Goal: Task Accomplishment & Management: Manage account settings

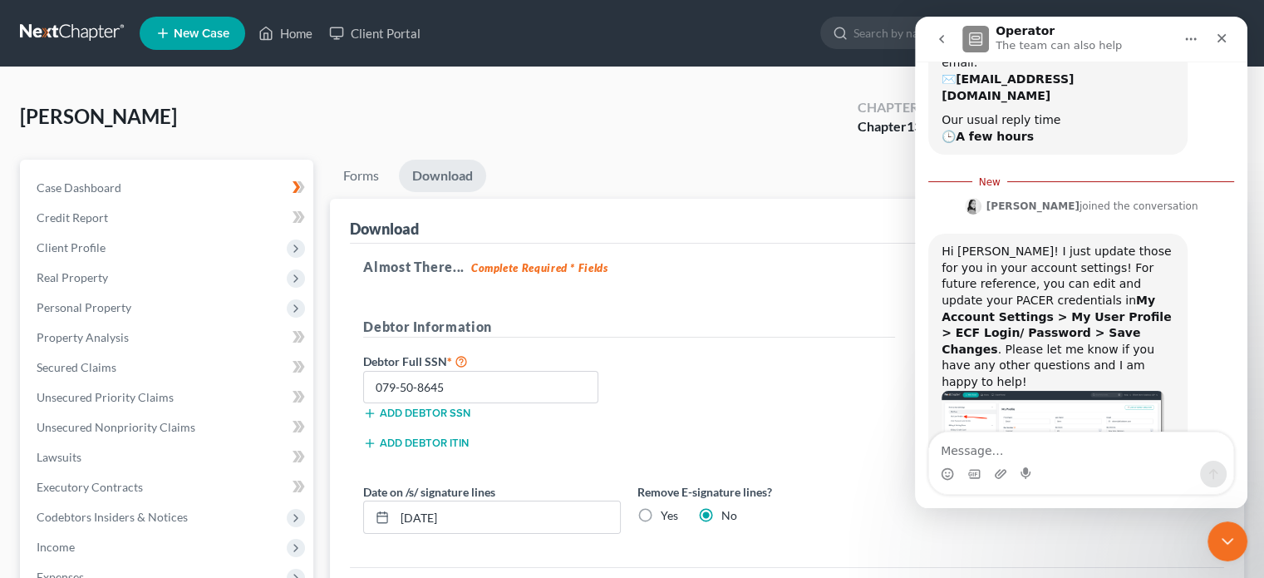
click at [49, 17] on nav "Home New Case Client Portal Elliott Stern Calabrese LLP dstern@elliottstern.com…" at bounding box center [632, 33] width 1264 height 66
click at [82, 26] on link at bounding box center [73, 33] width 106 height 30
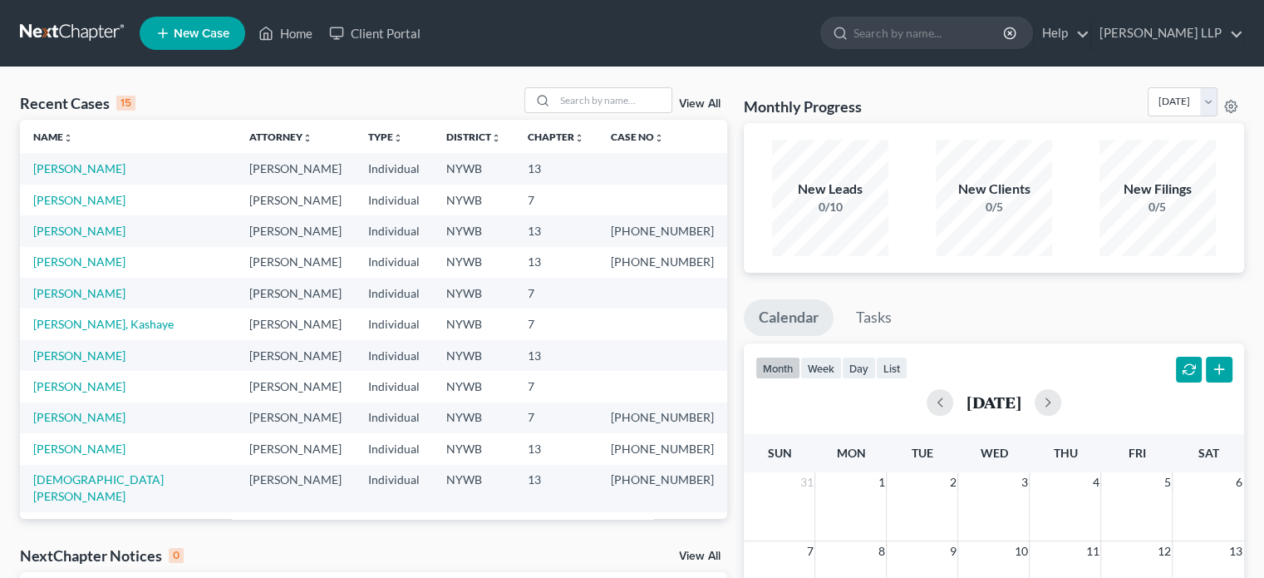
click at [228, 64] on nav "Home New Case Client Portal Elliott Stern Calabrese LLP dstern@elliottstern.com…" at bounding box center [632, 33] width 1264 height 66
click at [294, 32] on link "Home" at bounding box center [285, 33] width 71 height 30
click at [399, 33] on link "Client Portal" at bounding box center [375, 33] width 108 height 30
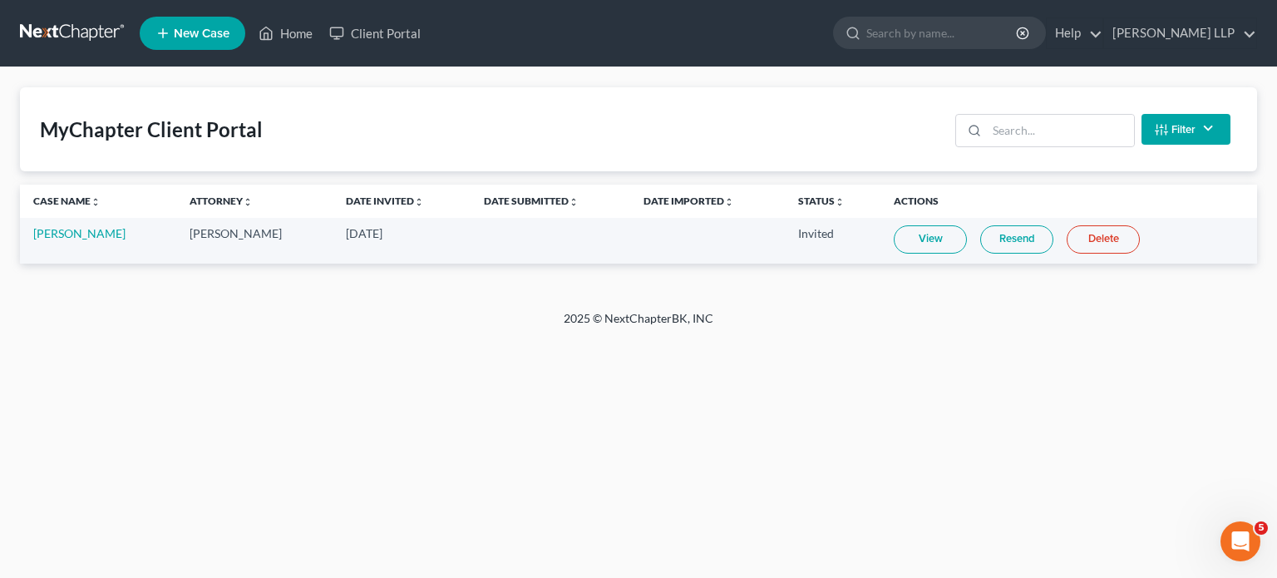
click at [61, 29] on link at bounding box center [73, 33] width 106 height 30
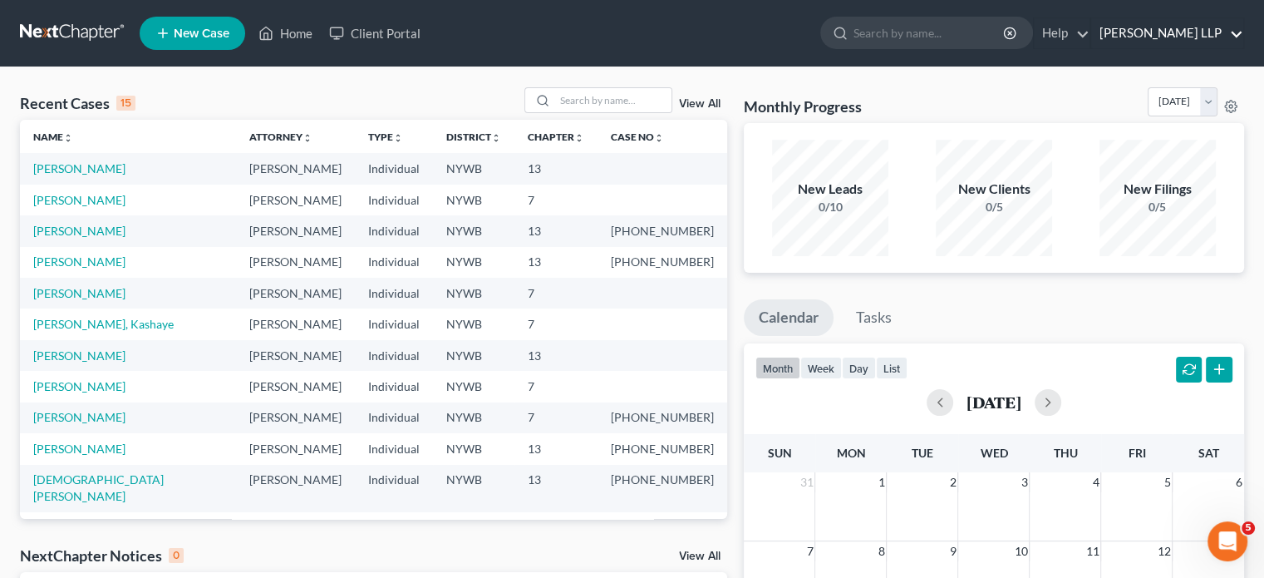
click at [1237, 30] on link "[PERSON_NAME] LLP" at bounding box center [1167, 33] width 152 height 30
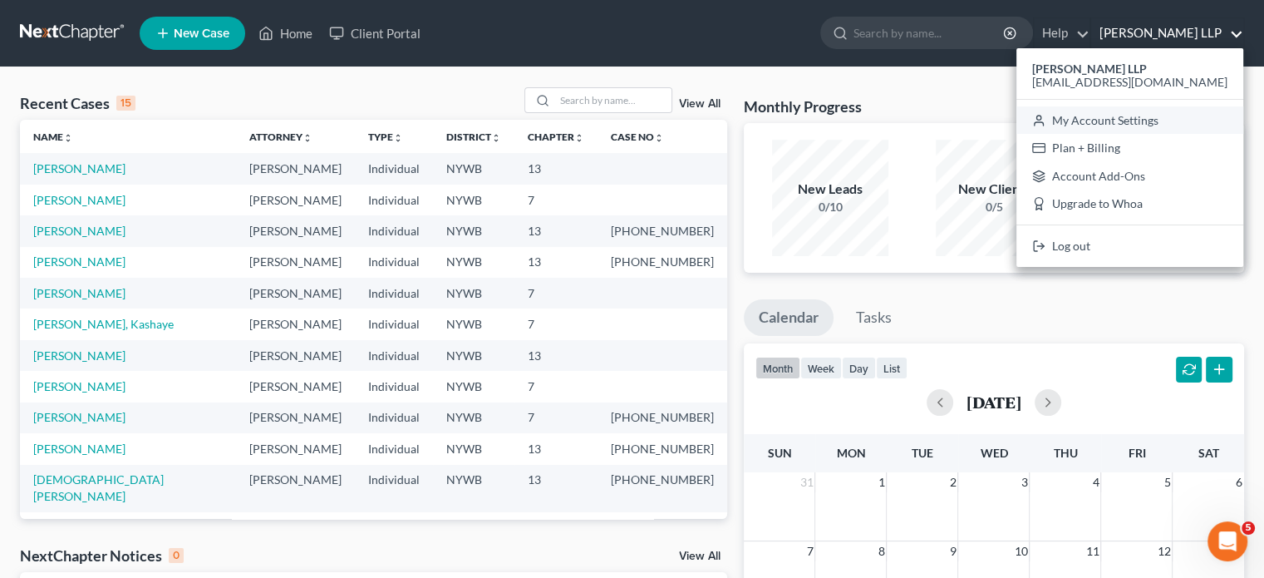
click at [1197, 118] on link "My Account Settings" at bounding box center [1130, 120] width 227 height 28
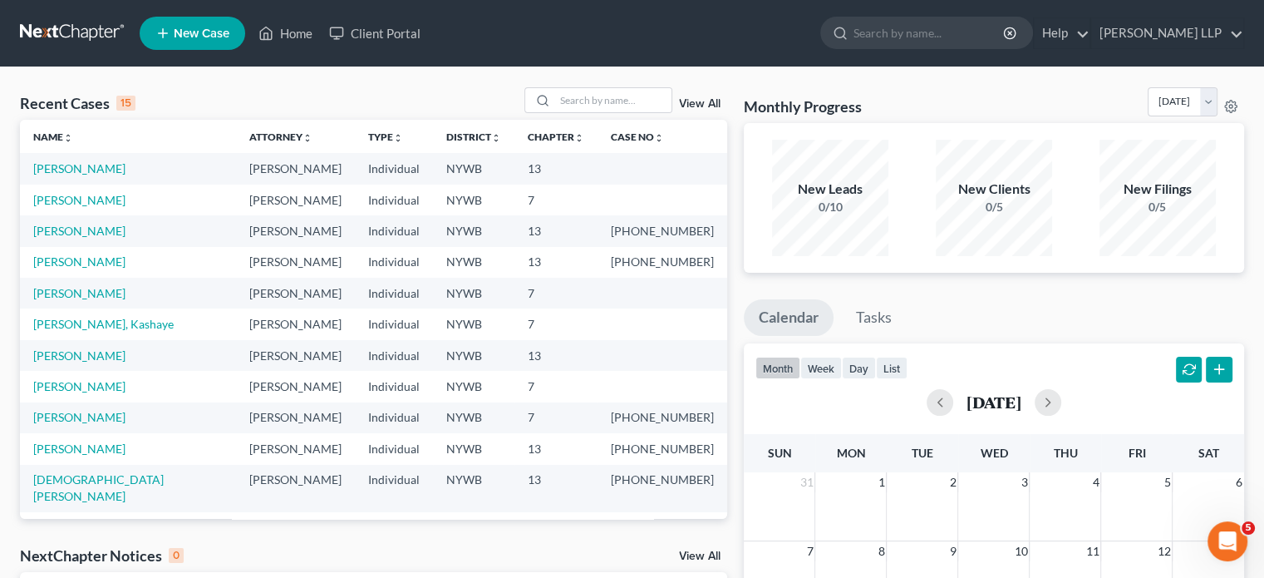
select select "24"
select select "35"
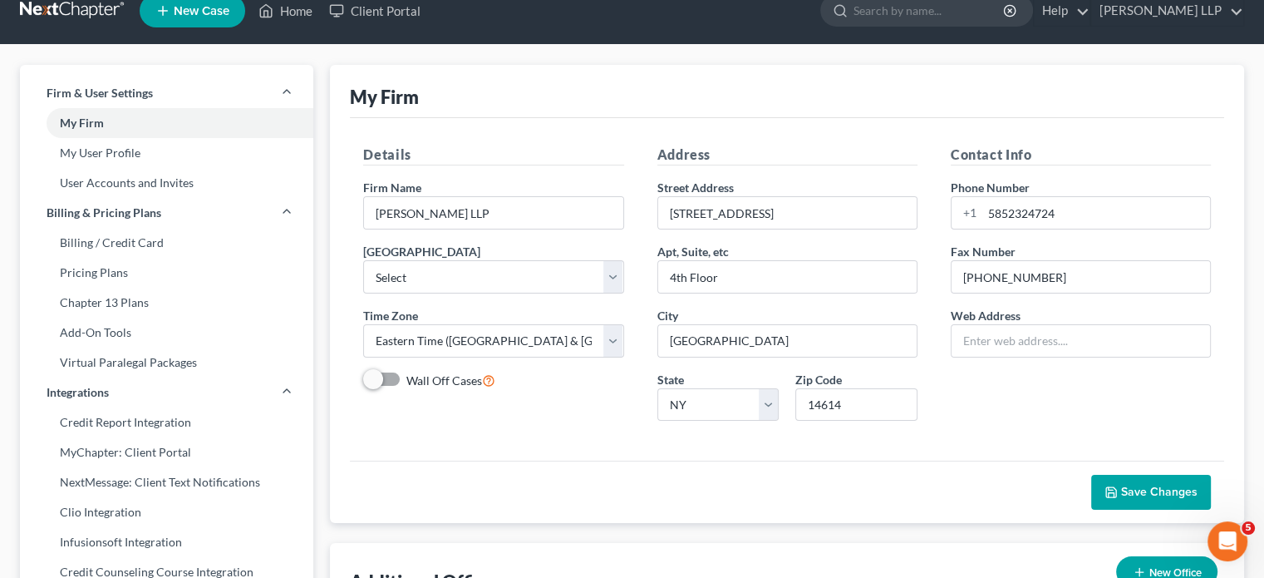
scroll to position [26, 0]
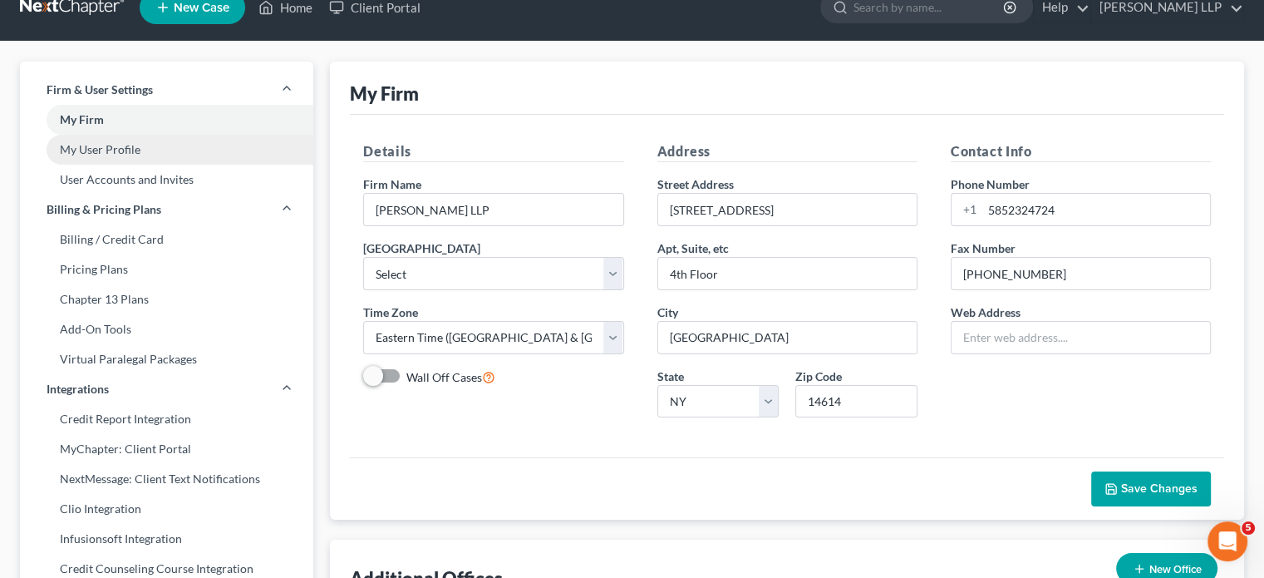
click at [118, 144] on link "My User Profile" at bounding box center [166, 150] width 293 height 30
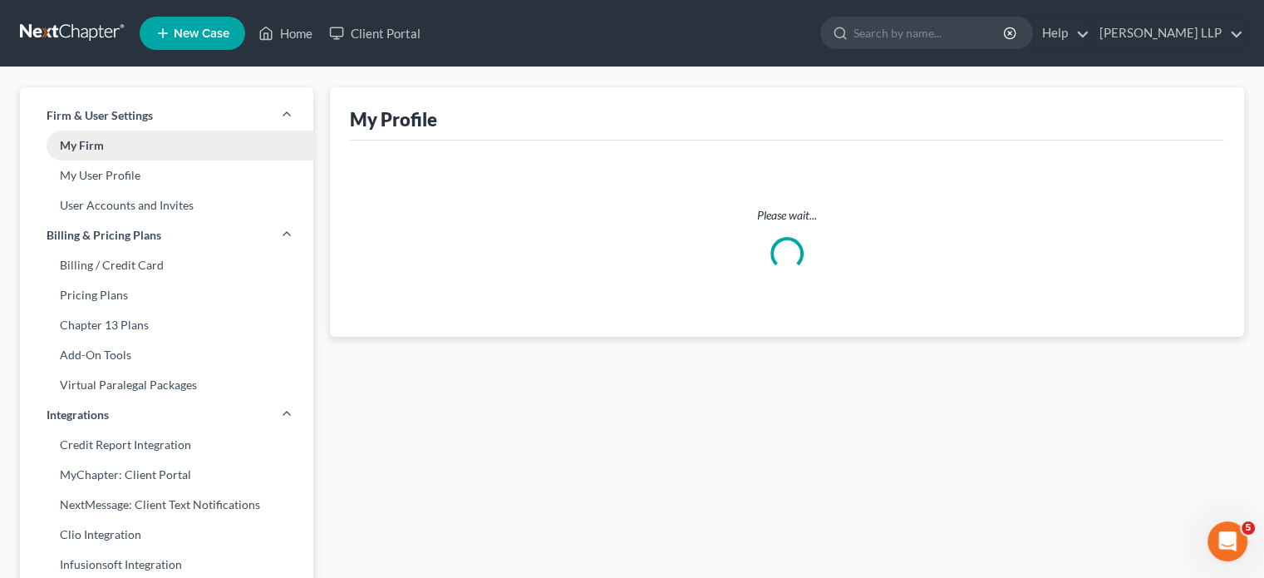
select select "35"
select select "56"
select select "attorney"
select select "0"
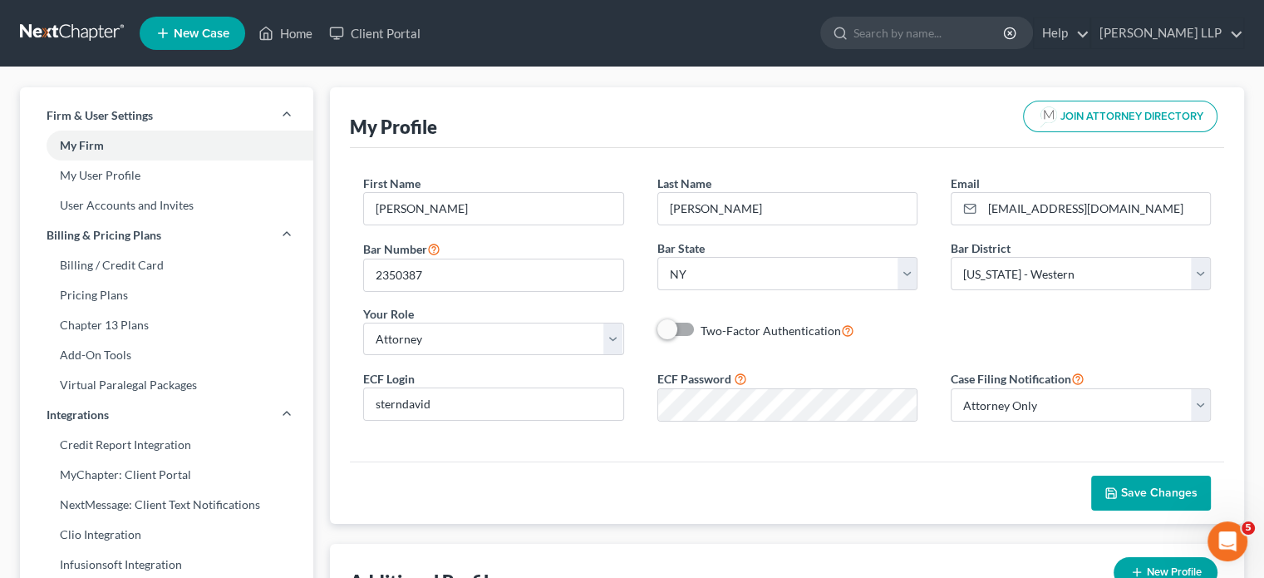
click at [686, 328] on span at bounding box center [678, 329] width 40 height 20
click at [685, 325] on span at bounding box center [678, 329] width 40 height 20
click at [684, 321] on span at bounding box center [678, 329] width 40 height 20
click at [701, 321] on label "Two-Factor Authentication" at bounding box center [778, 330] width 154 height 19
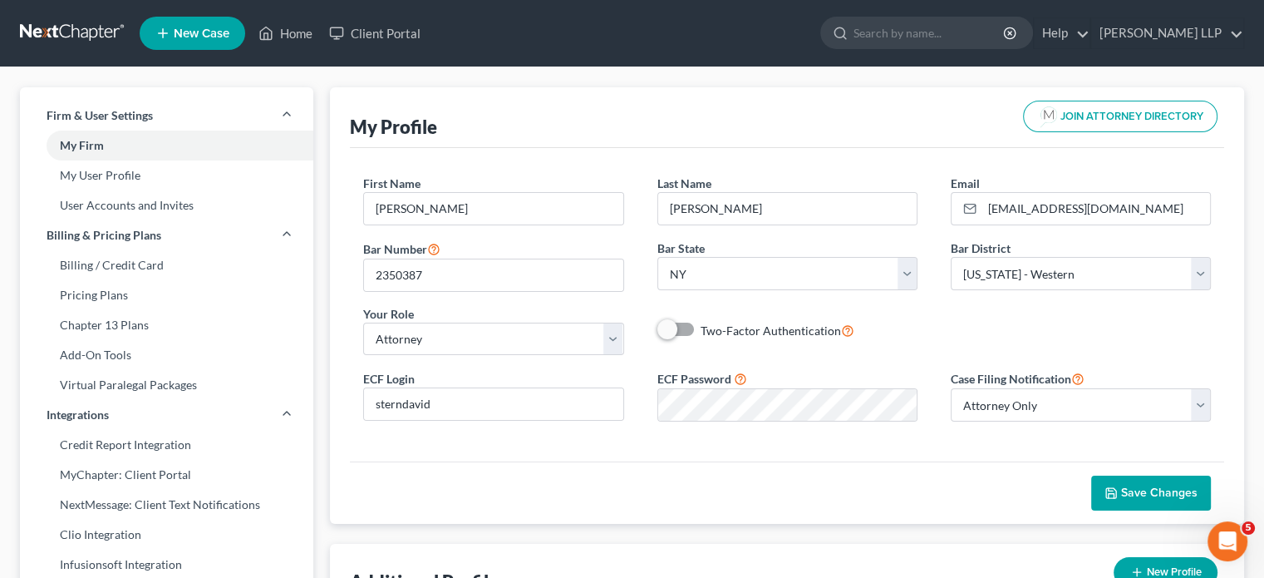
click at [707, 321] on input "Two-Factor Authentication" at bounding box center [712, 326] width 11 height 11
drag, startPoint x: 668, startPoint y: 321, endPoint x: 695, endPoint y: 325, distance: 26.9
click at [701, 325] on label "Two-Factor Authentication" at bounding box center [778, 330] width 154 height 19
click at [707, 325] on input "Two-Factor Authentication" at bounding box center [712, 326] width 11 height 11
click at [687, 323] on span at bounding box center [678, 329] width 40 height 20
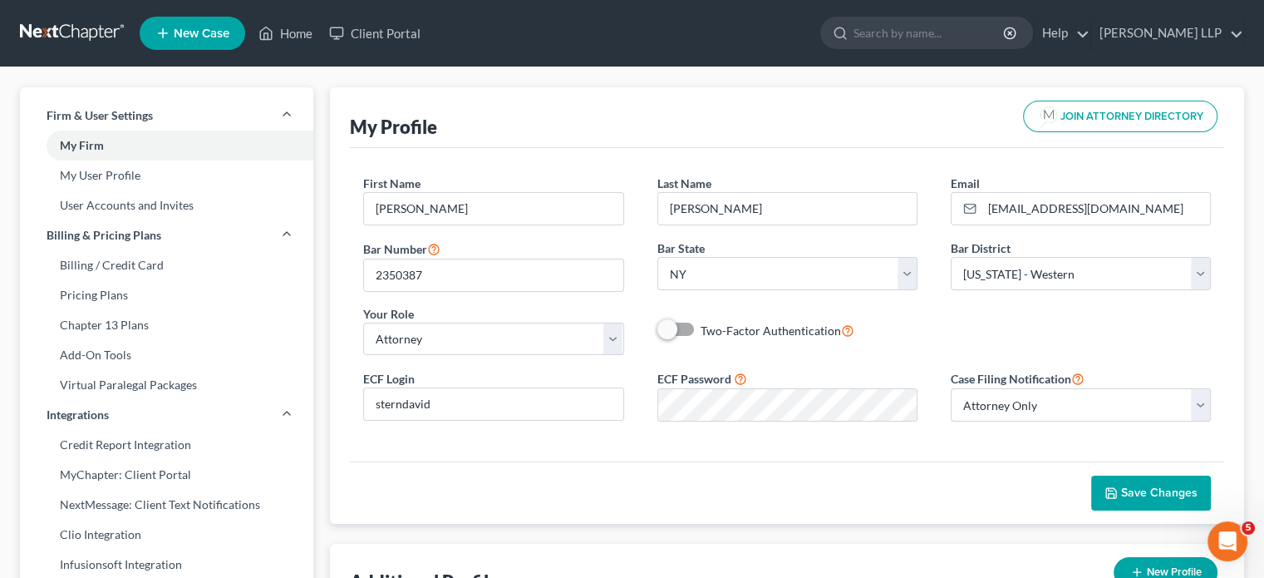
click at [685, 323] on span at bounding box center [678, 329] width 40 height 20
click at [701, 325] on label "Two-Factor Authentication" at bounding box center [778, 330] width 154 height 19
click at [707, 325] on input "Two-Factor Authentication" at bounding box center [712, 326] width 11 height 11
click at [701, 331] on label "Two-Factor Authentication" at bounding box center [778, 330] width 154 height 19
click at [707, 331] on input "Two-Factor Authentication" at bounding box center [712, 326] width 11 height 11
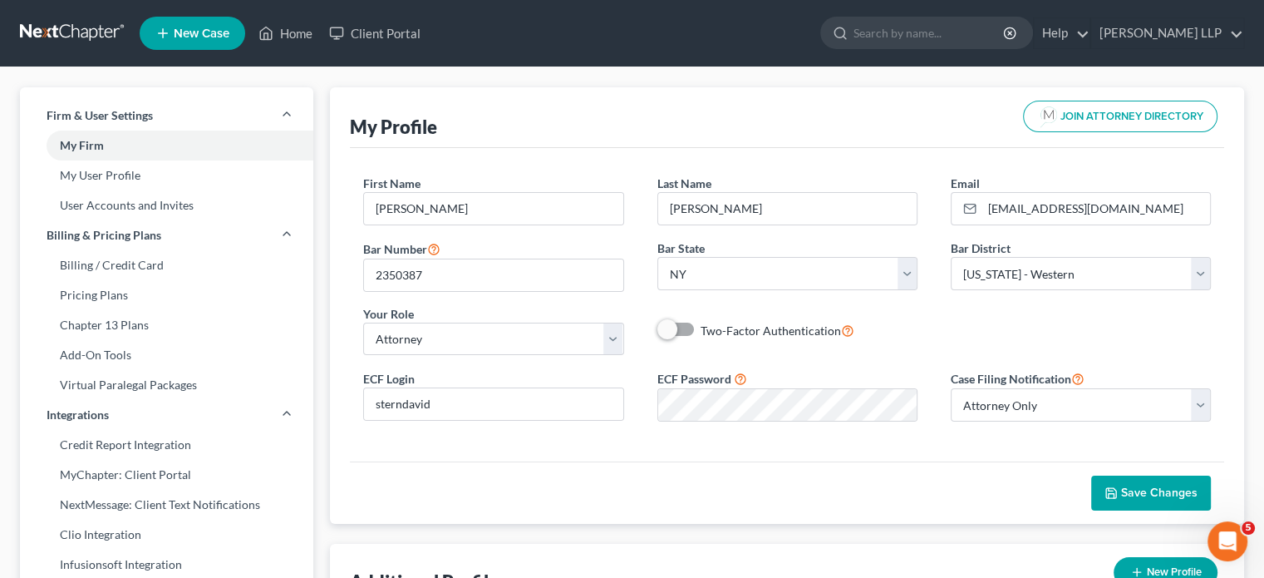
checkbox input "false"
click at [1199, 395] on select "Select Attorney Only Attorney And Other Other Only" at bounding box center [1081, 404] width 260 height 33
click at [1199, 392] on select "Select Attorney Only Attorney And Other Other Only" at bounding box center [1081, 404] width 260 height 33
click at [1155, 486] on span "Save Changes" at bounding box center [1159, 492] width 76 height 14
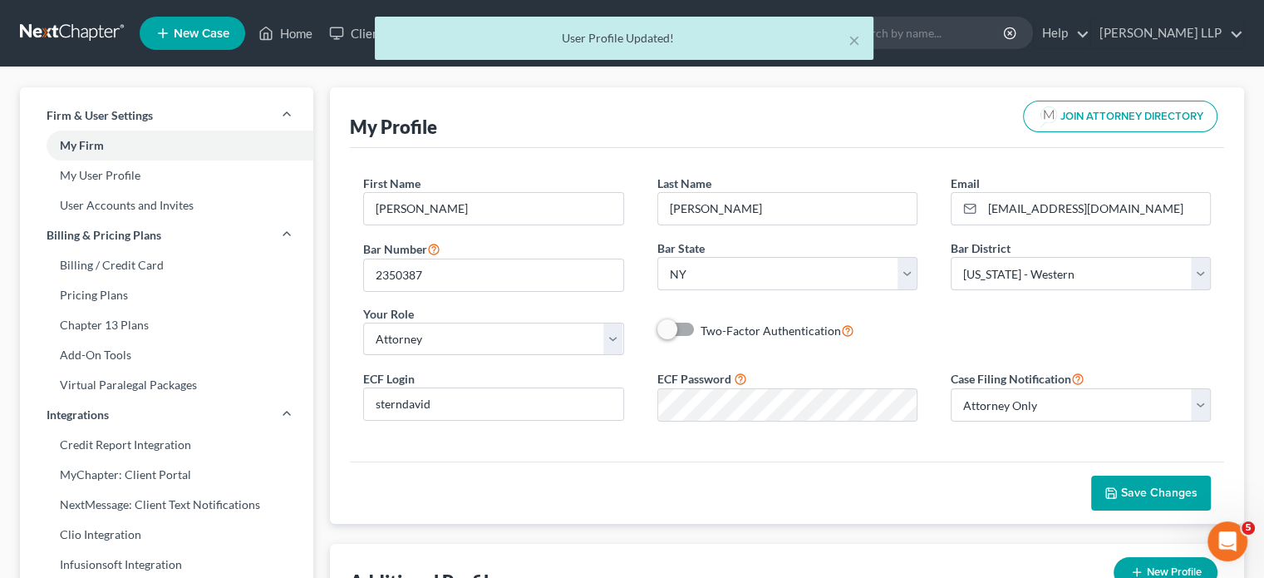
click at [1113, 494] on polyline "button" at bounding box center [1112, 496] width 6 height 4
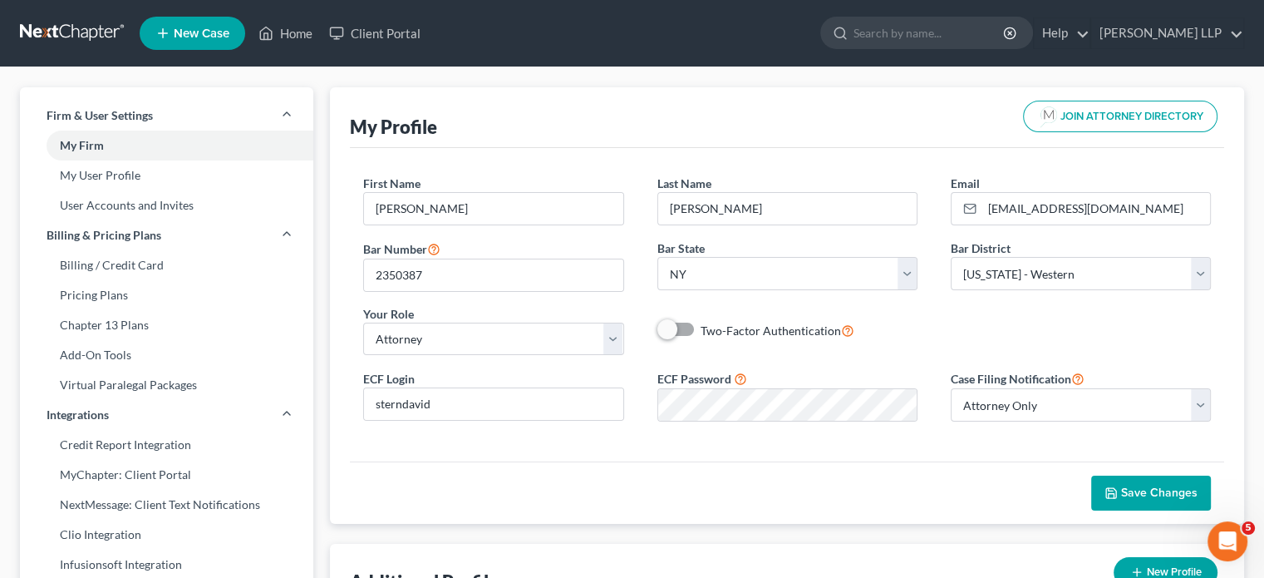
click at [1124, 485] on span "Save Changes" at bounding box center [1159, 492] width 76 height 14
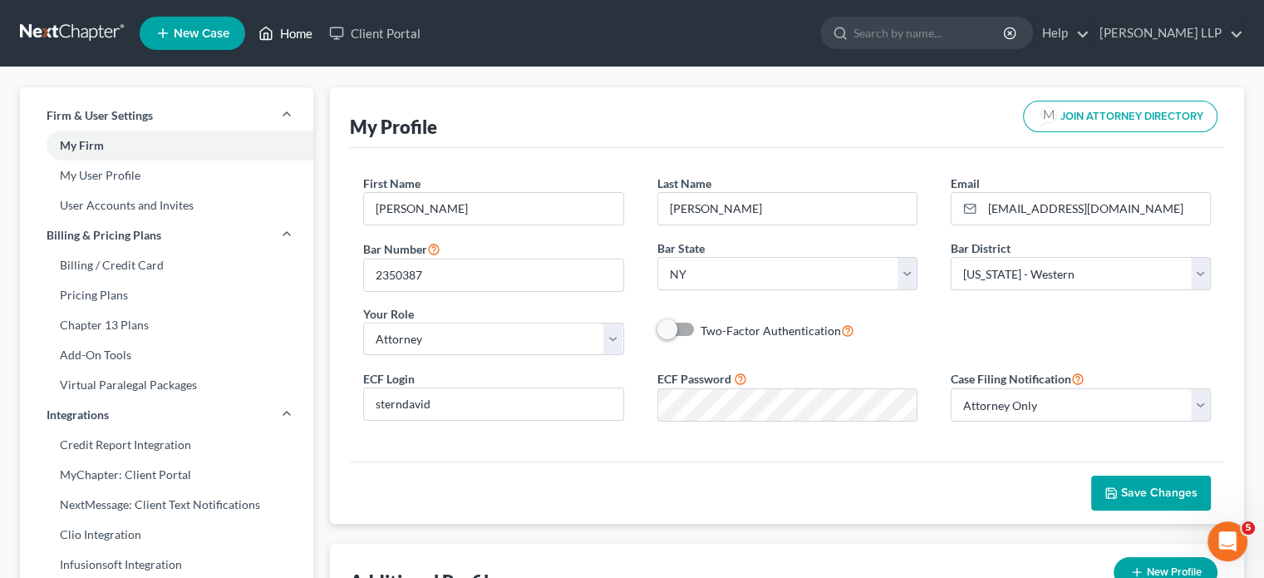
click at [276, 32] on link "Home" at bounding box center [285, 33] width 71 height 30
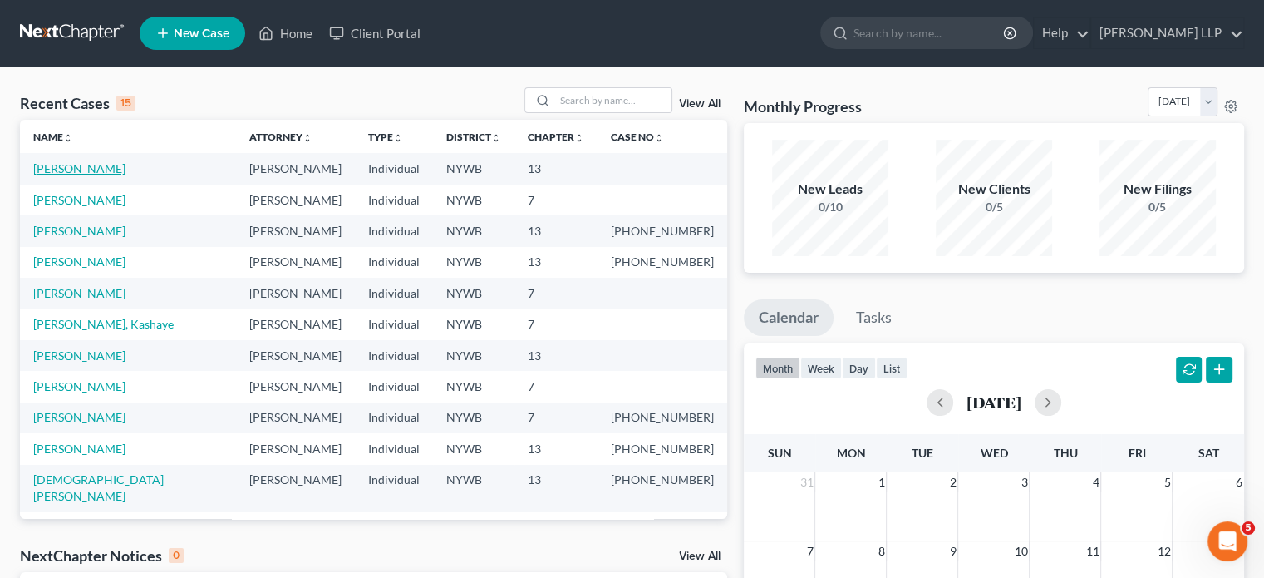
click at [76, 168] on link "[PERSON_NAME]" at bounding box center [79, 168] width 92 height 14
select select "21"
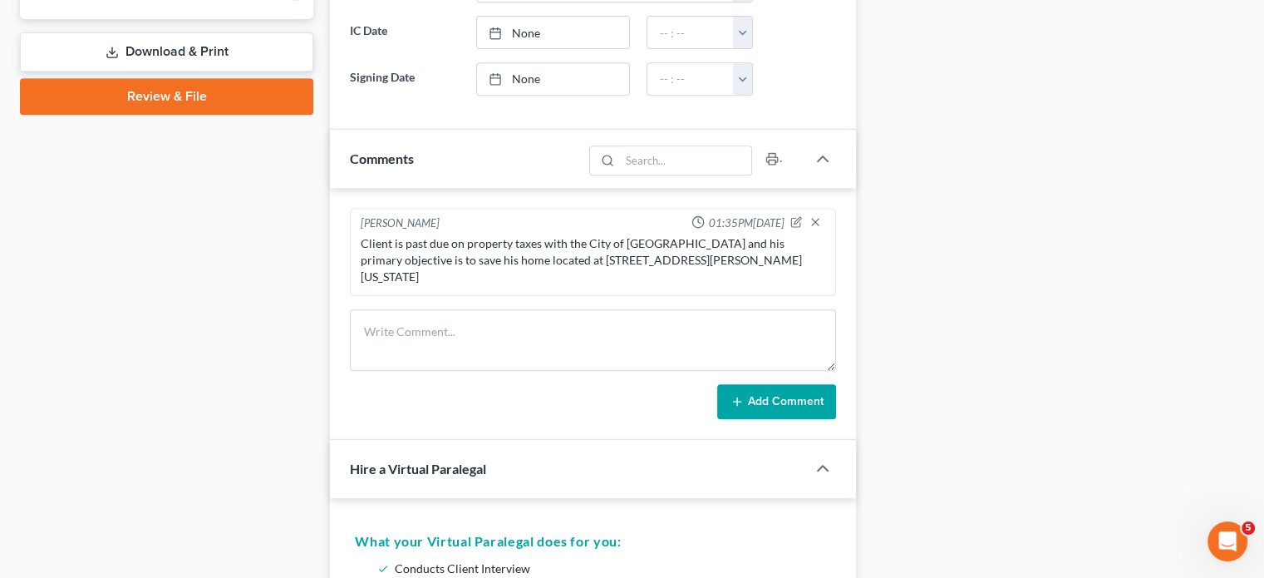
scroll to position [733, 0]
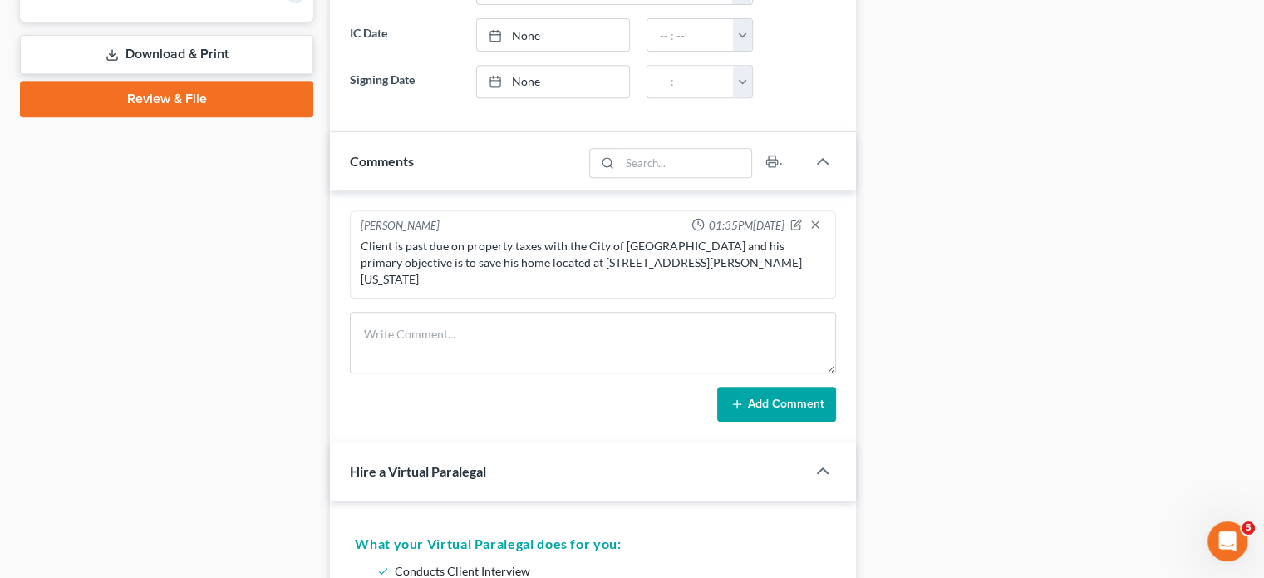
click at [213, 96] on link "Review & File" at bounding box center [166, 99] width 293 height 37
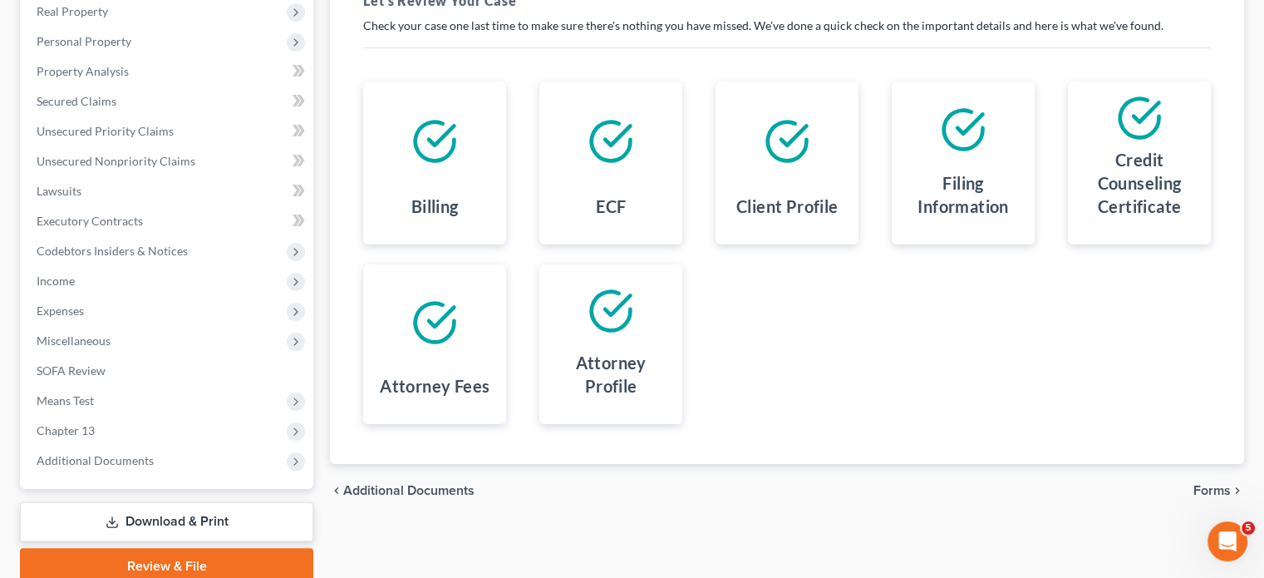
scroll to position [334, 0]
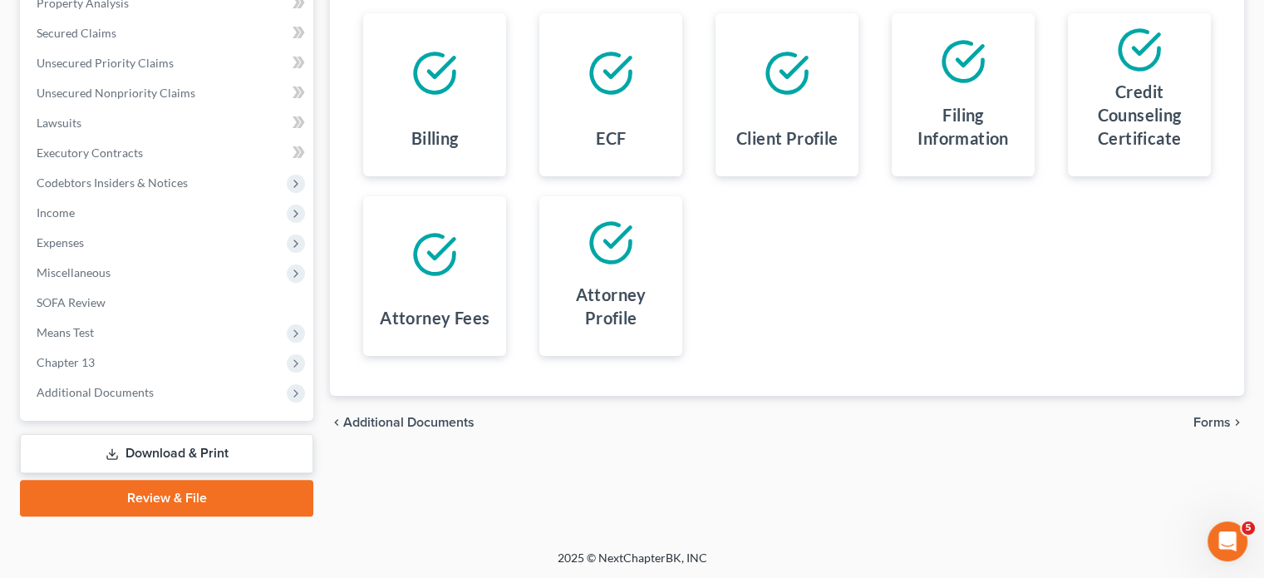
click at [249, 496] on link "Review & File" at bounding box center [166, 498] width 293 height 37
click at [1217, 416] on span "Forms" at bounding box center [1212, 422] width 37 height 13
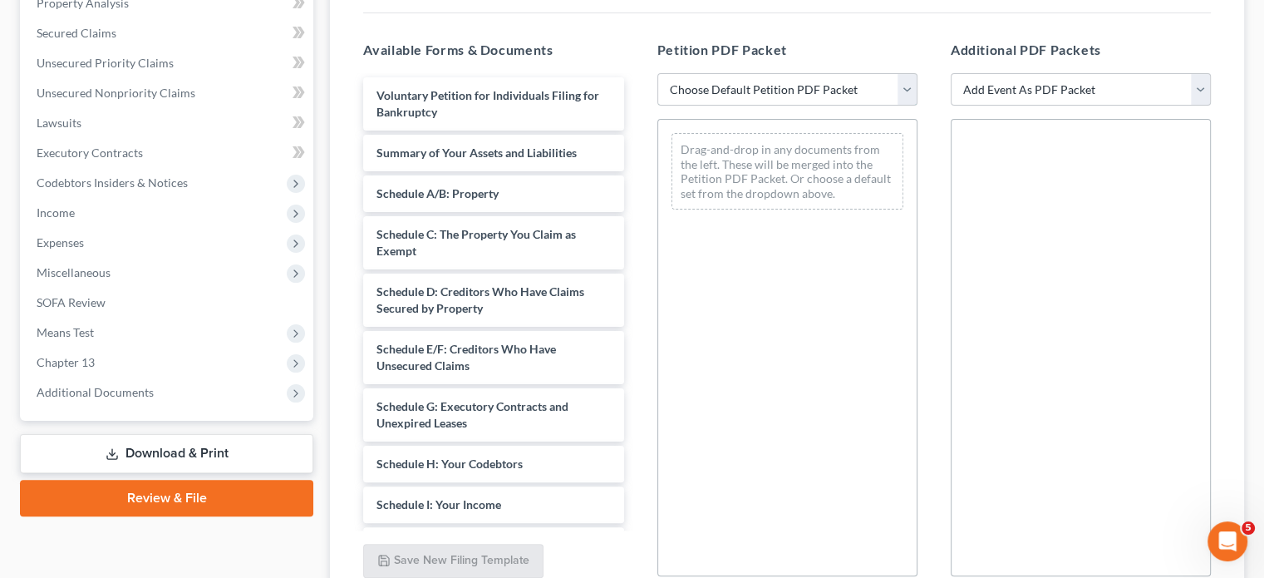
click at [904, 93] on select "Choose Default Petition PDF Packet Emergency Filing (Voluntary Petition and Cre…" at bounding box center [788, 89] width 260 height 33
click at [893, 335] on div "Drag-and-drop in any documents from the left. These will be merged into the Pet…" at bounding box center [788, 347] width 260 height 457
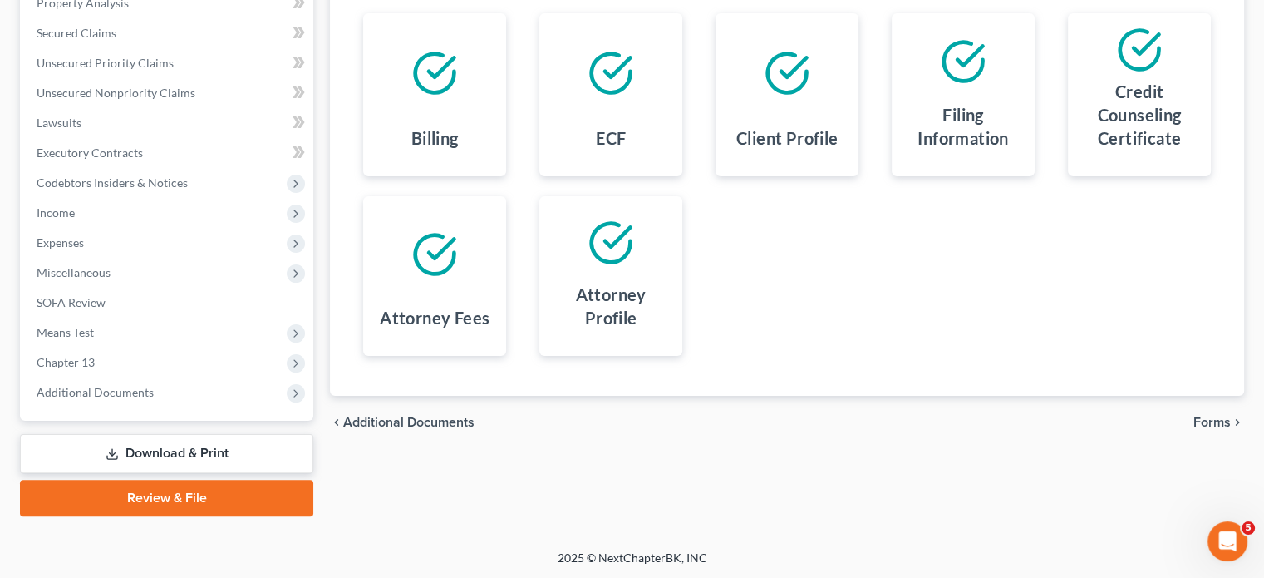
click at [214, 456] on link "Download & Print" at bounding box center [166, 453] width 293 height 39
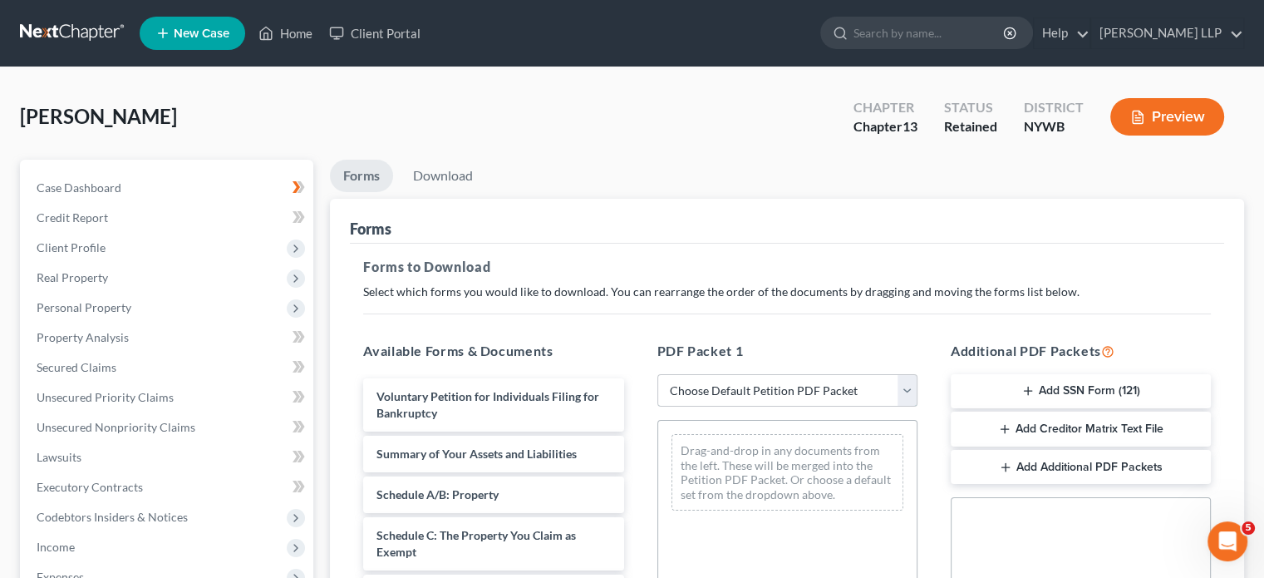
click at [904, 380] on select "Choose Default Petition PDF Packet Complete Bankruptcy Petition (all forms and …" at bounding box center [788, 390] width 260 height 33
select select "0"
click at [658, 374] on select "Choose Default Petition PDF Packet Complete Bankruptcy Petition (all forms and …" at bounding box center [788, 390] width 260 height 33
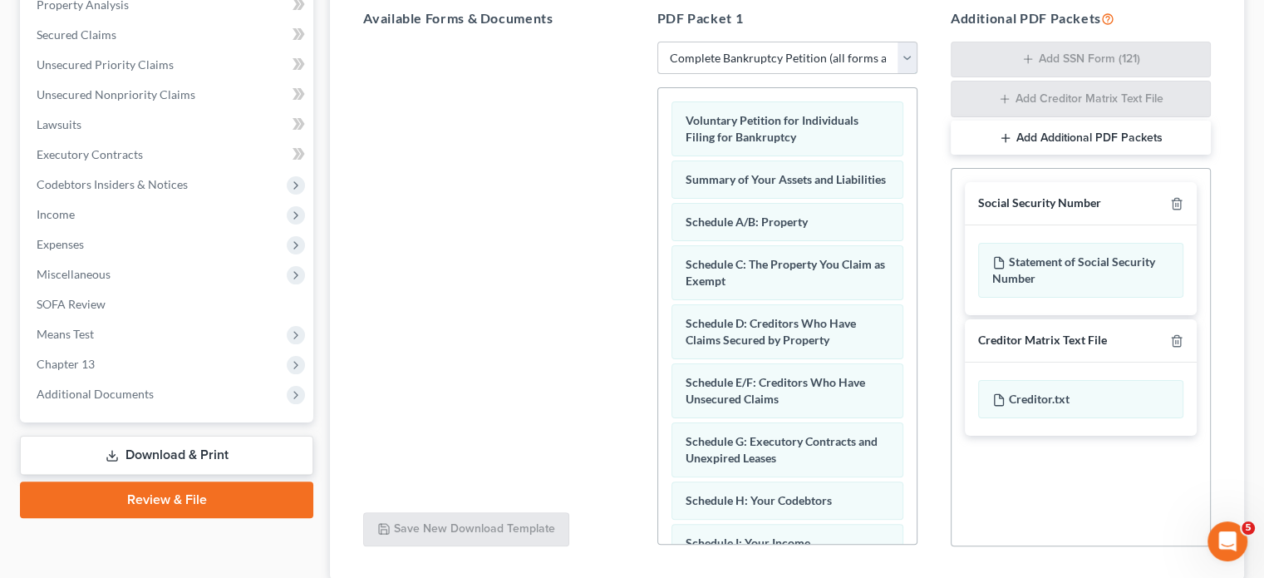
scroll to position [449, 0]
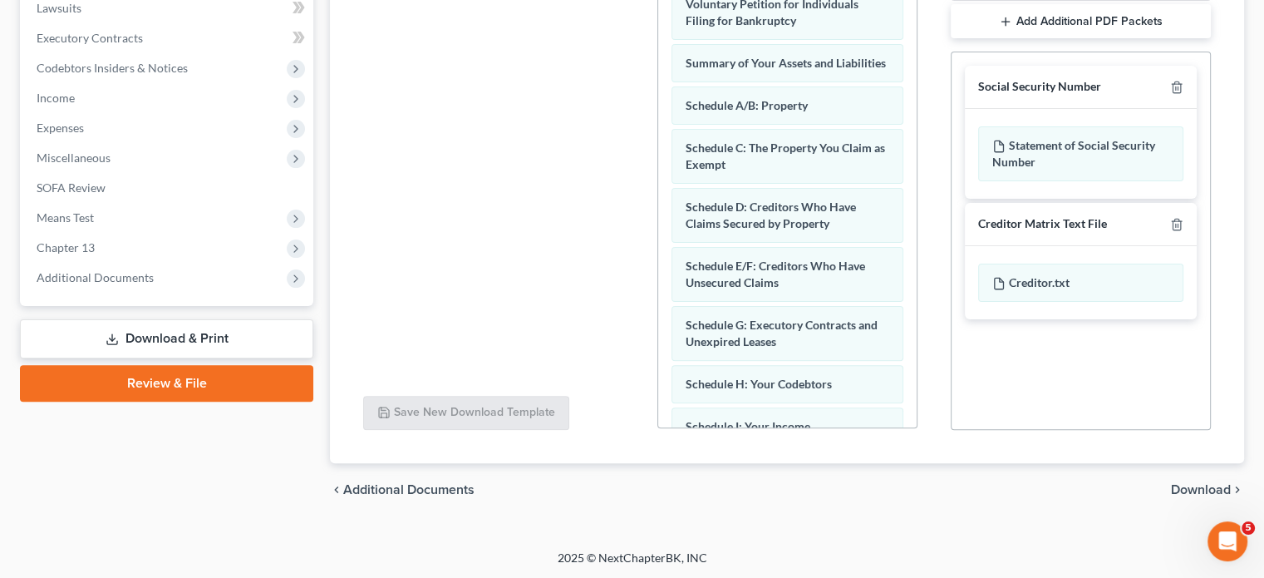
click at [123, 382] on link "Review & File" at bounding box center [166, 383] width 293 height 37
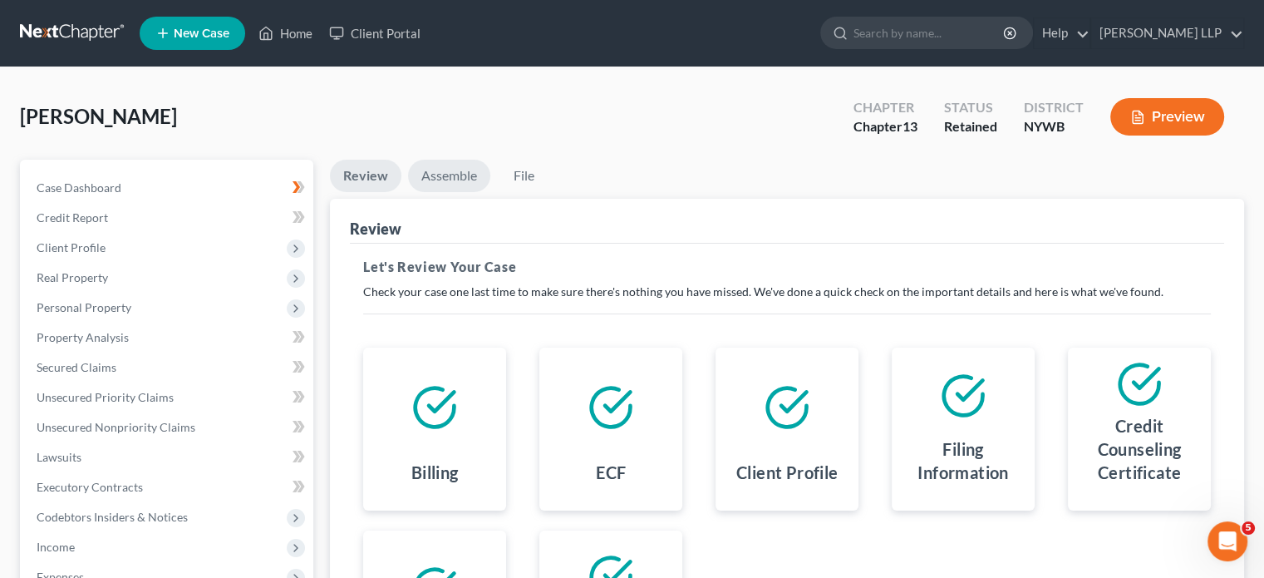
click at [451, 168] on link "Assemble" at bounding box center [449, 176] width 82 height 32
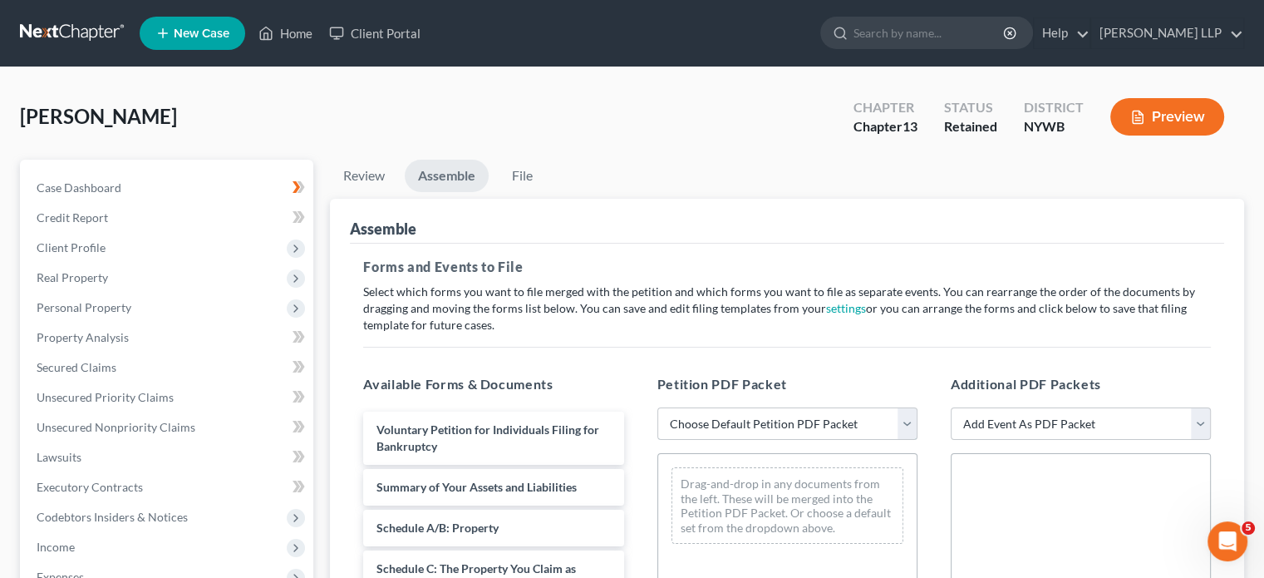
click at [907, 411] on select "Choose Default Petition PDF Packet Emergency Filing (Voluntary Petition and Cre…" at bounding box center [788, 423] width 260 height 33
click at [906, 408] on select "Choose Default Petition PDF Packet Emergency Filing (Voluntary Petition and Cre…" at bounding box center [788, 423] width 260 height 33
click at [1216, 532] on icon "Open Intercom Messenger" at bounding box center [1225, 538] width 27 height 27
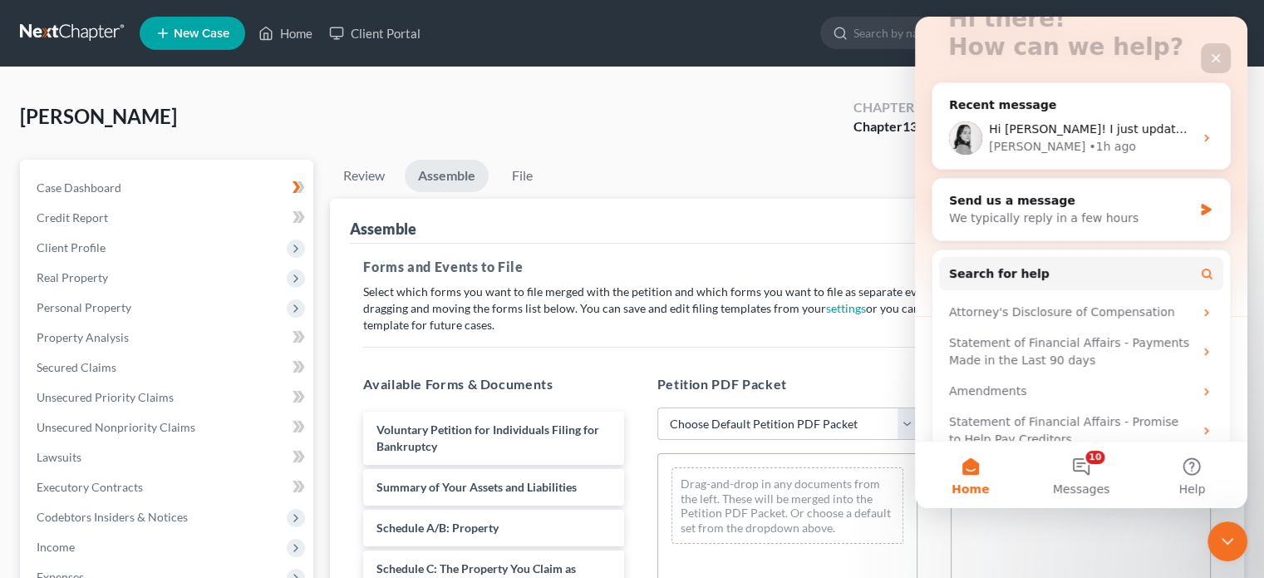
scroll to position [158, 0]
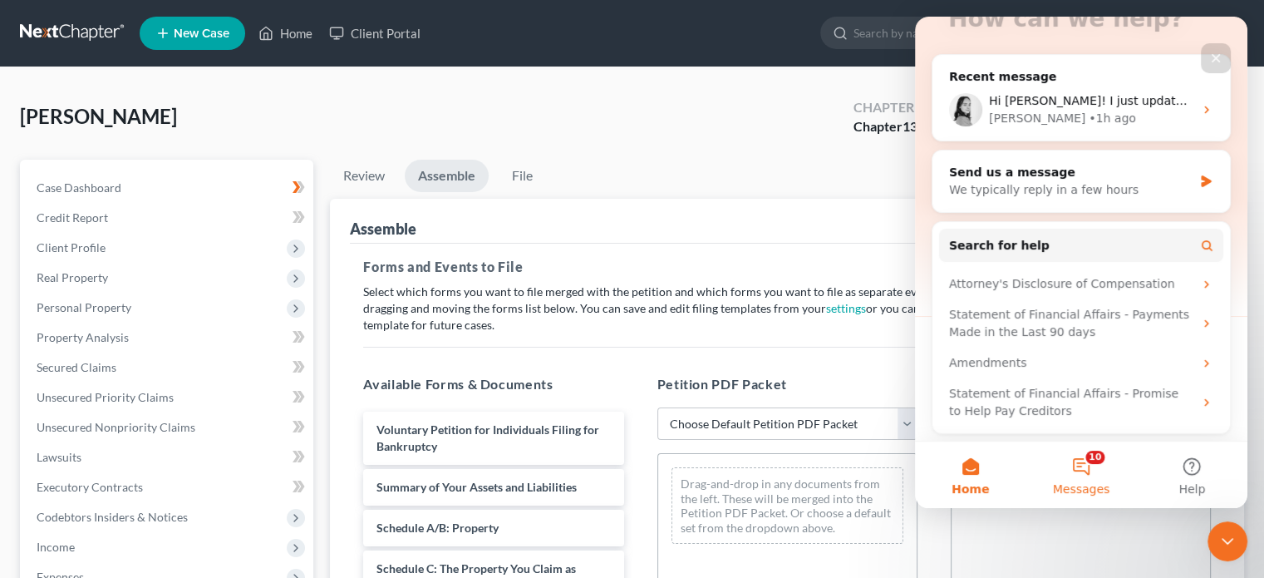
click at [1083, 456] on button "10 Messages" at bounding box center [1081, 474] width 111 height 66
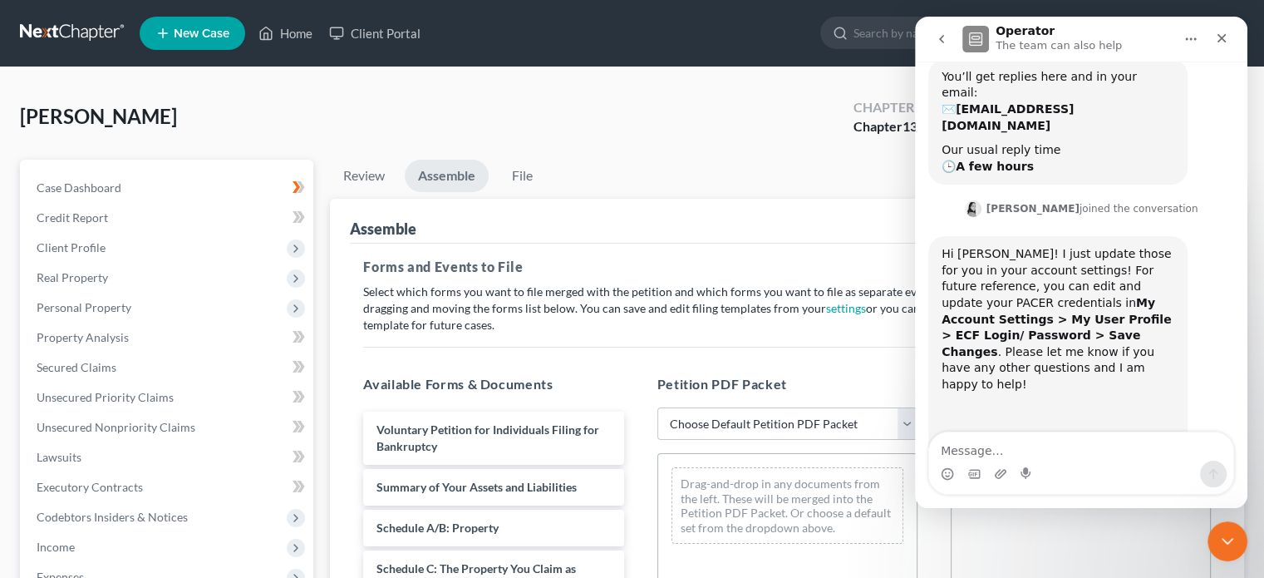
scroll to position [342, 0]
click at [1051, 455] on textarea "Message…" at bounding box center [1081, 446] width 304 height 28
click at [1047, 456] on textarea "Ok, I ud" at bounding box center [1081, 446] width 304 height 28
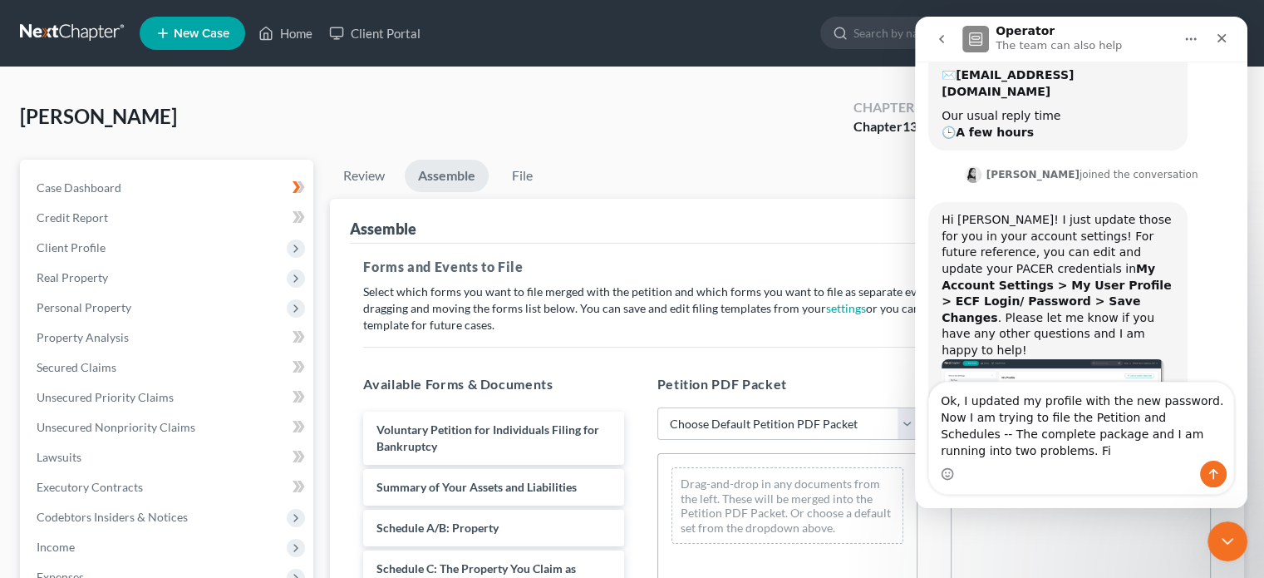
scroll to position [392, 0]
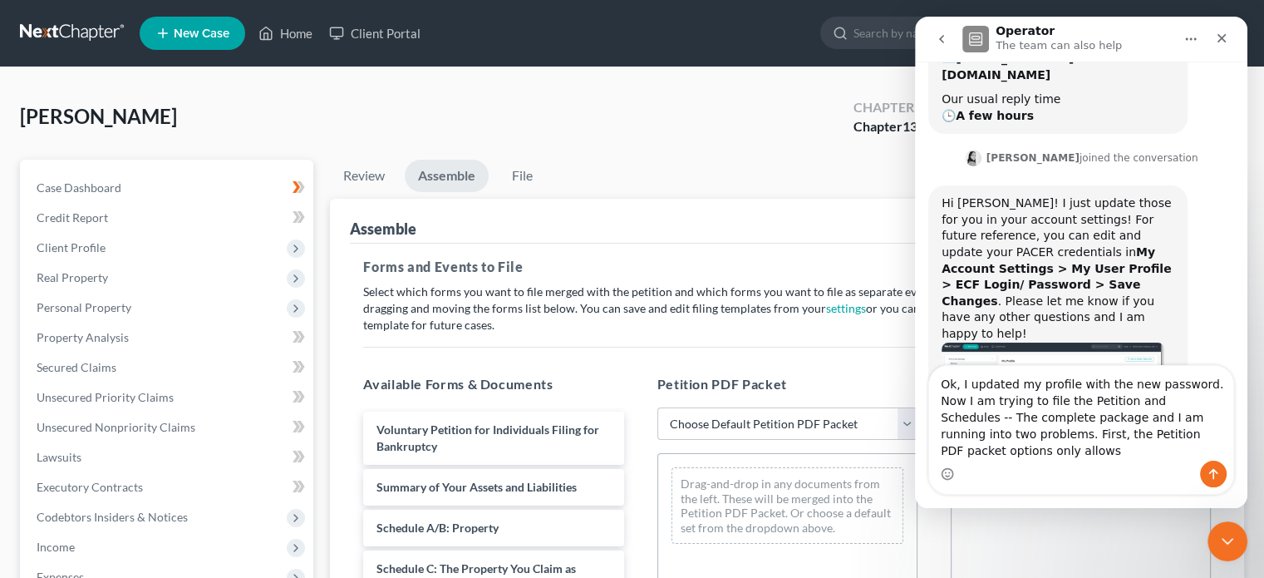
type textarea "Ok, I updated my profile with the new password. Now I am trying to file the Pet…"
click at [904, 422] on select "Choose Default Petition PDF Packet Emergency Filing (Voluntary Petition and Cre…" at bounding box center [788, 423] width 260 height 33
click at [658, 407] on select "Choose Default Petition PDF Packet Emergency Filing (Voluntary Petition and Cre…" at bounding box center [788, 423] width 260 height 33
click at [824, 239] on div "Assemble" at bounding box center [787, 221] width 874 height 45
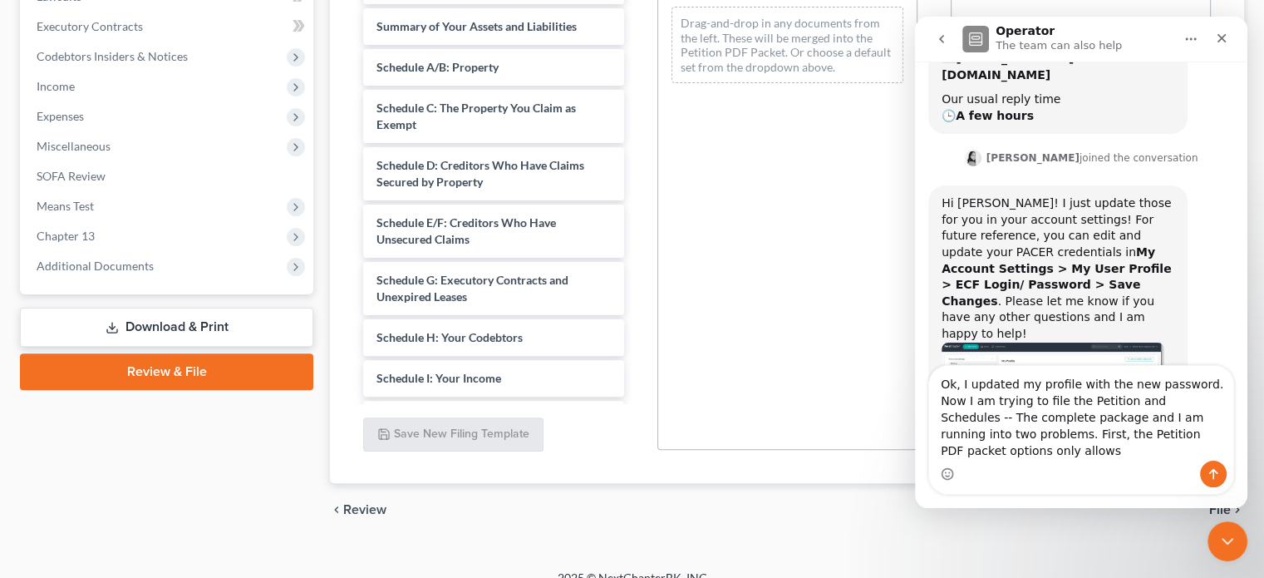
scroll to position [364, 0]
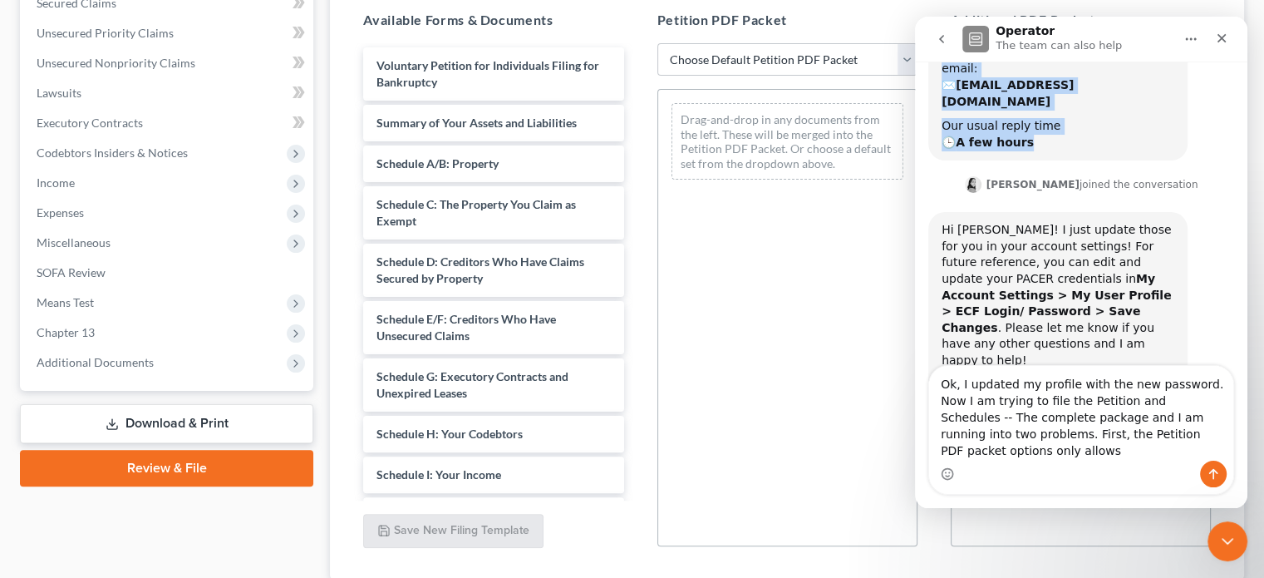
drag, startPoint x: 1145, startPoint y: 33, endPoint x: 1162, endPoint y: 66, distance: 37.6
click at [1162, 66] on div "Operator The team can also help Have a quick question or need help finding some…" at bounding box center [1081, 262] width 332 height 491
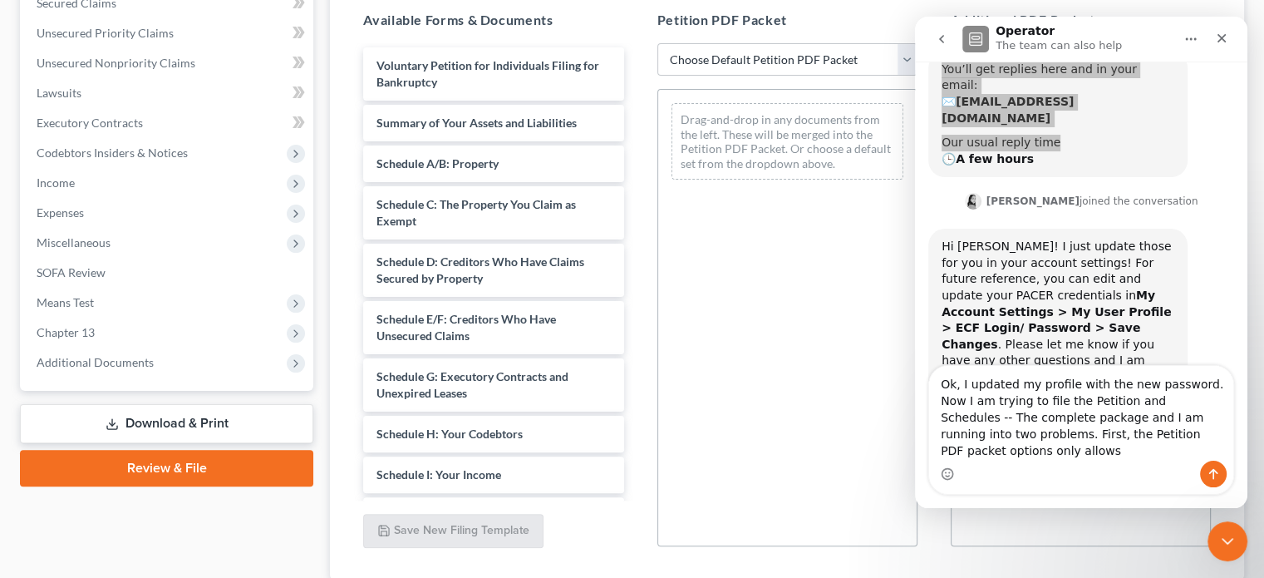
click at [785, 254] on div "Drag-and-drop in any documents from the left. These will be merged into the Pet…" at bounding box center [788, 317] width 260 height 457
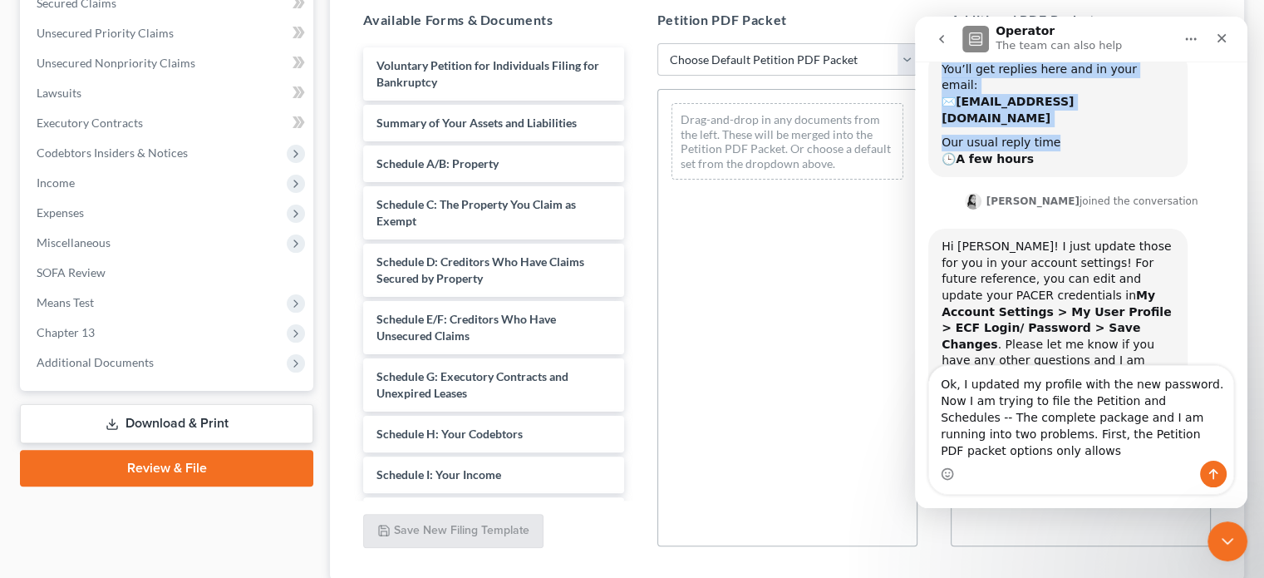
click at [943, 40] on icon "go back" at bounding box center [941, 38] width 13 height 13
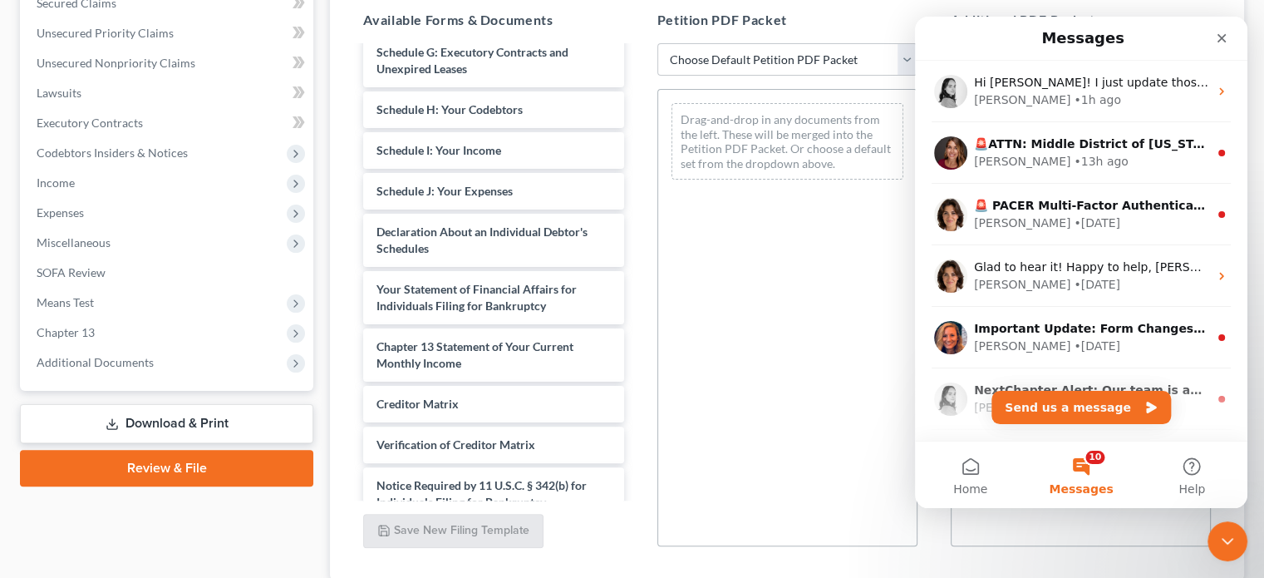
scroll to position [389, 0]
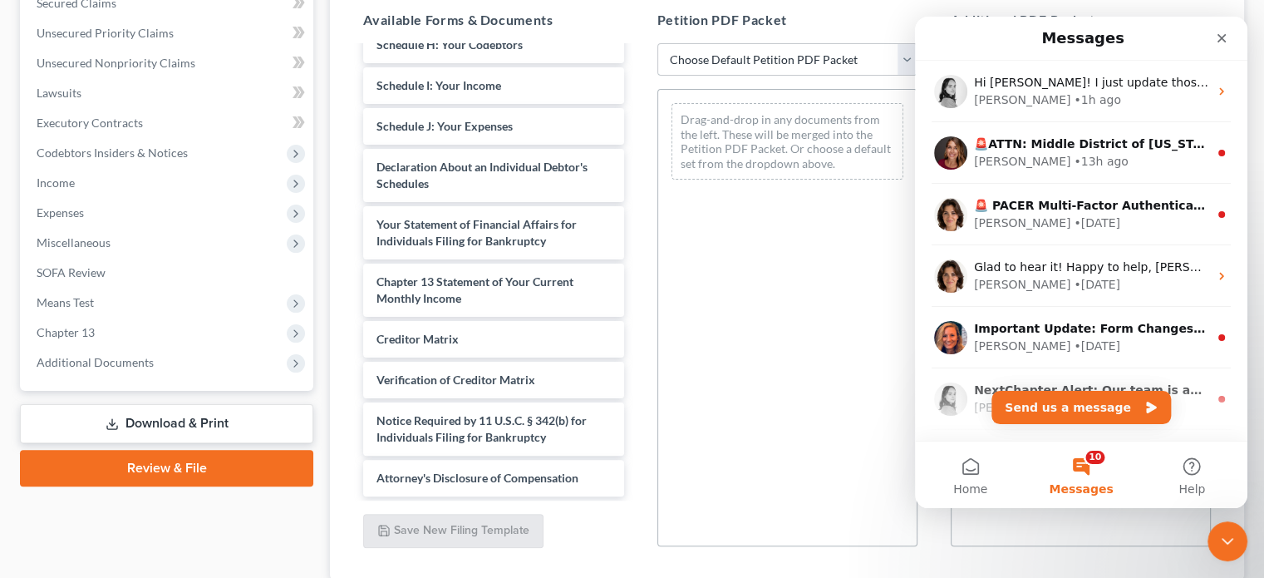
click at [771, 63] on select "Choose Default Petition PDF Packet Emergency Filing (Voluntary Petition and Cre…" at bounding box center [788, 59] width 260 height 33
select select "0"
click at [658, 43] on select "Choose Default Petition PDF Packet Emergency Filing (Voluntary Petition and Cre…" at bounding box center [788, 59] width 260 height 33
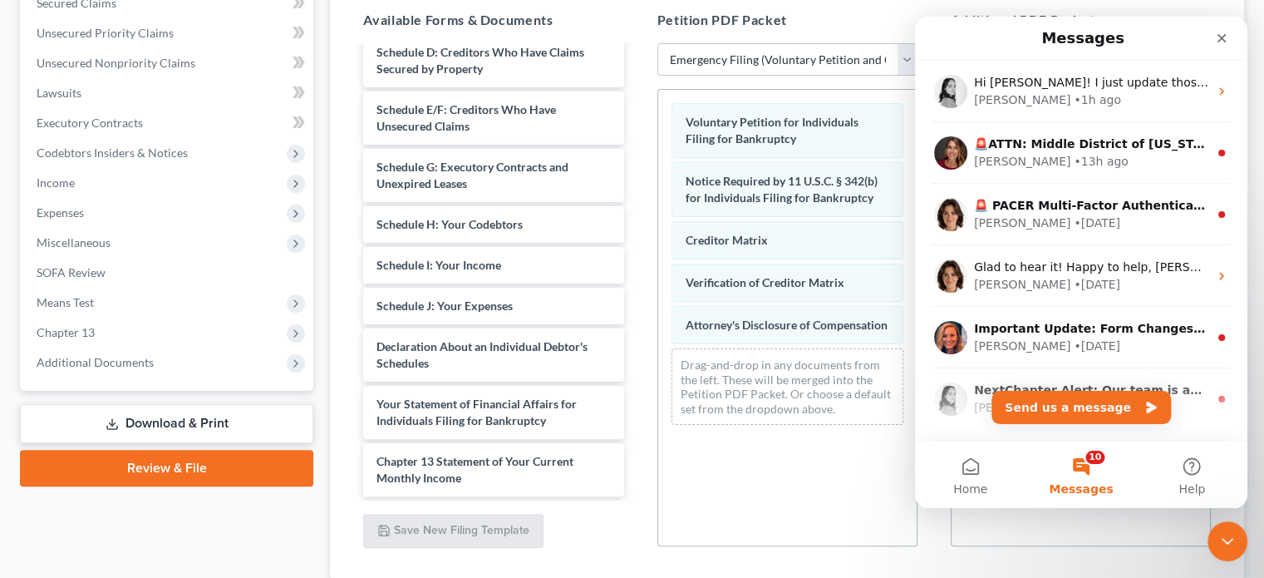
scroll to position [151, 0]
click at [904, 56] on select "Choose Default Petition PDF Packet Emergency Filing (Voluntary Petition and Cre…" at bounding box center [788, 59] width 260 height 33
select select
click at [658, 43] on select "Choose Default Petition PDF Packet Emergency Filing (Voluntary Petition and Cre…" at bounding box center [788, 59] width 260 height 33
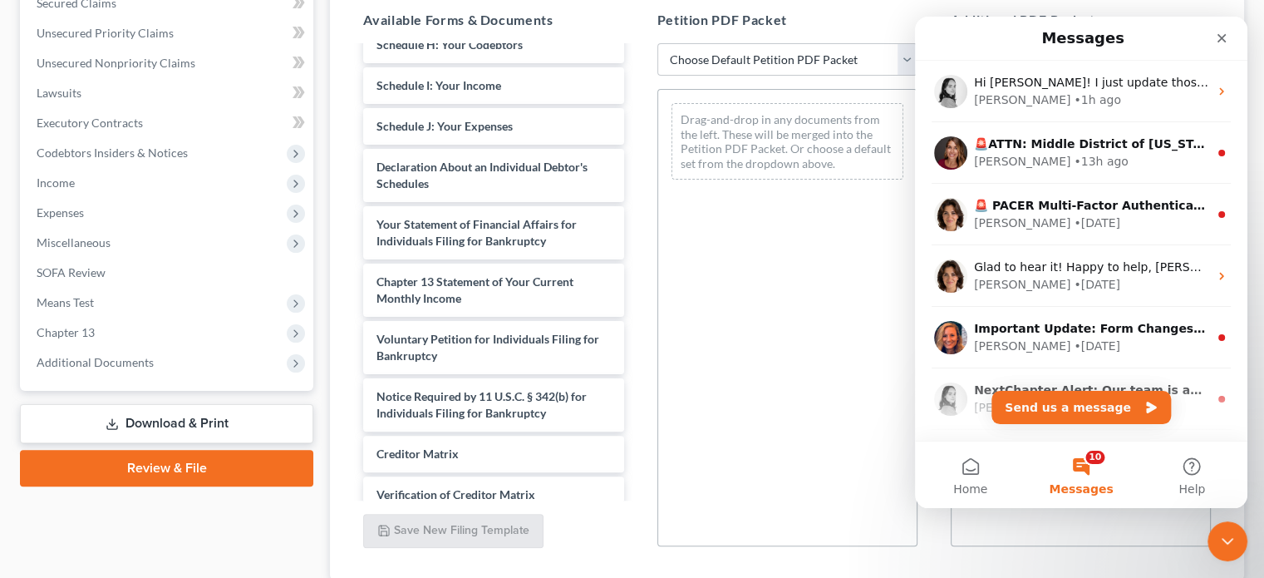
click at [1093, 464] on button "10 Messages" at bounding box center [1081, 474] width 111 height 66
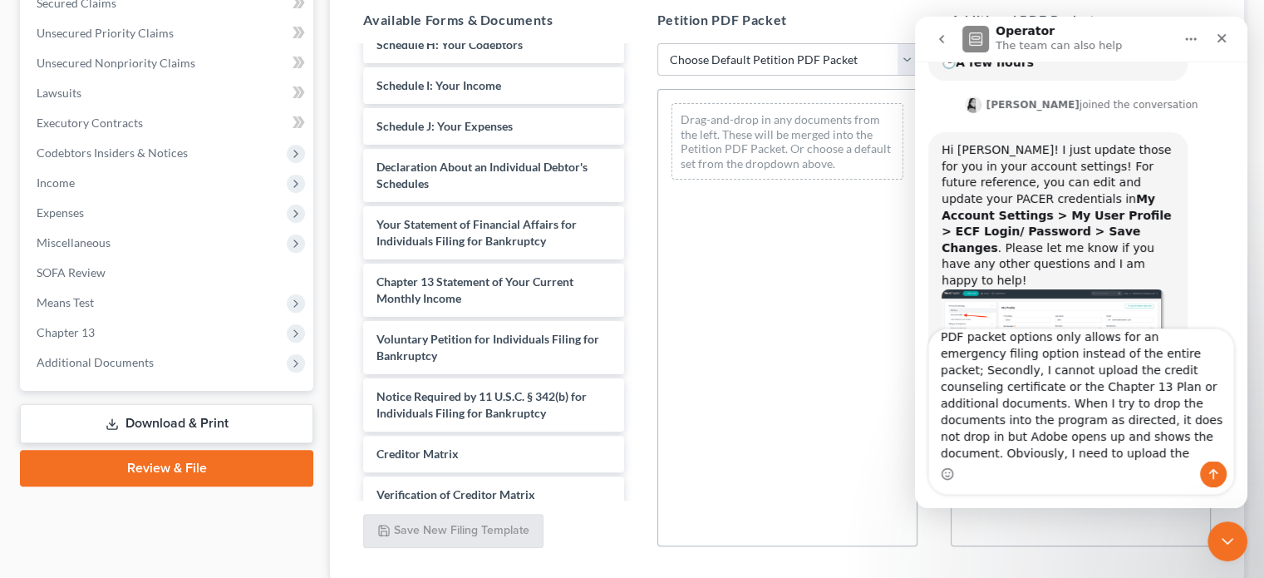
scroll to position [94, 0]
type textarea "Ok, I updated my profile with the new password. Now I am trying to file the Pet…"
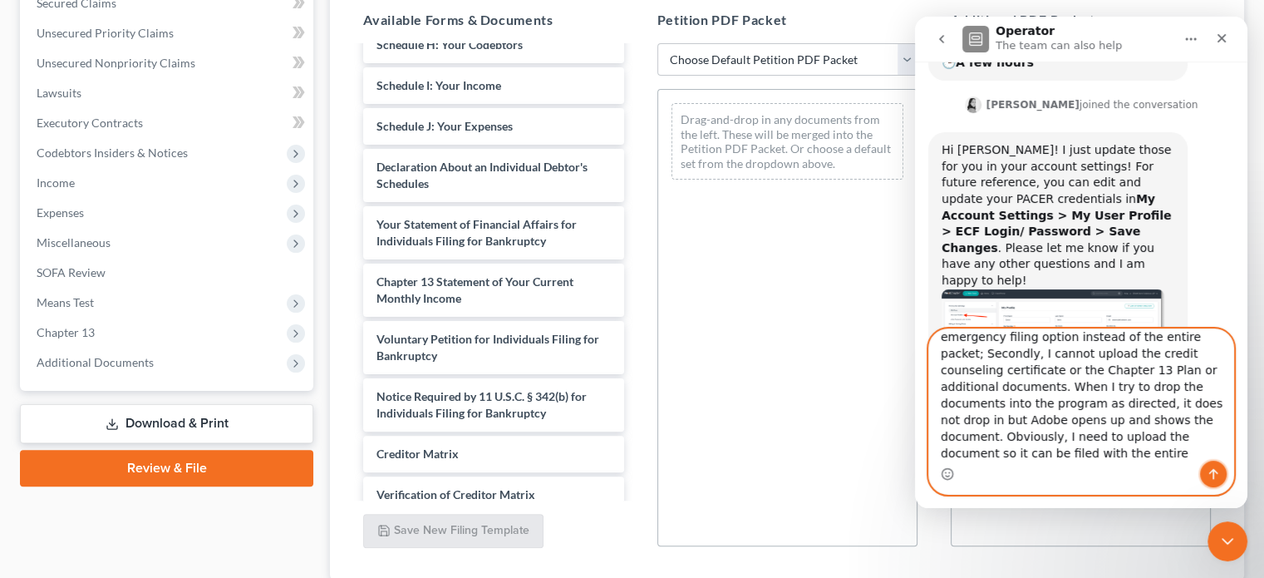
click at [1214, 468] on icon "Send a message…" at bounding box center [1213, 473] width 13 height 13
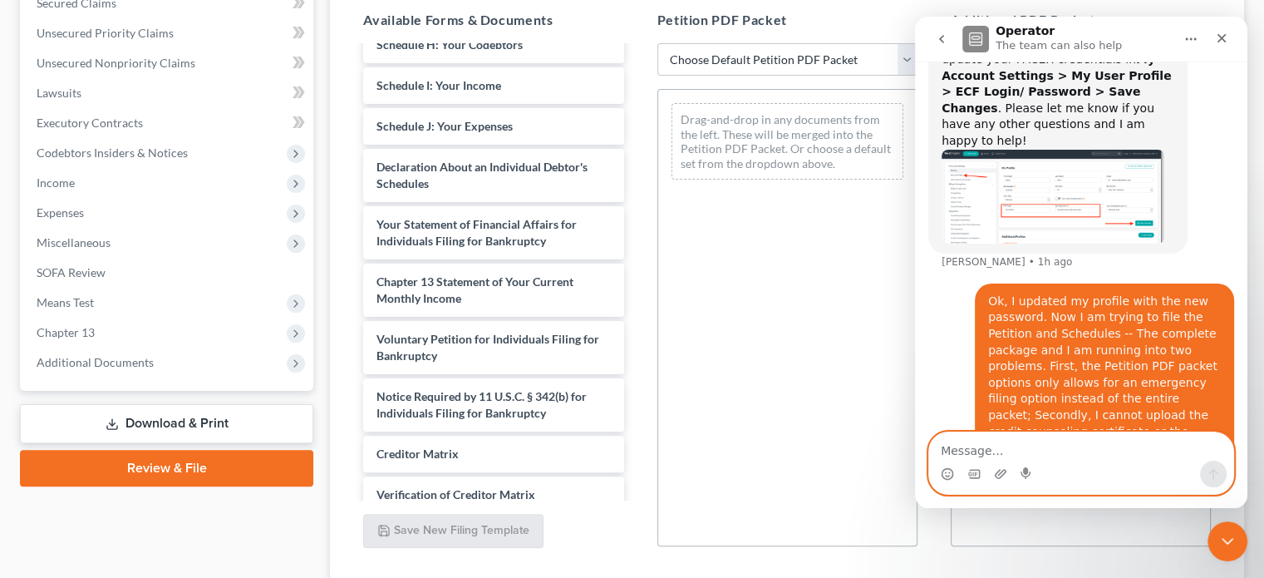
scroll to position [621, 0]
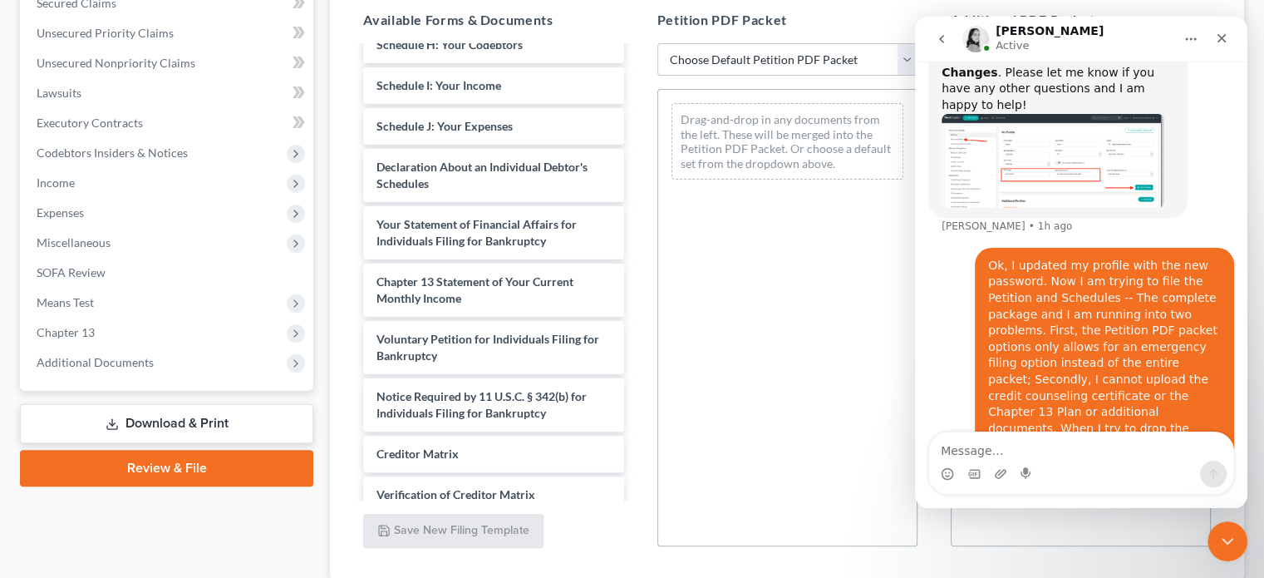
click at [177, 462] on link "Review & File" at bounding box center [166, 468] width 293 height 37
click at [797, 212] on div "Drag-and-drop in any documents from the left. These will be merged into the Pet…" at bounding box center [788, 317] width 260 height 457
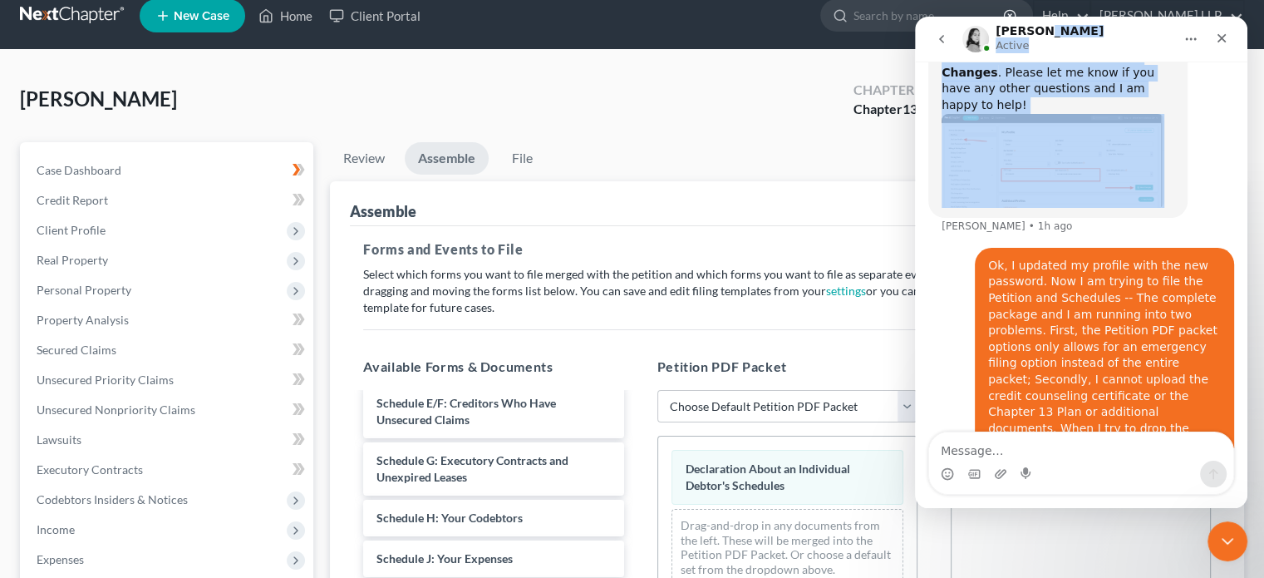
scroll to position [602, 0]
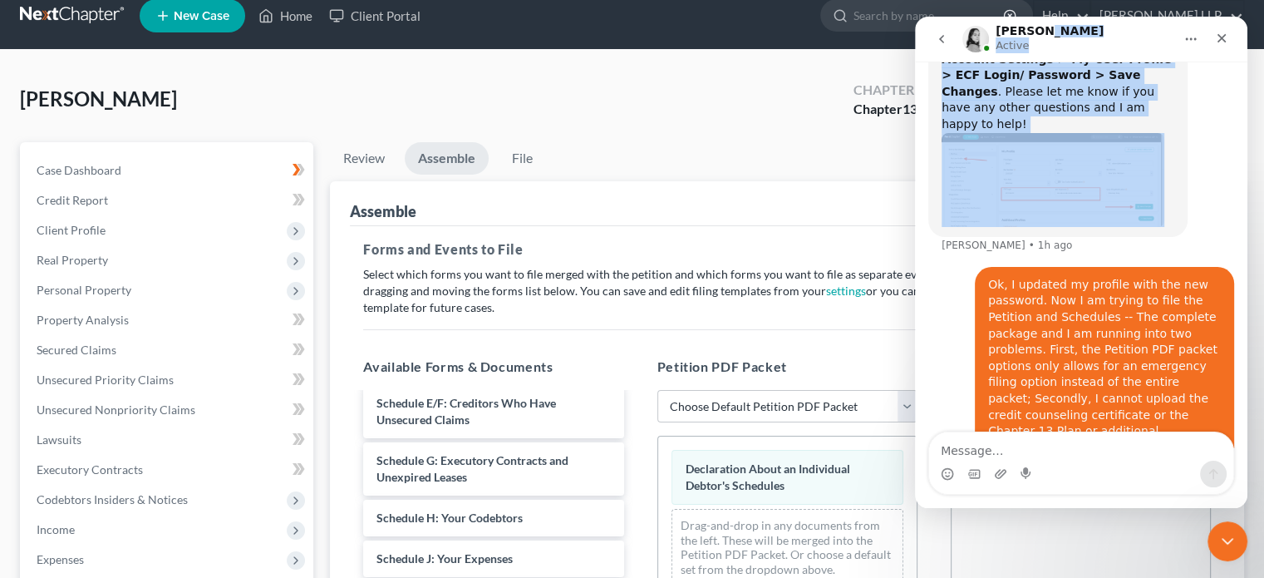
drag, startPoint x: 1148, startPoint y: 32, endPoint x: 1150, endPoint y: 77, distance: 45.7
click at [1150, 77] on div "[PERSON_NAME] Active Have a quick question or need help finding something? Send…" at bounding box center [1081, 262] width 332 height 491
click at [1132, 31] on div "[PERSON_NAME] Active" at bounding box center [1068, 39] width 211 height 29
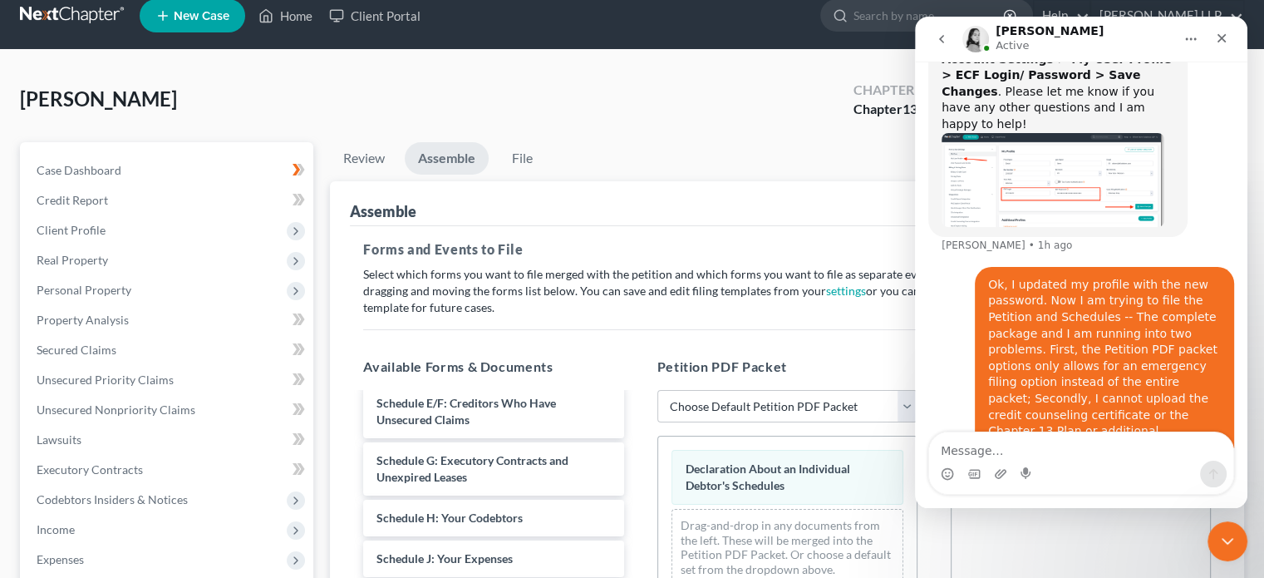
click at [941, 35] on icon "go back" at bounding box center [941, 38] width 13 height 13
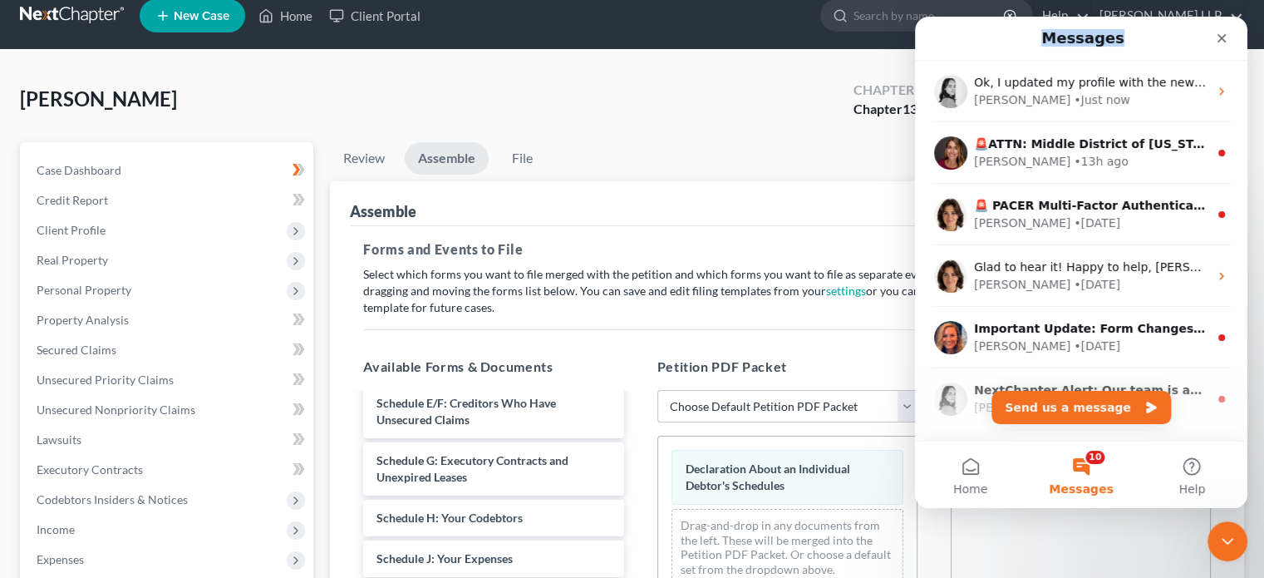
click at [941, 35] on div "Messages" at bounding box center [1081, 38] width 311 height 30
click at [703, 171] on ul "Review Assemble File" at bounding box center [787, 161] width 914 height 39
click at [362, 152] on link "Review" at bounding box center [364, 158] width 68 height 32
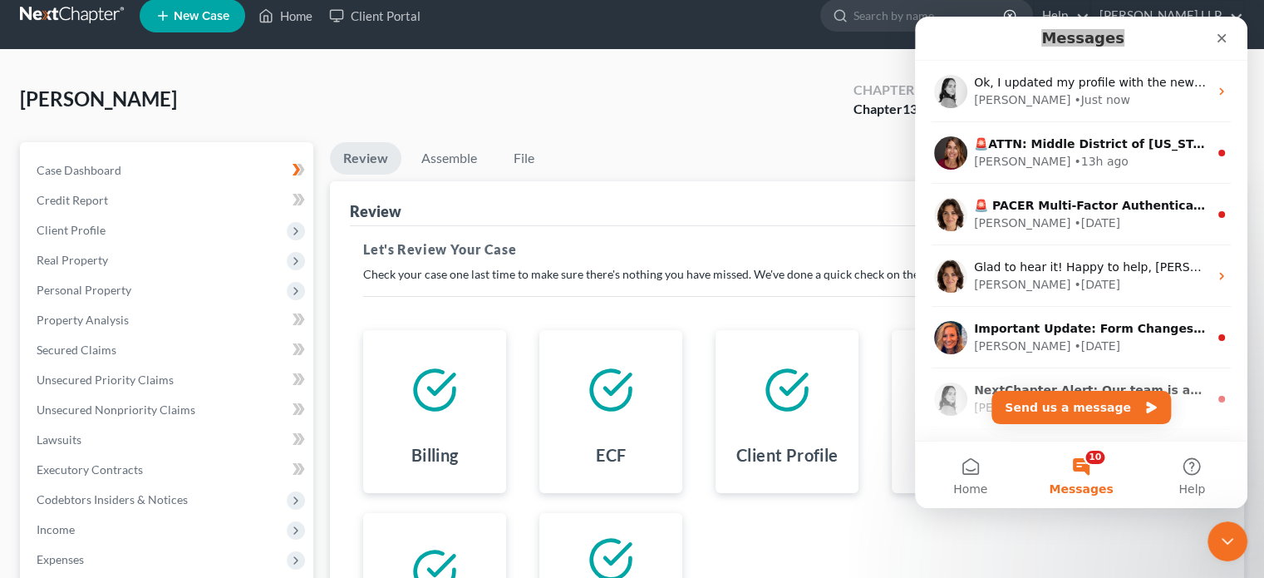
click at [362, 152] on link "Review" at bounding box center [365, 158] width 71 height 32
click at [487, 372] on div at bounding box center [435, 389] width 116 height 93
click at [436, 375] on icon at bounding box center [434, 390] width 47 height 47
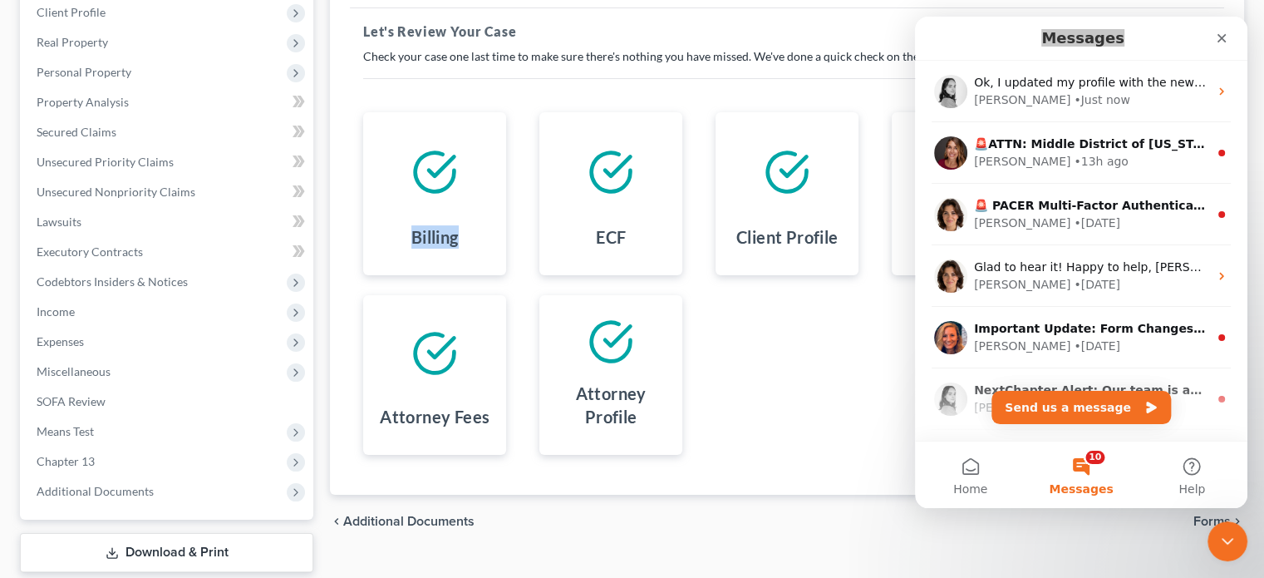
scroll to position [234, 0]
click at [1225, 520] on div "Close Intercom Messenger" at bounding box center [1225, 539] width 40 height 40
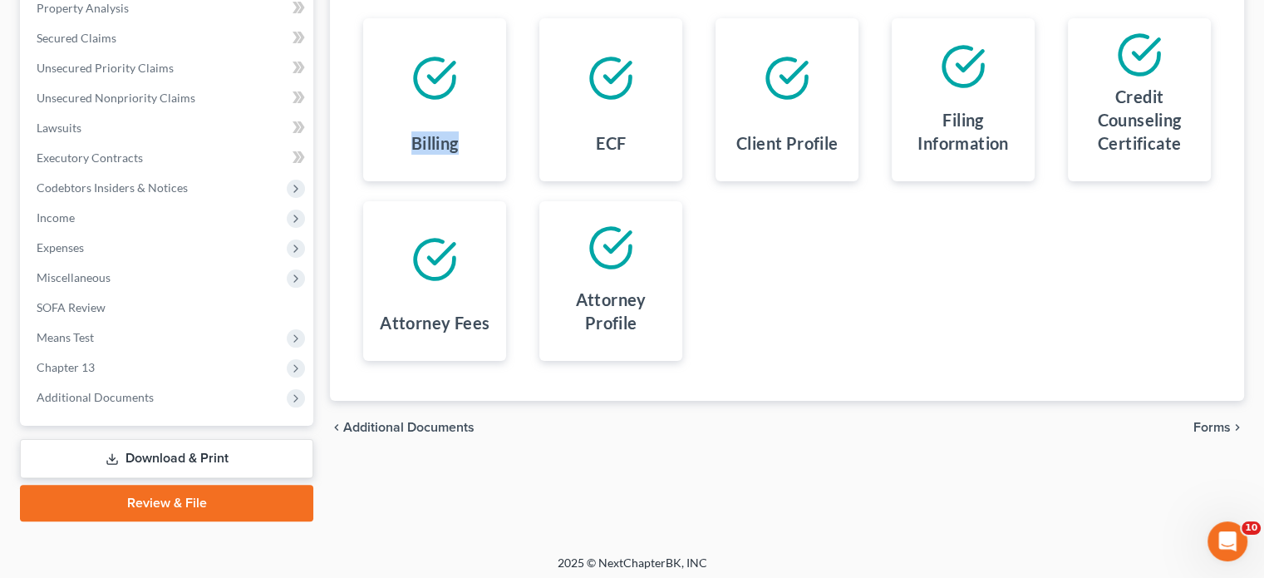
scroll to position [332, 0]
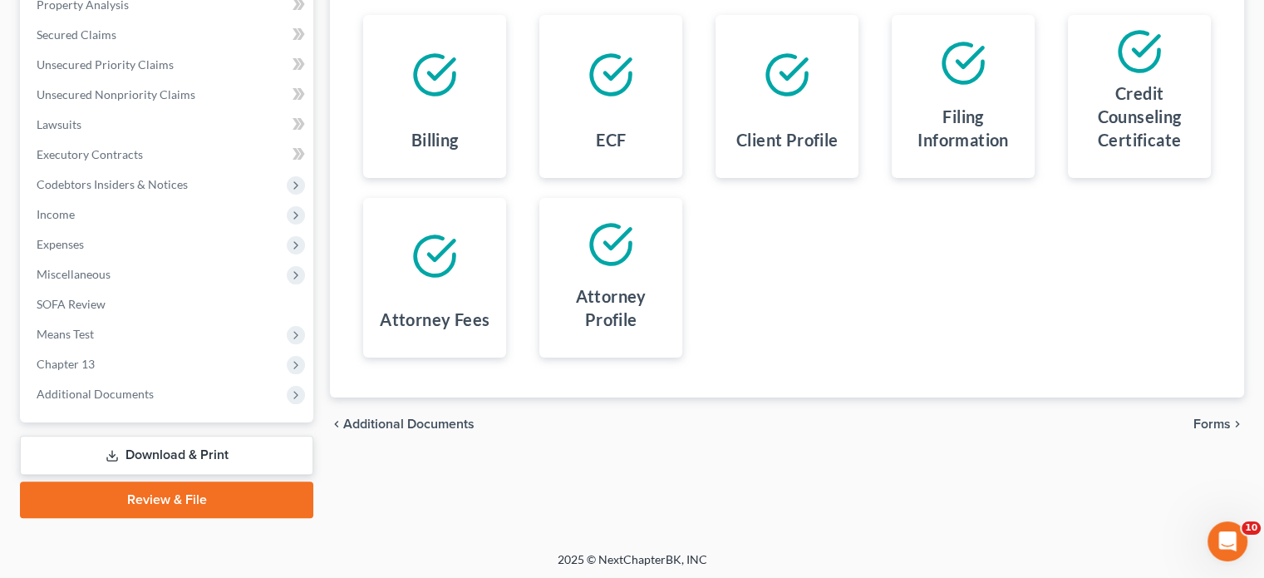
click at [1146, 81] on h4 "Credit Counseling Certificate" at bounding box center [1139, 116] width 116 height 70
click at [1214, 417] on span "Forms" at bounding box center [1212, 423] width 37 height 13
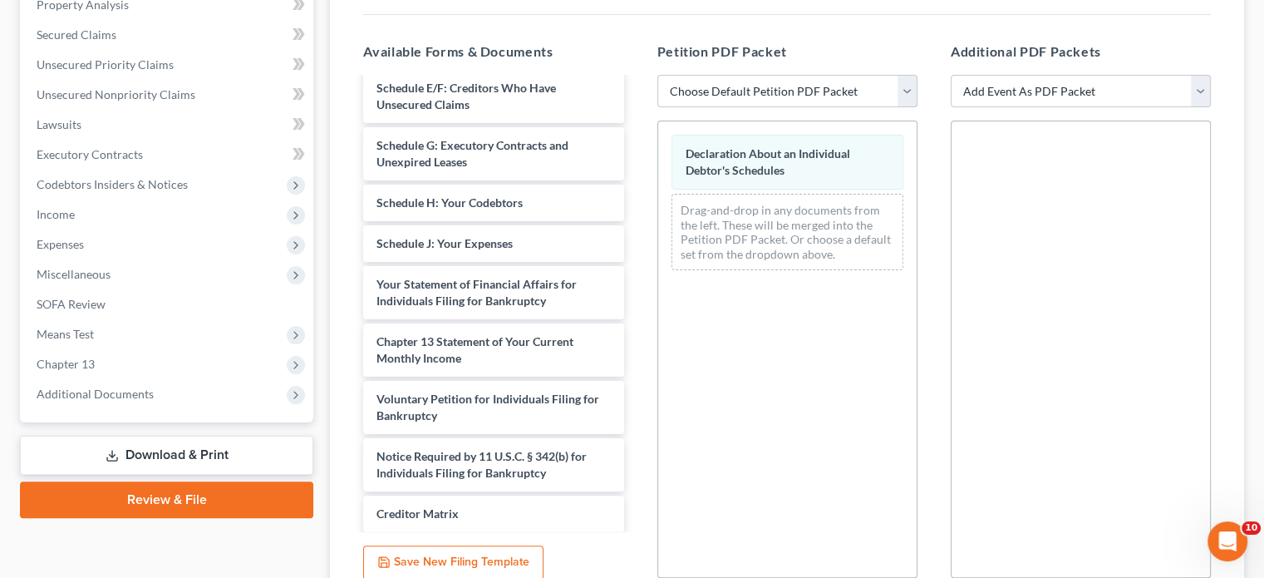
click at [904, 86] on select "Choose Default Petition PDF Packet Emergency Filing (Voluntary Petition and Cre…" at bounding box center [788, 91] width 260 height 33
click at [901, 86] on select "Choose Default Petition PDF Packet Emergency Filing (Voluntary Petition and Cre…" at bounding box center [788, 91] width 260 height 33
click at [1229, 530] on icon "Open Intercom Messenger" at bounding box center [1225, 538] width 27 height 27
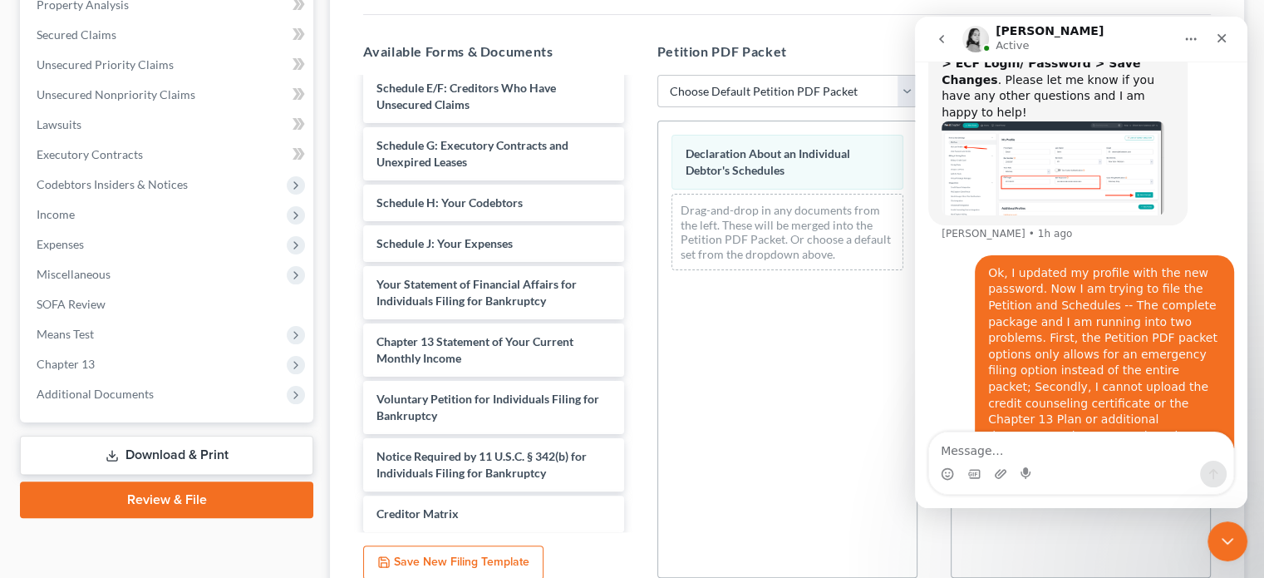
scroll to position [621, 0]
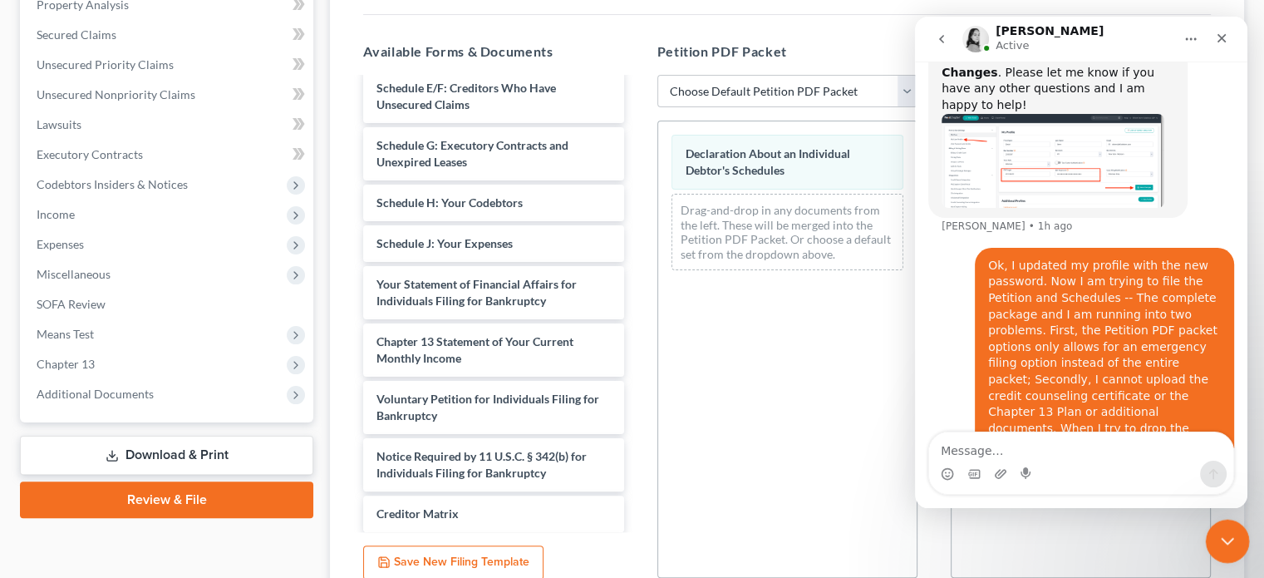
click at [1230, 536] on icon "Close Intercom Messenger" at bounding box center [1225, 538] width 12 height 7
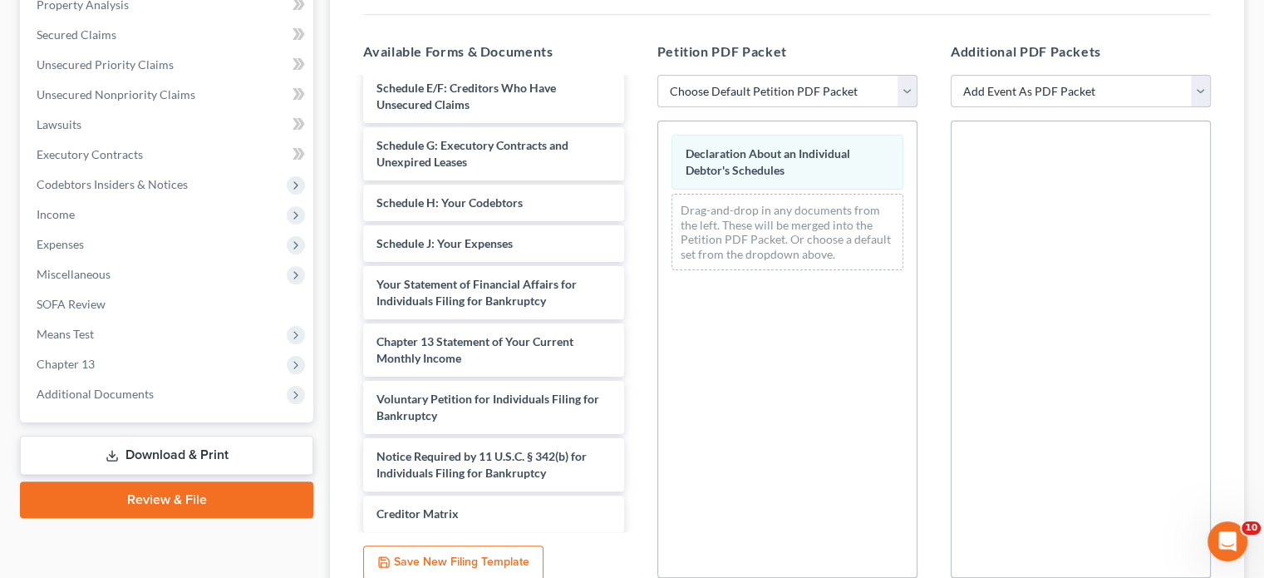
click at [1191, 80] on select "Add Event As PDF Packet Certificate of Credit Counseling Ch. 13 (Form 122C-1) S…" at bounding box center [1081, 91] width 260 height 33
select select "0"
click at [951, 75] on select "Add Event As PDF Packet Certificate of Credit Counseling Ch. 13 (Form 122C-1) S…" at bounding box center [1081, 91] width 260 height 33
select select
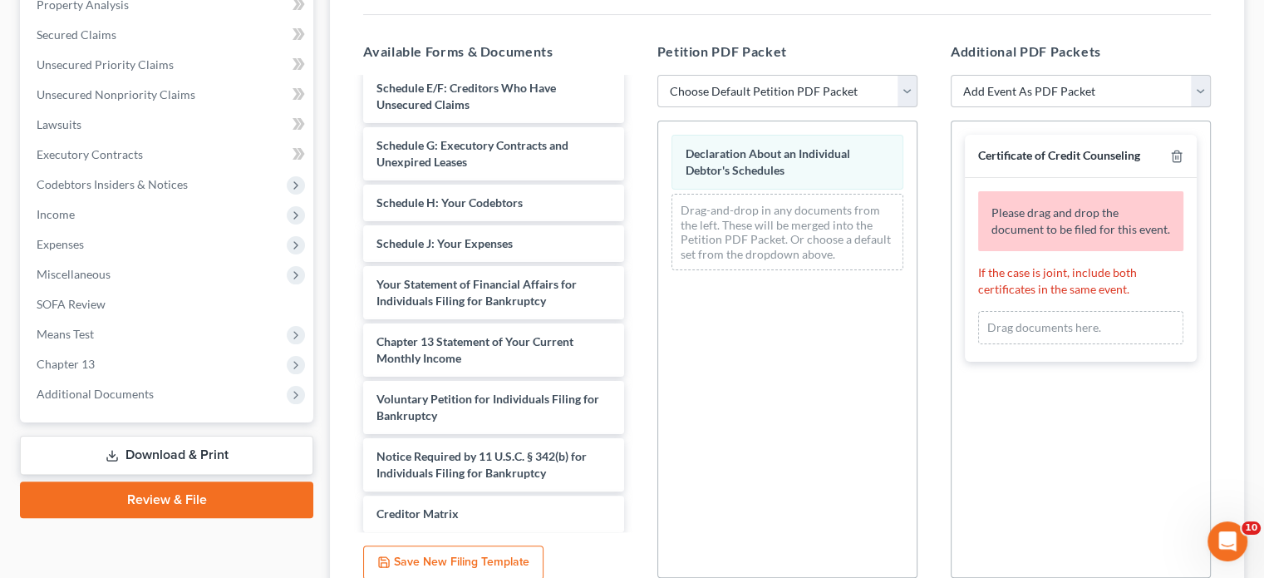
click at [1097, 209] on span "Please drag and drop the document to be filed for this event." at bounding box center [1081, 220] width 179 height 31
click at [148, 493] on link "Review & File" at bounding box center [166, 499] width 293 height 37
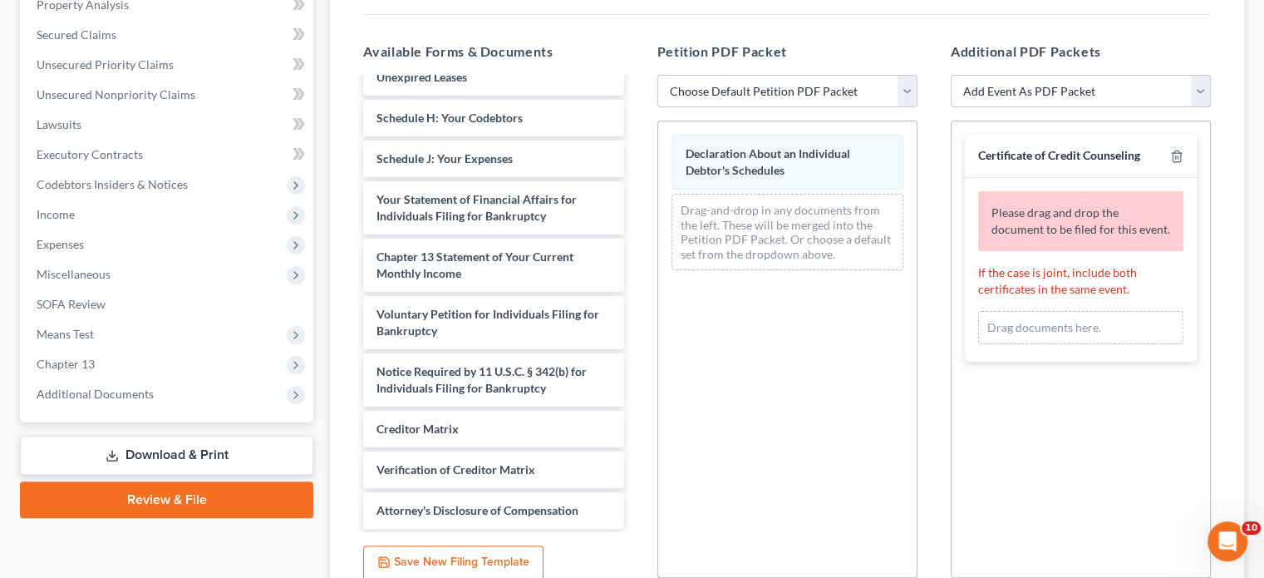
click at [472, 555] on button "Save New Filing Template" at bounding box center [453, 562] width 180 height 35
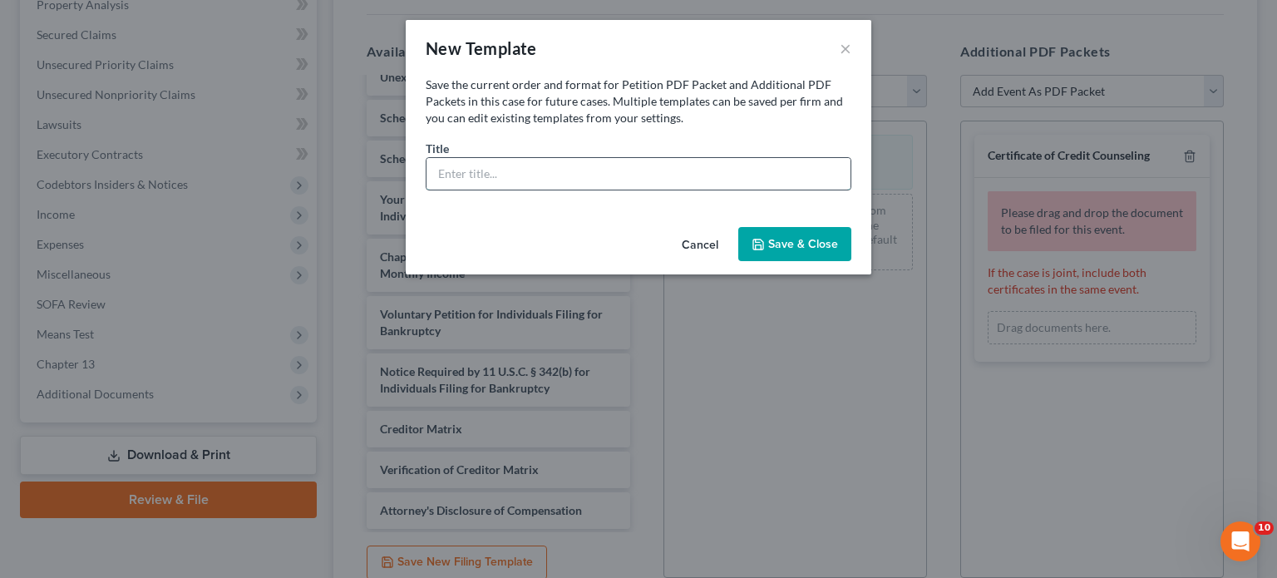
click at [627, 183] on input "text" at bounding box center [638, 174] width 424 height 32
type input "Entire Package"
click at [789, 245] on button "Save & Close" at bounding box center [794, 244] width 113 height 35
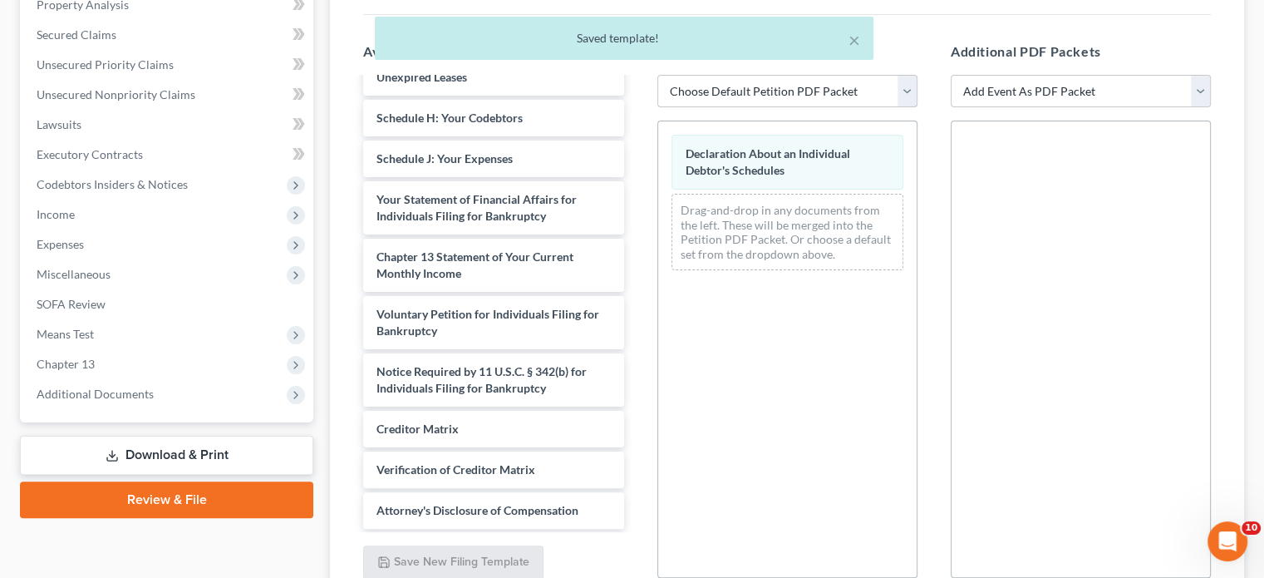
click at [904, 91] on select "Choose Default Petition PDF Packet Emergency Filing (Voluntary Petition and Cre…" at bounding box center [788, 91] width 260 height 33
click at [838, 365] on div "Declaration About an Individual Debtor's Schedules Drag-and-drop in any documen…" at bounding box center [788, 349] width 260 height 457
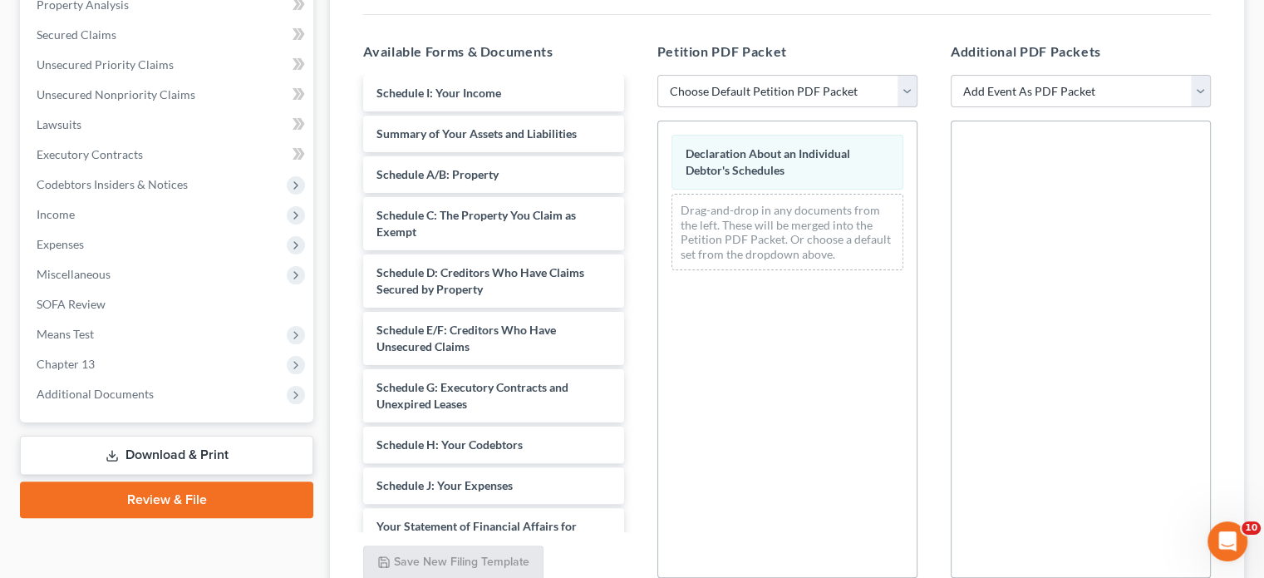
scroll to position [0, 0]
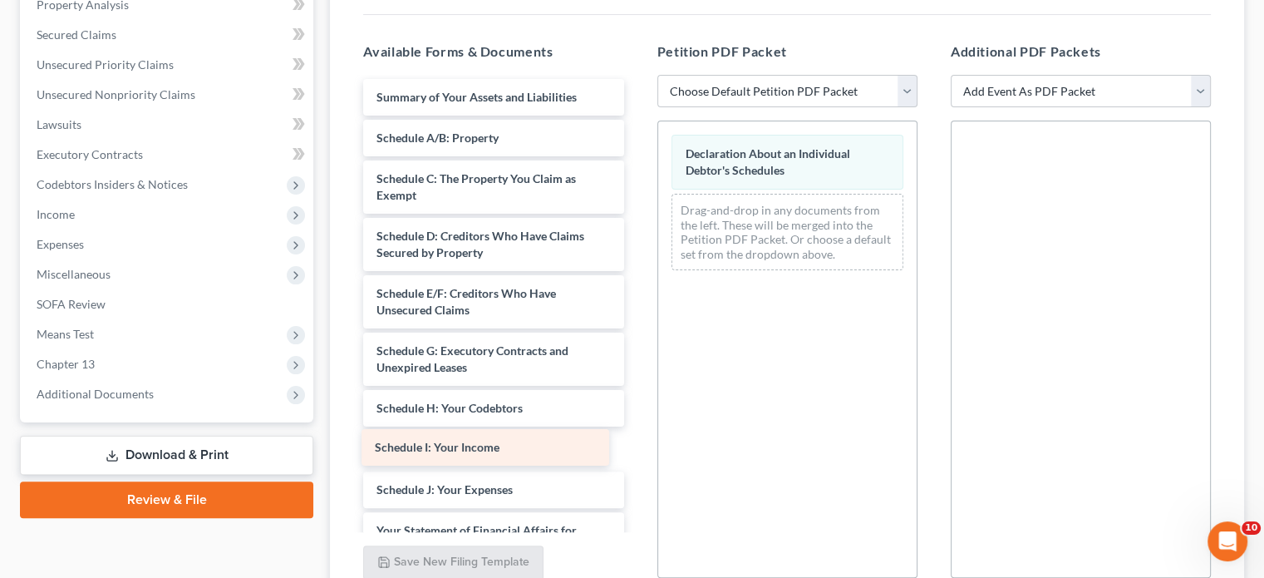
drag, startPoint x: 534, startPoint y: 93, endPoint x: 532, endPoint y: 445, distance: 351.6
click at [532, 445] on div "Schedule I: Your Income Schedule I: Your Income Summary of Your Assets and Liab…" at bounding box center [493, 469] width 287 height 781
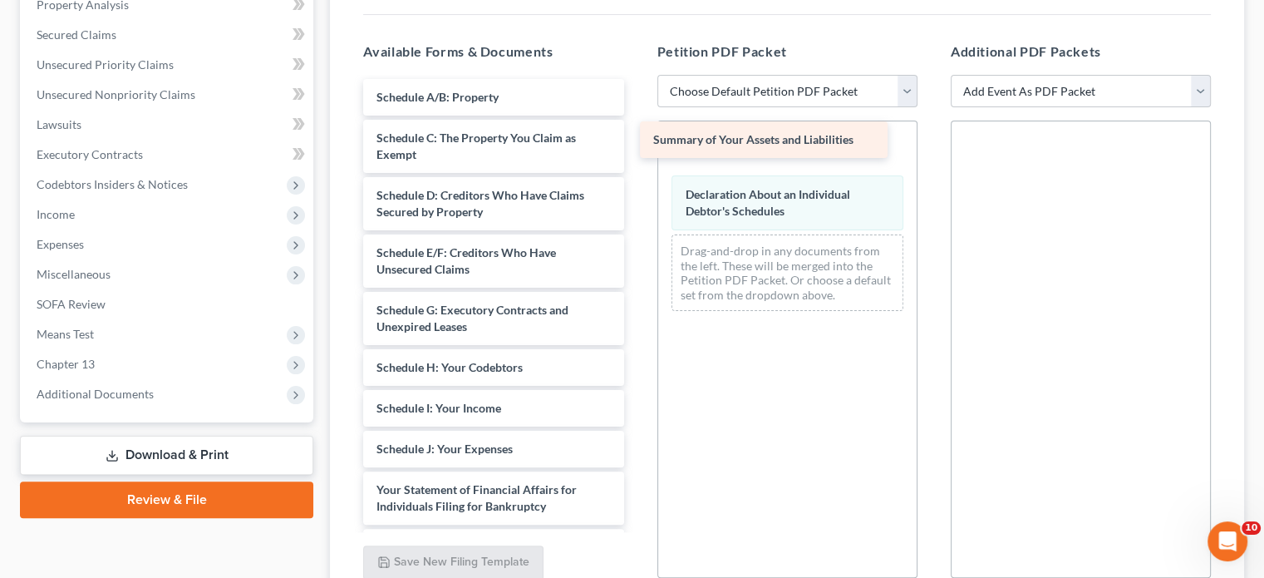
drag, startPoint x: 539, startPoint y: 93, endPoint x: 815, endPoint y: 137, distance: 280.3
click at [637, 137] on div "Summary of Your Assets and Liabilities Summary of Your Assets and Liabilities S…" at bounding box center [493, 449] width 287 height 740
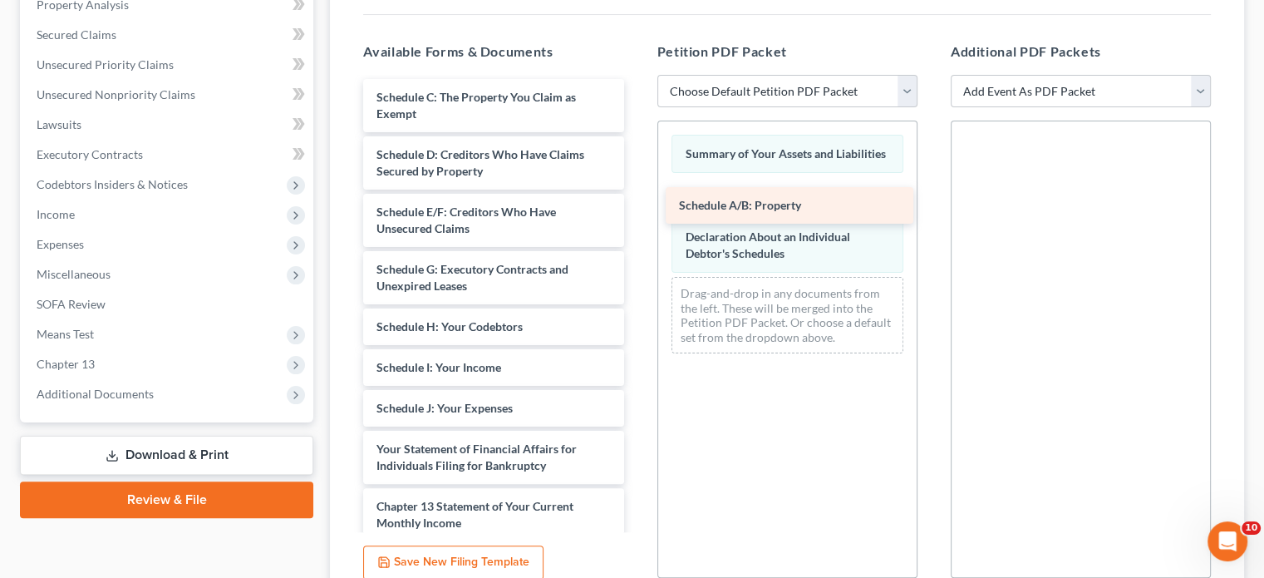
drag, startPoint x: 469, startPoint y: 89, endPoint x: 771, endPoint y: 197, distance: 320.5
click at [637, 197] on div "Schedule A/B: Property Schedule A/B: Property Schedule C: The Property You Clai…" at bounding box center [493, 428] width 287 height 699
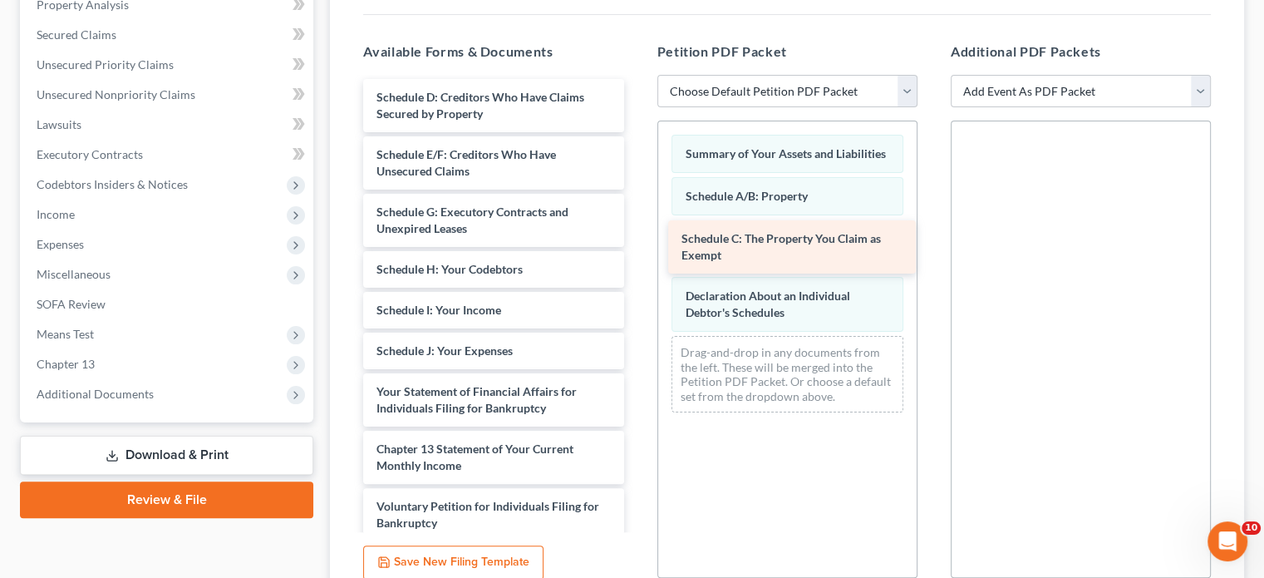
drag, startPoint x: 490, startPoint y: 86, endPoint x: 793, endPoint y: 229, distance: 334.6
click at [637, 229] on div "Schedule C: The Property You Claim as Exempt Schedule C: The Property You Claim…" at bounding box center [493, 400] width 287 height 642
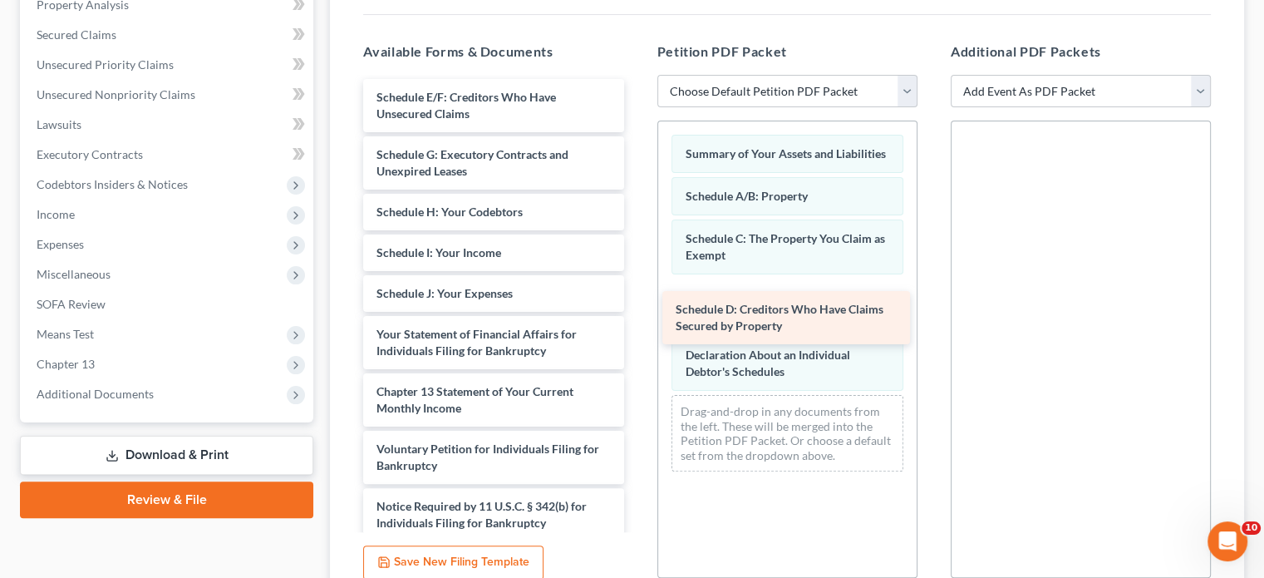
drag, startPoint x: 509, startPoint y: 100, endPoint x: 807, endPoint y: 311, distance: 365.6
click at [637, 311] on div "Schedule D: Creditors Who Have Claims Secured by Property Schedule D: Creditors…" at bounding box center [493, 371] width 287 height 584
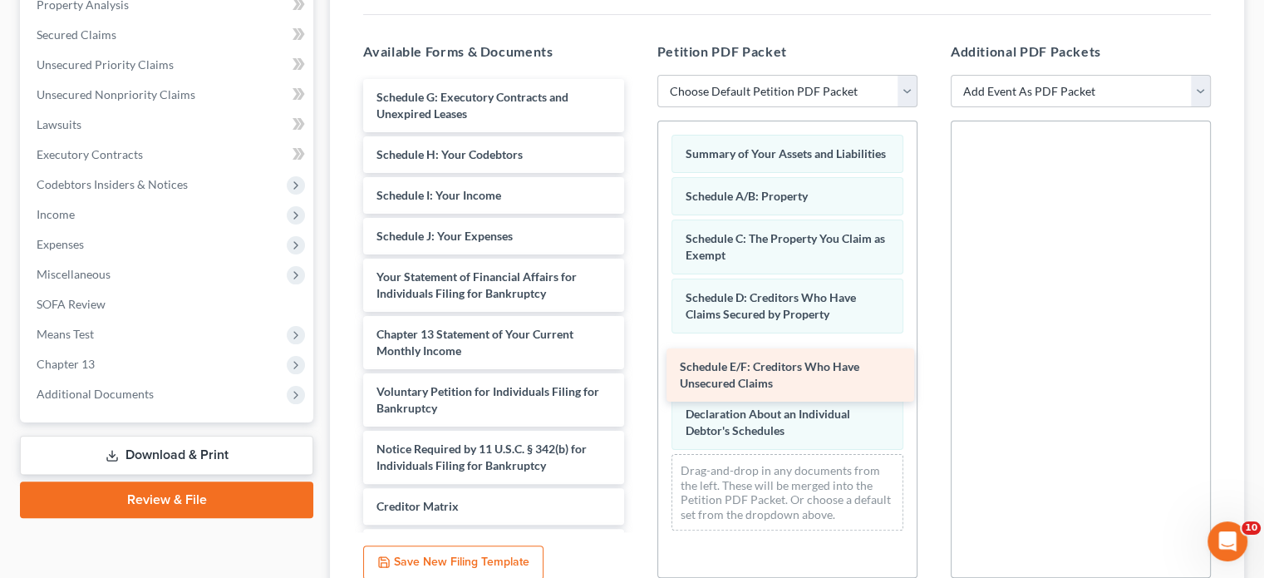
drag, startPoint x: 495, startPoint y: 91, endPoint x: 792, endPoint y: 354, distance: 397.5
click at [637, 354] on div "Schedule E/F: Creditors Who Have Unsecured Claims Schedule E/F: Creditors Who H…" at bounding box center [493, 342] width 287 height 527
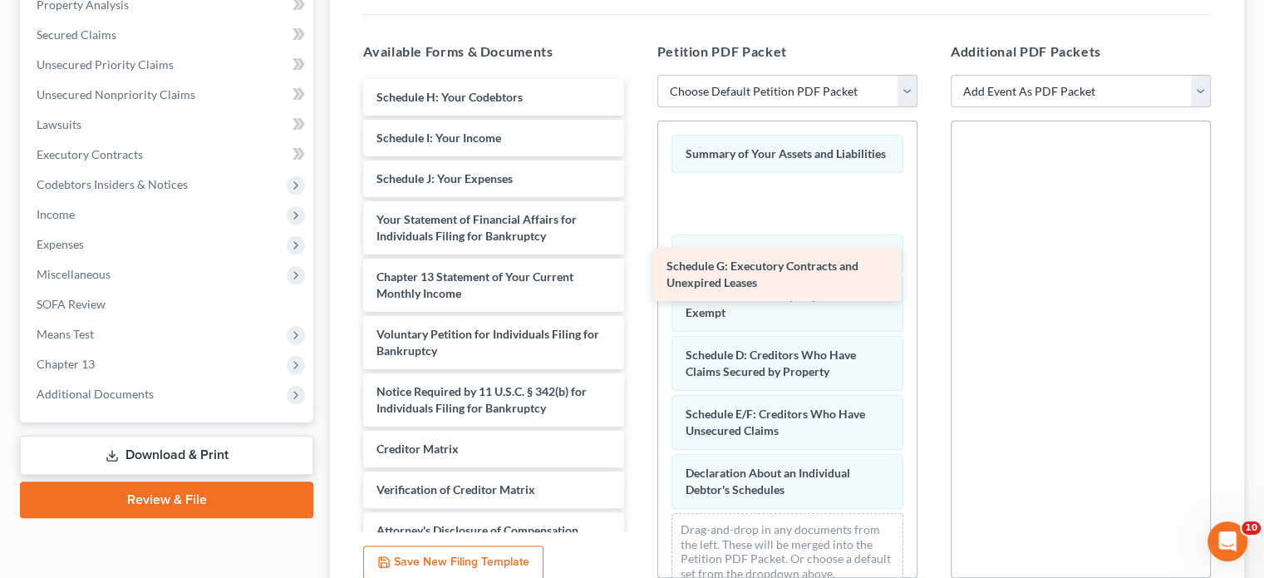
drag, startPoint x: 511, startPoint y: 96, endPoint x: 809, endPoint y: 282, distance: 351.0
click at [637, 282] on div "Schedule G: Executory Contracts and Unexpired Leases Schedule G: Executory Cont…" at bounding box center [493, 314] width 287 height 470
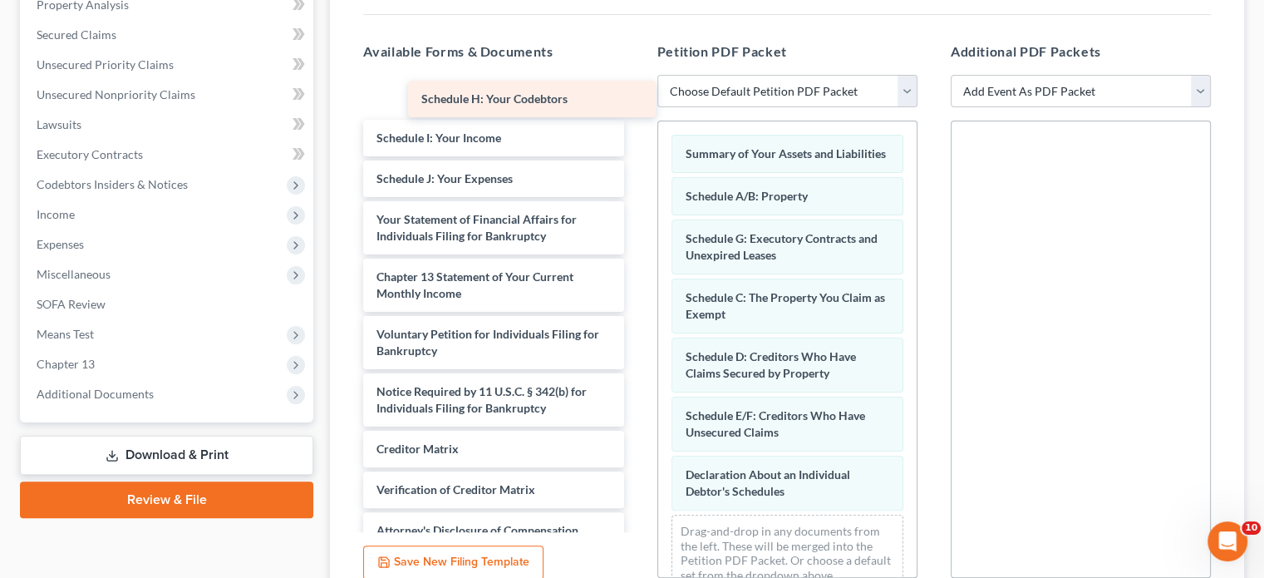
drag, startPoint x: 480, startPoint y: 90, endPoint x: 741, endPoint y: 223, distance: 293.7
click at [637, 223] on div "Schedule H: Your Codebtors Schedule H: Your Codebtors Schedule H: Your Codebtor…" at bounding box center [493, 314] width 287 height 470
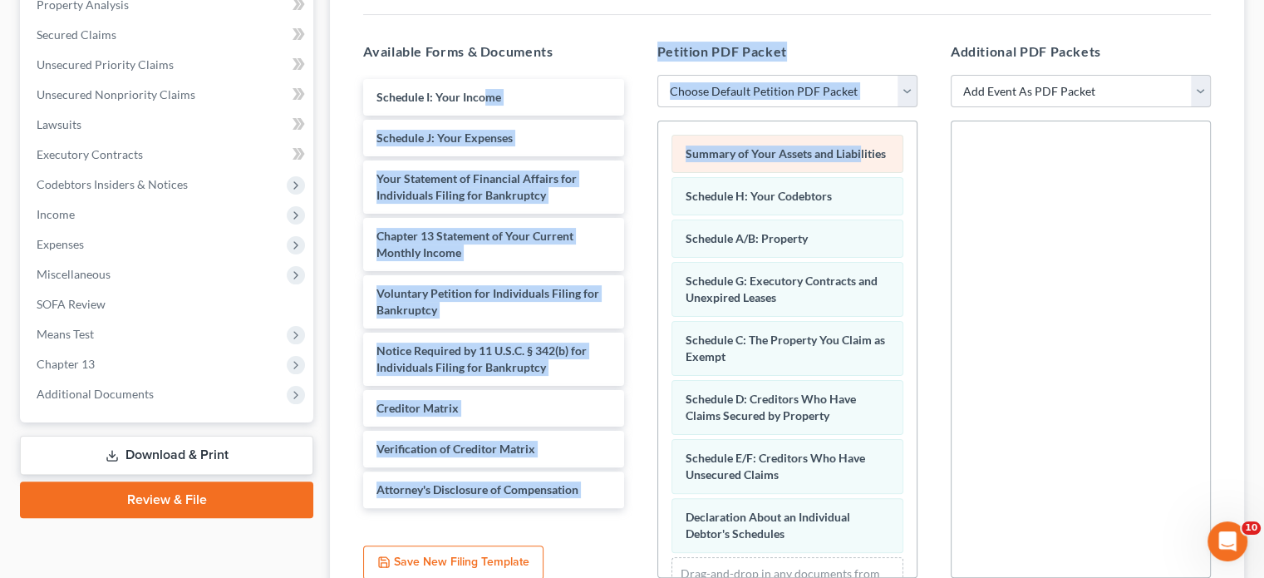
drag, startPoint x: 483, startPoint y: 76, endPoint x: 712, endPoint y: 175, distance: 249.1
click at [712, 175] on div "Available Forms & Documents Schedule I: Your Income Schedule J: Your Expenses Y…" at bounding box center [787, 310] width 881 height 564
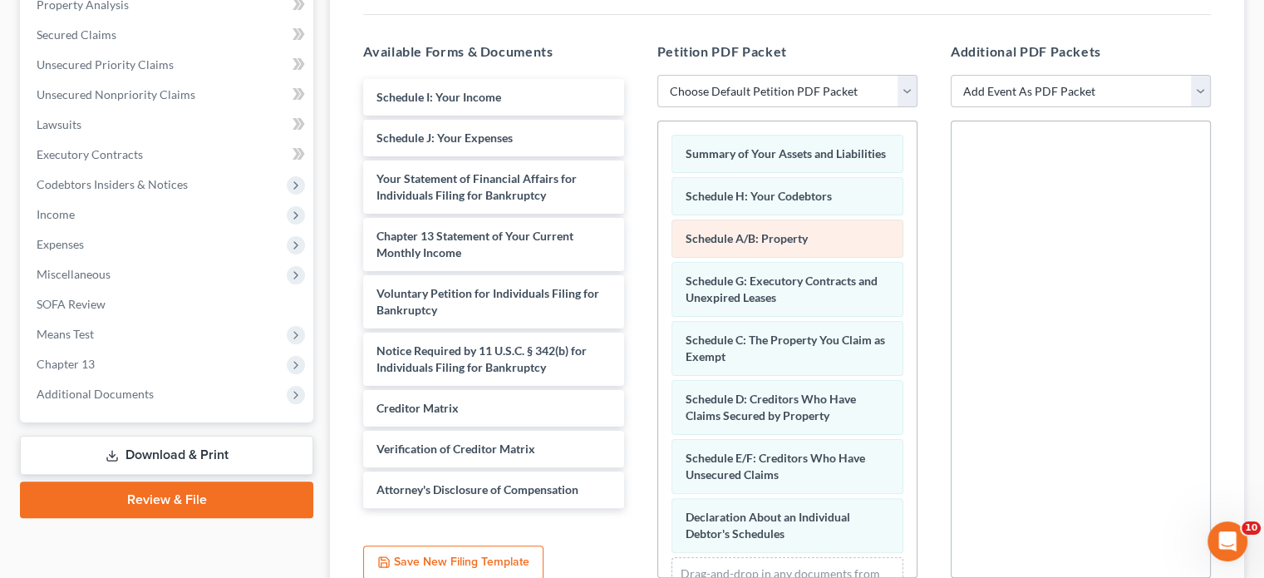
click at [748, 235] on div "Schedule A/B: Property" at bounding box center [788, 238] width 232 height 38
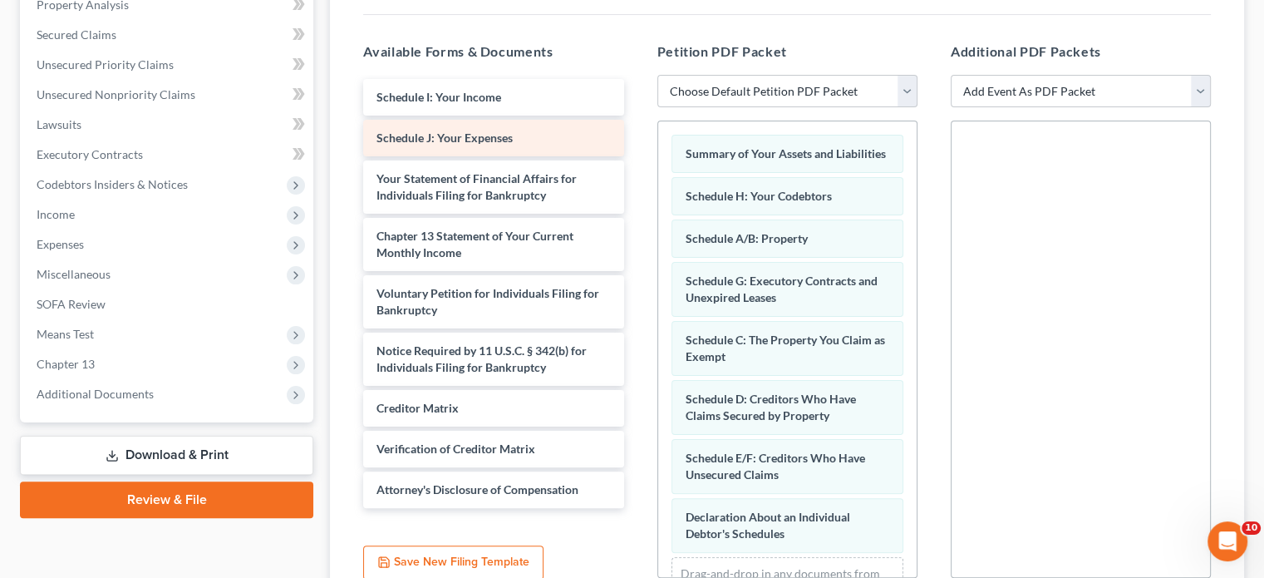
click at [499, 126] on div "Schedule J: Your Expenses" at bounding box center [493, 138] width 260 height 37
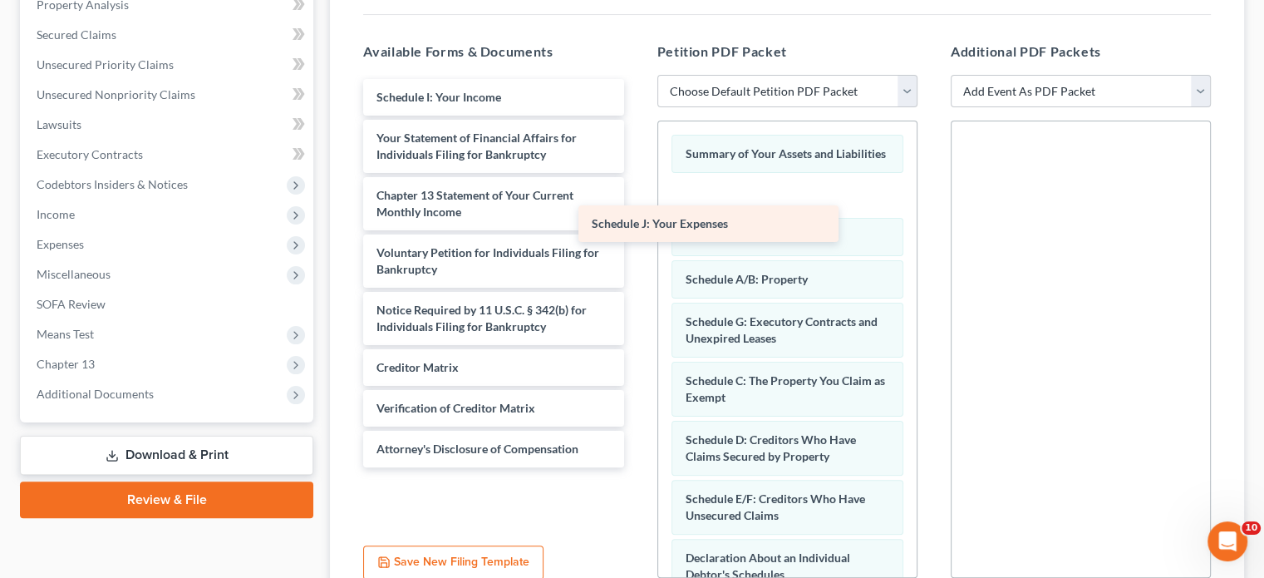
drag, startPoint x: 499, startPoint y: 126, endPoint x: 726, endPoint y: 215, distance: 244.0
click at [637, 215] on div "Schedule J: Your Expenses Schedule I: Your Income Schedule J: Your Expenses You…" at bounding box center [493, 273] width 287 height 388
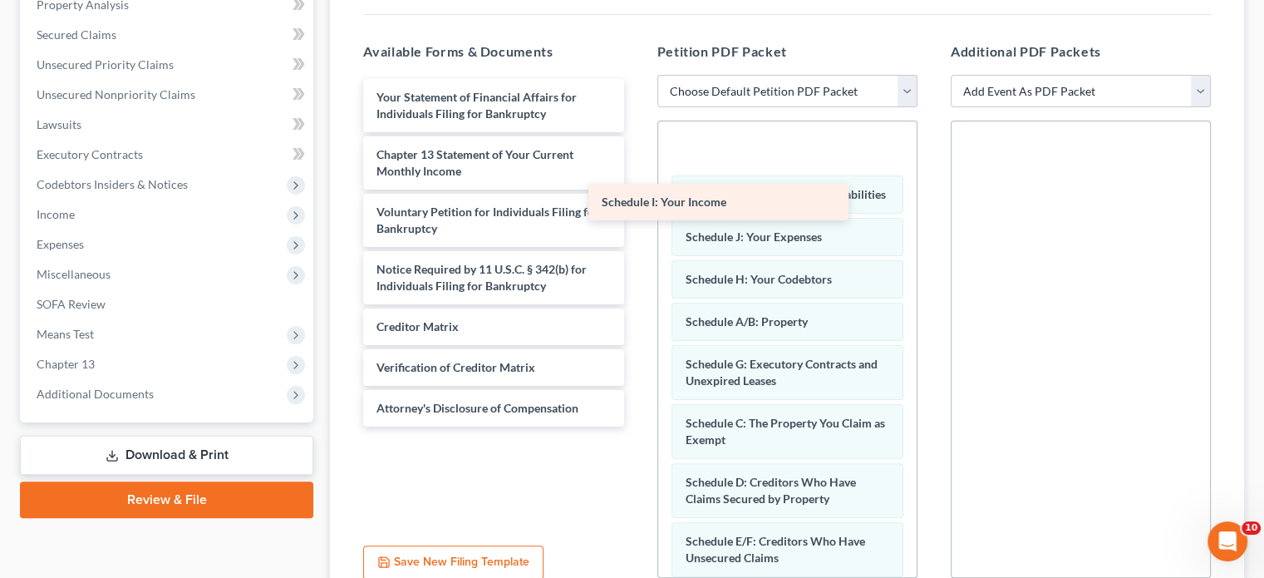
drag, startPoint x: 545, startPoint y: 80, endPoint x: 778, endPoint y: 201, distance: 262.5
click at [637, 201] on div "Schedule I: Your Income Schedule I: Your Income Your Statement of Financial Aff…" at bounding box center [493, 252] width 287 height 347
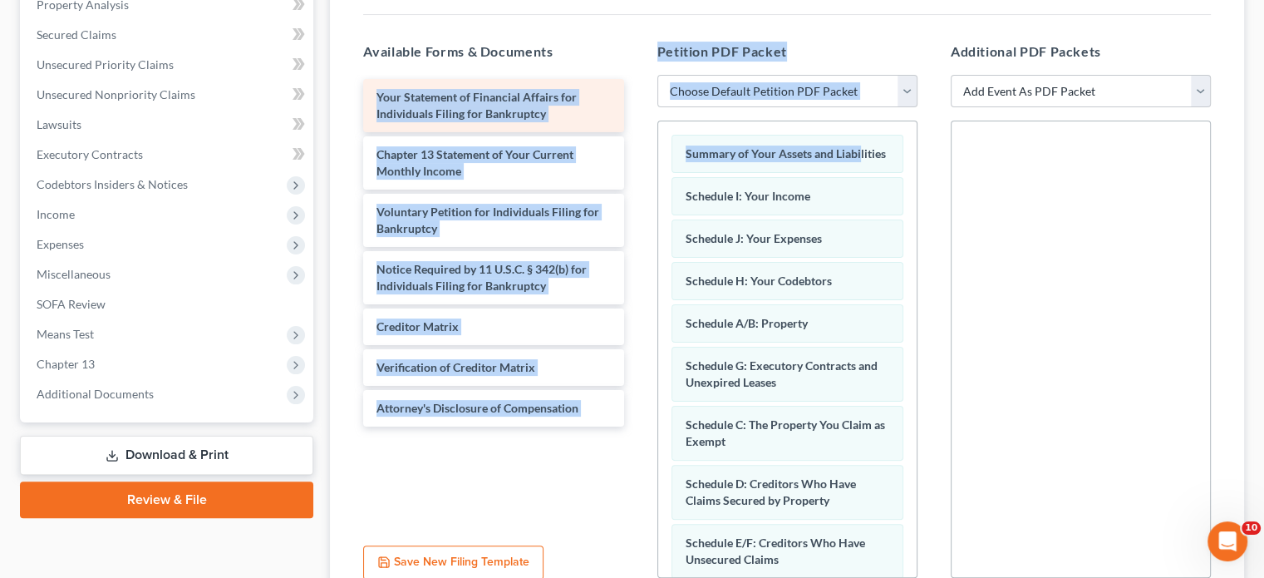
scroll to position [359, 0]
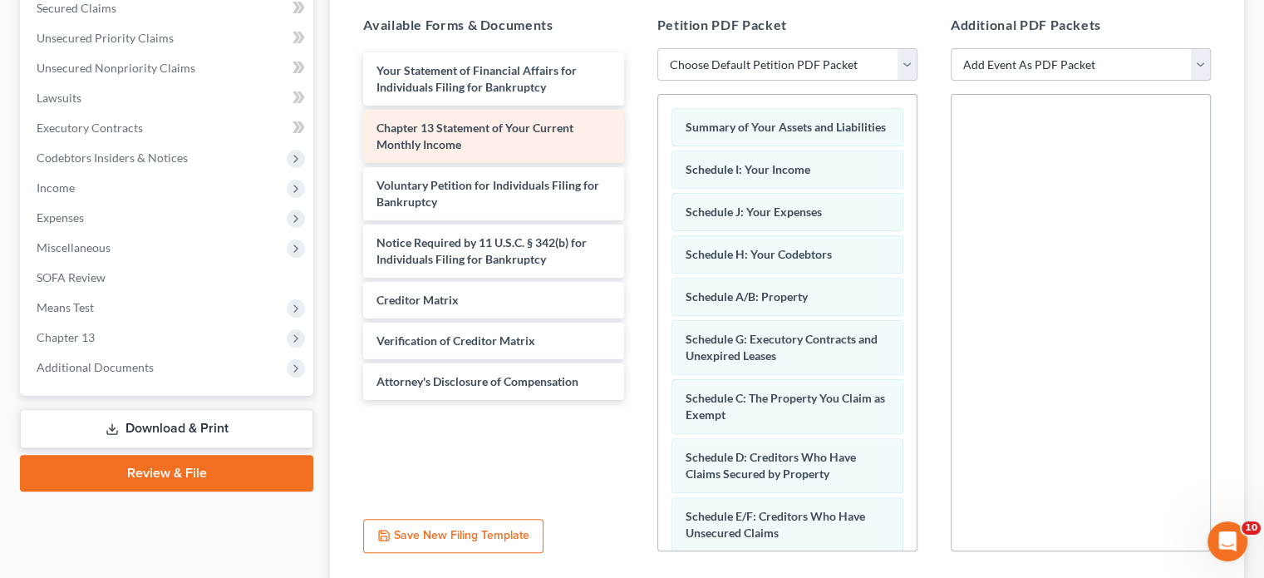
click at [577, 113] on div "Chapter 13 Statement of Your Current Monthly Income" at bounding box center [493, 136] width 260 height 53
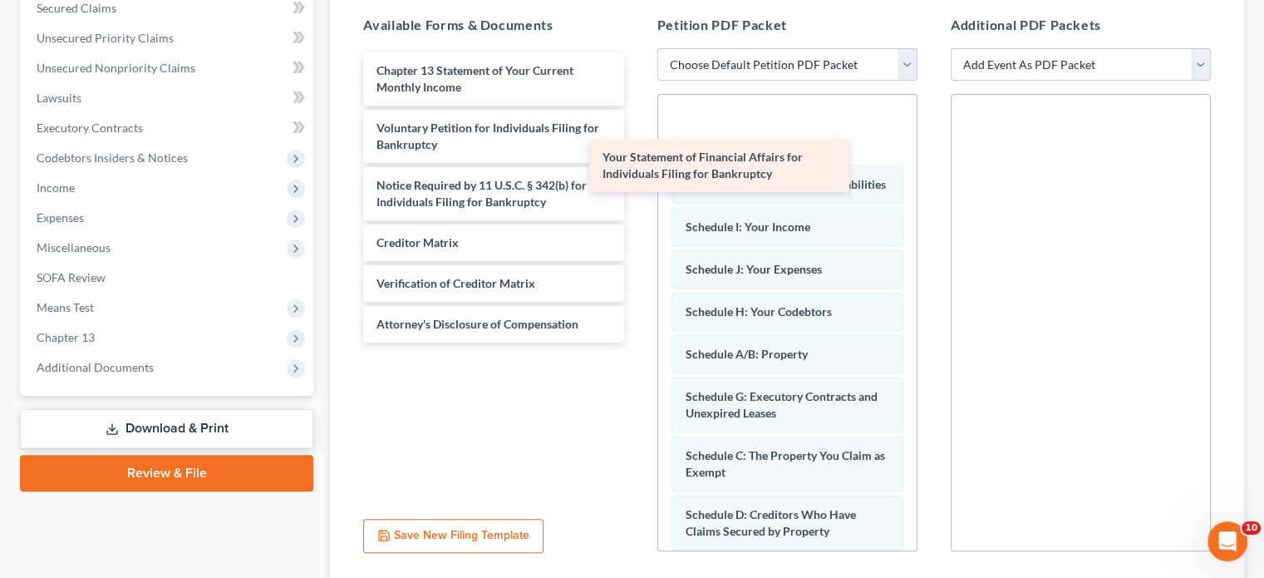
drag, startPoint x: 553, startPoint y: 68, endPoint x: 779, endPoint y: 156, distance: 242.7
click at [637, 156] on div "Your Statement of Financial Affairs for Individuals Filing for Bankruptcy Your …" at bounding box center [493, 197] width 287 height 290
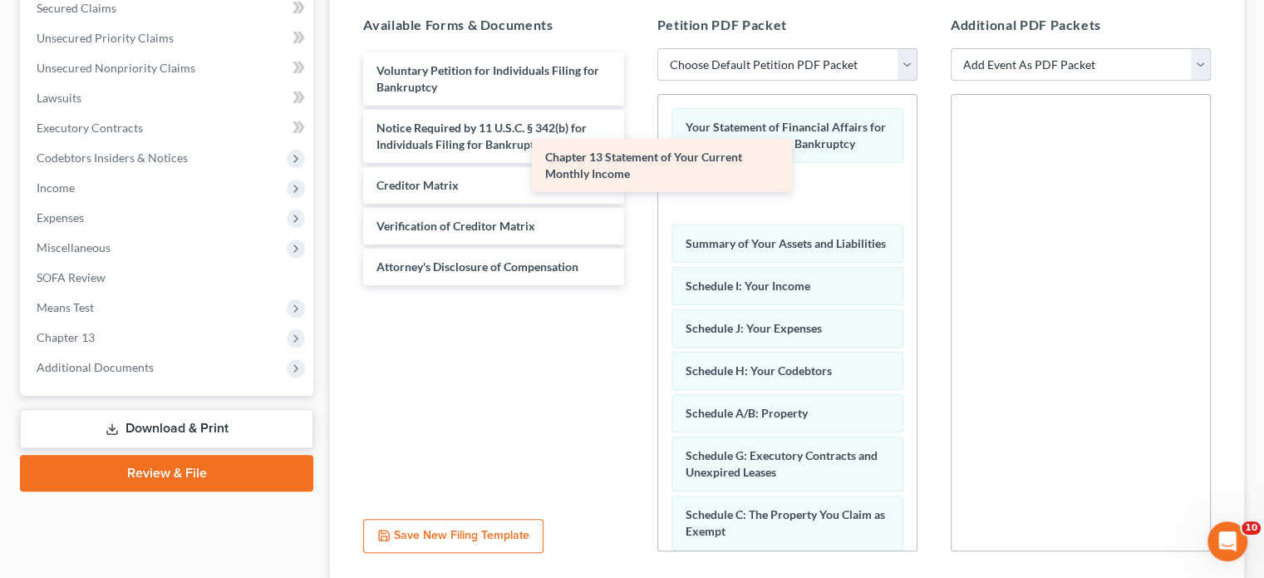
drag, startPoint x: 536, startPoint y: 72, endPoint x: 713, endPoint y: 165, distance: 200.0
click at [637, 165] on div "Chapter 13 Statement of Your Current Monthly Income Chapter 13 Statement of You…" at bounding box center [493, 168] width 287 height 233
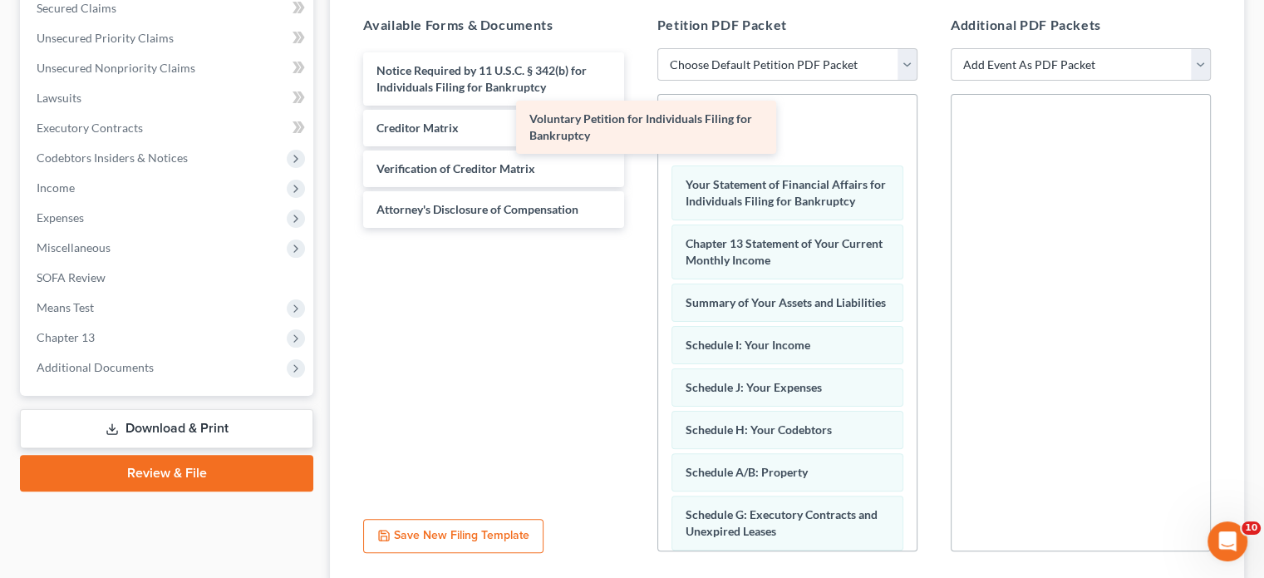
drag, startPoint x: 565, startPoint y: 77, endPoint x: 732, endPoint y: 137, distance: 177.5
click at [637, 137] on div "Voluntary Petition for Individuals Filing for Bankruptcy Voluntary Petition for…" at bounding box center [493, 139] width 287 height 175
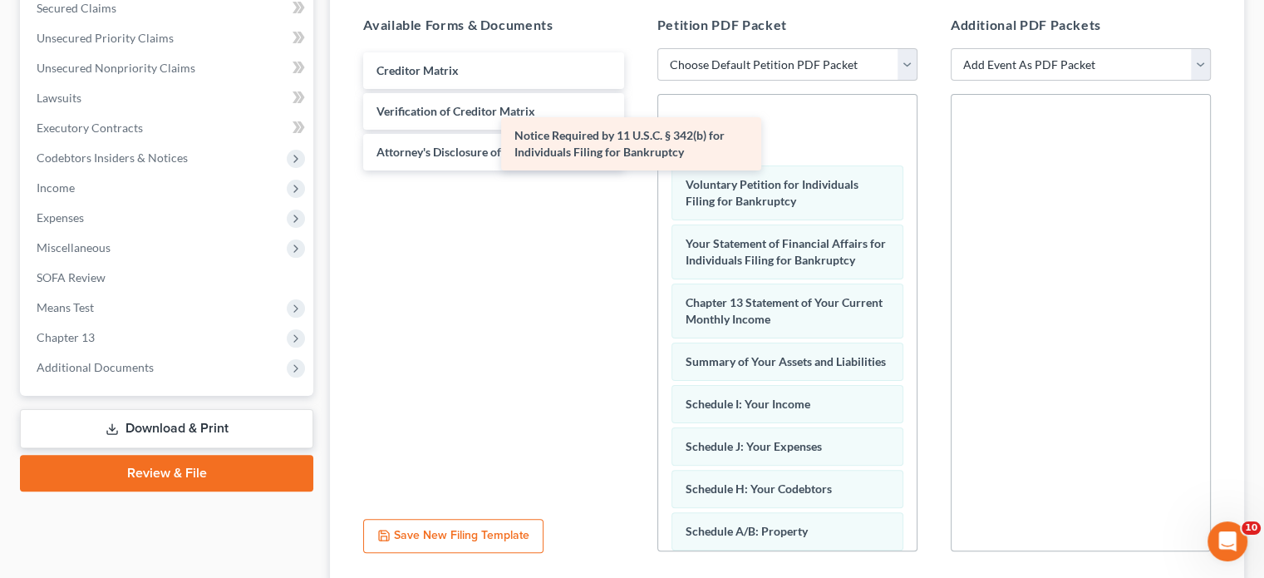
drag, startPoint x: 564, startPoint y: 72, endPoint x: 704, endPoint y: 139, distance: 155.4
click at [637, 139] on div "Notice Required by 11 U.S.C. § 342(b) for Individuals Filing for Bankruptcy Not…" at bounding box center [493, 111] width 287 height 118
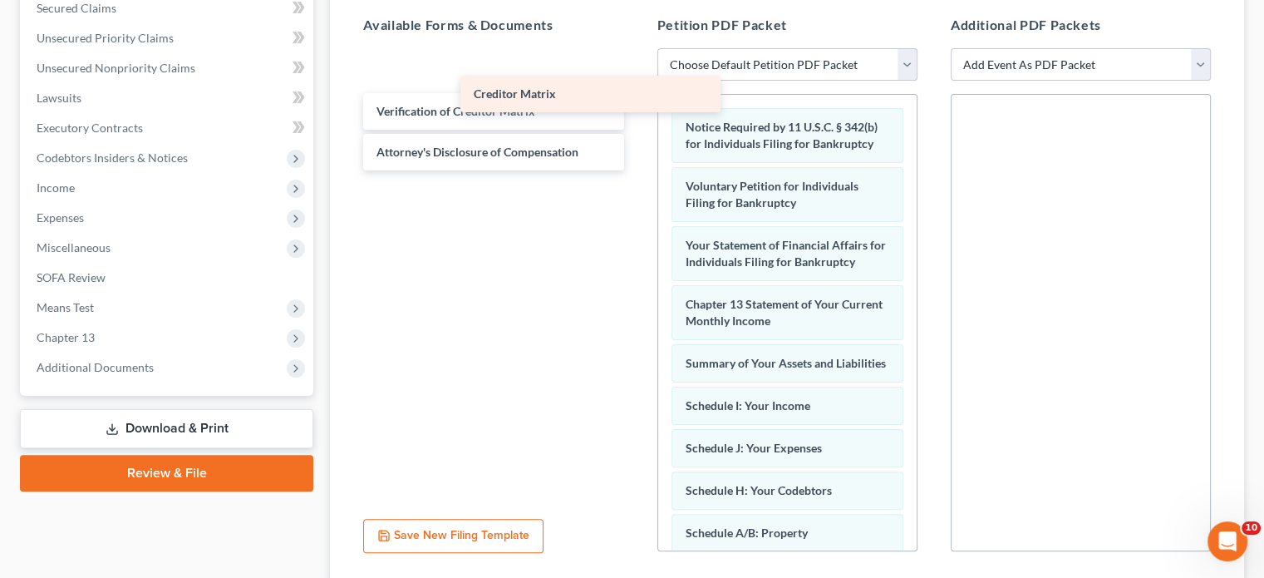
drag, startPoint x: 531, startPoint y: 76, endPoint x: 692, endPoint y: 128, distance: 168.5
click at [637, 128] on div "Creditor Matrix Creditor Matrix Creditor Matrix Verification of Creditor Matrix…" at bounding box center [493, 111] width 287 height 118
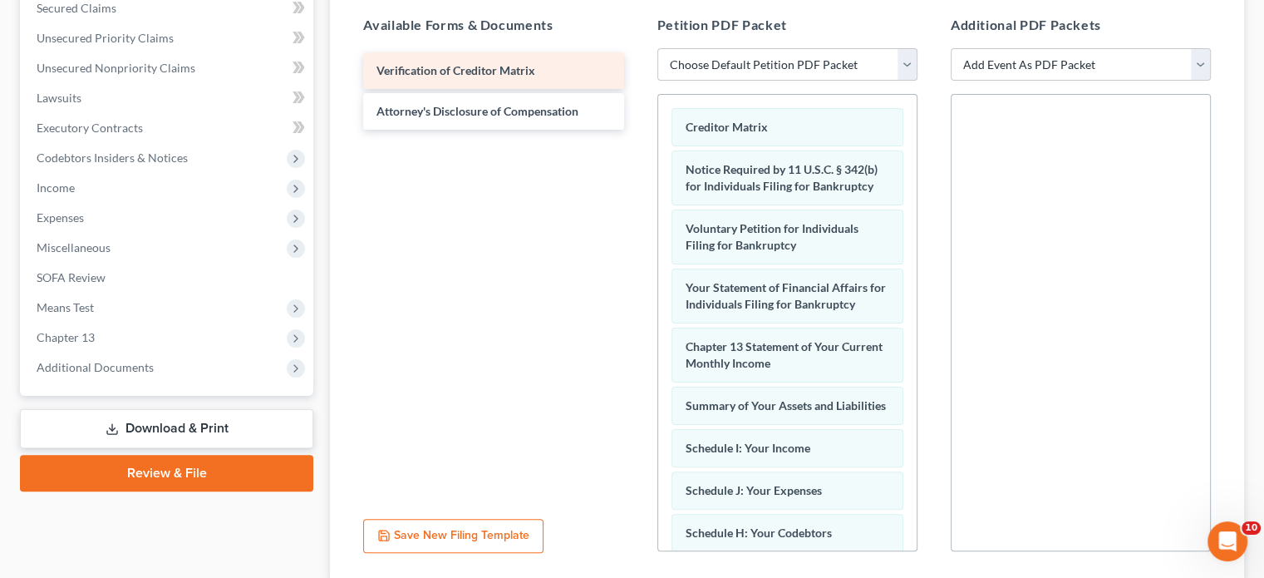
click at [637, 116] on div "Verification of Creditor Matrix Attorney's Disclosure of Compensation" at bounding box center [493, 90] width 287 height 77
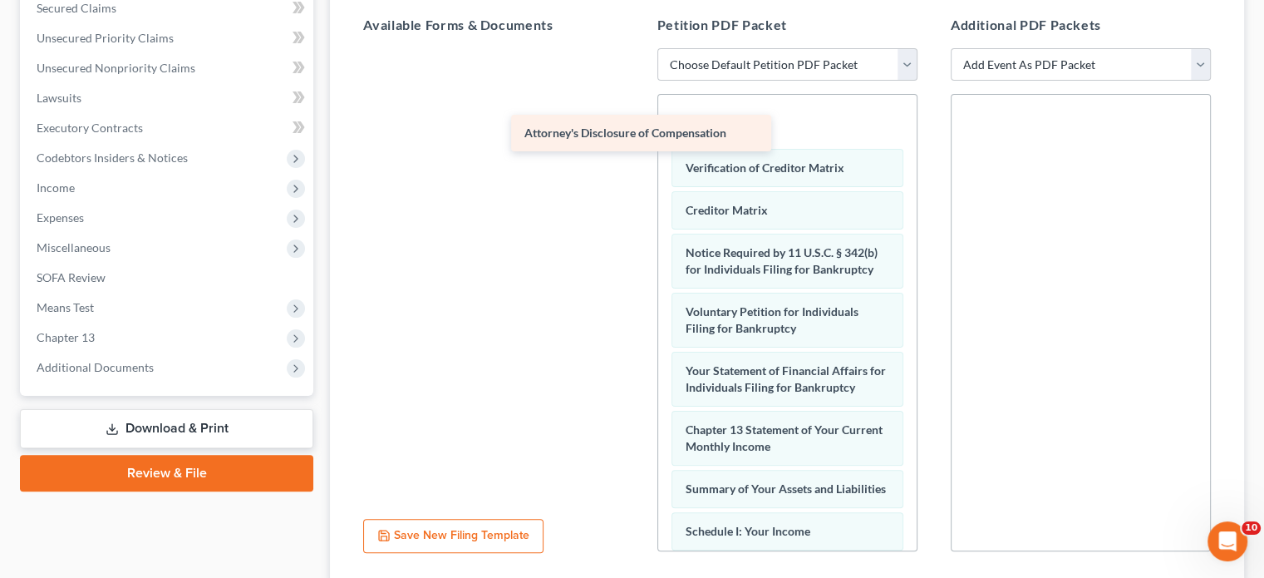
drag, startPoint x: 581, startPoint y: 68, endPoint x: 736, endPoint y: 135, distance: 168.6
click at [637, 48] on div "Attorney's Disclosure of Compensation Attorney's Disclosure of Compensation" at bounding box center [493, 48] width 287 height 0
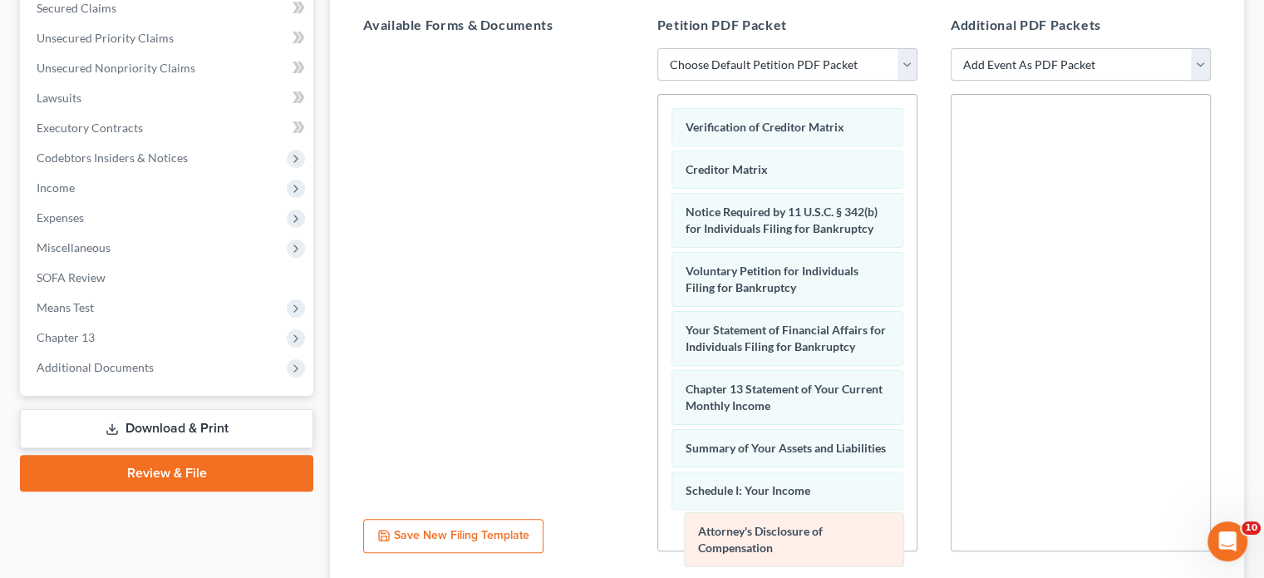
drag, startPoint x: 820, startPoint y: 126, endPoint x: 834, endPoint y: 531, distance: 405.0
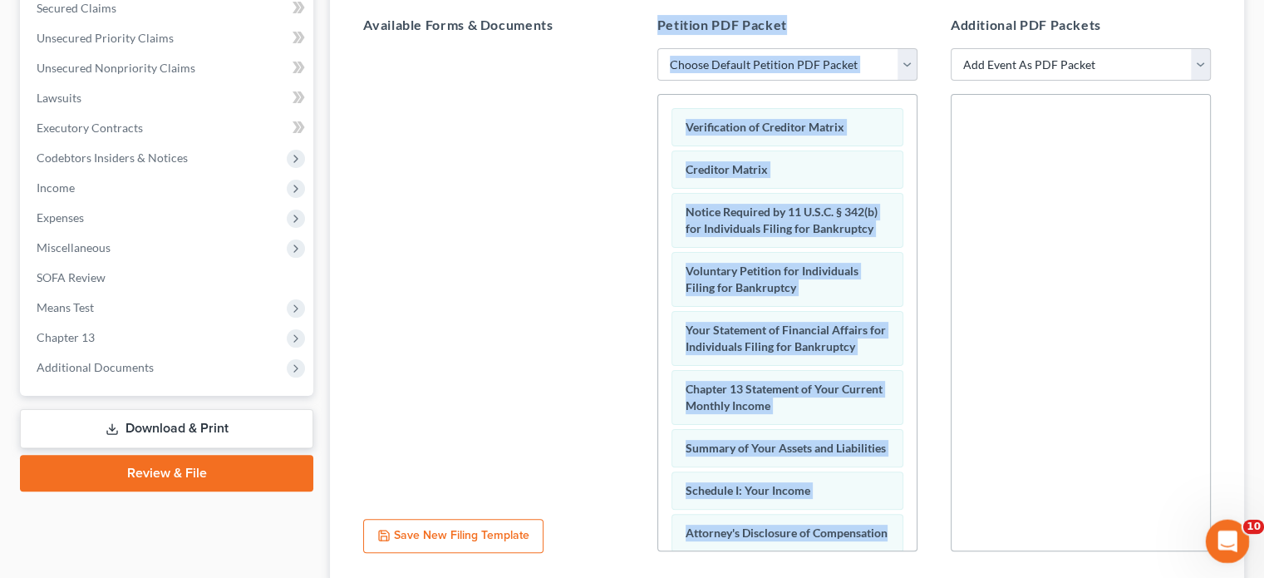
click at [1228, 524] on div "Open Intercom Messenger" at bounding box center [1225, 538] width 55 height 55
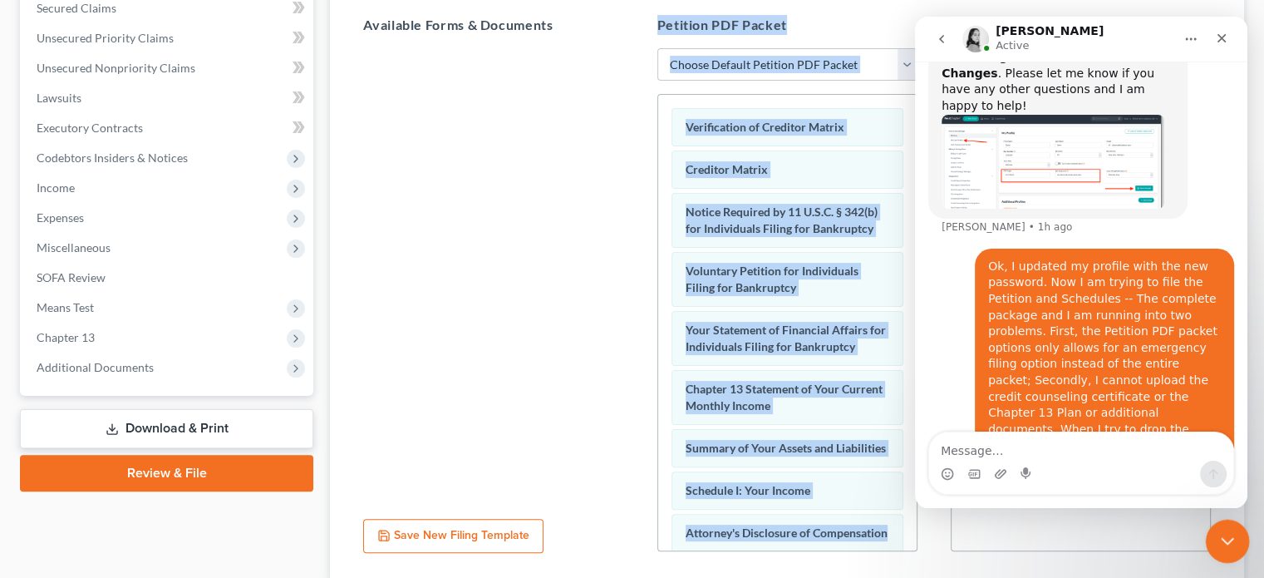
scroll to position [621, 0]
click at [1223, 537] on icon "Close Intercom Messenger" at bounding box center [1225, 539] width 20 height 20
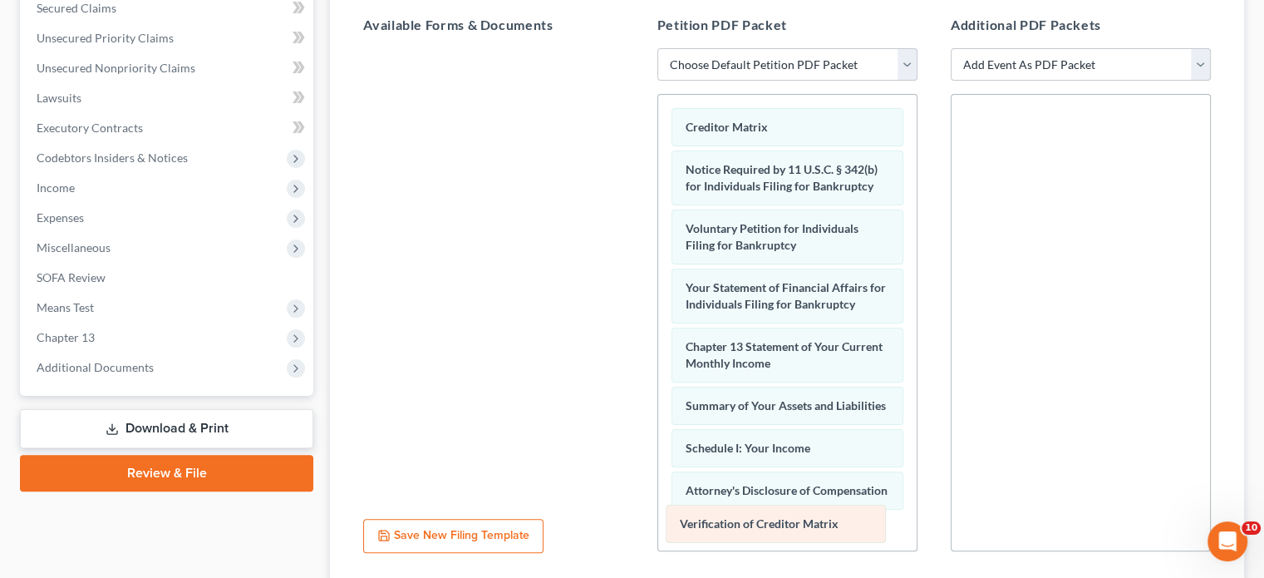
drag, startPoint x: 814, startPoint y: 124, endPoint x: 809, endPoint y: 521, distance: 397.4
click at [809, 521] on div "Verification of Creditor Matrix Verification of Creditor Matrix Creditor Matrix…" at bounding box center [787, 581] width 259 height 973
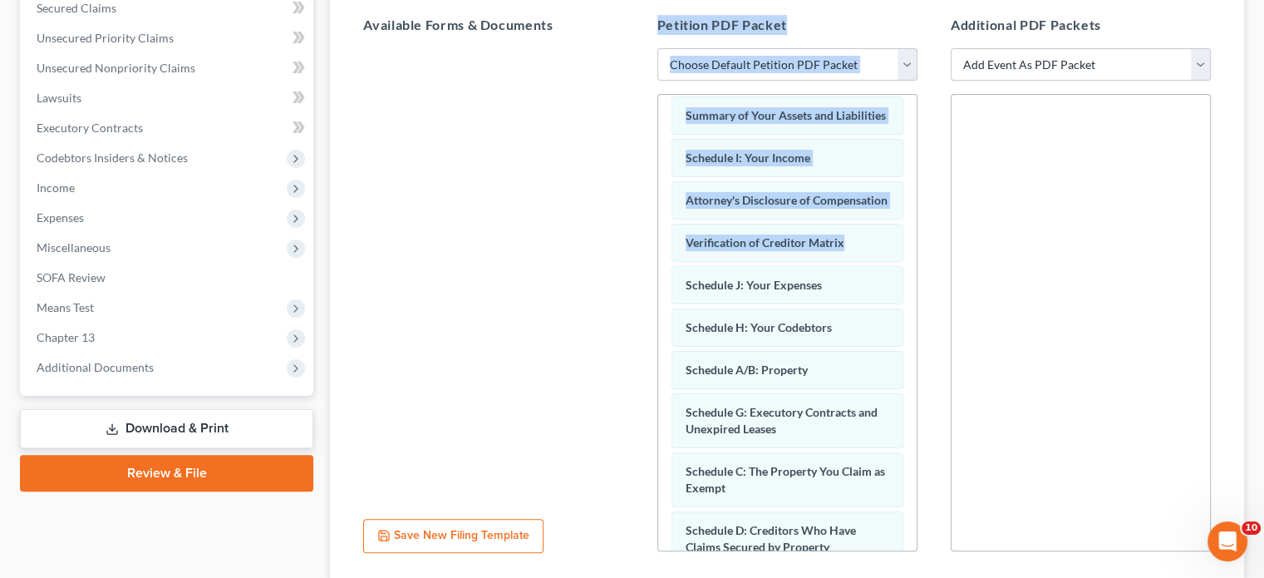
scroll to position [293, 0]
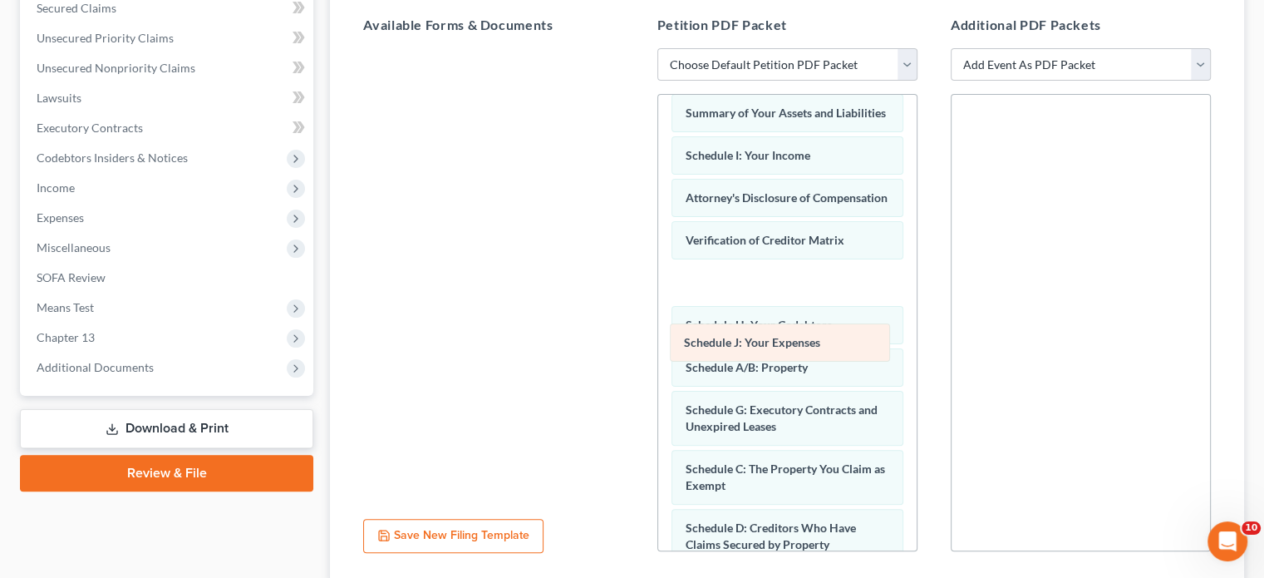
drag, startPoint x: 821, startPoint y: 303, endPoint x: 820, endPoint y: 334, distance: 31.6
click at [820, 334] on div "Schedule J: Your Expenses Creditor Matrix Notice Required by 11 U.S.C. § 342(b)…" at bounding box center [787, 288] width 259 height 973
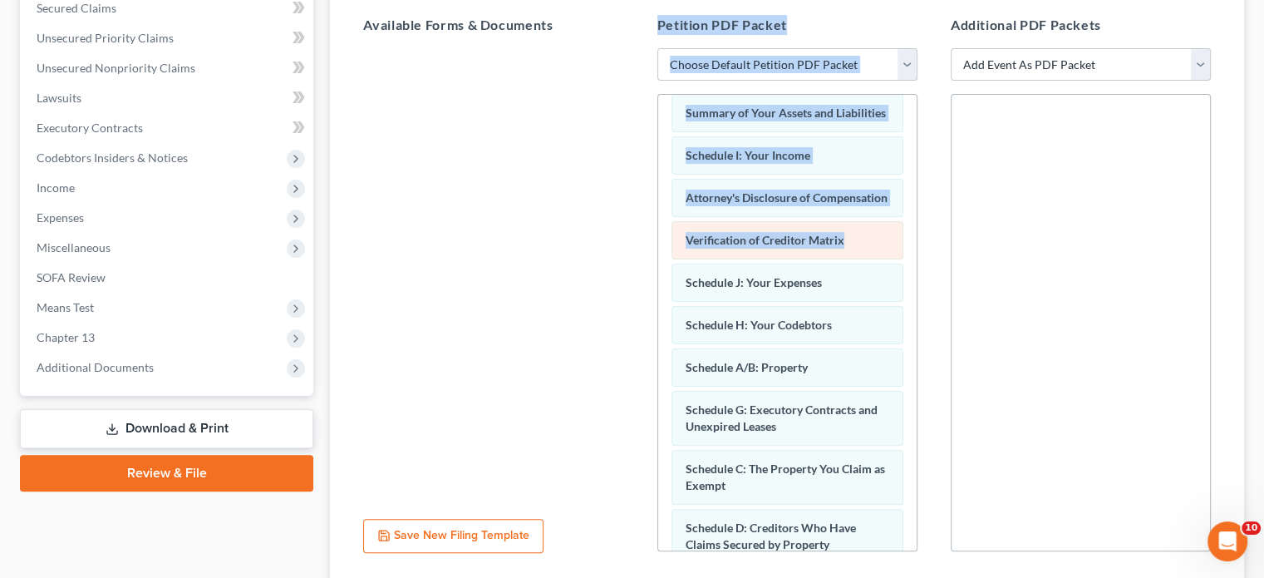
scroll to position [684, 0]
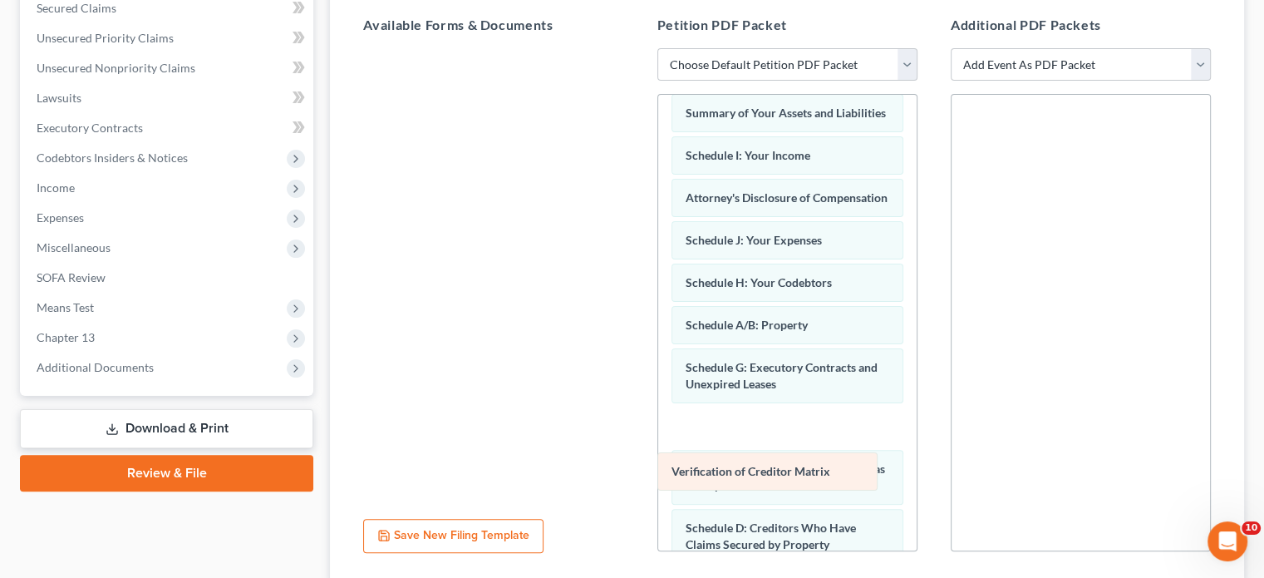
drag, startPoint x: 818, startPoint y: 264, endPoint x: 805, endPoint y: 465, distance: 202.4
click at [805, 465] on div "Verification of Creditor Matrix Creditor Matrix Notice Required by 11 U.S.C. § …" at bounding box center [787, 288] width 259 height 973
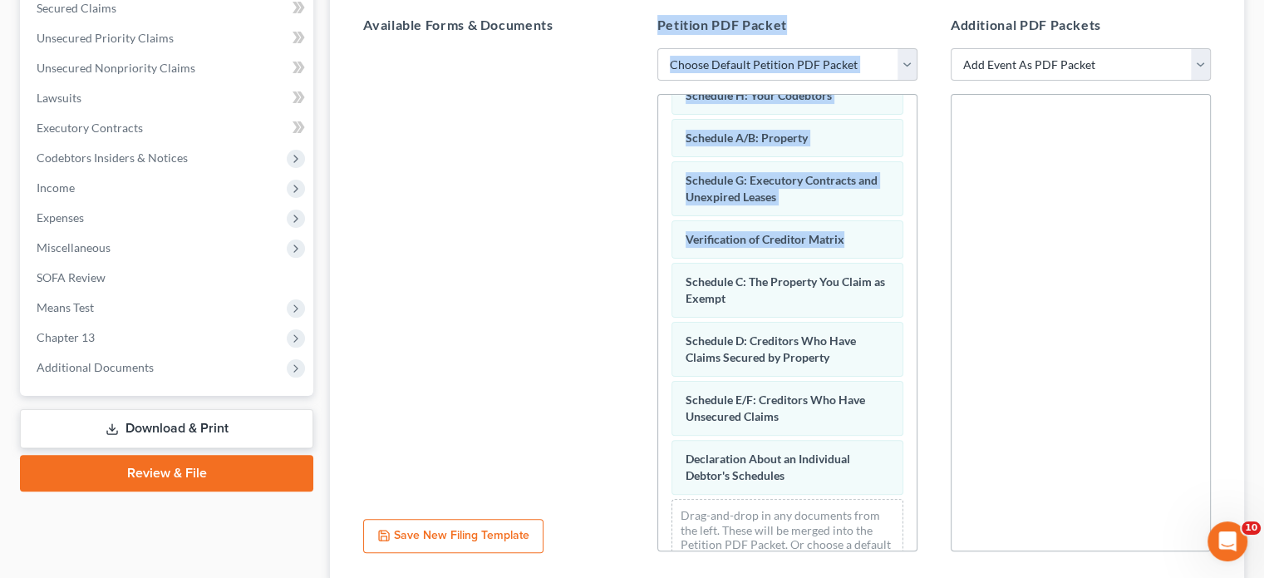
scroll to position [544, 0]
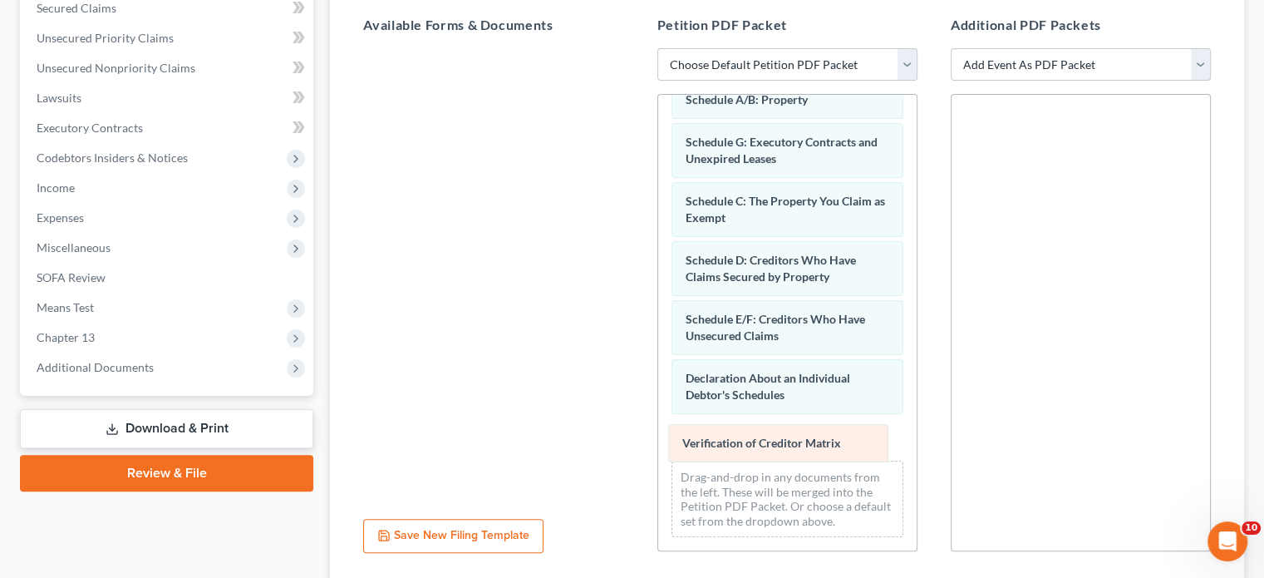
drag, startPoint x: 815, startPoint y: 194, endPoint x: 812, endPoint y: 435, distance: 241.1
click at [812, 435] on div "Verification of Creditor Matrix Creditor Matrix Notice Required by 11 U.S.C. § …" at bounding box center [787, 63] width 259 height 973
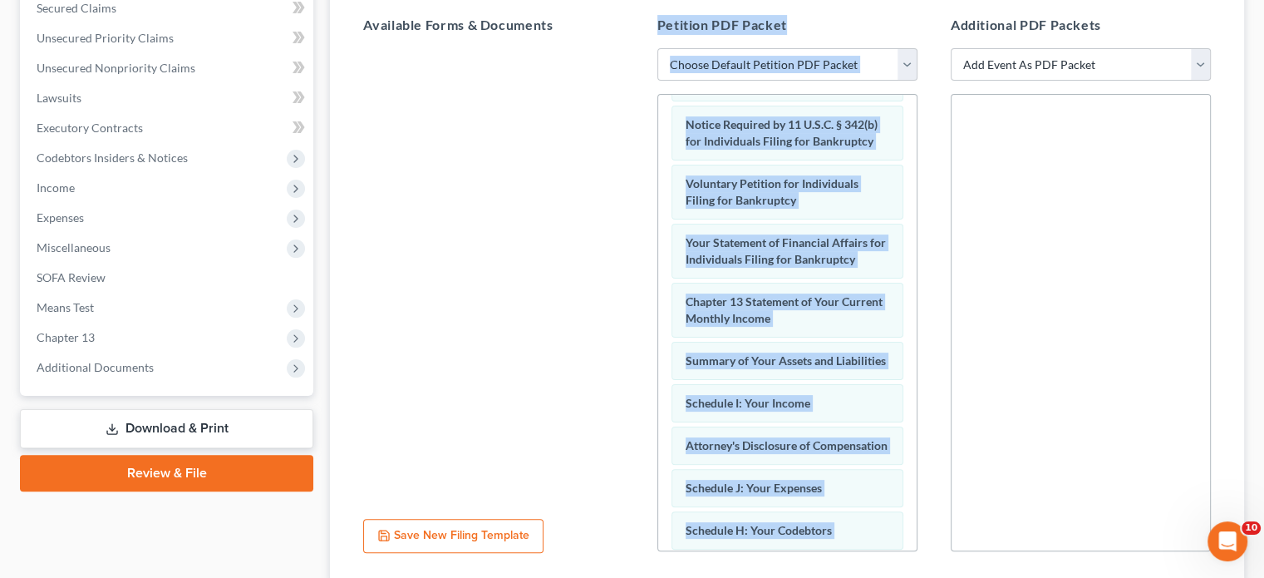
scroll to position [0, 0]
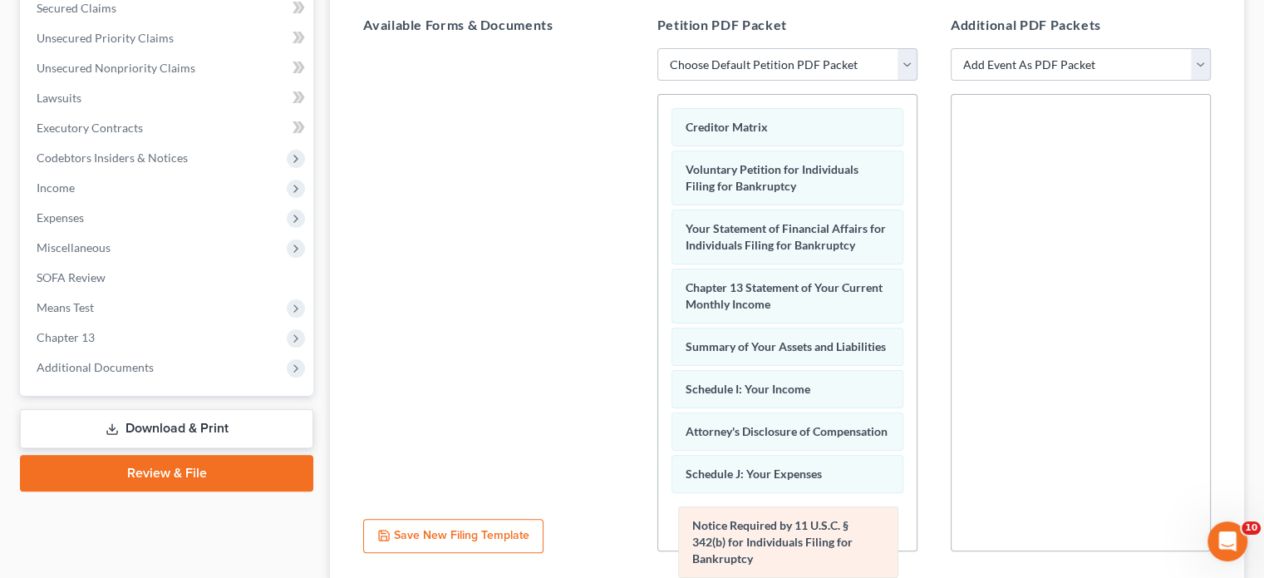
drag, startPoint x: 825, startPoint y: 172, endPoint x: 833, endPoint y: 534, distance: 361.7
click at [833, 534] on div "Notice Required by 11 U.S.C. § 342(b) for Individuals Filing for Bankruptcy Cre…" at bounding box center [787, 581] width 259 height 973
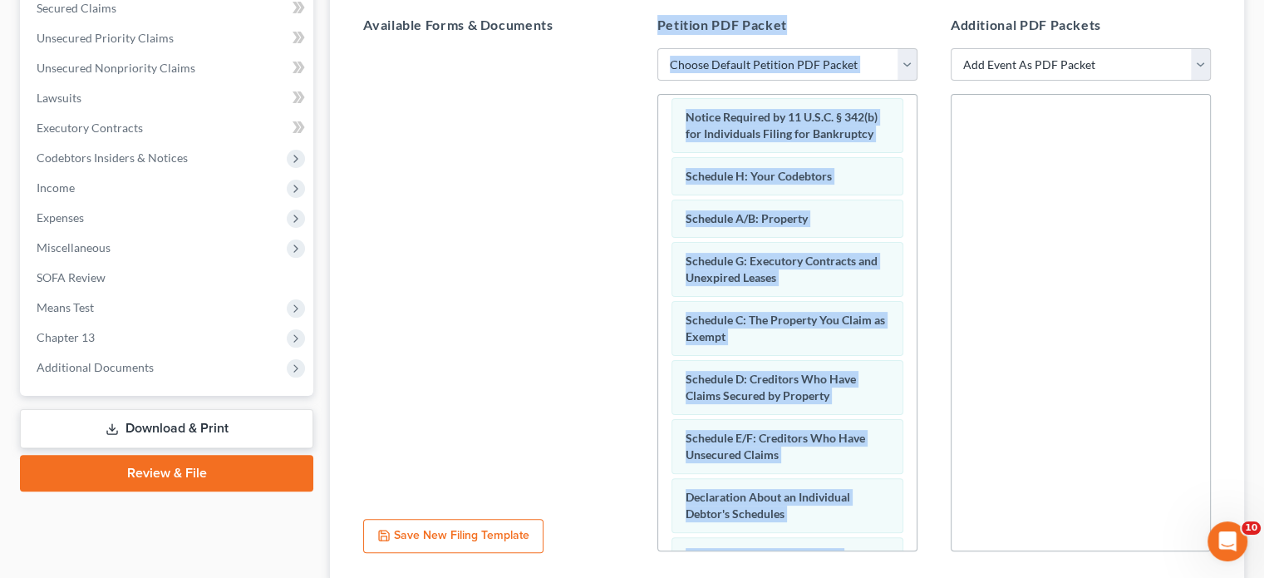
scroll to position [396, 0]
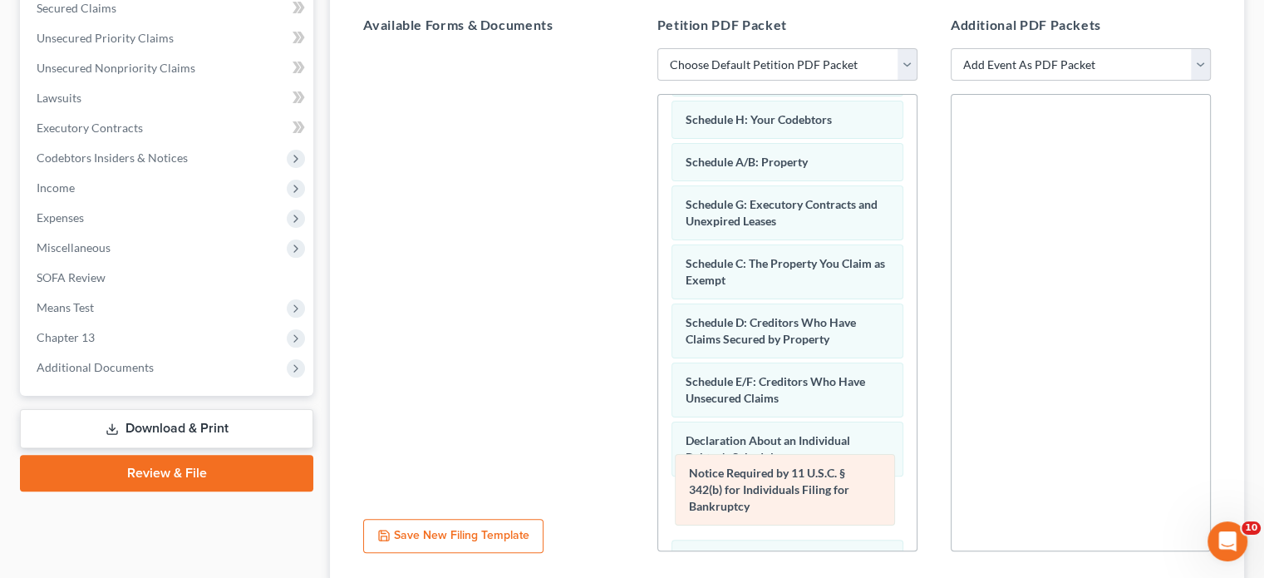
drag, startPoint x: 827, startPoint y: 155, endPoint x: 831, endPoint y: 480, distance: 324.2
click at [831, 480] on div "Notice Required by 11 U.S.C. § 342(b) for Individuals Filing for Bankruptcy Cre…" at bounding box center [787, 184] width 259 height 973
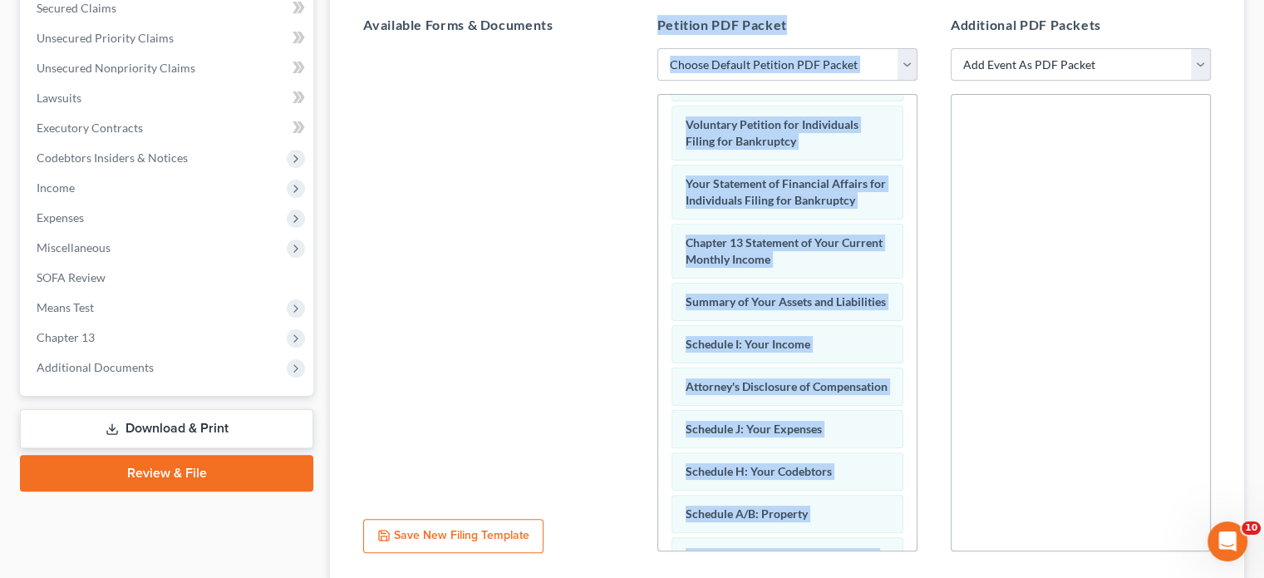
scroll to position [0, 0]
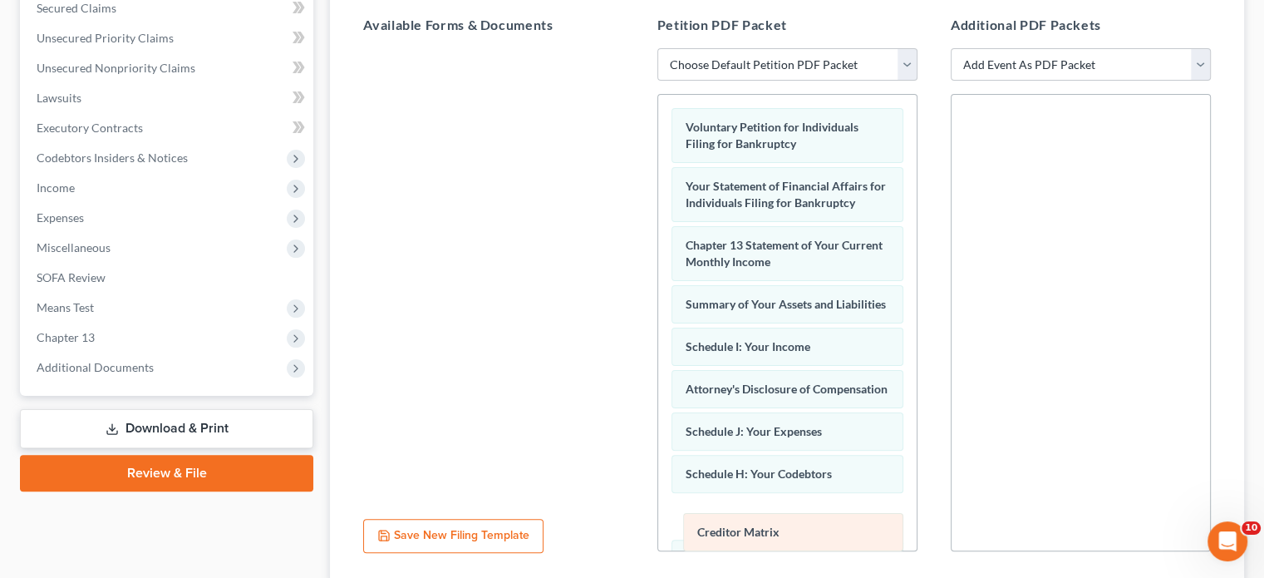
drag, startPoint x: 832, startPoint y: 119, endPoint x: 845, endPoint y: 525, distance: 405.8
click at [845, 525] on div "Creditor Matrix Creditor Matrix Voluntary Petition for Individuals Filing for B…" at bounding box center [787, 581] width 259 height 973
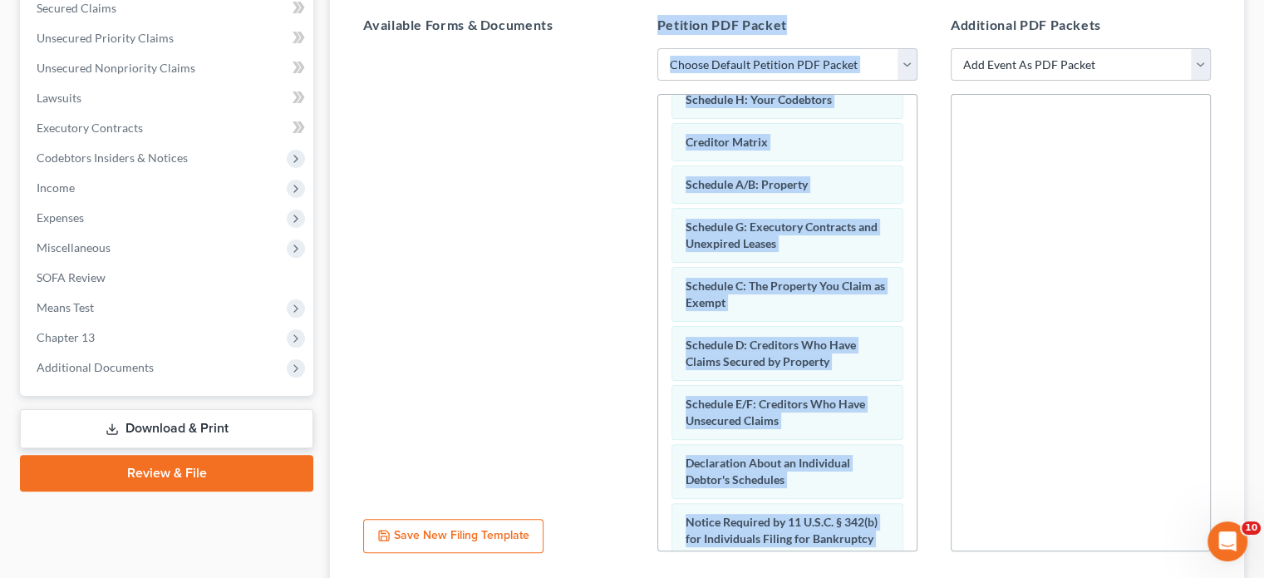
scroll to position [366, 0]
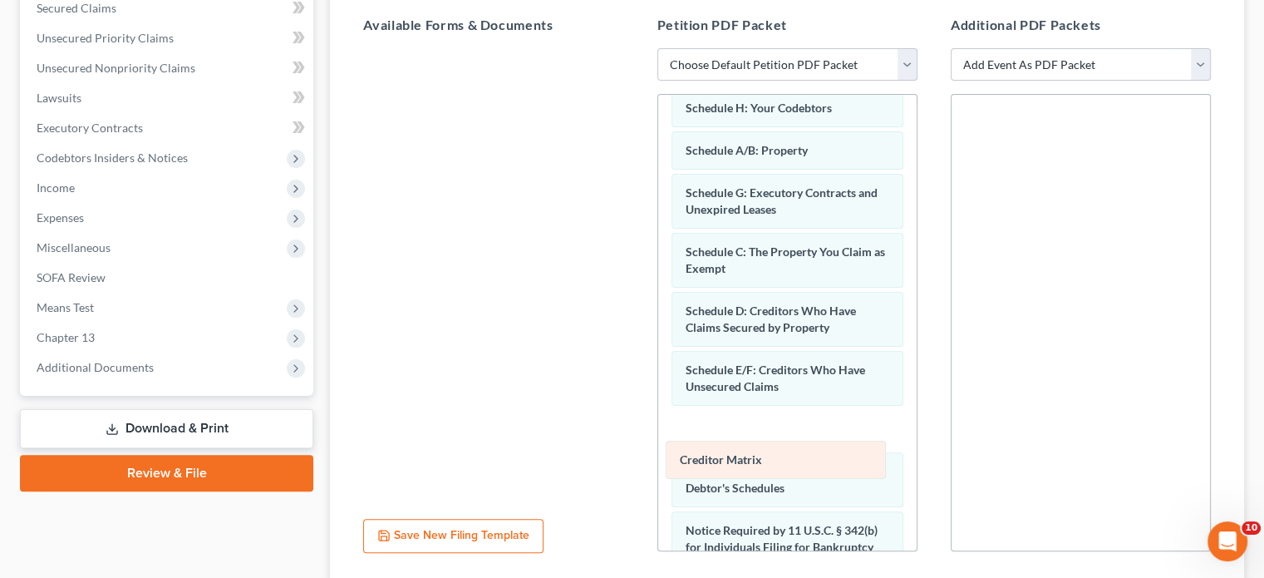
drag, startPoint x: 816, startPoint y: 181, endPoint x: 812, endPoint y: 461, distance: 279.3
click at [812, 461] on div "Creditor Matrix Voluntary Petition for Individuals Filing for Bankruptcy Your S…" at bounding box center [787, 215] width 259 height 973
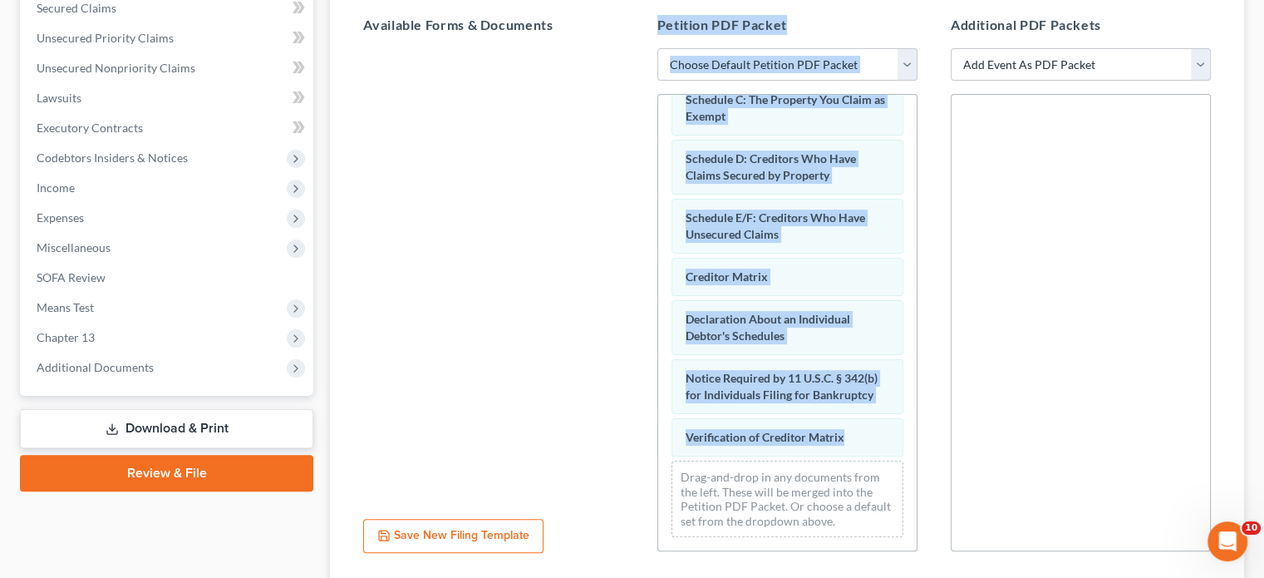
scroll to position [534, 0]
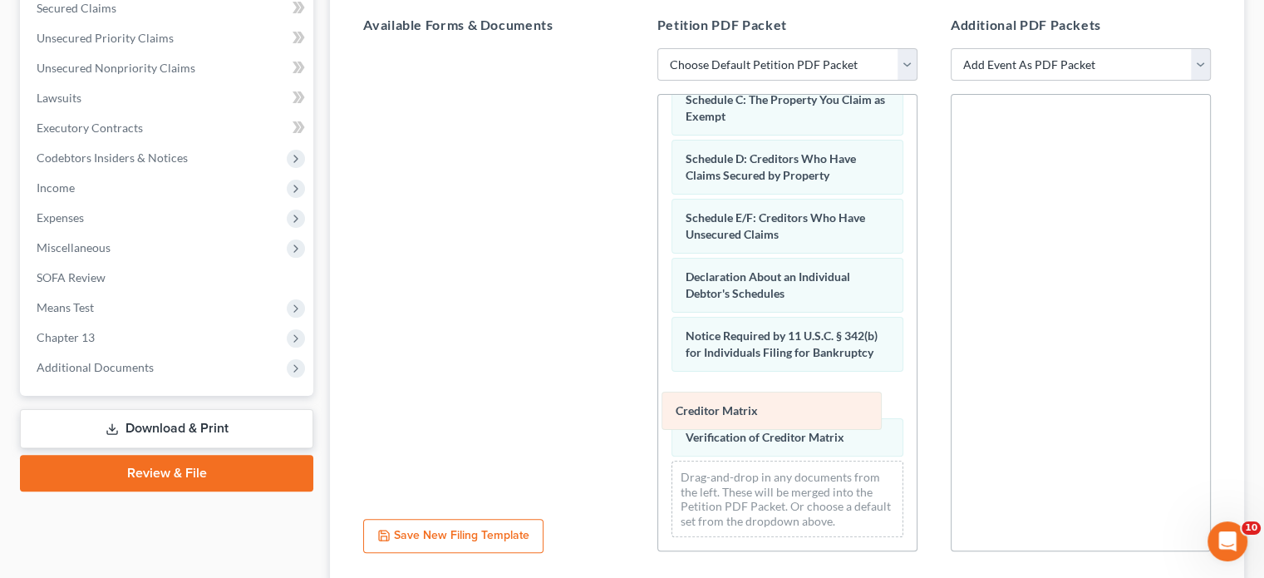
drag, startPoint x: 820, startPoint y: 283, endPoint x: 811, endPoint y: 406, distance: 123.4
click at [811, 406] on div "Creditor Matrix Voluntary Petition for Individuals Filing for Bankruptcy Your S…" at bounding box center [787, 63] width 259 height 973
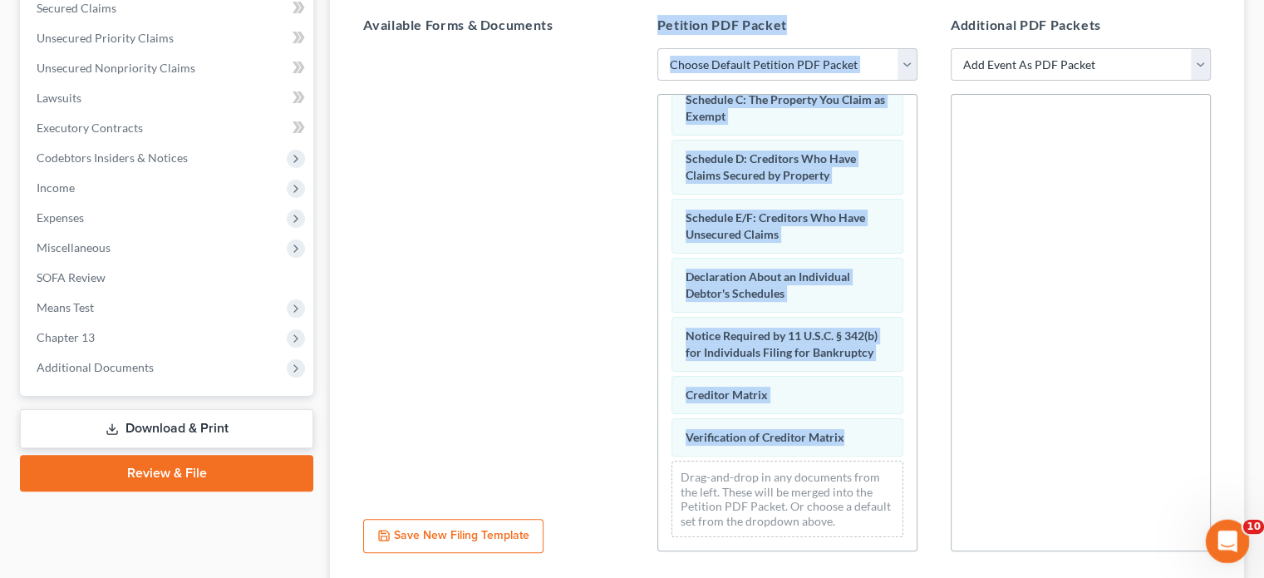
click at [1222, 529] on icon "Open Intercom Messenger" at bounding box center [1225, 538] width 27 height 27
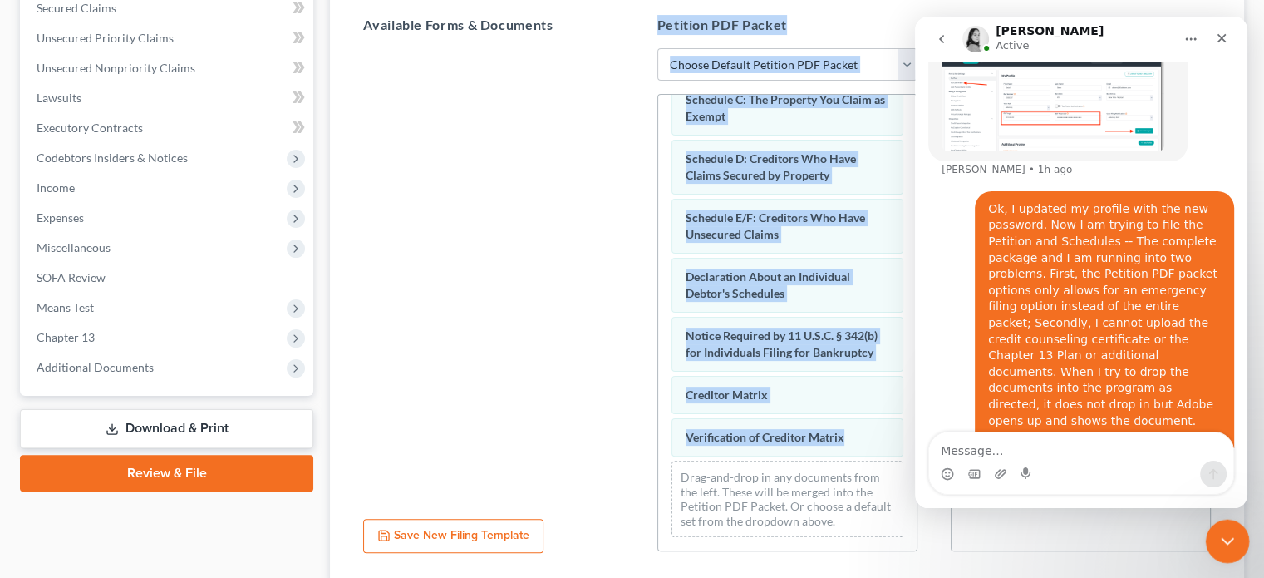
scroll to position [685, 0]
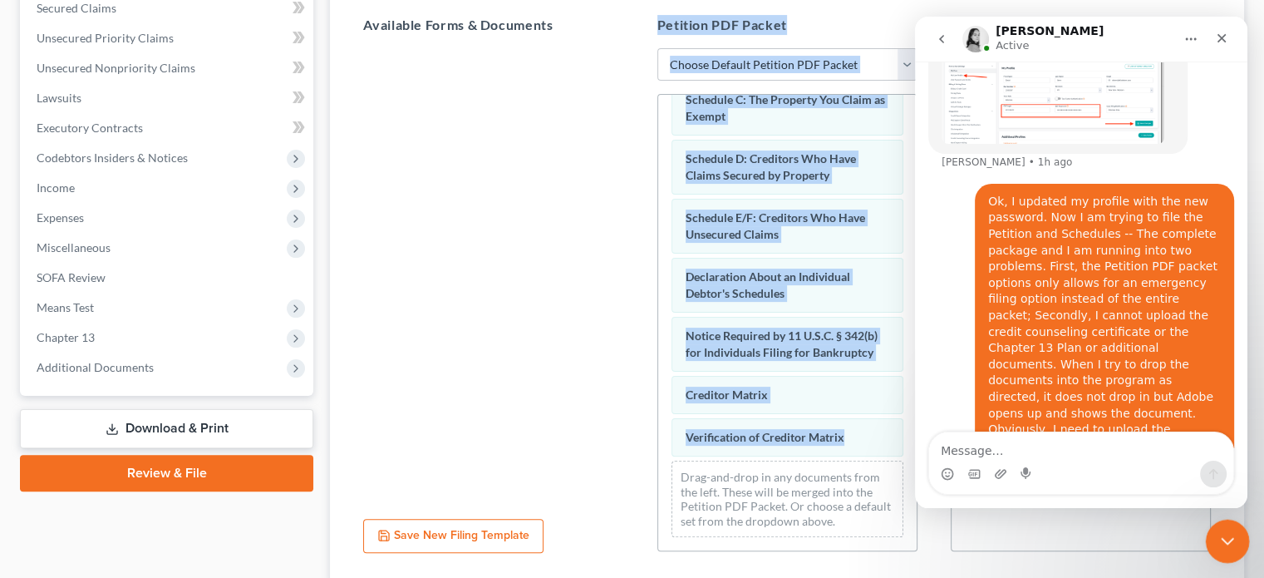
click at [1222, 527] on div "Close Intercom Messenger" at bounding box center [1225, 539] width 40 height 40
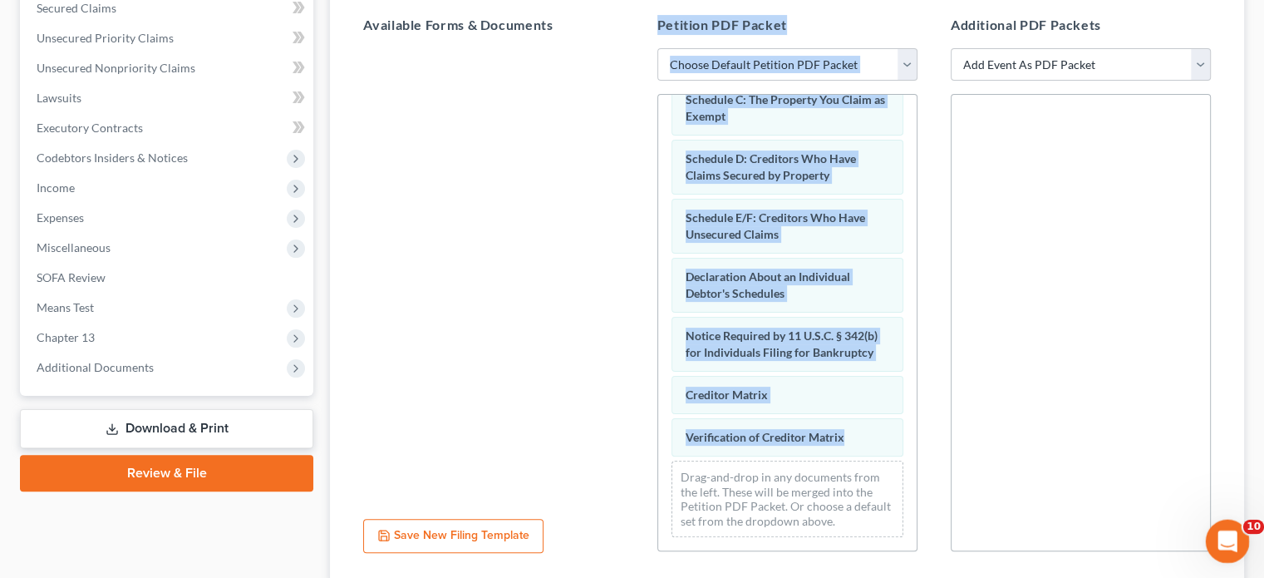
click at [1222, 528] on icon "Open Intercom Messenger" at bounding box center [1225, 538] width 27 height 27
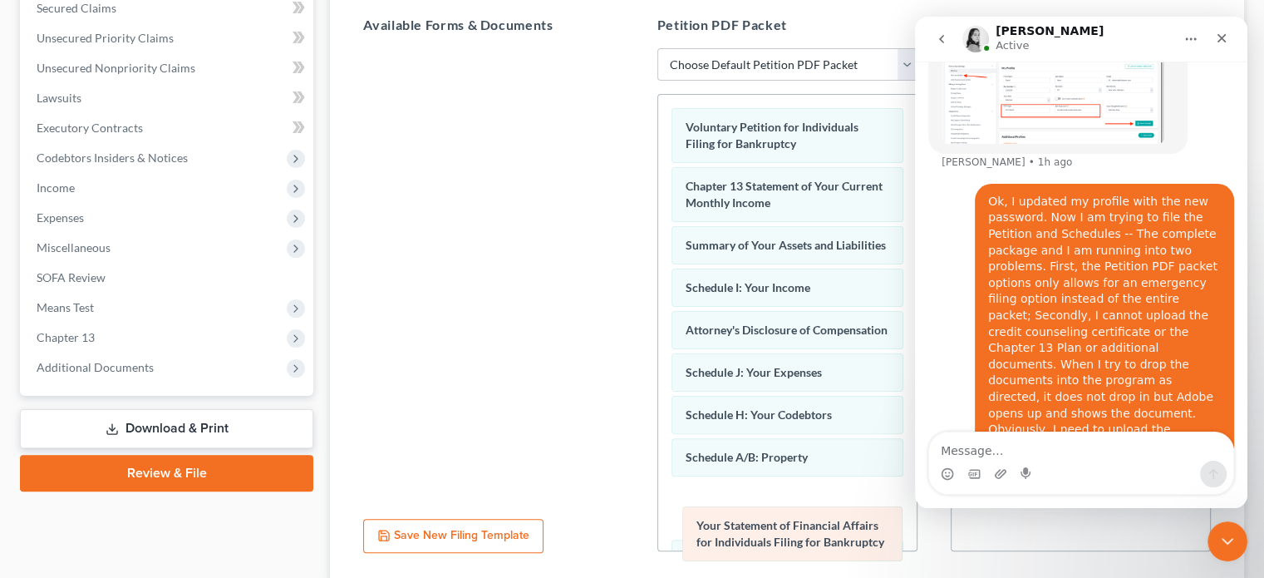
drag, startPoint x: 810, startPoint y: 175, endPoint x: 821, endPoint y: 514, distance: 338.5
click at [821, 514] on div "Your Statement of Financial Affairs for Individuals Filing for Bankruptcy Volun…" at bounding box center [787, 581] width 259 height 973
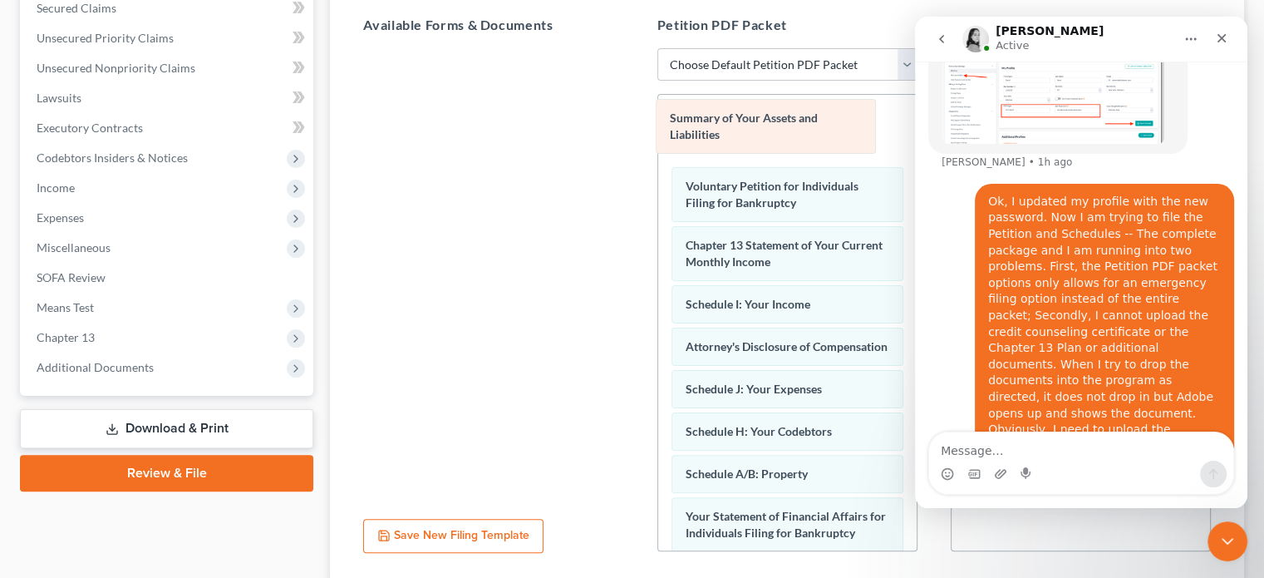
drag, startPoint x: 815, startPoint y: 250, endPoint x: 800, endPoint y: 125, distance: 126.4
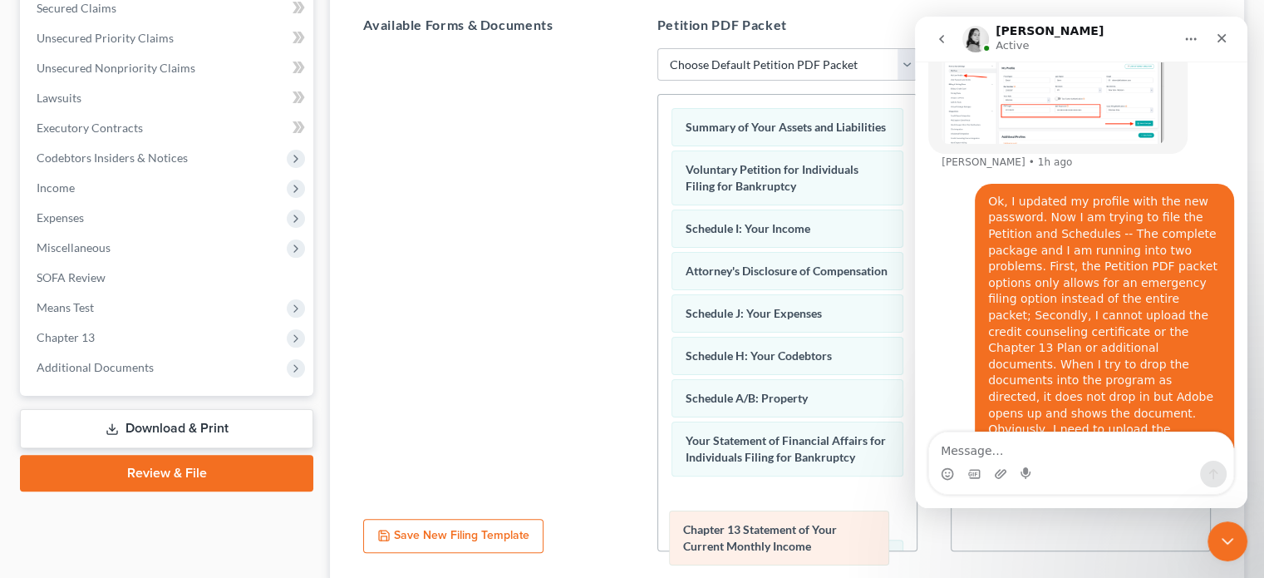
drag, startPoint x: 821, startPoint y: 247, endPoint x: 820, endPoint y: 533, distance: 285.9
click at [820, 533] on div "Chapter 13 Statement of Your Current Monthly Income Summary of Your Assets and …" at bounding box center [787, 581] width 259 height 973
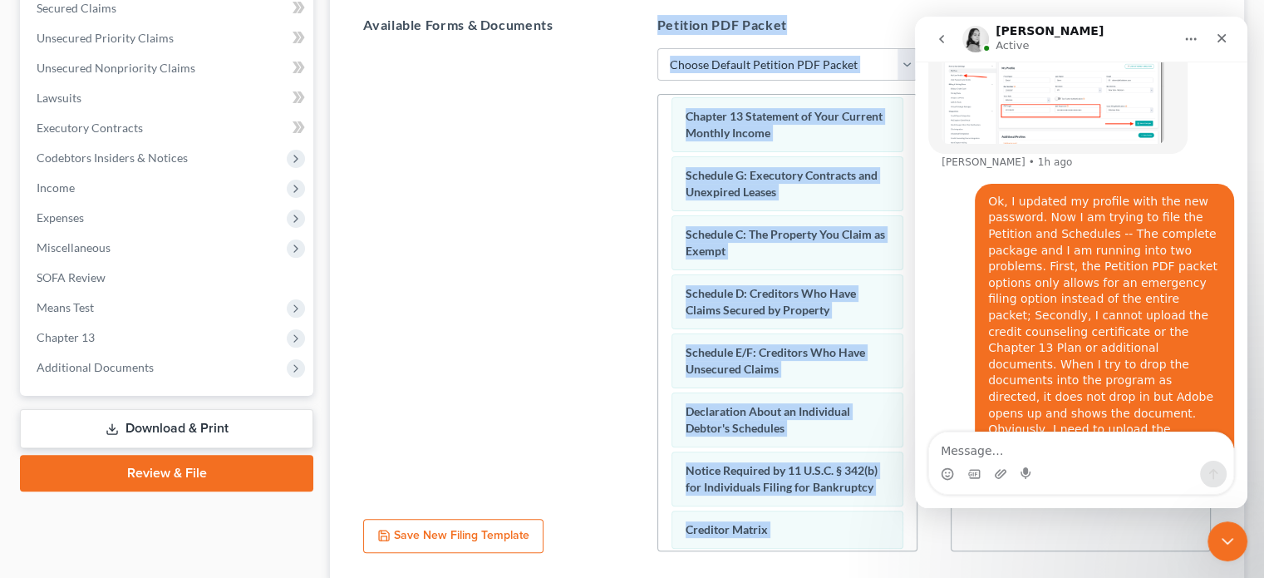
scroll to position [382, 0]
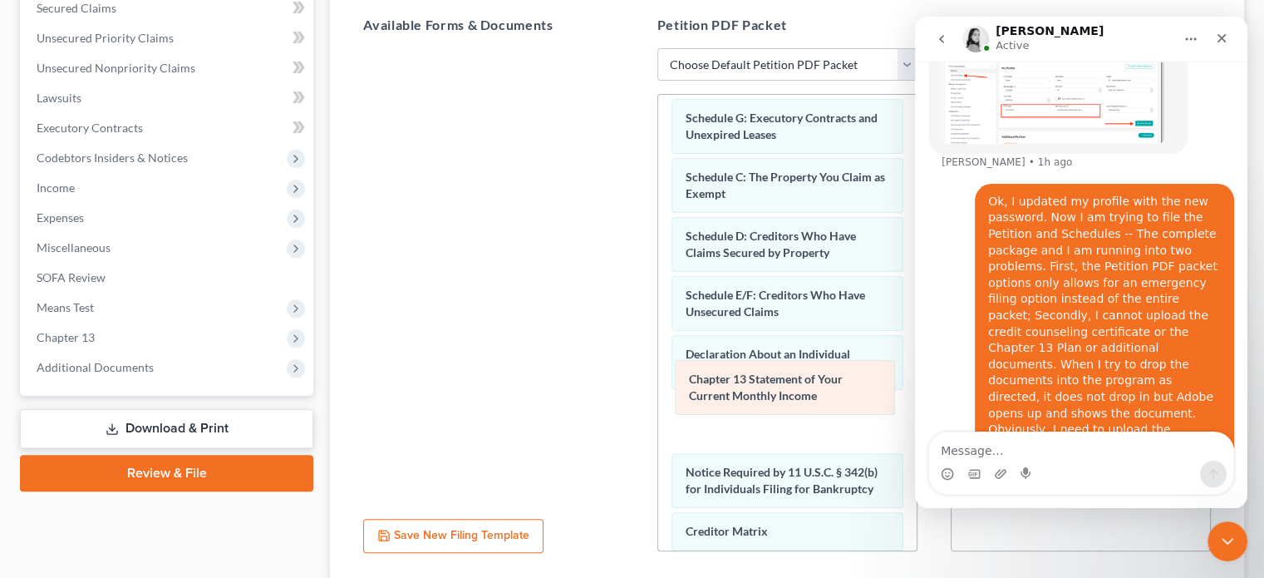
drag, startPoint x: 814, startPoint y: 160, endPoint x: 818, endPoint y: 392, distance: 232.0
click at [818, 392] on div "Chapter 13 Statement of Your Current Monthly Income Summary of Your Assets and …" at bounding box center [787, 199] width 259 height 973
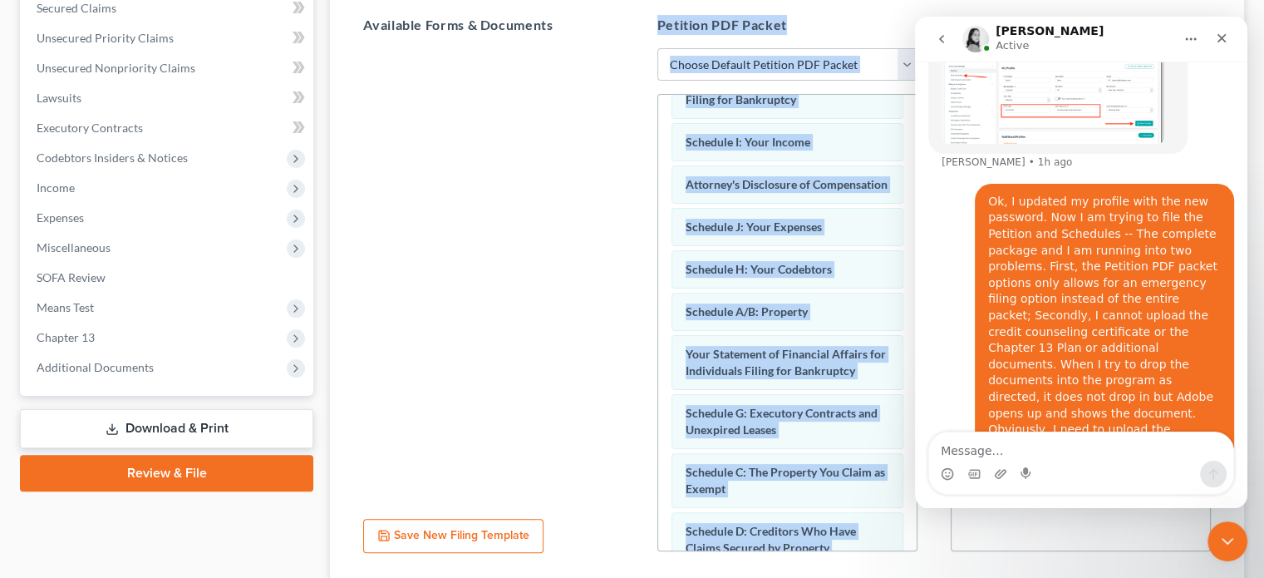
scroll to position [0, 0]
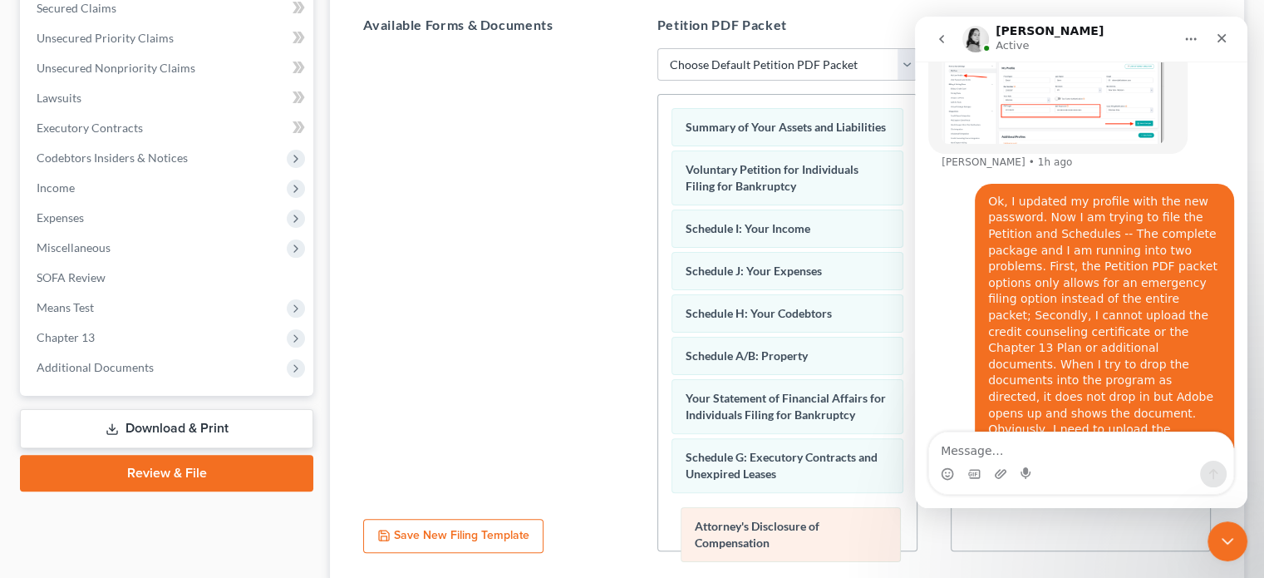
drag, startPoint x: 771, startPoint y: 287, endPoint x: 780, endPoint y: 528, distance: 241.2
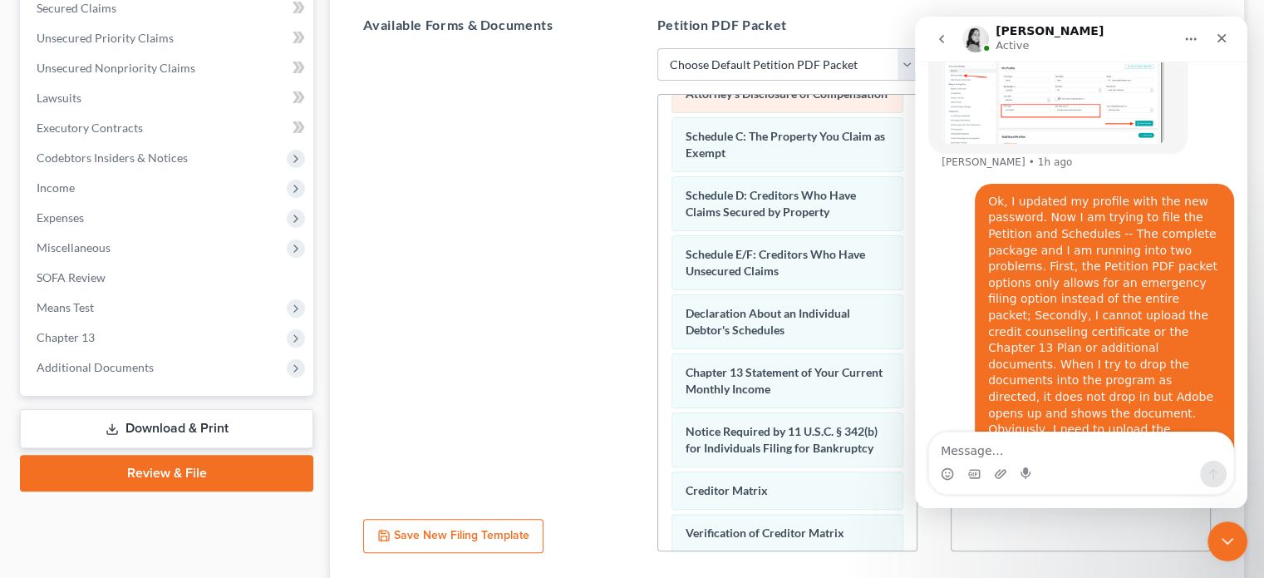
scroll to position [363, 0]
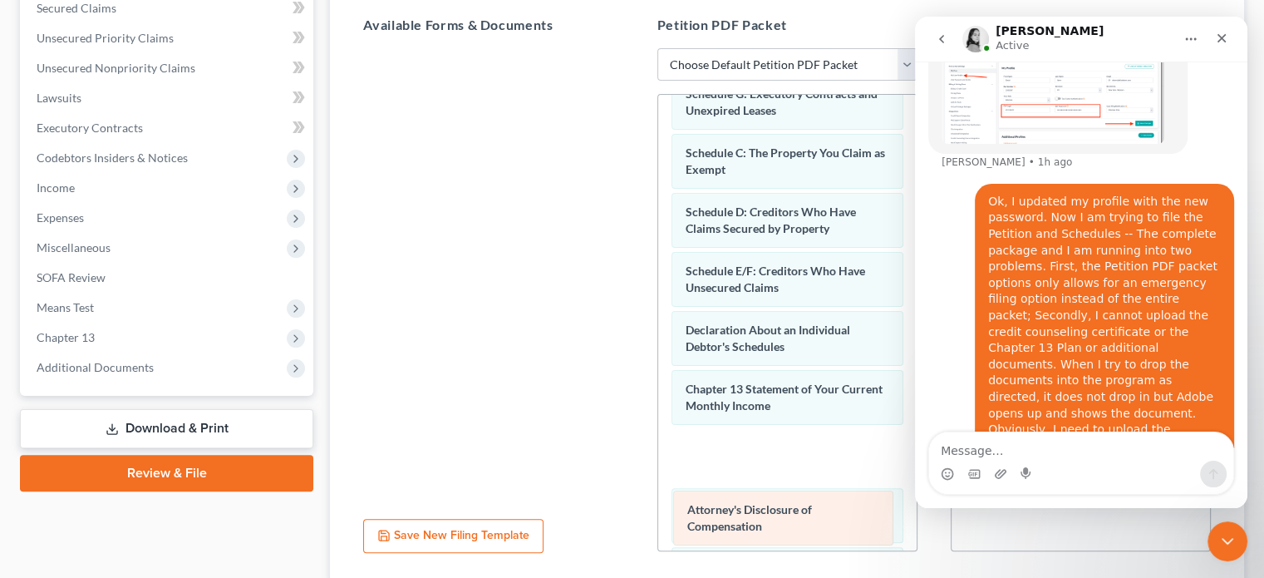
drag, startPoint x: 819, startPoint y: 116, endPoint x: 821, endPoint y: 520, distance: 403.2
click at [821, 520] on div "Attorney's Disclosure of Compensation Summary of Your Assets and Liabilities Vo…" at bounding box center [787, 227] width 259 height 990
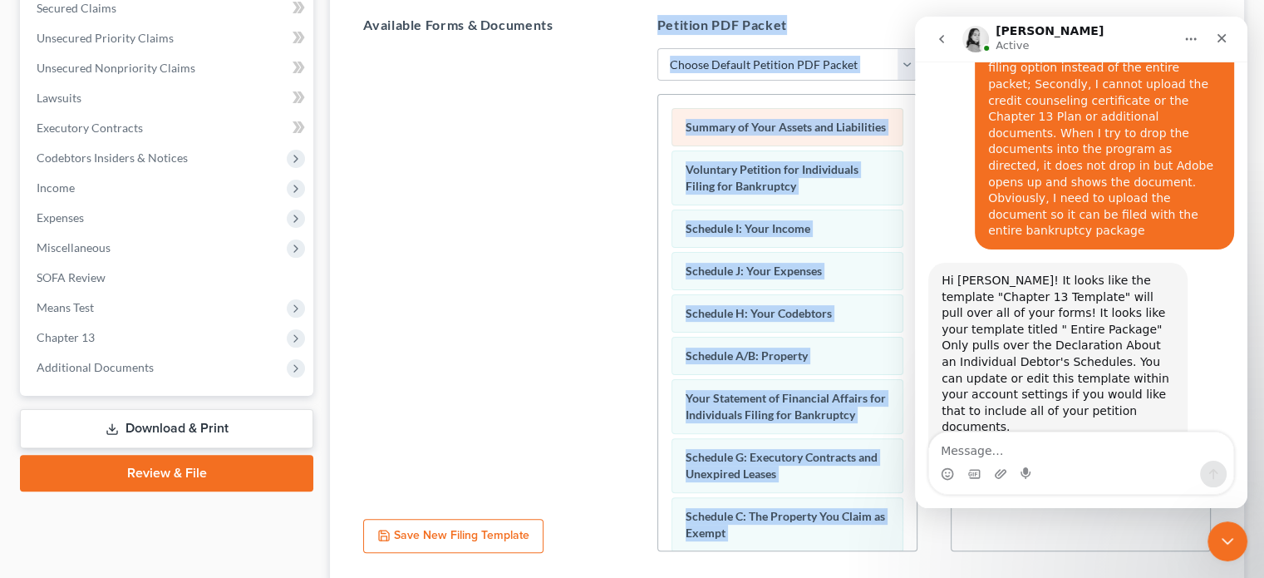
scroll to position [908, 0]
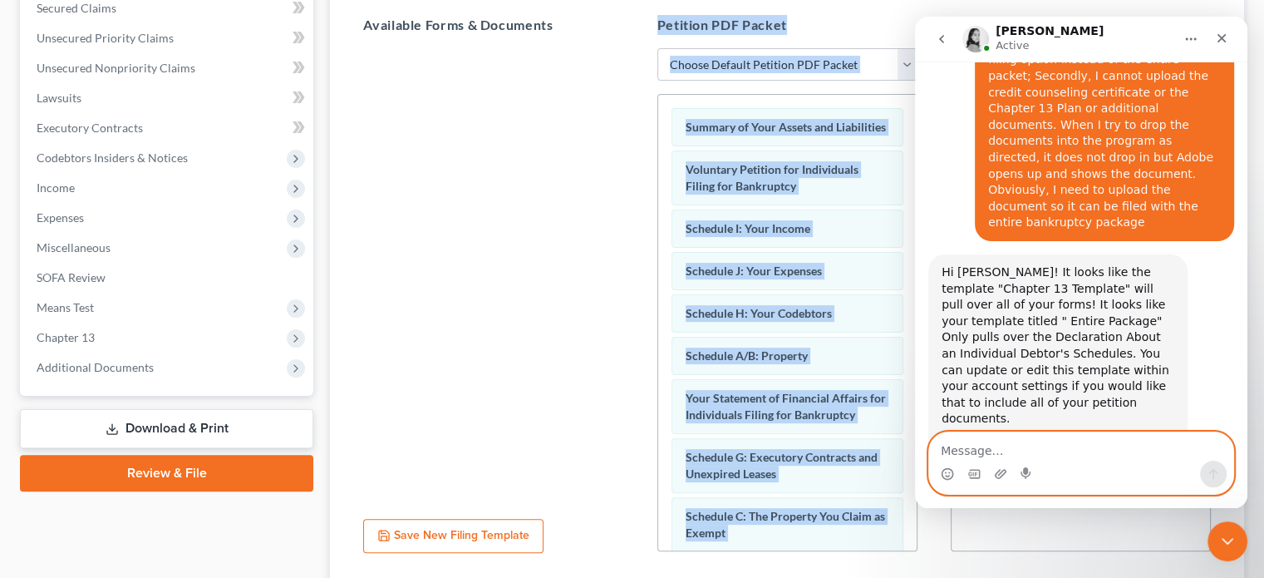
click at [971, 442] on textarea "Message…" at bounding box center [1081, 446] width 304 height 28
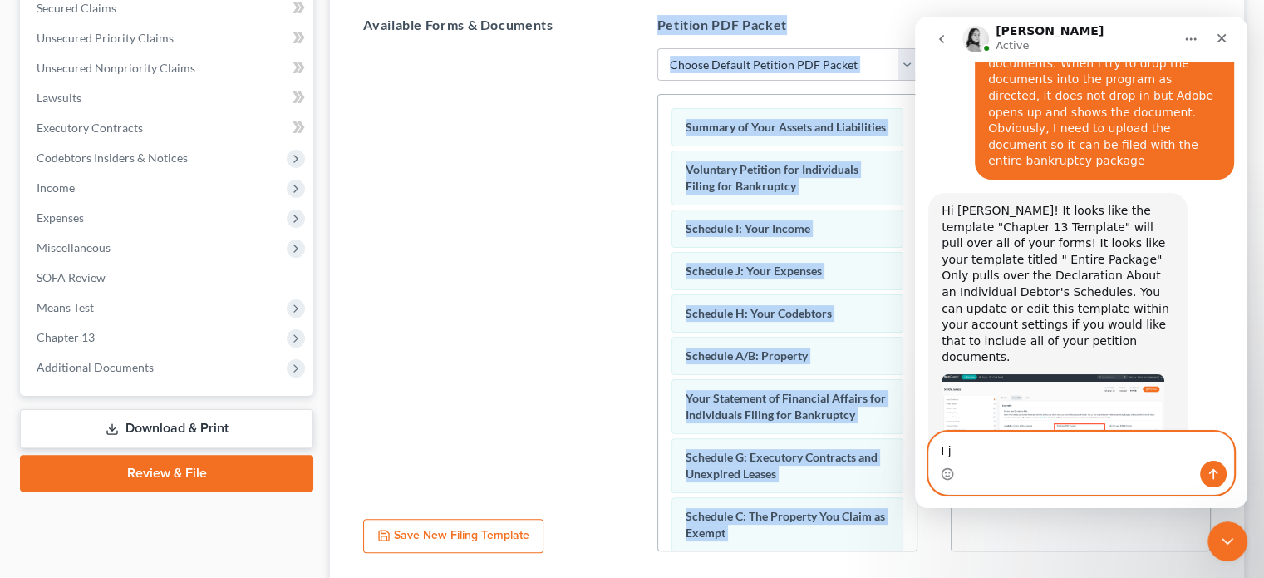
scroll to position [971, 0]
click at [1014, 448] on textarea "I ji" at bounding box center [1081, 446] width 304 height 28
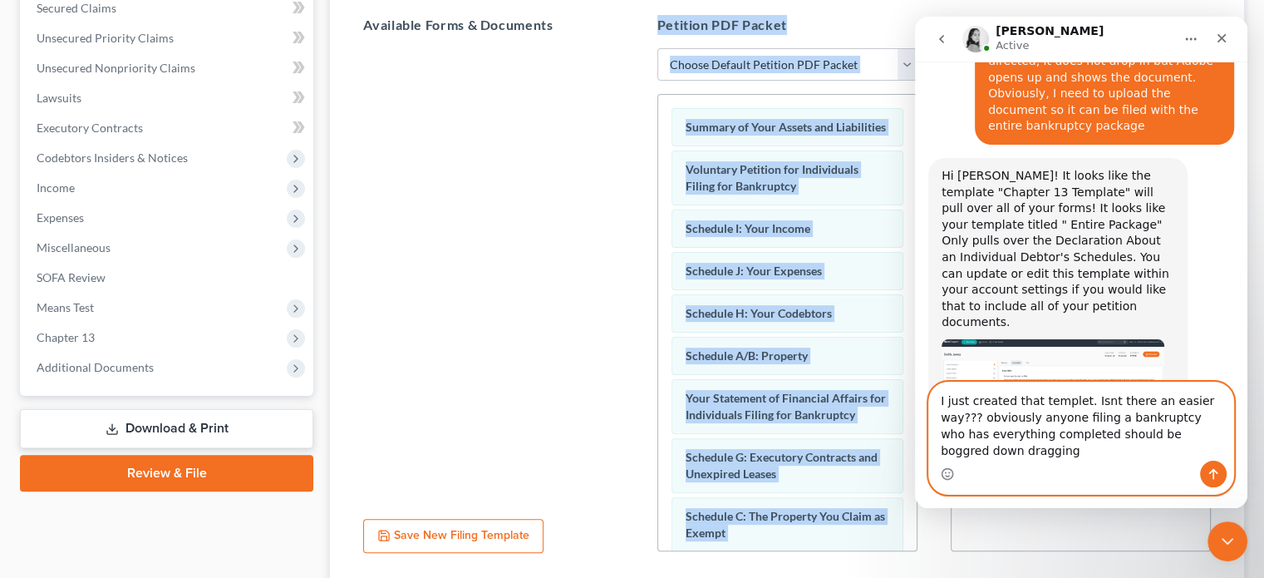
scroll to position [1021, 0]
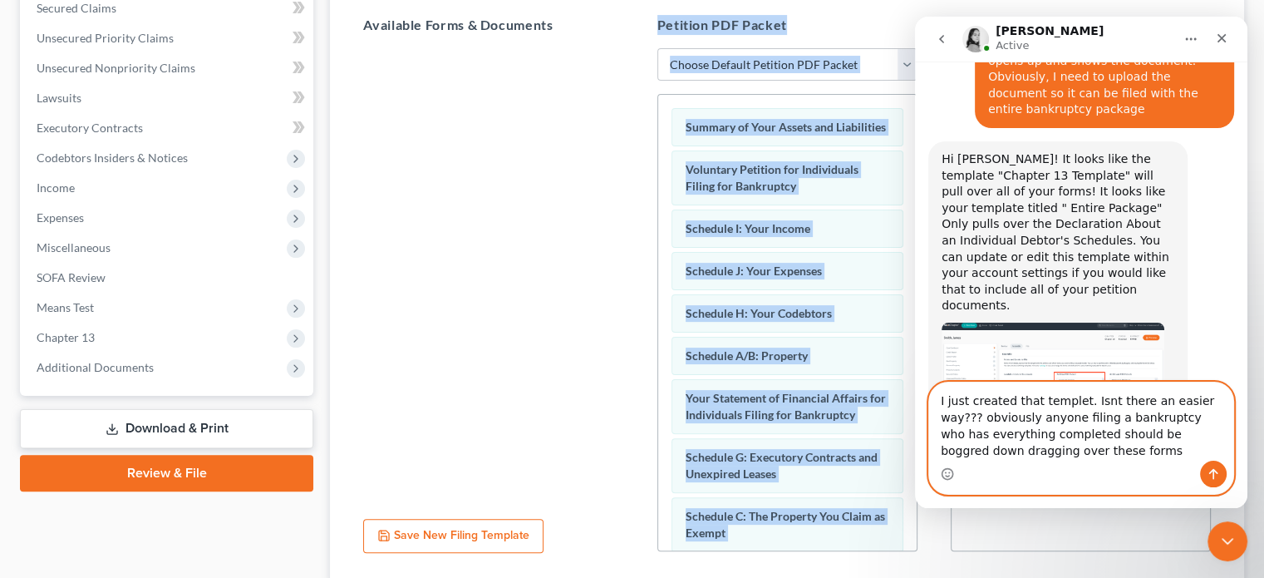
type textarea "I just created that templet. Isnt there an easier way??? obviously anyone filin…"
click at [1208, 471] on icon "Send a message…" at bounding box center [1213, 473] width 13 height 13
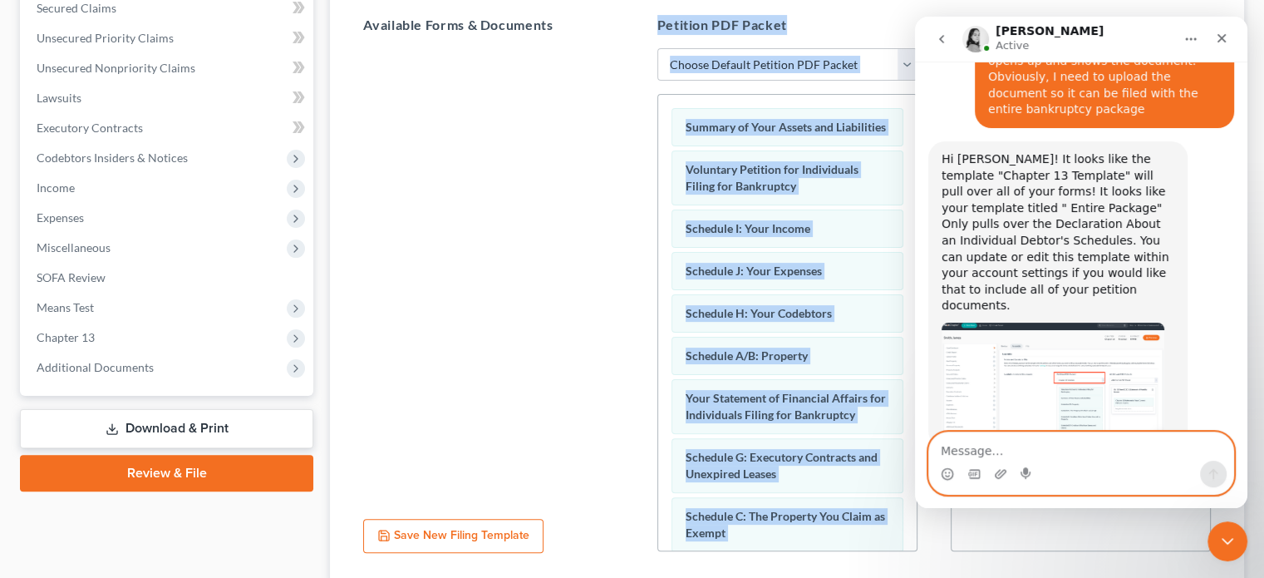
scroll to position [1086, 0]
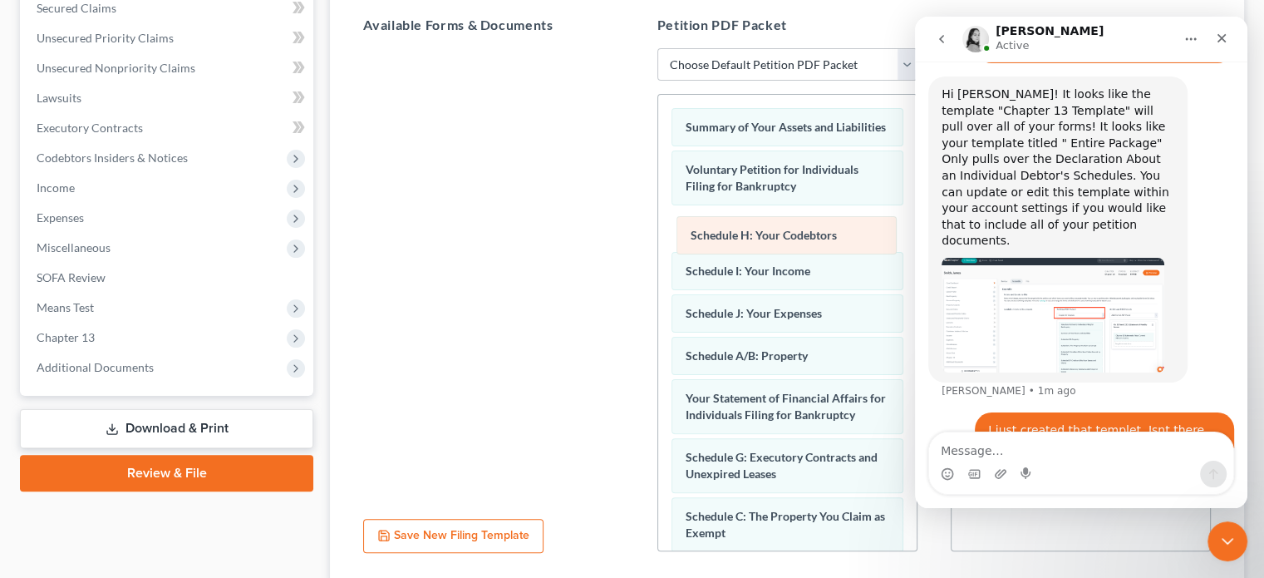
drag, startPoint x: 781, startPoint y: 335, endPoint x: 786, endPoint y: 249, distance: 85.8
click at [786, 249] on div "Schedule H: Your Codebtors Summary of Your Assets and Liabilities Voluntary Pet…" at bounding box center [787, 581] width 259 height 973
drag, startPoint x: 795, startPoint y: 376, endPoint x: 800, endPoint y: 245, distance: 130.6
click at [800, 245] on div "Schedule A/B: Property Summary of Your Assets and Liabilities Voluntary Petitio…" at bounding box center [787, 581] width 259 height 973
click at [800, 235] on span "Schedule A/B: Property" at bounding box center [747, 228] width 122 height 14
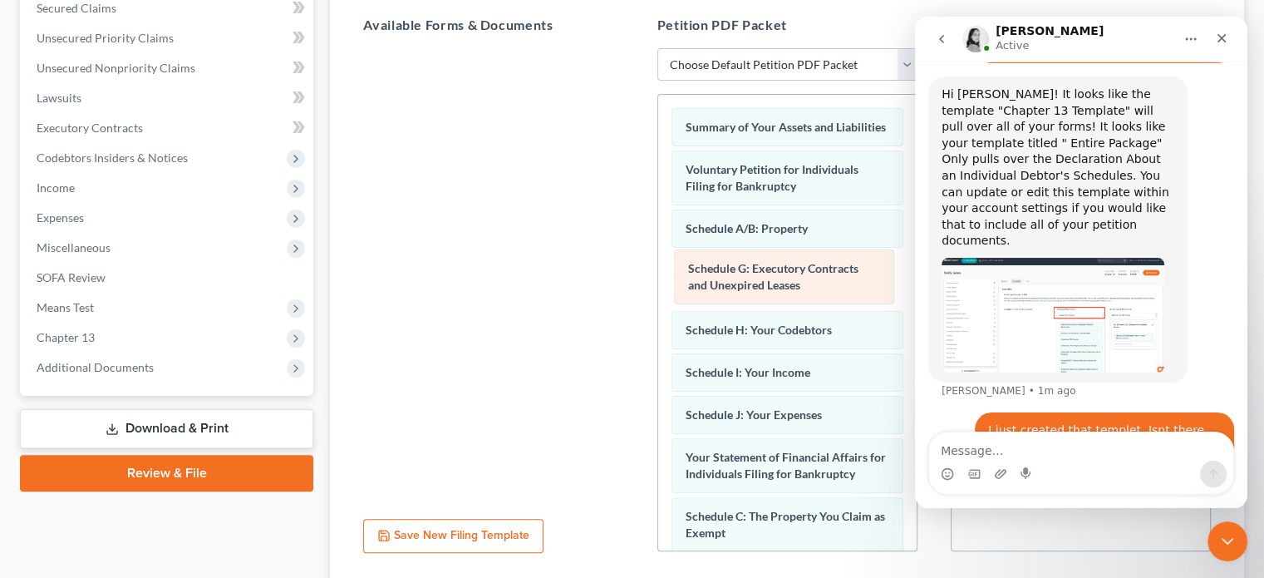
drag, startPoint x: 791, startPoint y: 467, endPoint x: 795, endPoint y: 273, distance: 194.6
click at [795, 273] on div "Schedule G: Executory Contracts and Unexpired Leases Summary of Your Assets and…" at bounding box center [787, 581] width 259 height 973
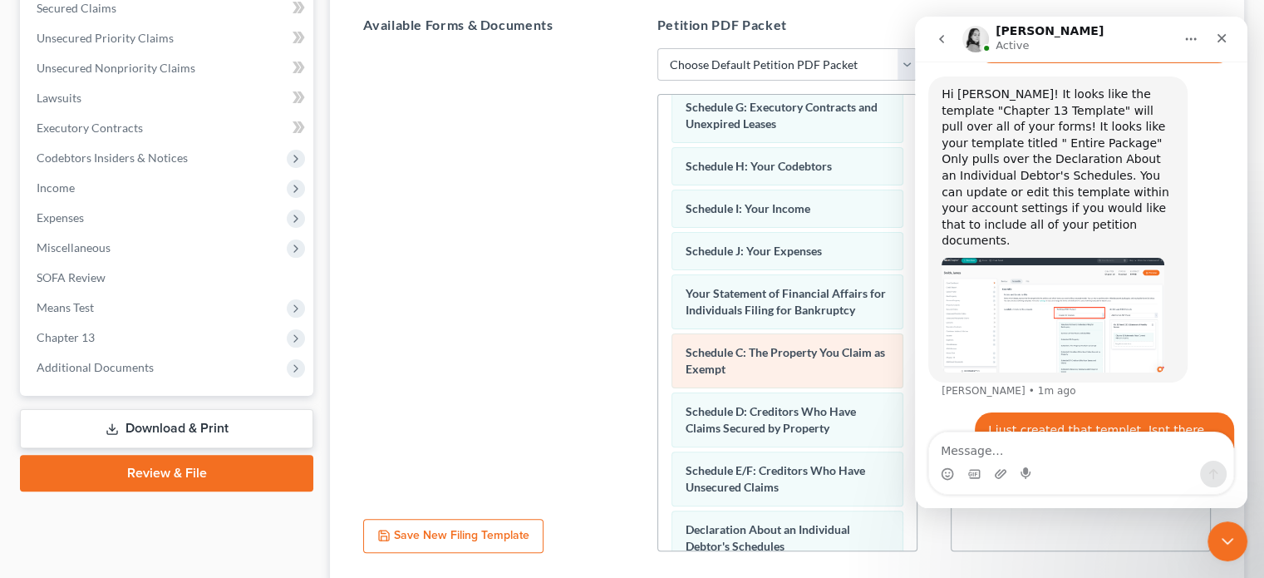
scroll to position [1022, 0]
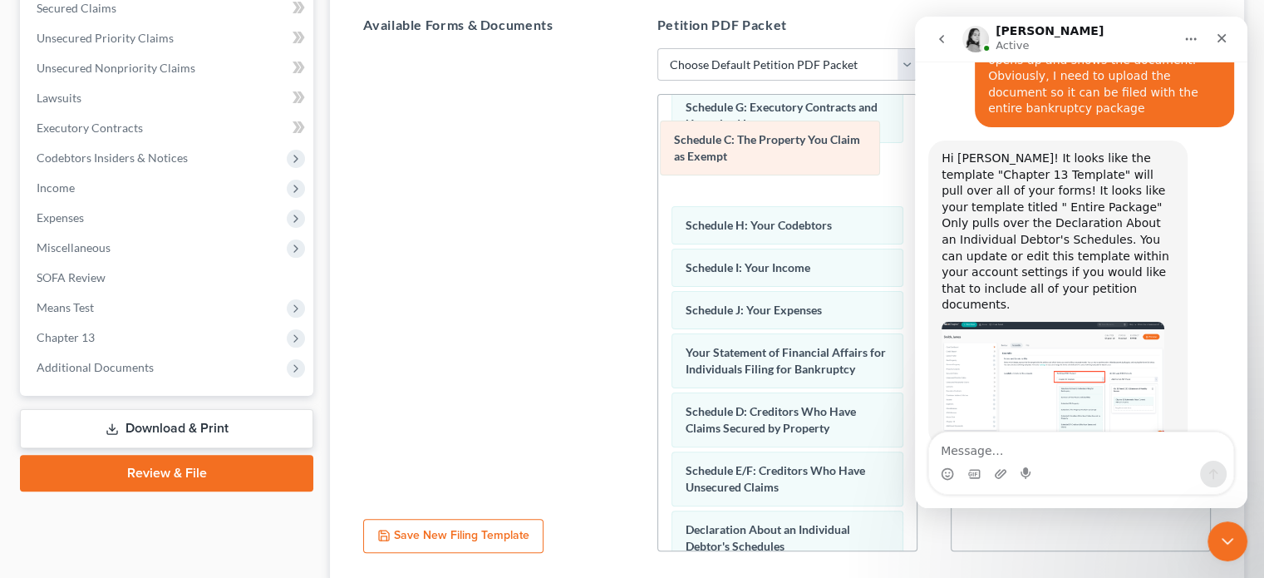
drag, startPoint x: 812, startPoint y: 367, endPoint x: 801, endPoint y: 142, distance: 225.5
click at [801, 142] on div "Schedule C: The Property You Claim as Exempt Summary of Your Assets and Liabili…" at bounding box center [787, 417] width 259 height 973
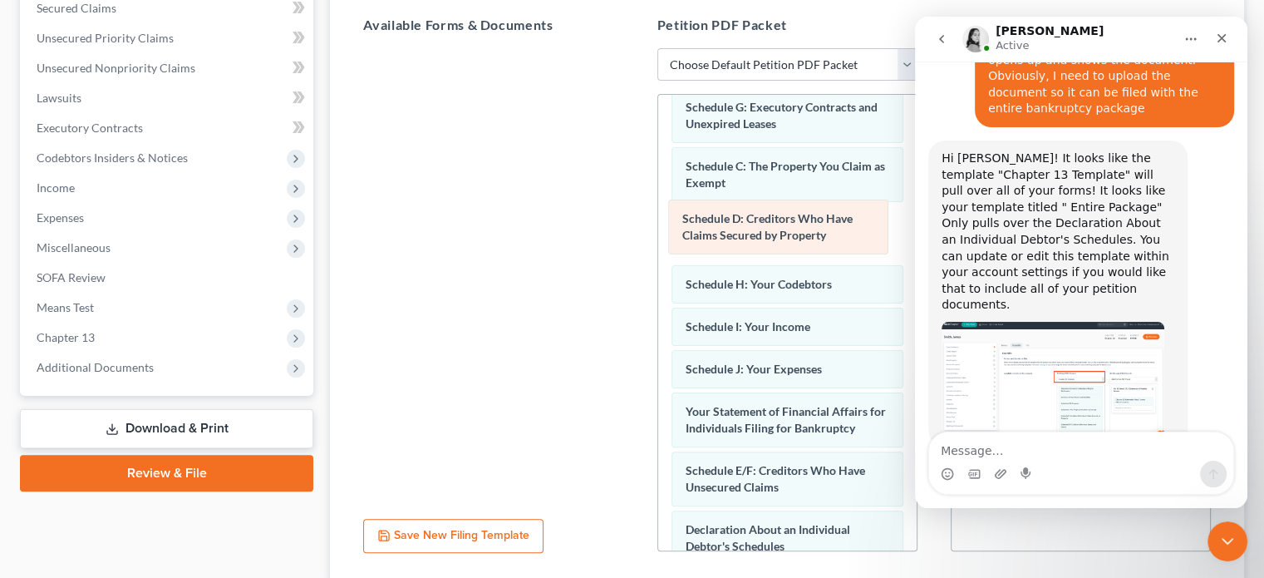
drag, startPoint x: 791, startPoint y: 426, endPoint x: 788, endPoint y: 222, distance: 203.7
click at [788, 222] on div "Schedule D: Creditors Who Have Claims Secured by Property Summary of Your Asset…" at bounding box center [787, 417] width 259 height 973
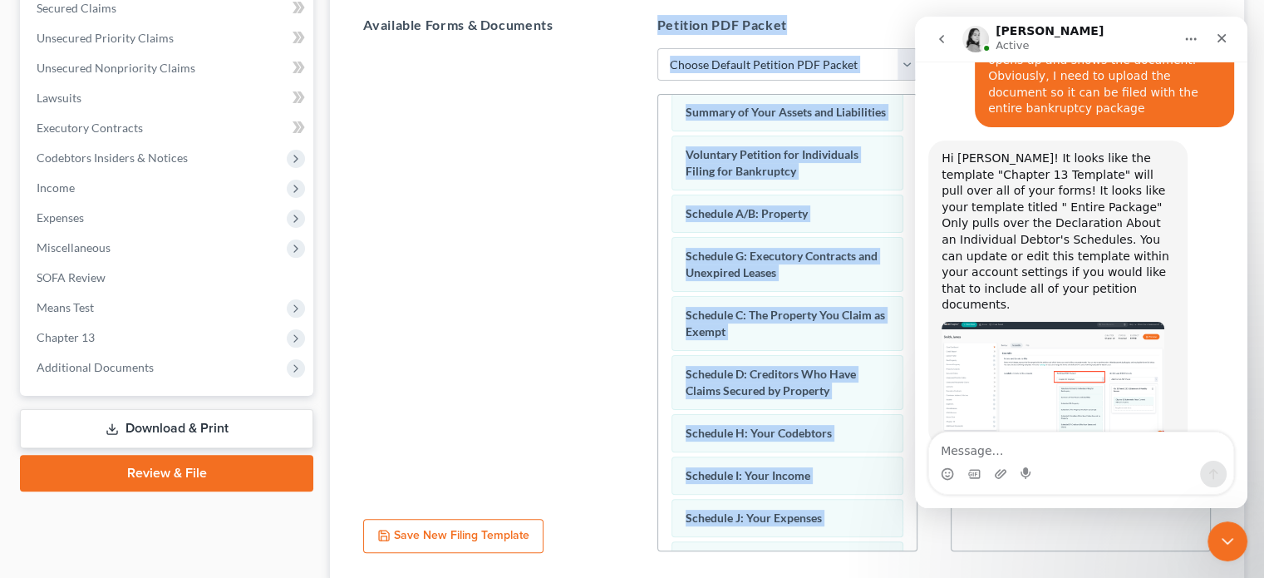
scroll to position [0, 0]
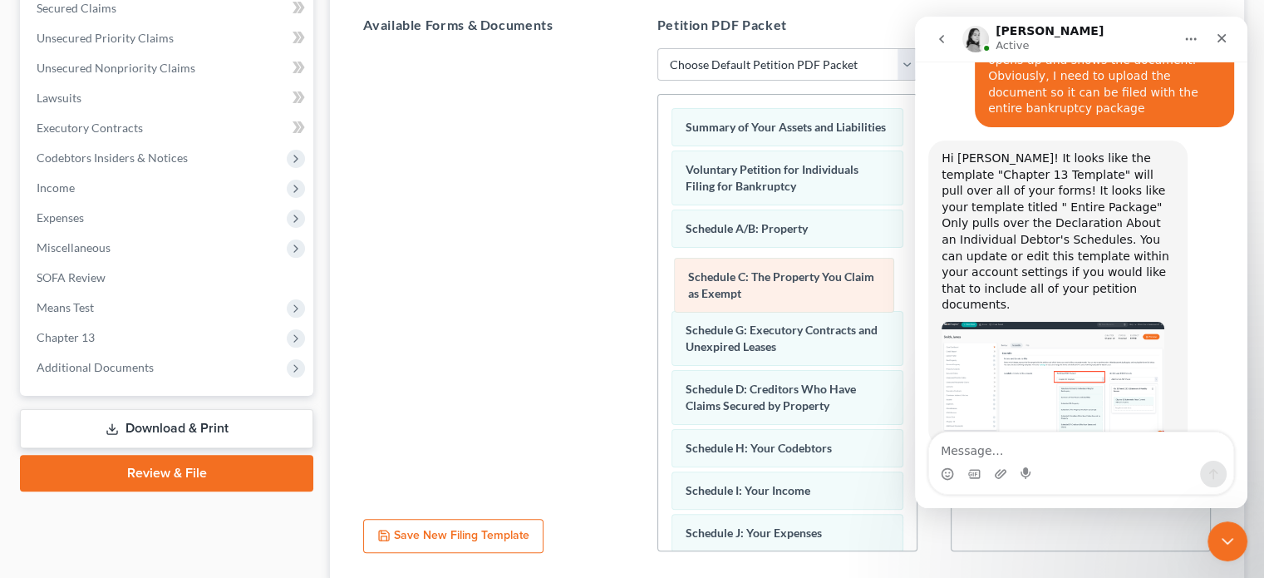
drag, startPoint x: 791, startPoint y: 348, endPoint x: 795, endPoint y: 278, distance: 69.9
click at [795, 278] on div "Schedule C: The Property You Claim as Exempt Summary of Your Assets and Liabili…" at bounding box center [787, 581] width 259 height 973
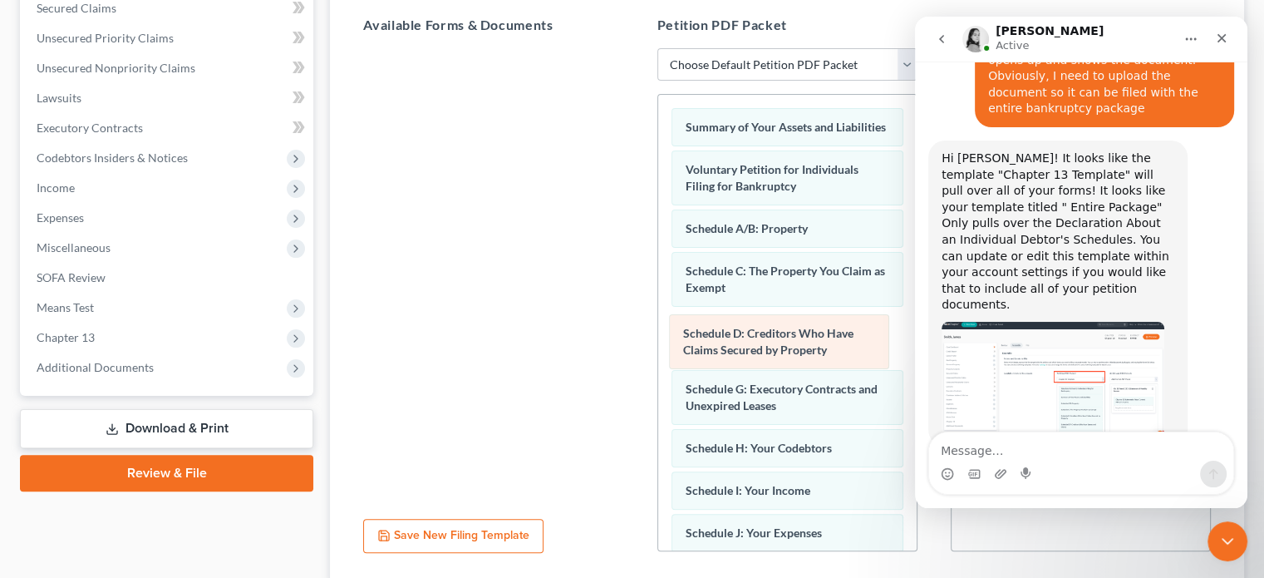
drag, startPoint x: 788, startPoint y: 403, endPoint x: 786, endPoint y: 332, distance: 71.5
click at [786, 332] on div "Schedule D: Creditors Who Have Claims Secured by Property Summary of Your Asset…" at bounding box center [787, 581] width 259 height 973
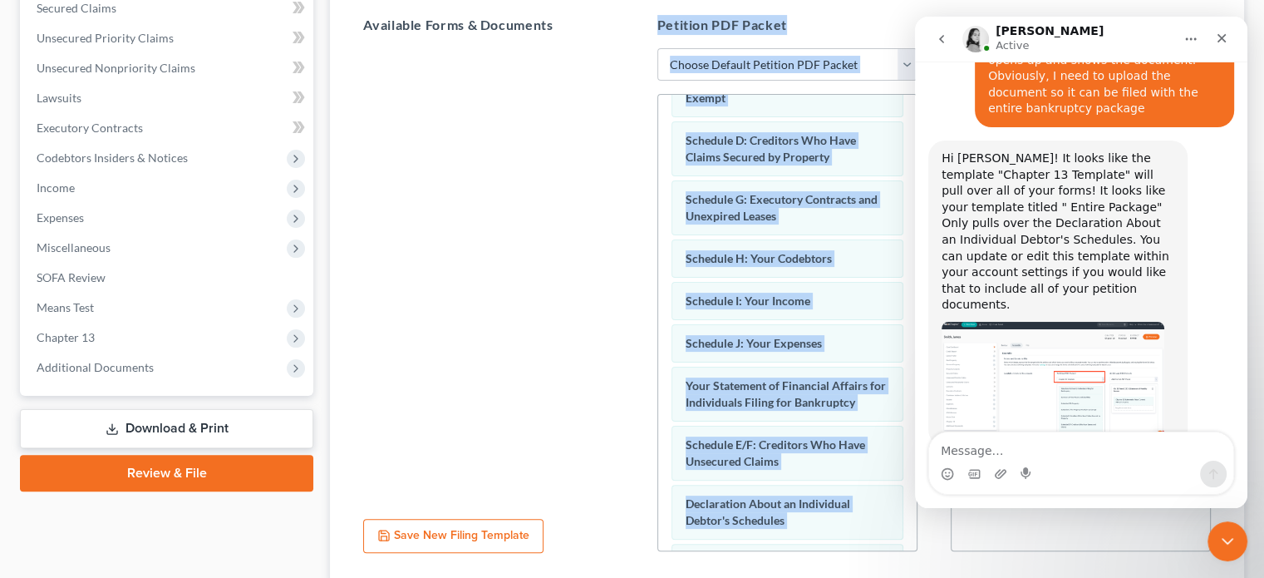
scroll to position [203, 0]
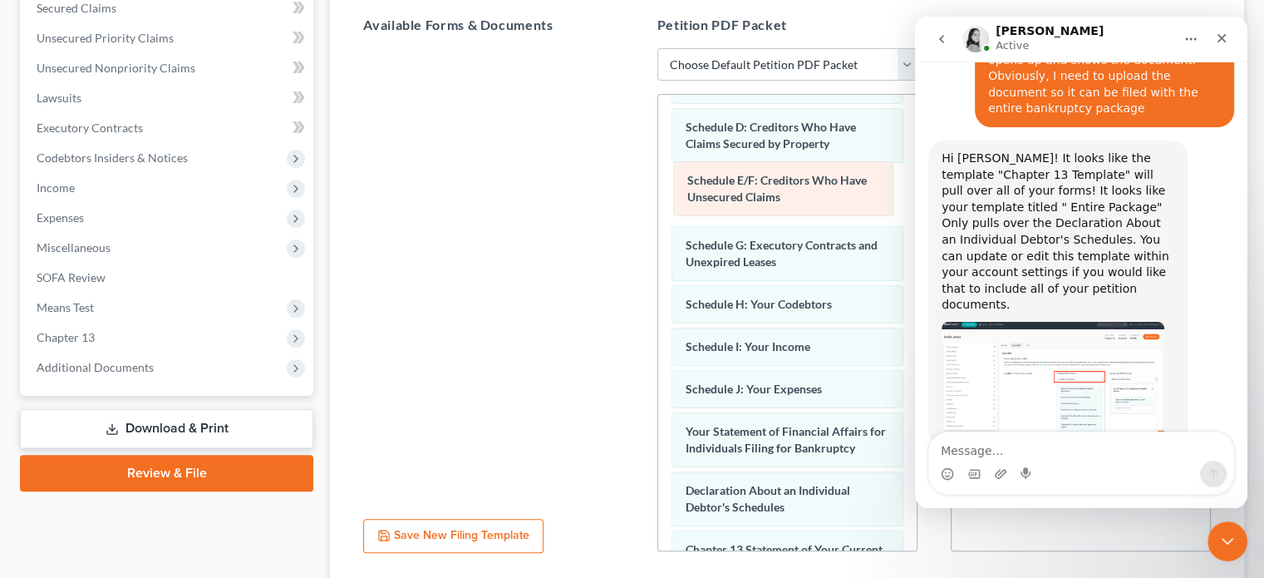
drag, startPoint x: 823, startPoint y: 448, endPoint x: 825, endPoint y: 186, distance: 261.9
click at [825, 186] on div "Schedule E/F: Creditors Who Have Unsecured Claims Summary of Your Assets and Li…" at bounding box center [787, 378] width 259 height 973
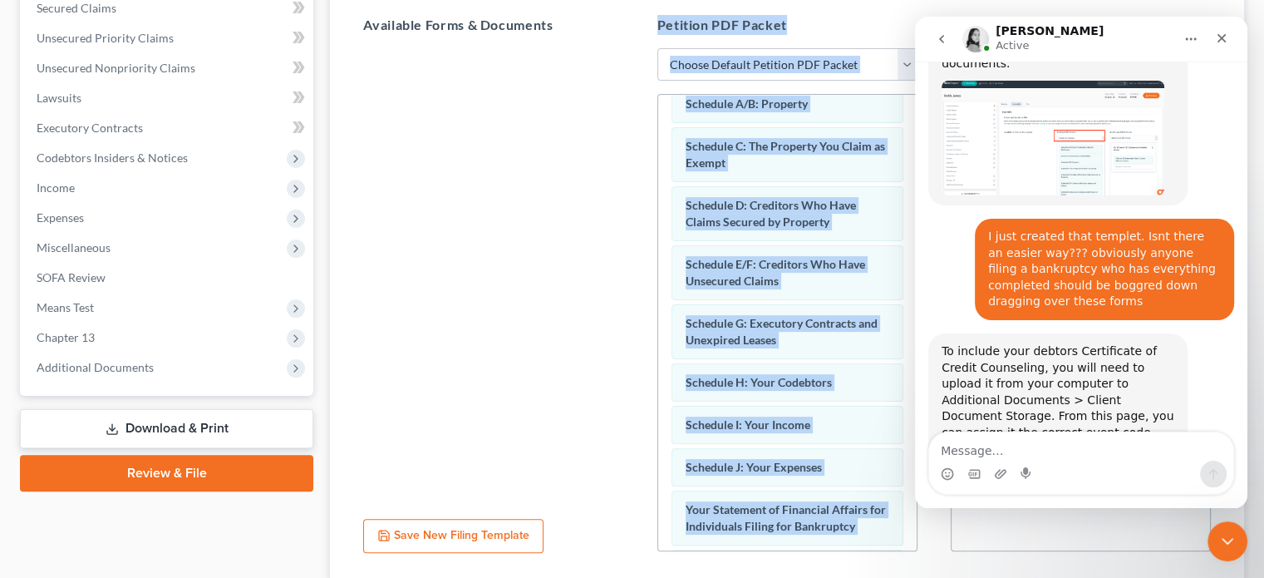
scroll to position [1263, 0]
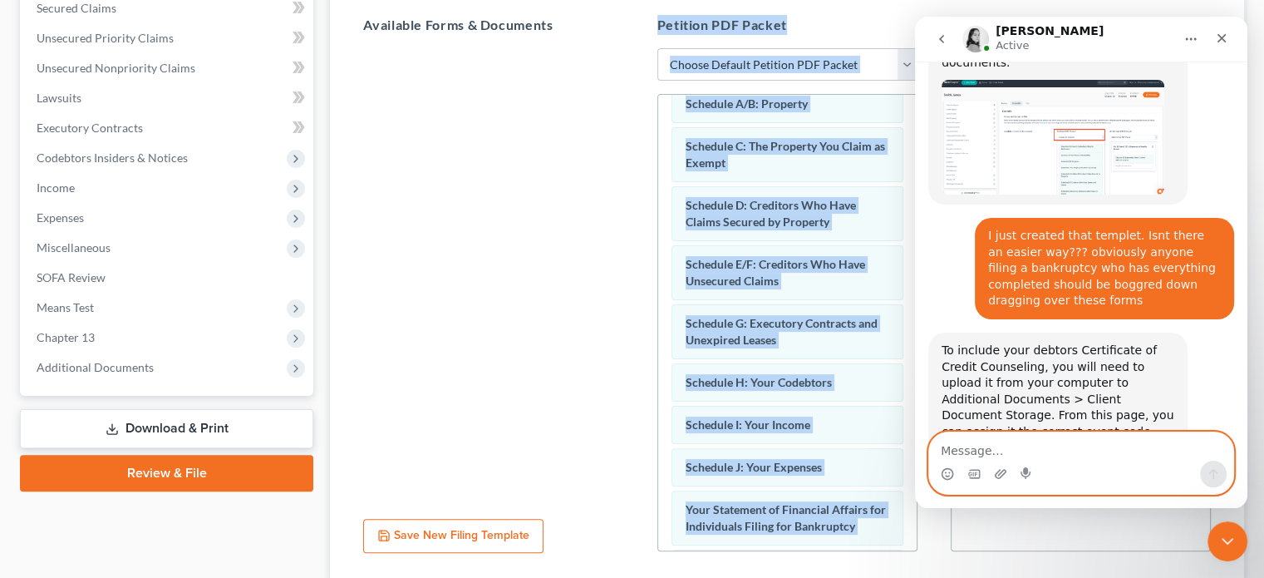
click at [1016, 445] on textarea "Message…" at bounding box center [1081, 446] width 304 height 28
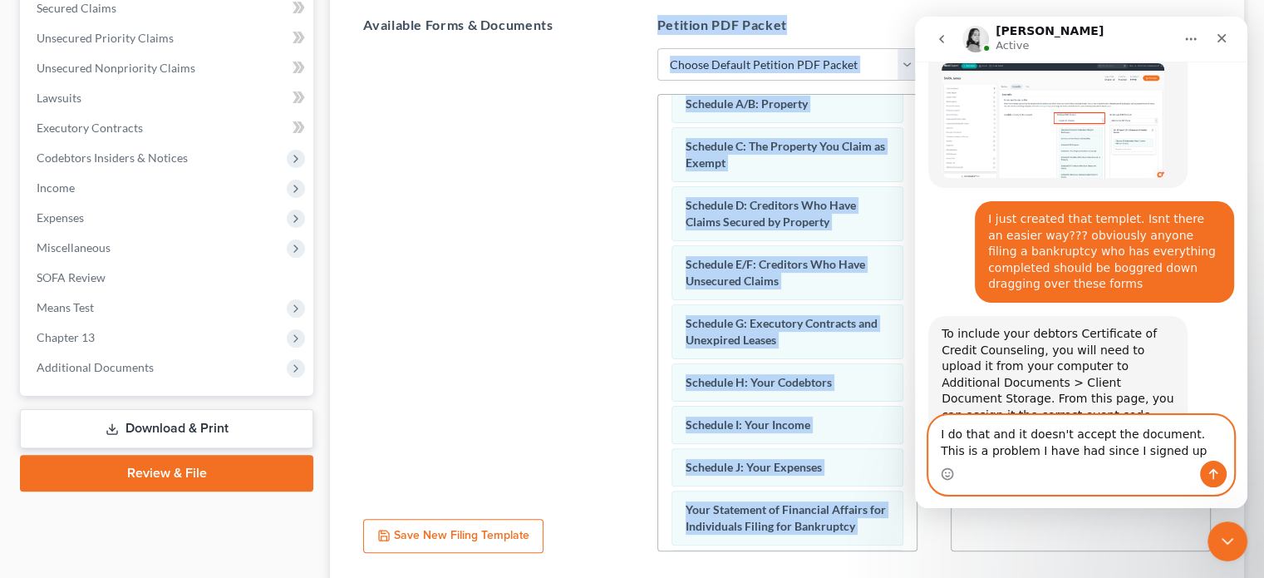
scroll to position [1344, 0]
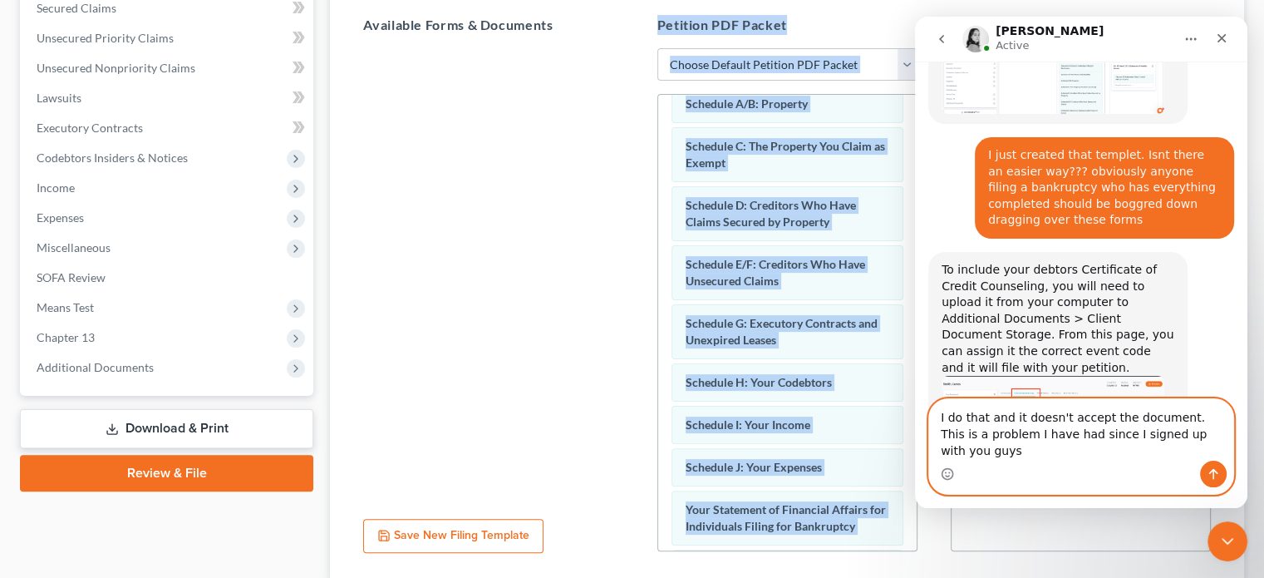
type textarea "I do that and it doesn't accept the document. This is a problem I have had sinc…"
click at [1211, 463] on button "Send a message…" at bounding box center [1213, 474] width 27 height 27
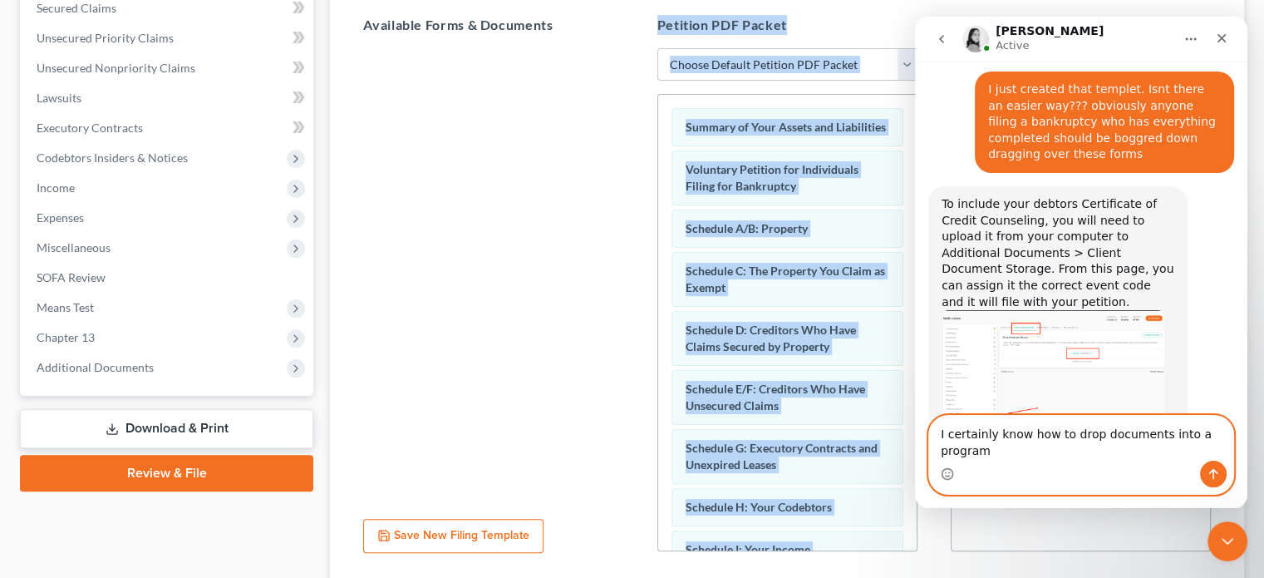
scroll to position [1426, 0]
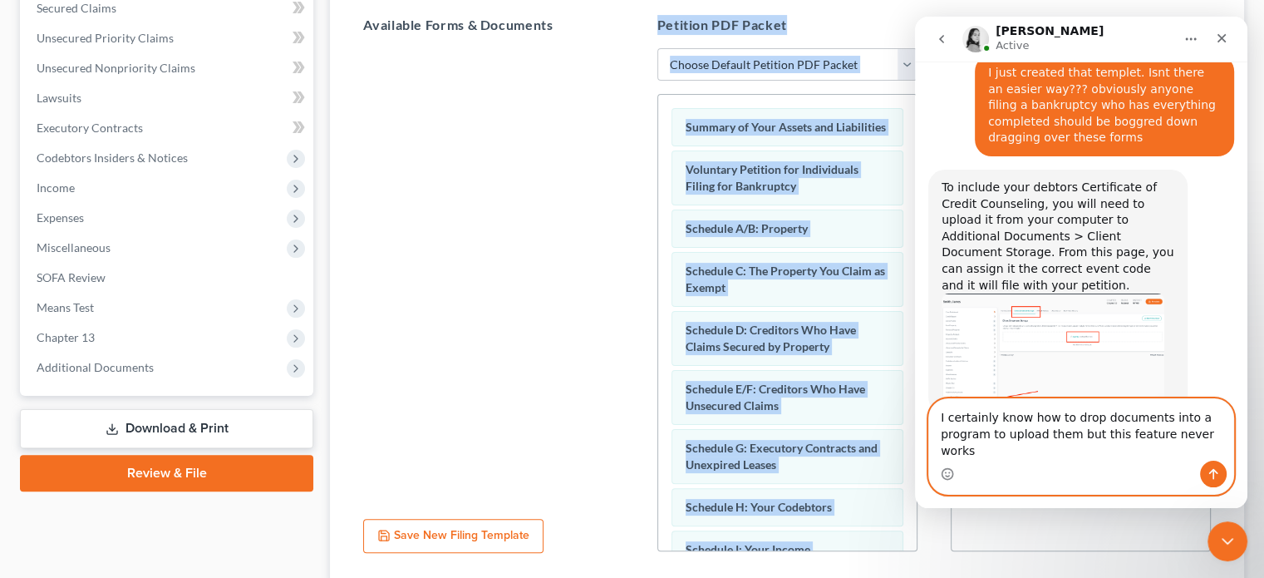
type textarea "I certainly know how to drop documents into a program to upload them but this f…"
click at [1205, 466] on button "Send a message…" at bounding box center [1213, 474] width 27 height 27
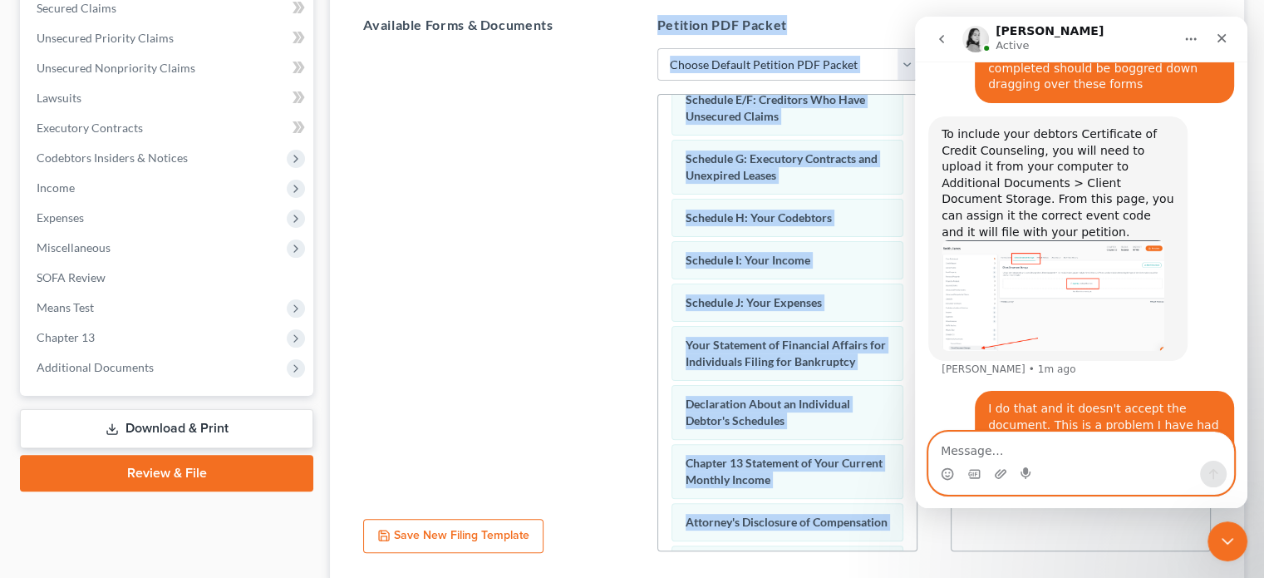
scroll to position [288, 0]
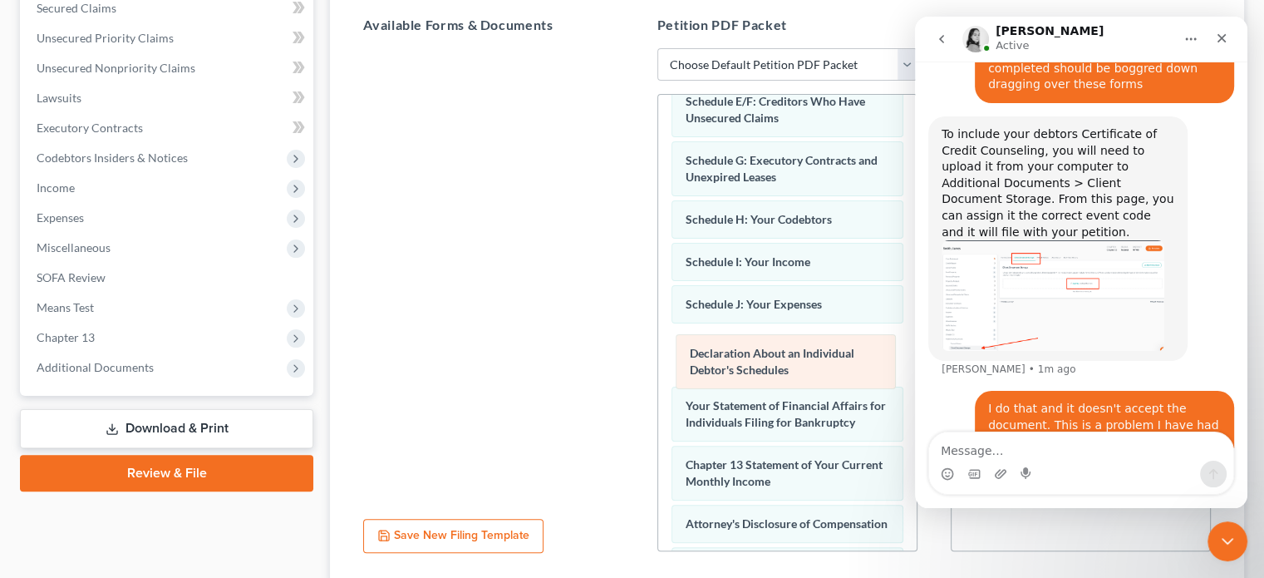
drag, startPoint x: 836, startPoint y: 418, endPoint x: 841, endPoint y: 354, distance: 64.2
click at [841, 354] on div "Declaration About an Individual Debtor's Schedules Summary of Your Assets and L…" at bounding box center [787, 293] width 259 height 973
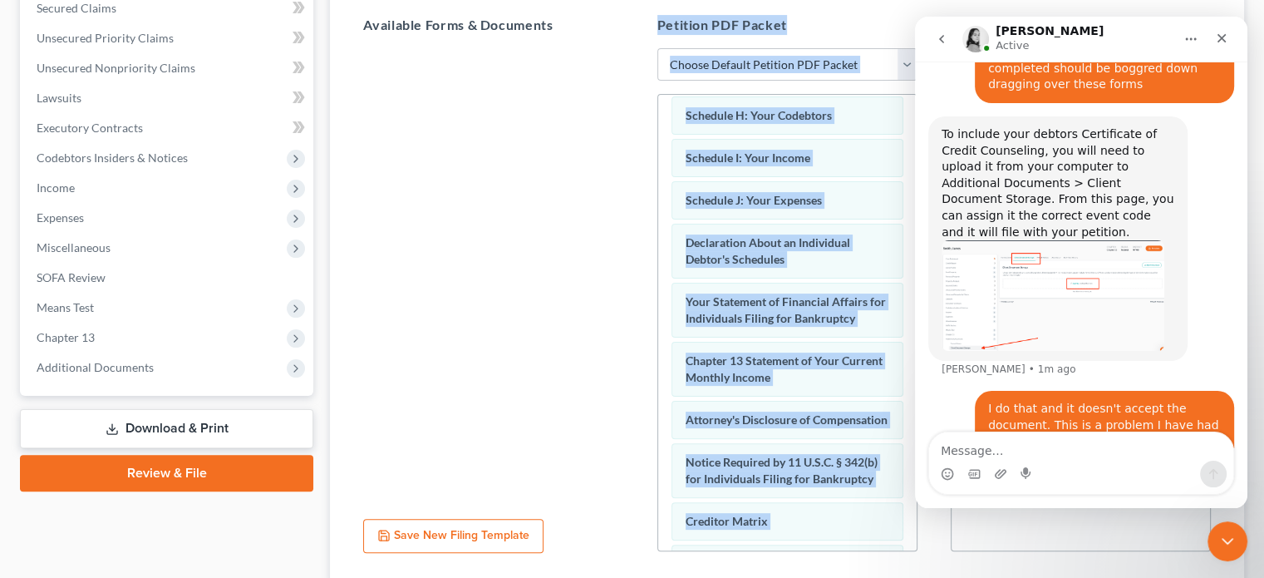
scroll to position [403, 0]
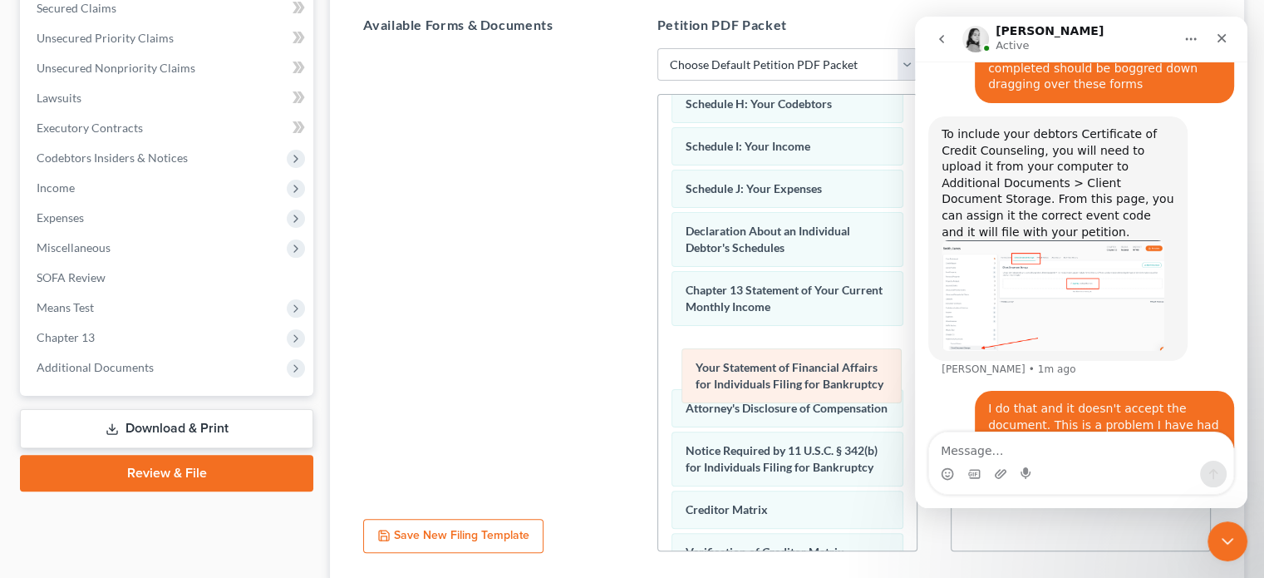
drag, startPoint x: 792, startPoint y: 313, endPoint x: 803, endPoint y: 379, distance: 66.6
click at [803, 379] on div "Your Statement of Financial Affairs for Individuals Filing for Bankruptcy Summa…" at bounding box center [787, 178] width 259 height 973
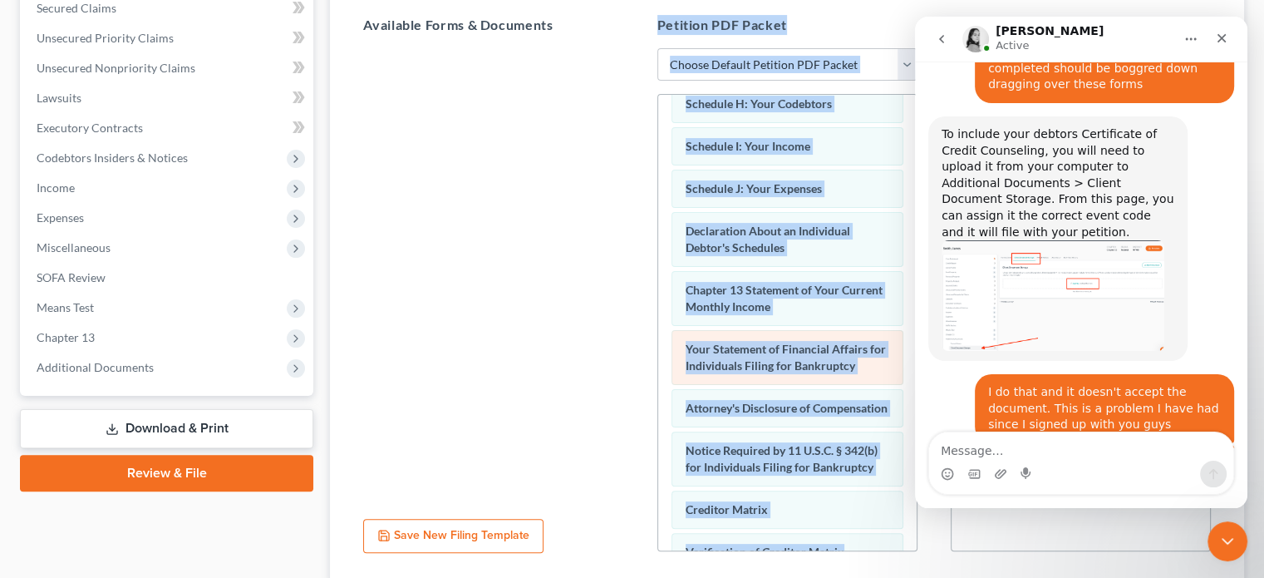
scroll to position [1515, 0]
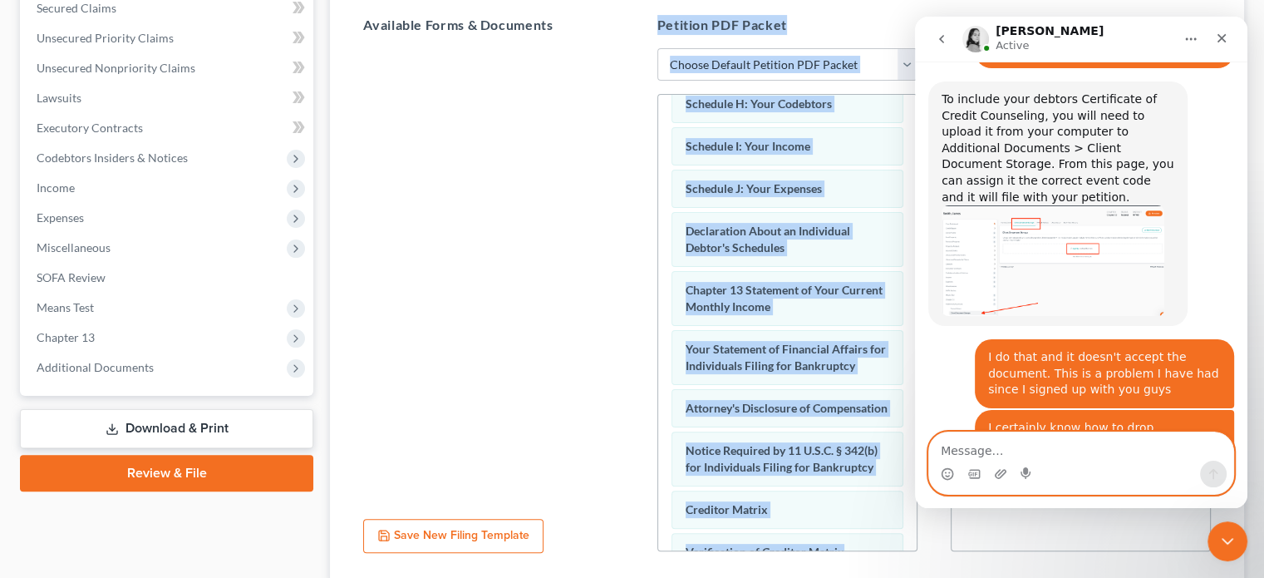
click at [1047, 436] on textarea "Message…" at bounding box center [1081, 446] width 304 height 28
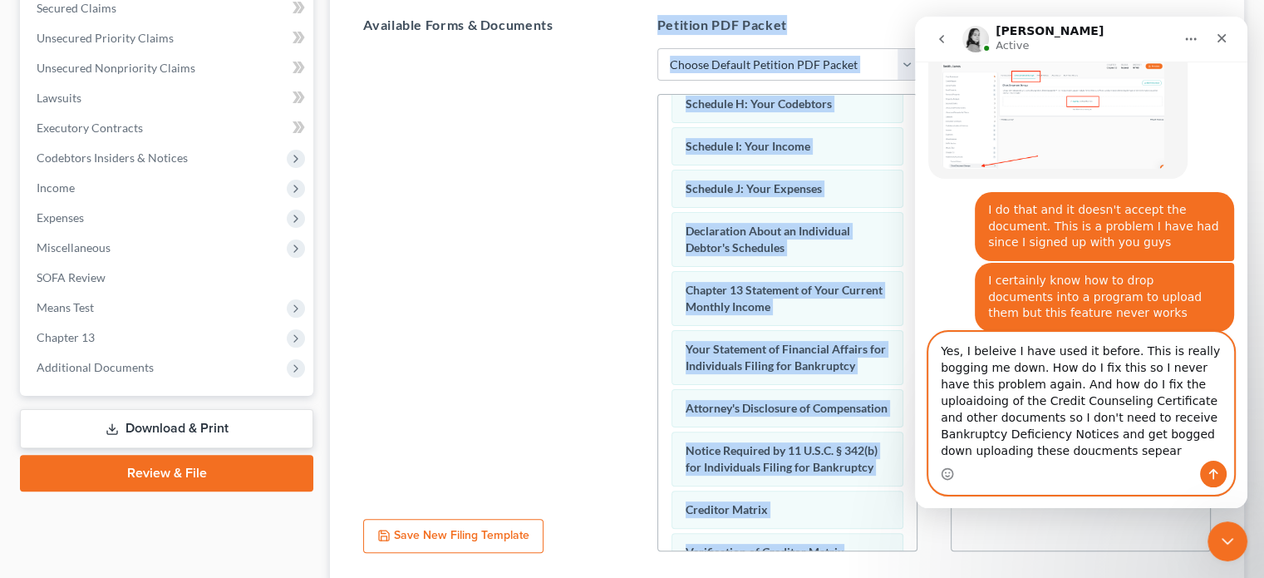
scroll to position [1678, 0]
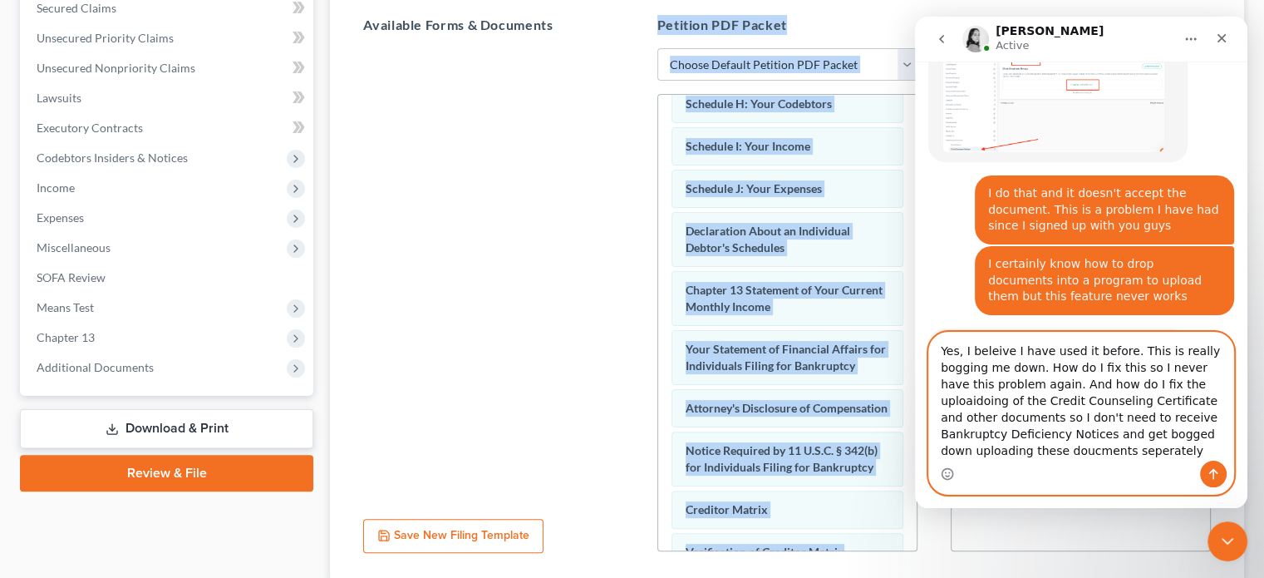
type textarea "Yes, I beleive I have used it before. This is really bogging me down. How do I …"
click at [1215, 464] on button "Send a message…" at bounding box center [1213, 474] width 27 height 27
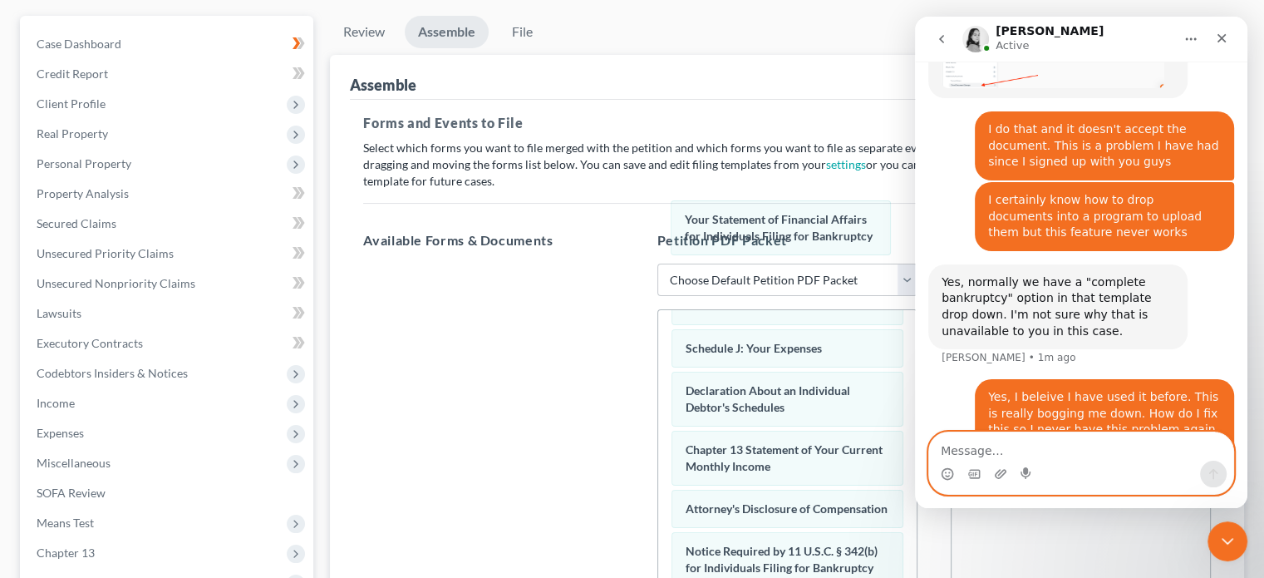
scroll to position [123, 0]
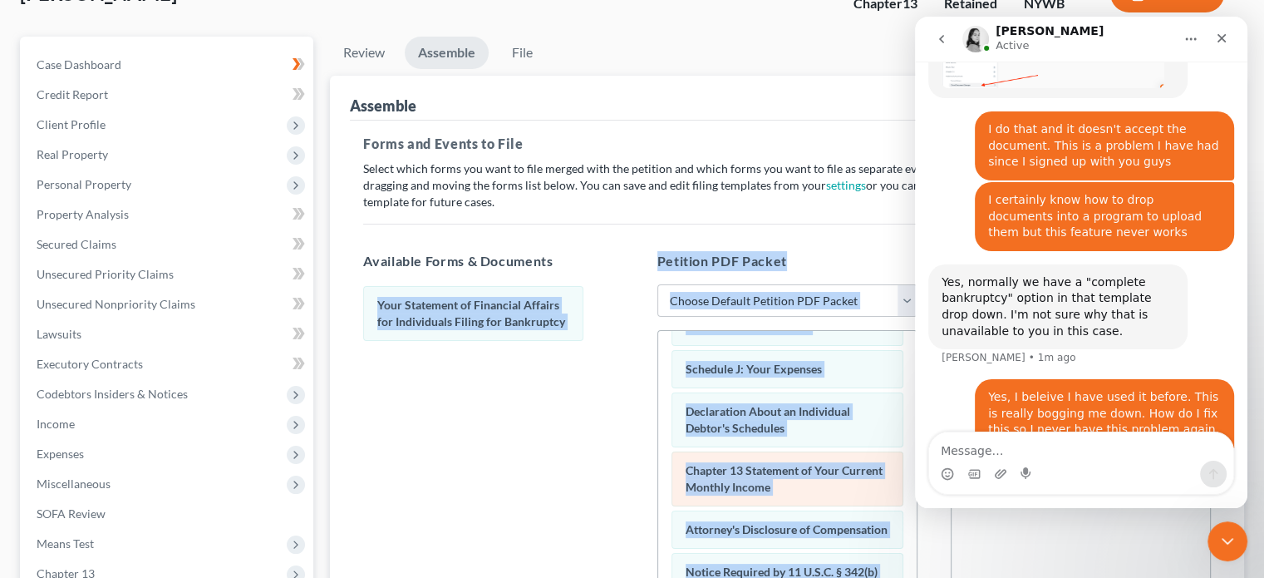
click at [790, 473] on span "Chapter 13 Statement of Your Current Monthly Income" at bounding box center [784, 478] width 197 height 31
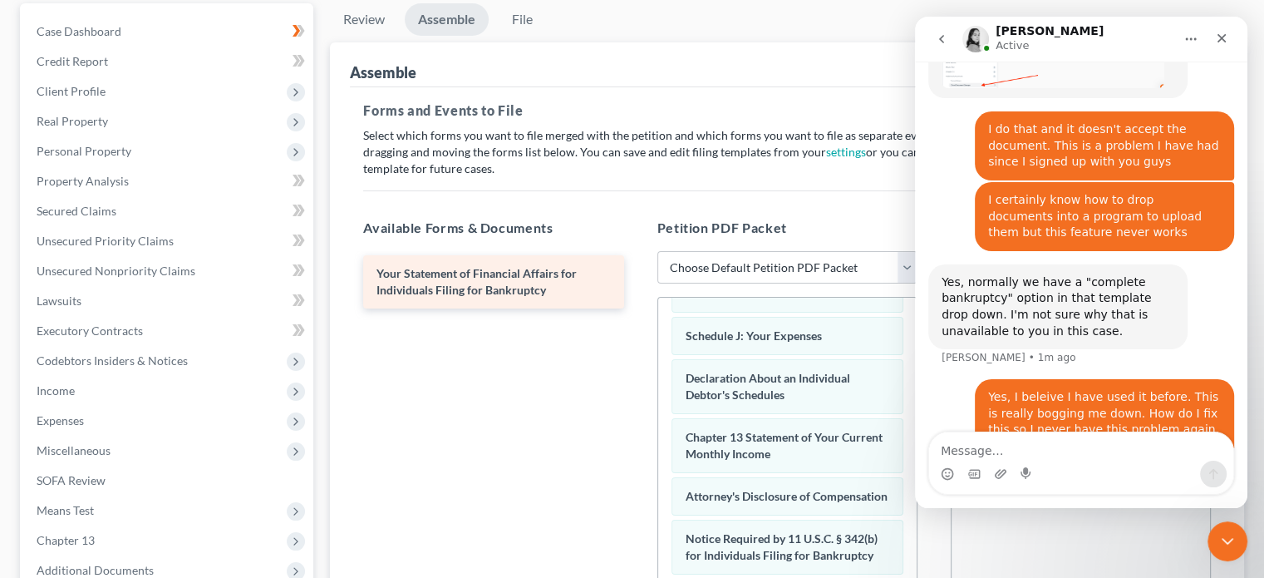
scroll to position [156, 0]
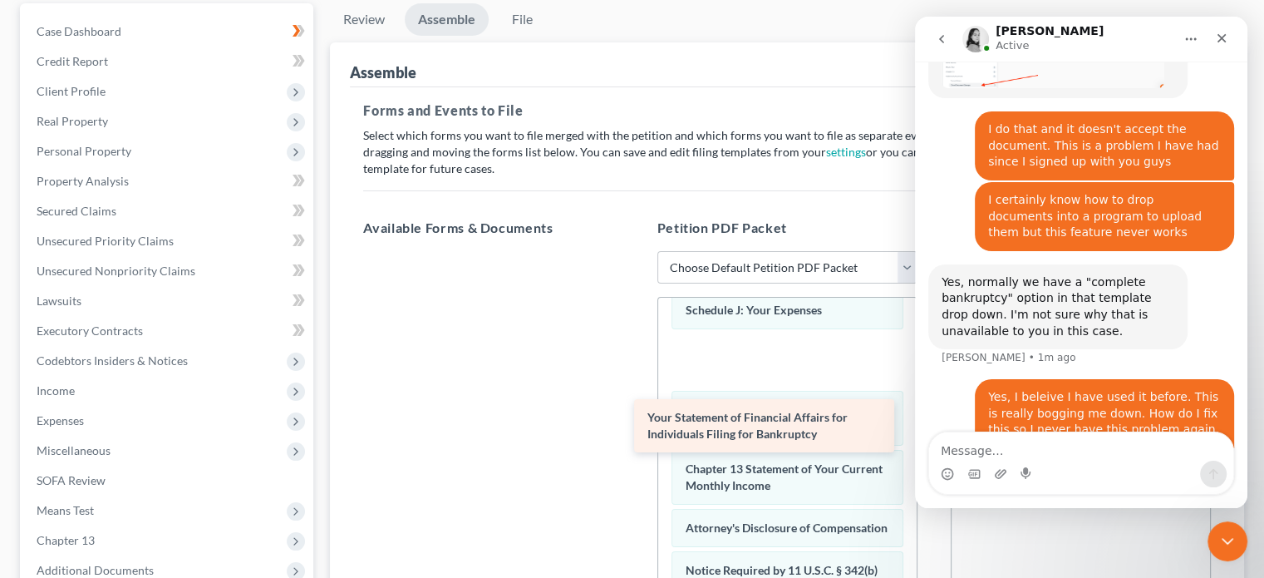
drag, startPoint x: 527, startPoint y: 271, endPoint x: 798, endPoint y: 416, distance: 307.6
click at [637, 251] on div "Your Statement of Financial Affairs for Individuals Filing for Bankruptcy Your …" at bounding box center [493, 251] width 287 height 0
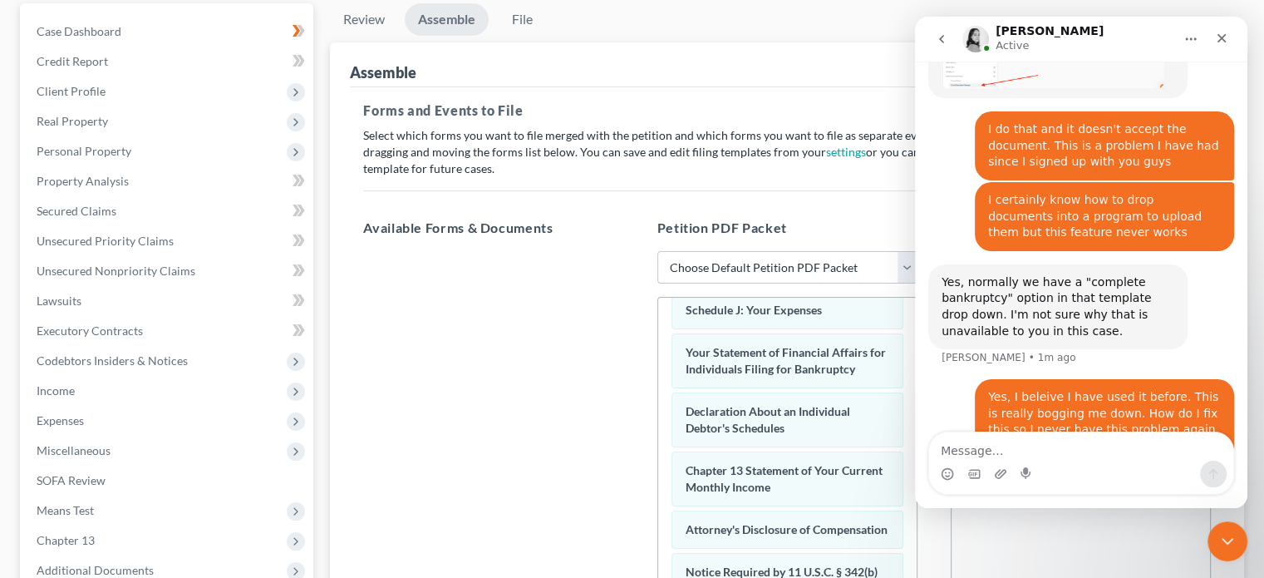
click at [798, 416] on span "Declaration About an Individual Debtor's Schedules" at bounding box center [768, 419] width 165 height 31
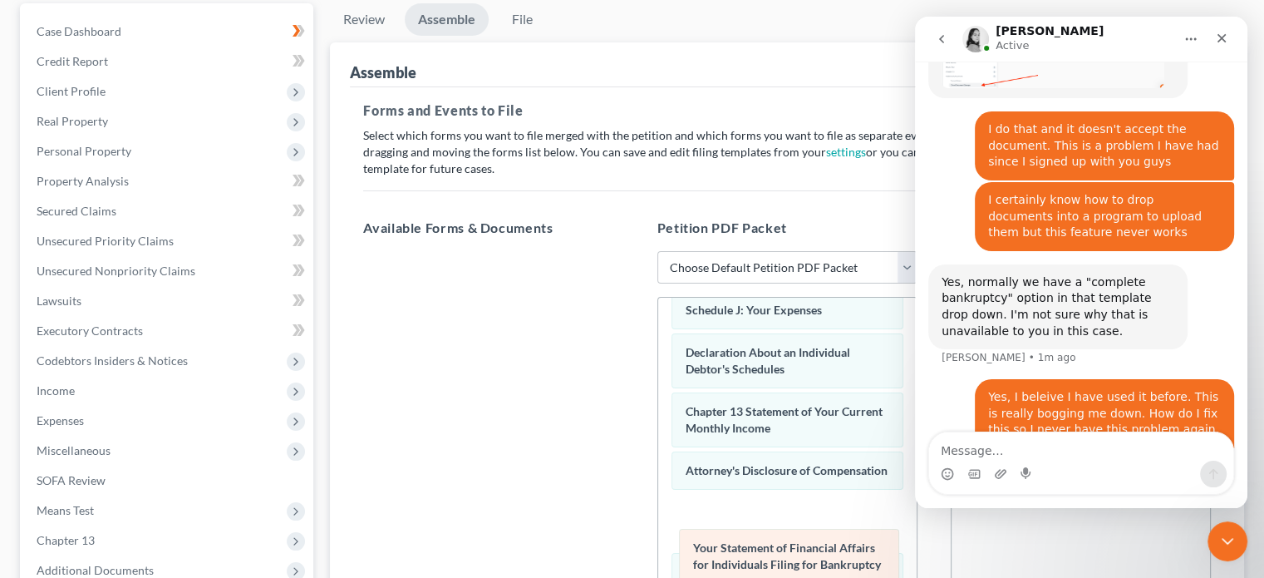
drag, startPoint x: 794, startPoint y: 366, endPoint x: 802, endPoint y: 549, distance: 183.1
click at [802, 549] on div "Your Statement of Financial Affairs for Individuals Filing for Bankruptcy Summa…" at bounding box center [787, 299] width 259 height 973
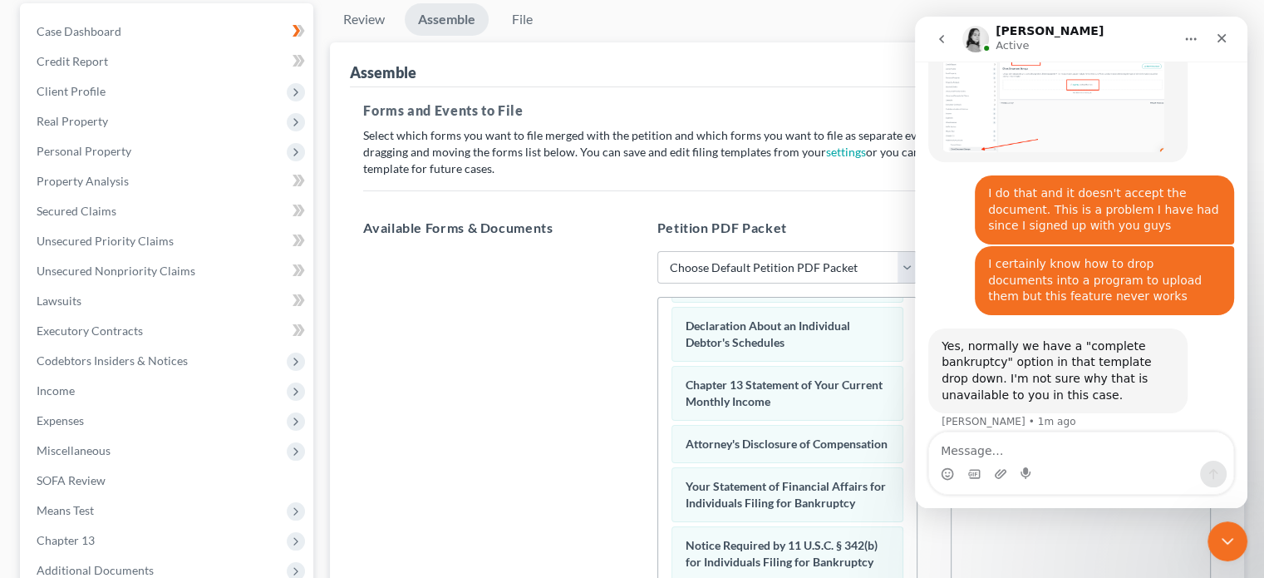
scroll to position [544, 0]
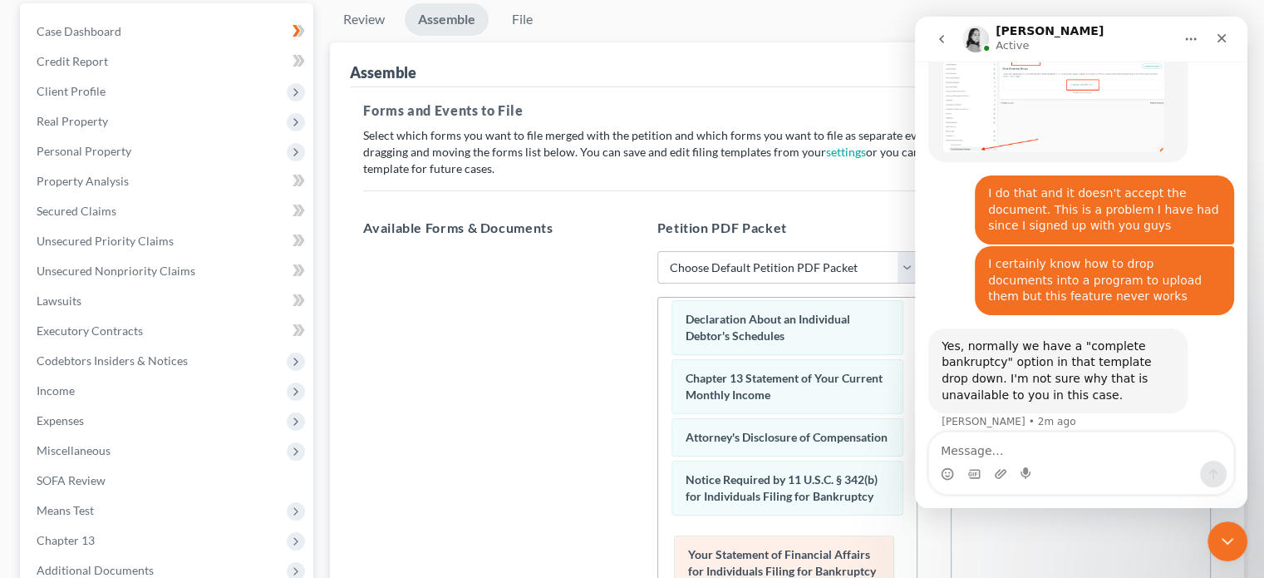
drag, startPoint x: 819, startPoint y: 478, endPoint x: 821, endPoint y: 553, distance: 74.9
click at [821, 553] on div "Your Statement of Financial Affairs for Individuals Filing for Bankruptcy Summa…" at bounding box center [787, 266] width 259 height 973
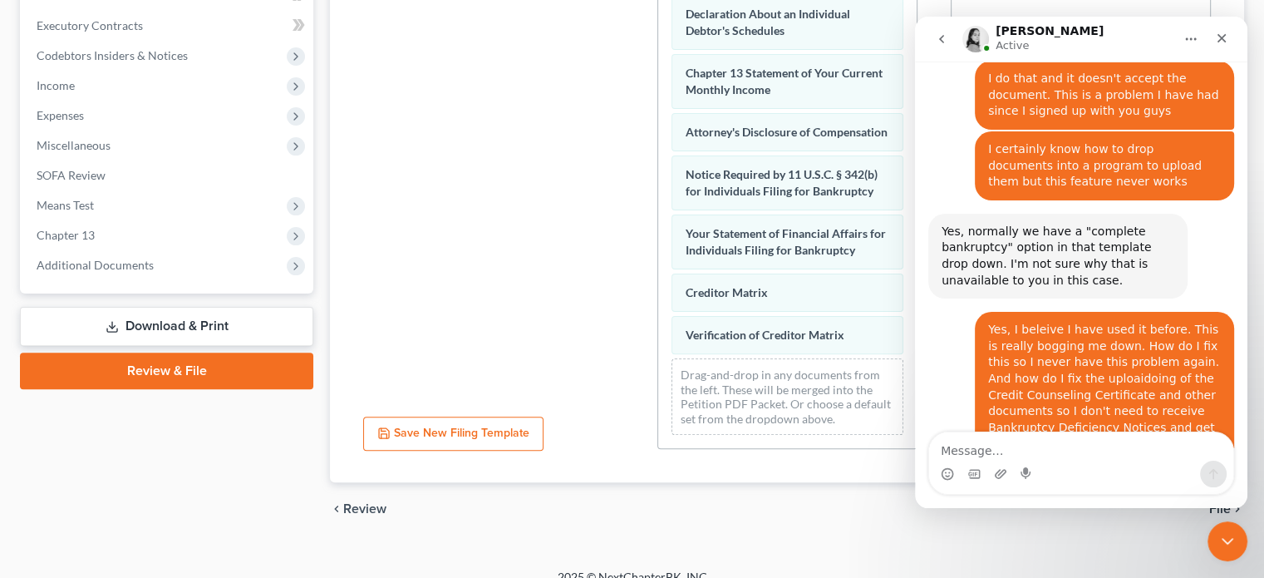
scroll to position [464, 0]
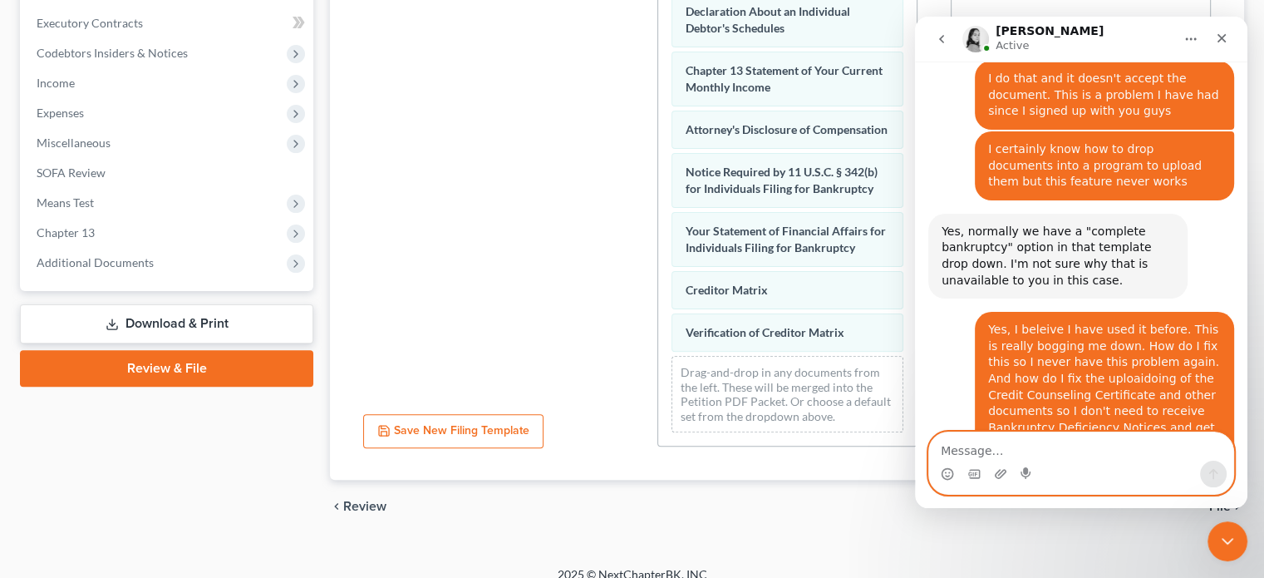
click at [1022, 445] on textarea "Message…" at bounding box center [1081, 446] width 304 height 28
type textarea "Yes, absolutrely"
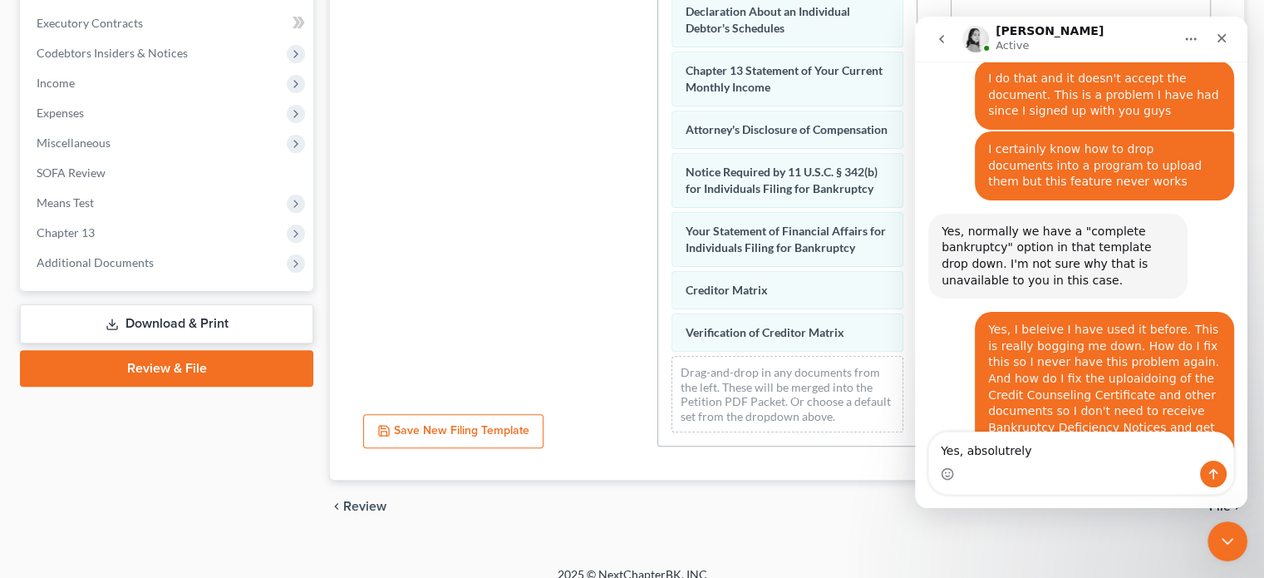
click at [1228, 464] on div "Intercom messenger" at bounding box center [1081, 474] width 304 height 27
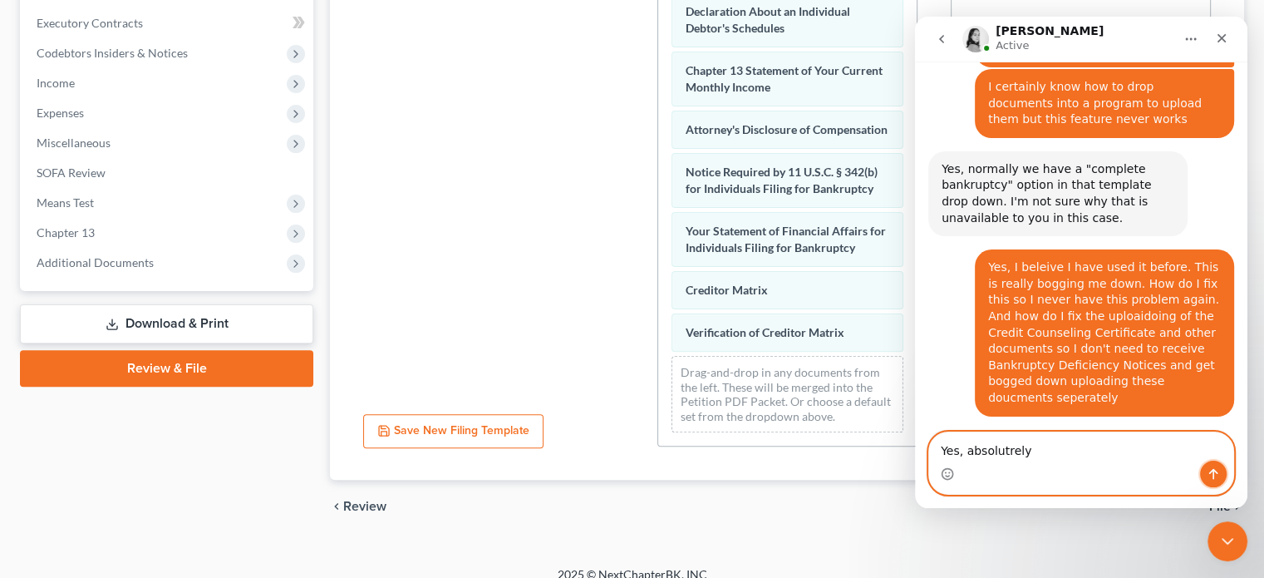
click at [1209, 465] on button "Send a message…" at bounding box center [1213, 474] width 27 height 27
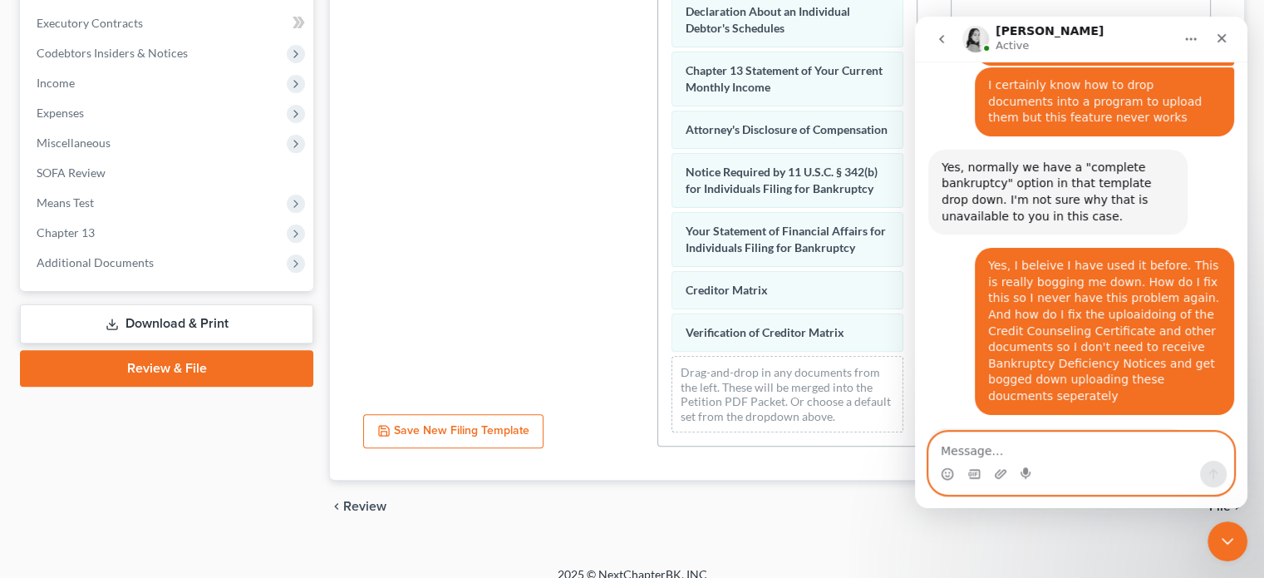
scroll to position [1906, 0]
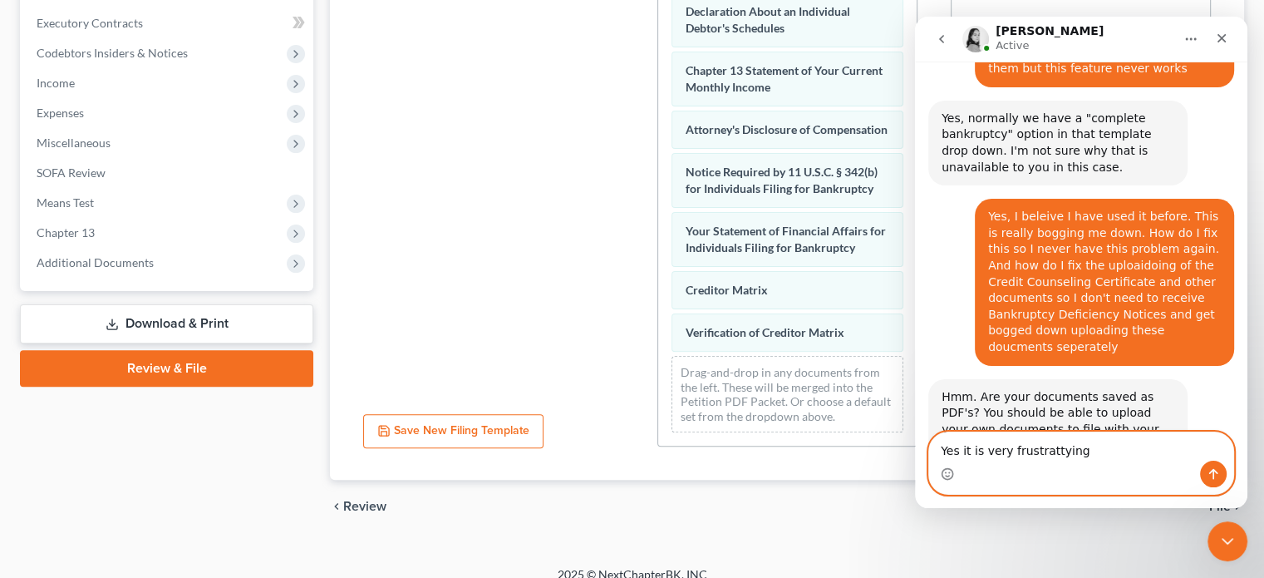
type textarea "Yes it is very frustrattying"
click at [1220, 474] on button "Send a message…" at bounding box center [1213, 474] width 27 height 27
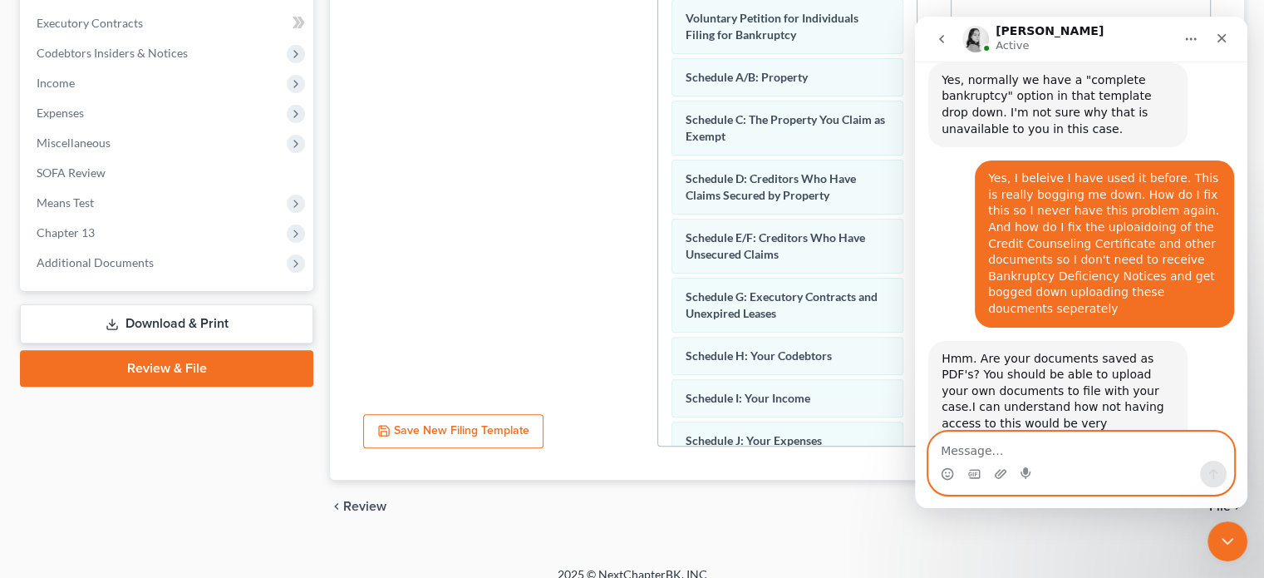
scroll to position [42, 0]
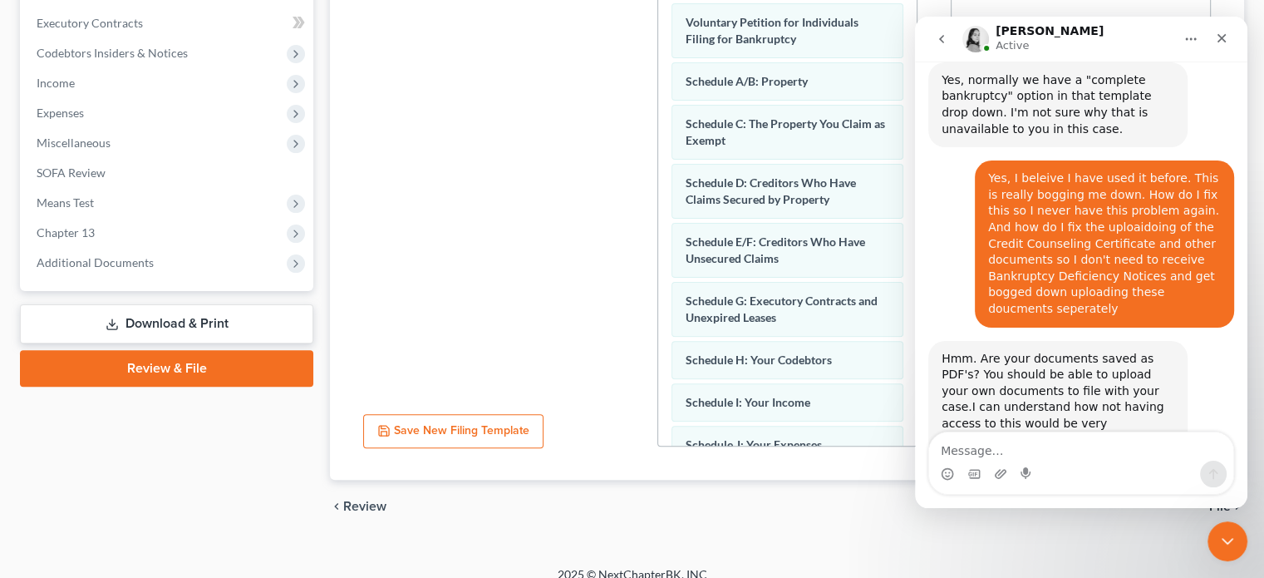
click at [891, 69] on div "Summary of Your Assets and Liabilities Voluntary Petition for Individuals Filin…" at bounding box center [787, 434] width 259 height 973
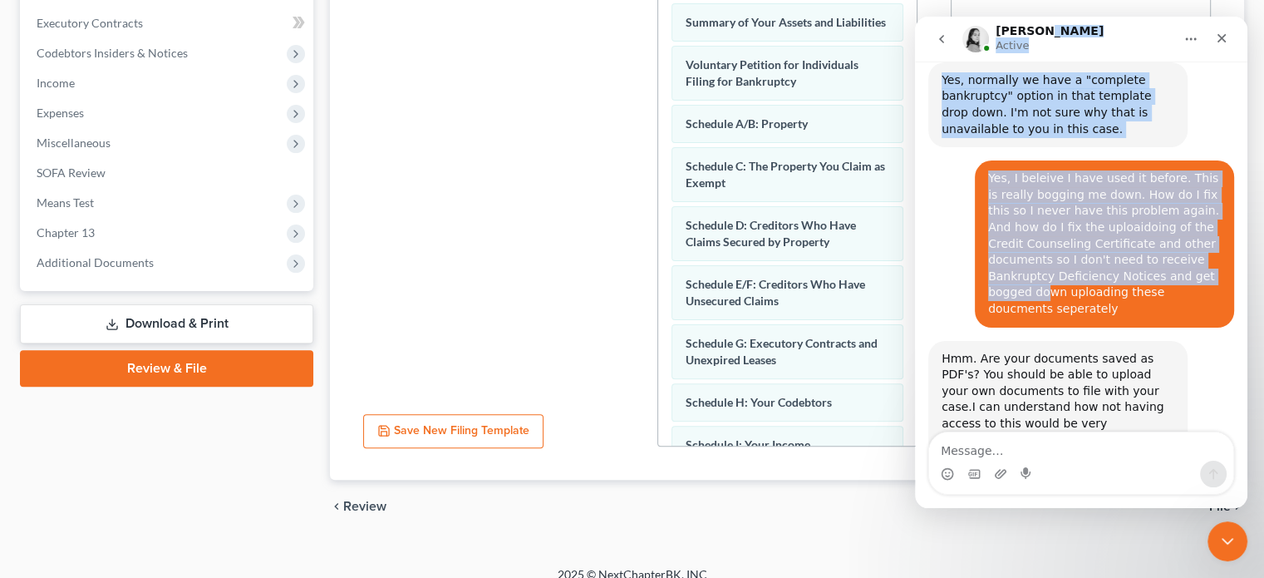
scroll to position [1943, 0]
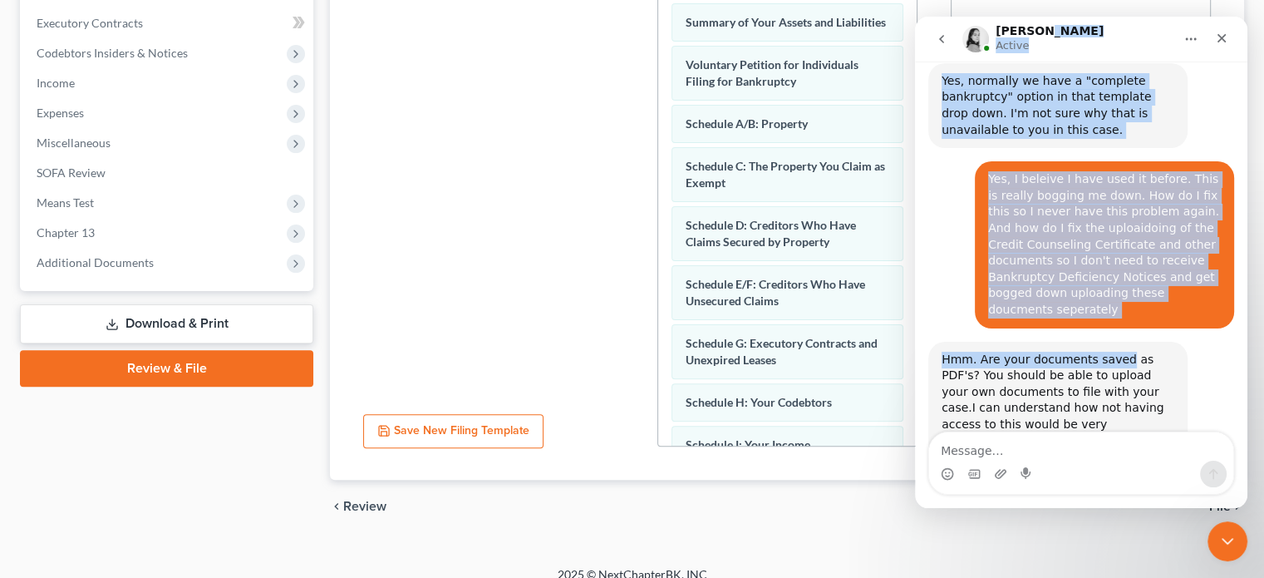
drag, startPoint x: 1116, startPoint y: 32, endPoint x: 1110, endPoint y: 145, distance: 114.0
click at [1110, 145] on div "[PERSON_NAME] Active Have a quick question or need help finding something? Send…" at bounding box center [1081, 262] width 332 height 491
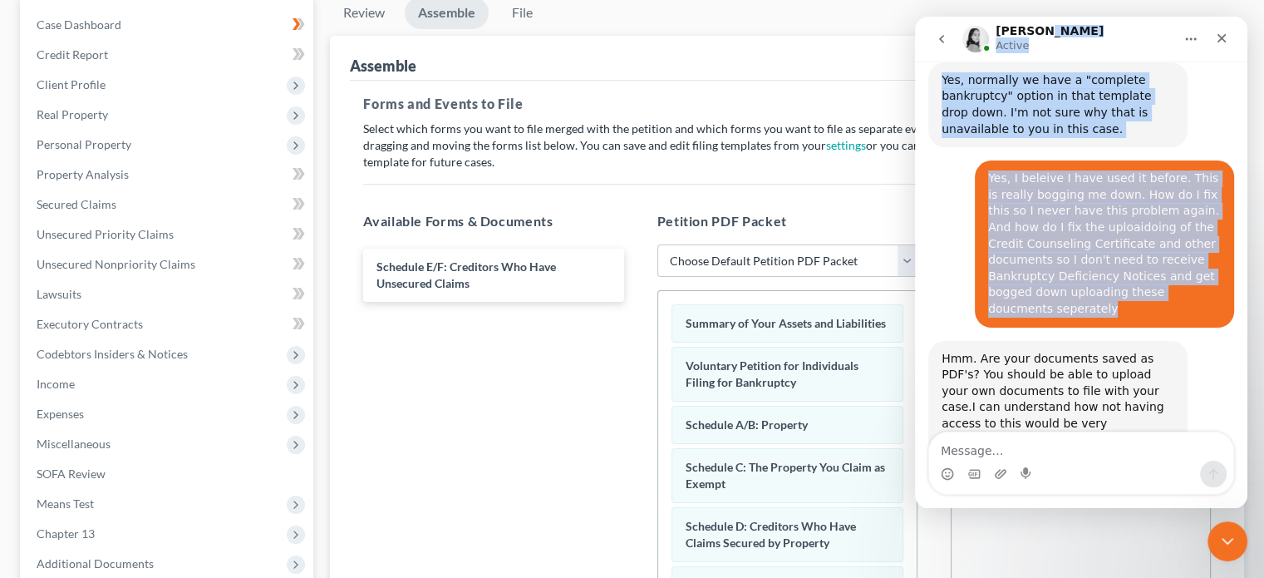
scroll to position [162, 0]
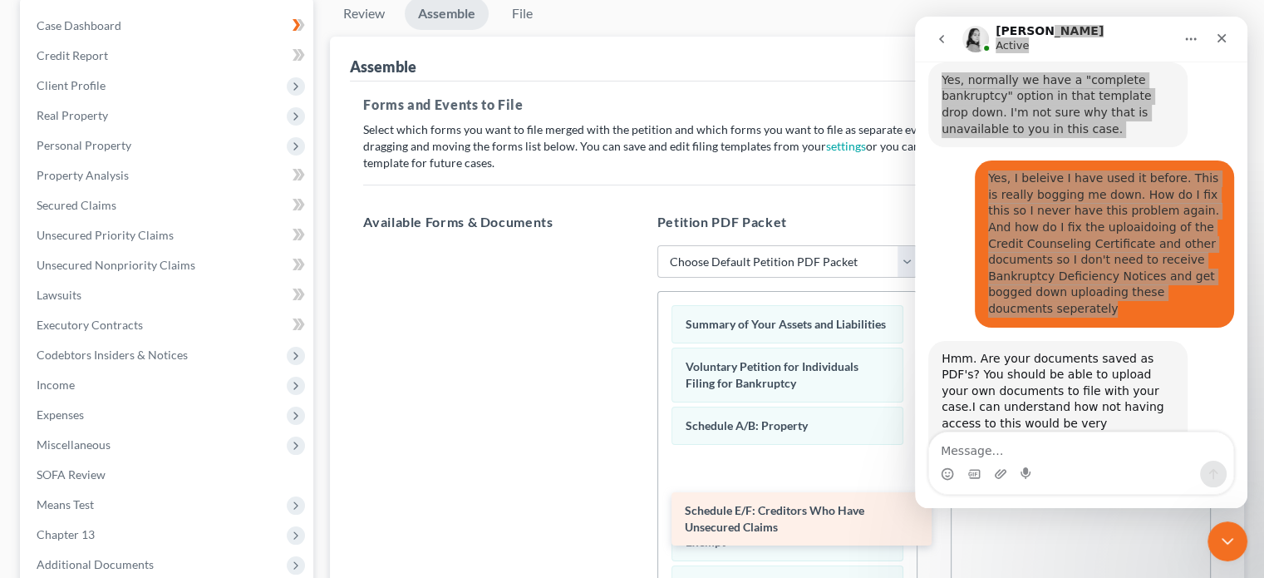
drag, startPoint x: 474, startPoint y: 262, endPoint x: 783, endPoint y: 500, distance: 390.0
click at [637, 245] on div "Schedule E/F: Creditors Who Have Unsecured Claims Schedule E/F: Creditors Who H…" at bounding box center [493, 245] width 287 height 0
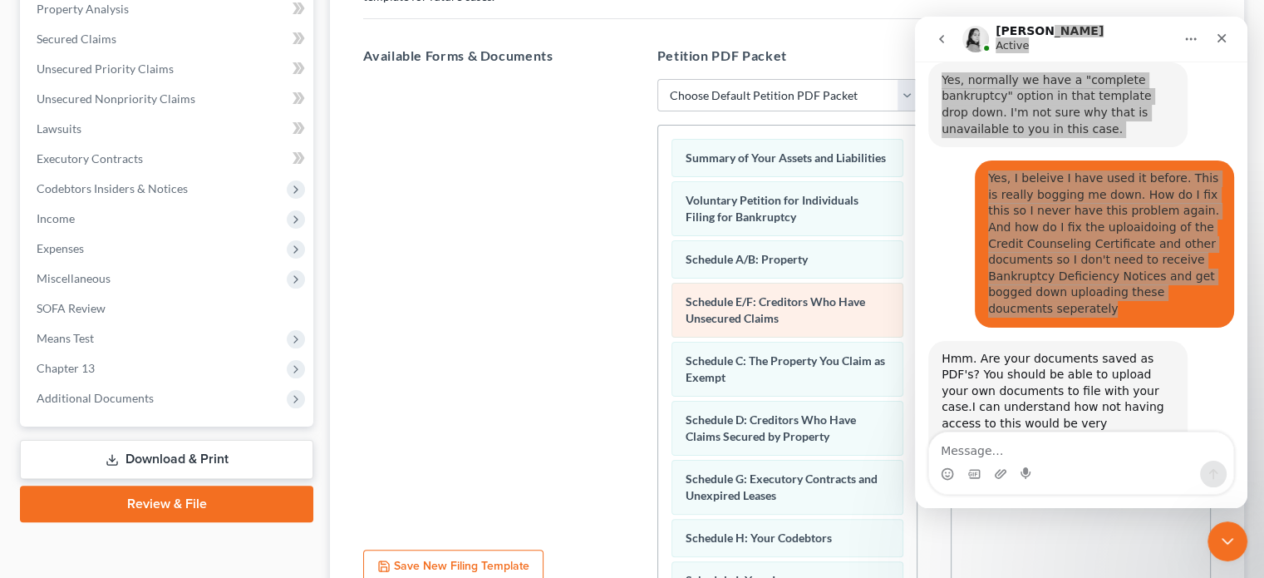
scroll to position [352, 0]
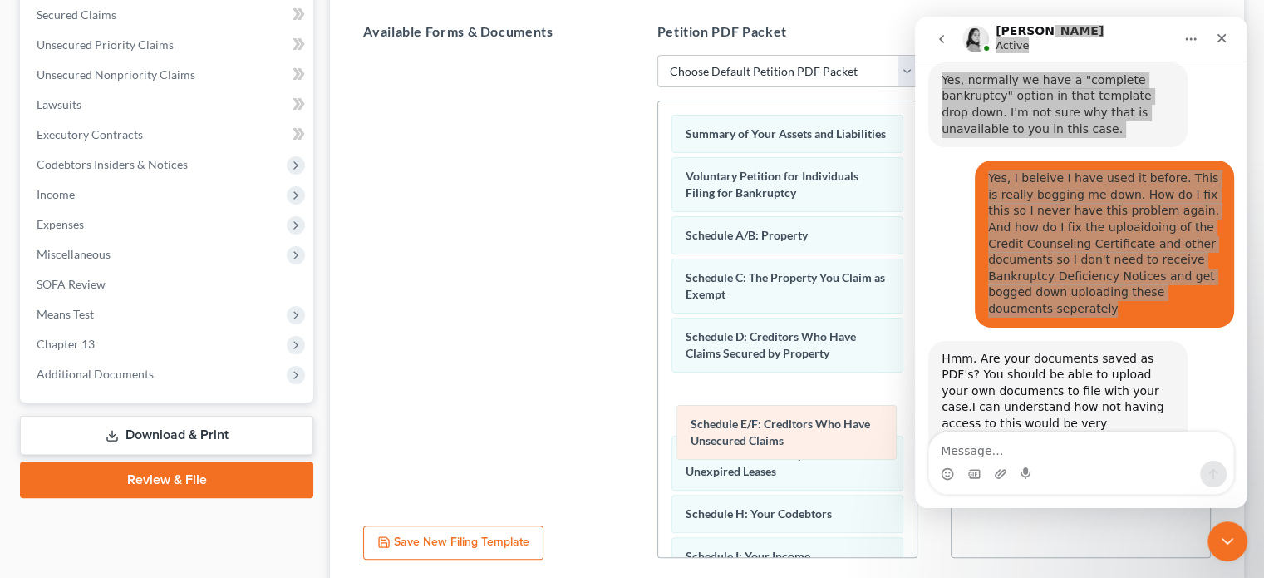
drag, startPoint x: 792, startPoint y: 292, endPoint x: 798, endPoint y: 424, distance: 132.3
click at [798, 424] on div "Schedule E/F: Creditors Who Have Unsecured Claims Summary of Your Assets and Li…" at bounding box center [787, 587] width 259 height 973
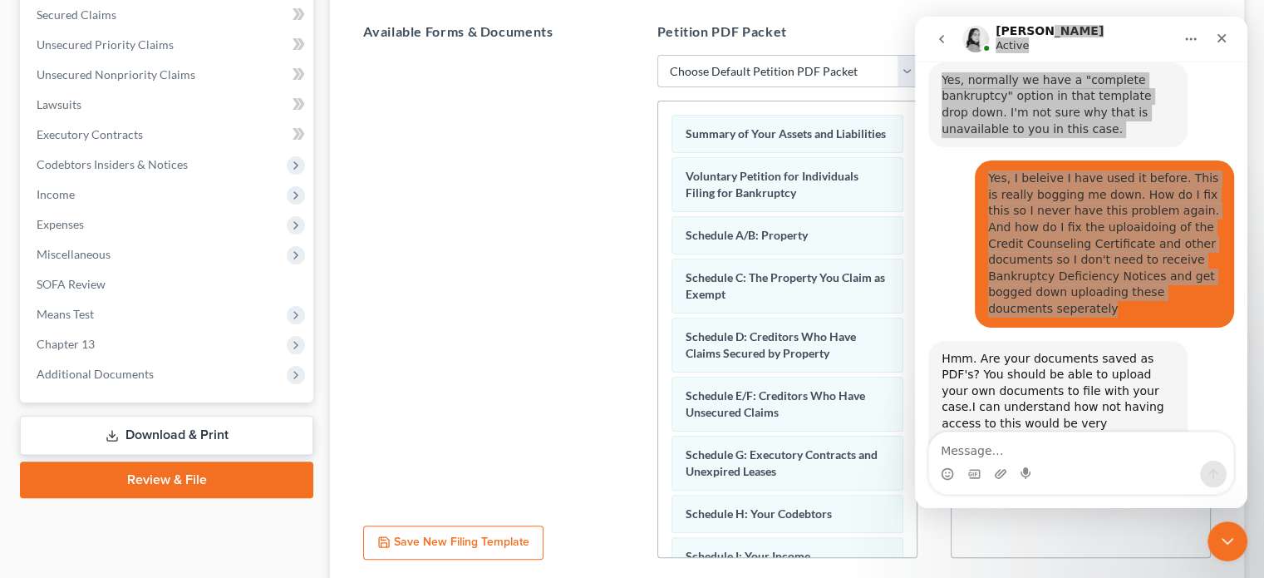
click at [449, 531] on button "Save New Filing Template" at bounding box center [453, 542] width 180 height 35
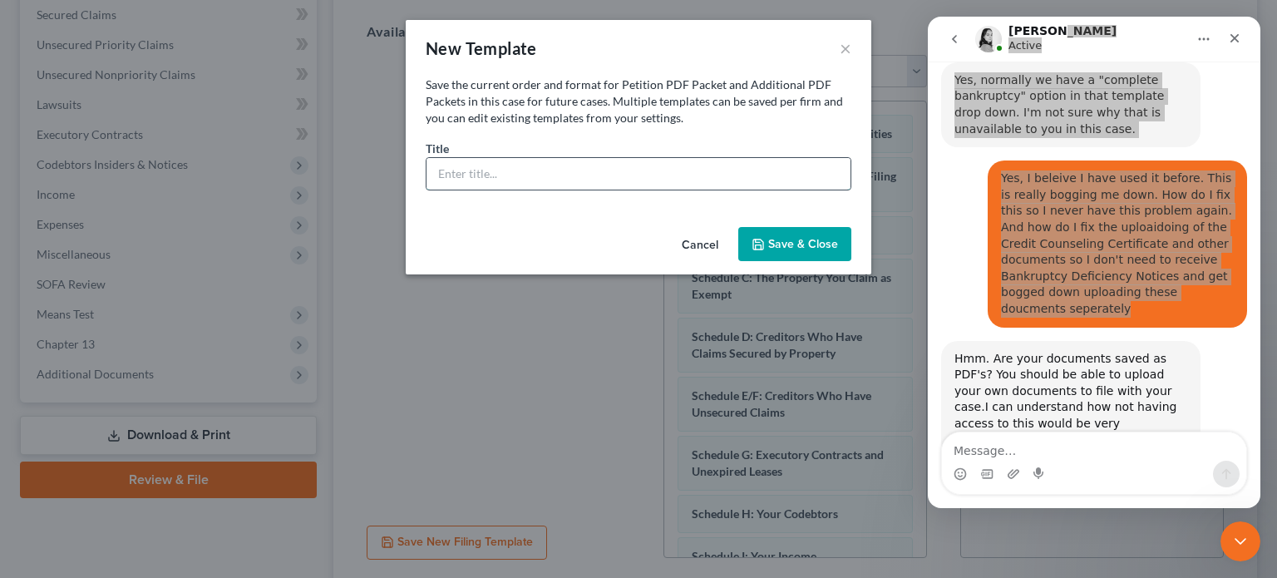
click at [540, 167] on input "text" at bounding box center [638, 174] width 424 height 32
type input "Filing complete bankruptcy package"
click at [808, 246] on button "Save & Close" at bounding box center [794, 244] width 113 height 35
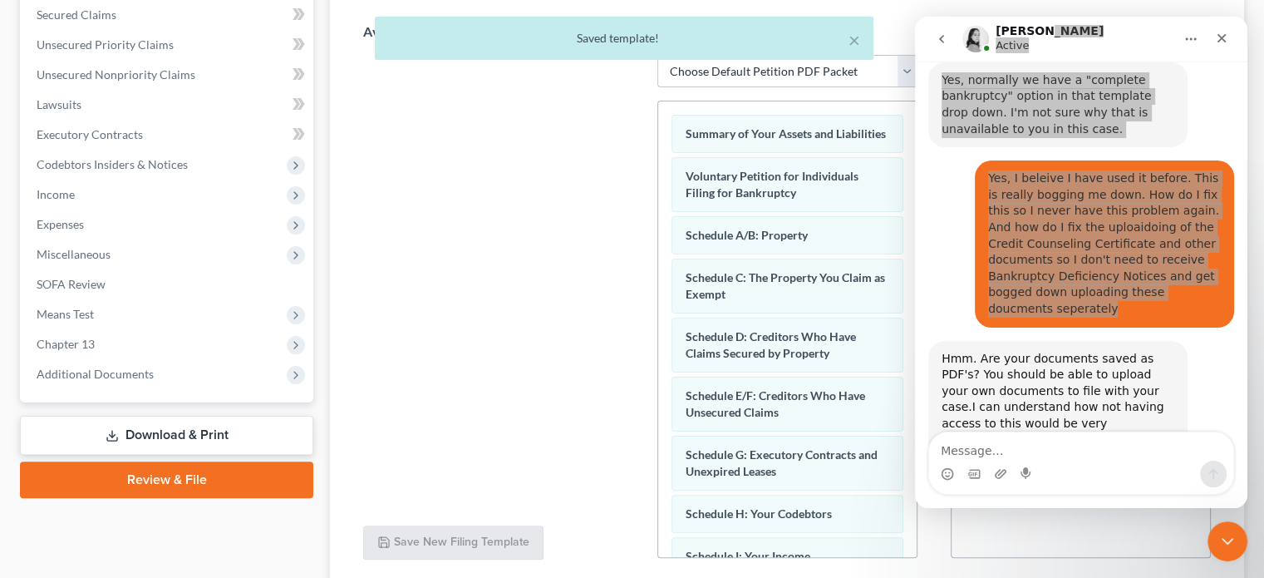
click at [905, 68] on select "Choose Default Petition PDF Packet Emergency Filing (Voluntary Petition and Cre…" at bounding box center [788, 71] width 260 height 33
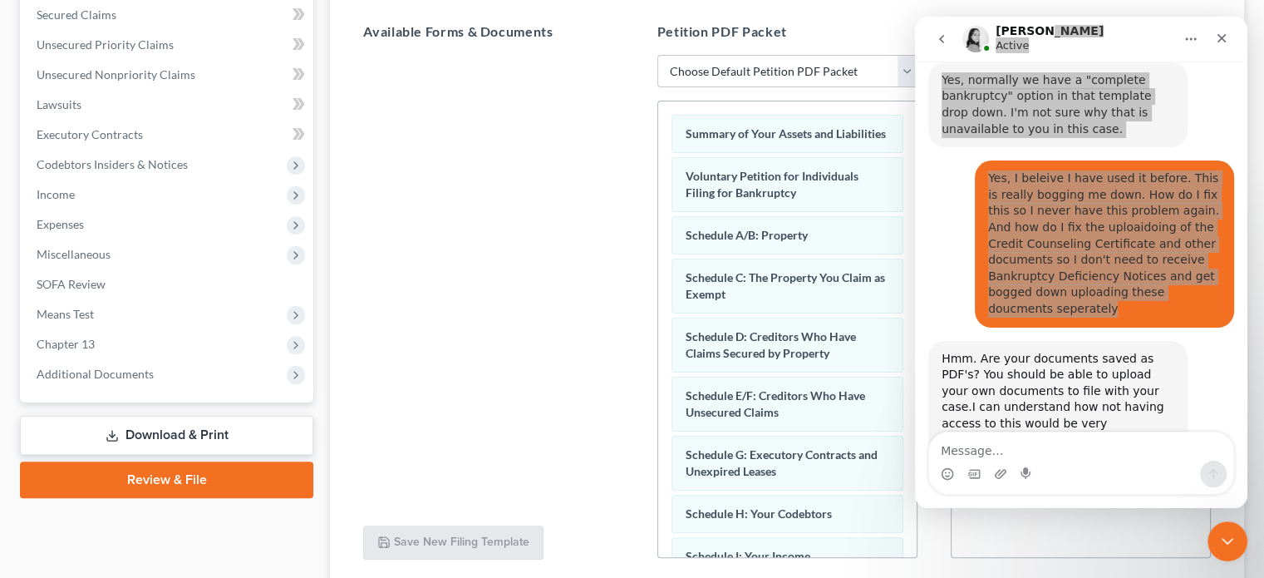
click at [510, 238] on div at bounding box center [493, 283] width 287 height 457
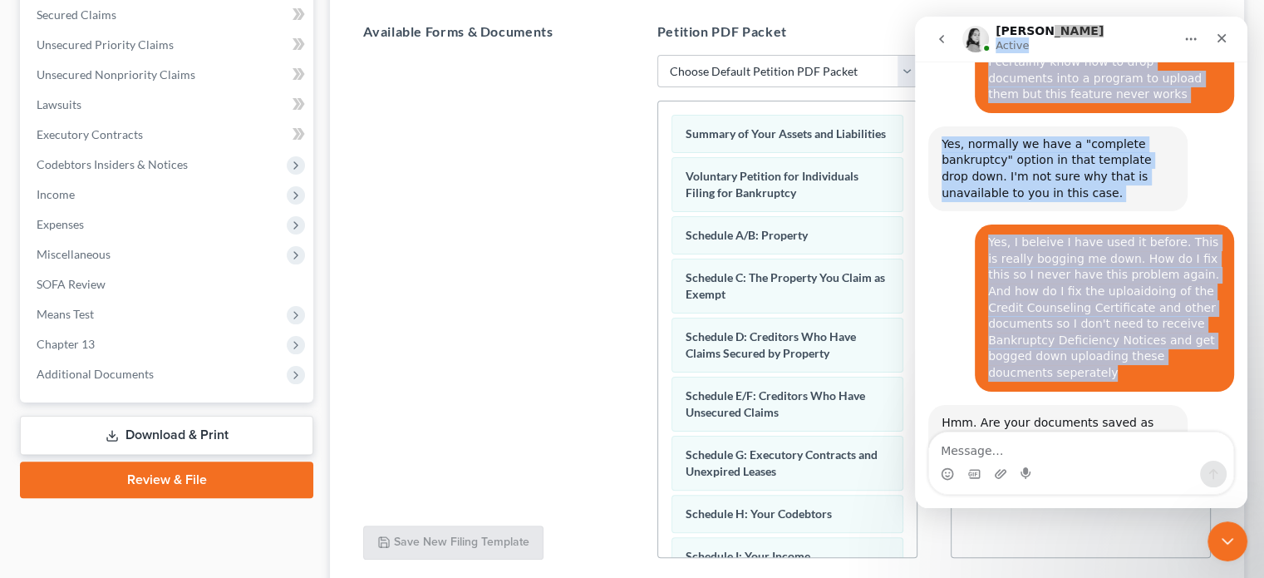
click at [1193, 40] on icon "Home" at bounding box center [1191, 38] width 13 height 13
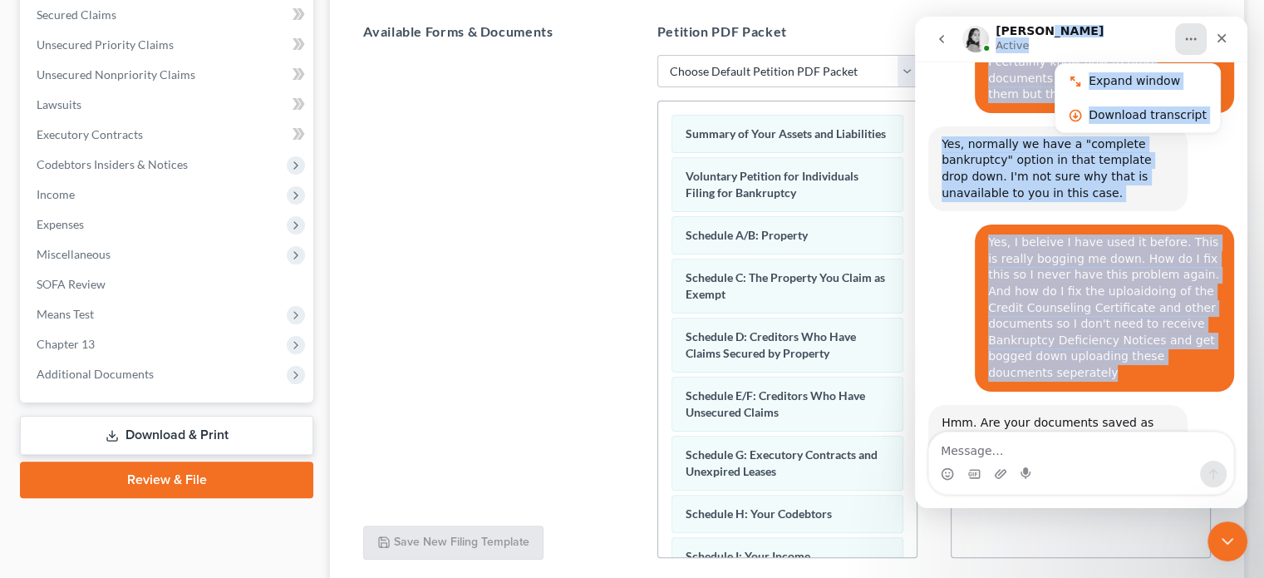
click at [1193, 40] on icon "Home" at bounding box center [1191, 38] width 13 height 13
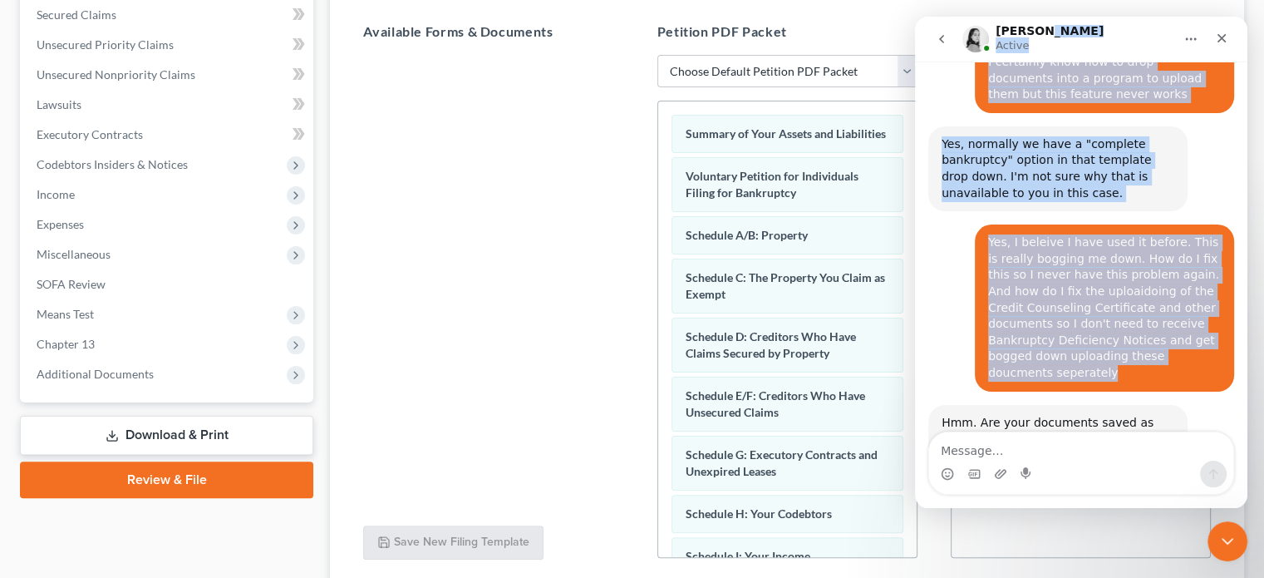
click at [1130, 38] on div "[PERSON_NAME] Active" at bounding box center [1068, 39] width 211 height 29
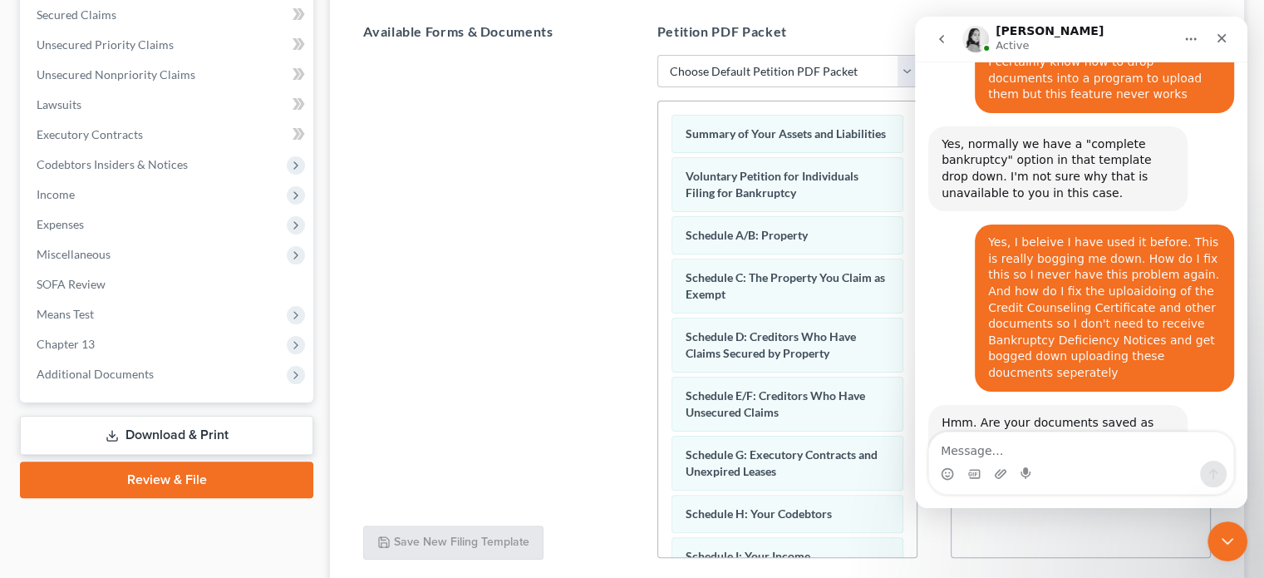
click at [944, 36] on icon "go back" at bounding box center [941, 38] width 13 height 13
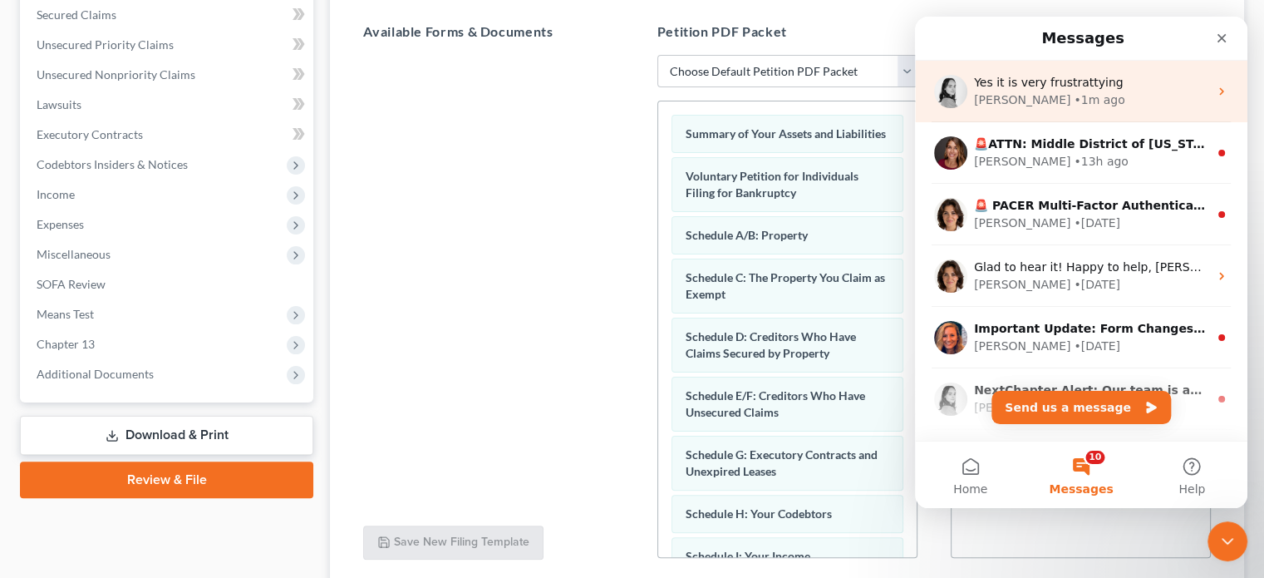
click at [1074, 92] on div "• 1m ago" at bounding box center [1099, 99] width 51 height 17
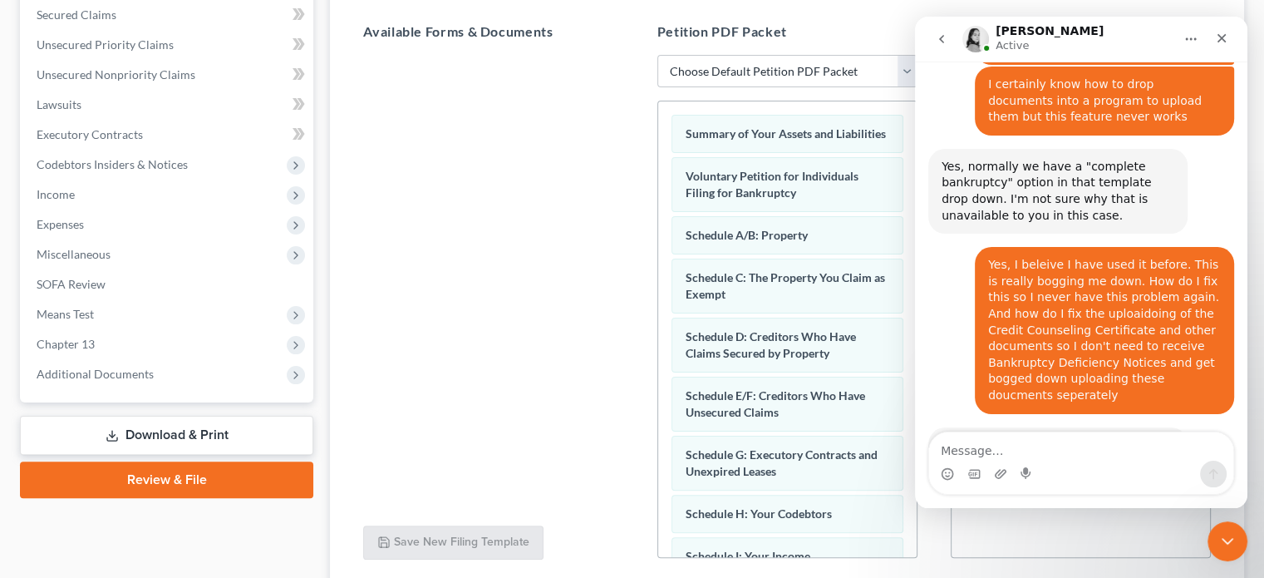
scroll to position [1944, 0]
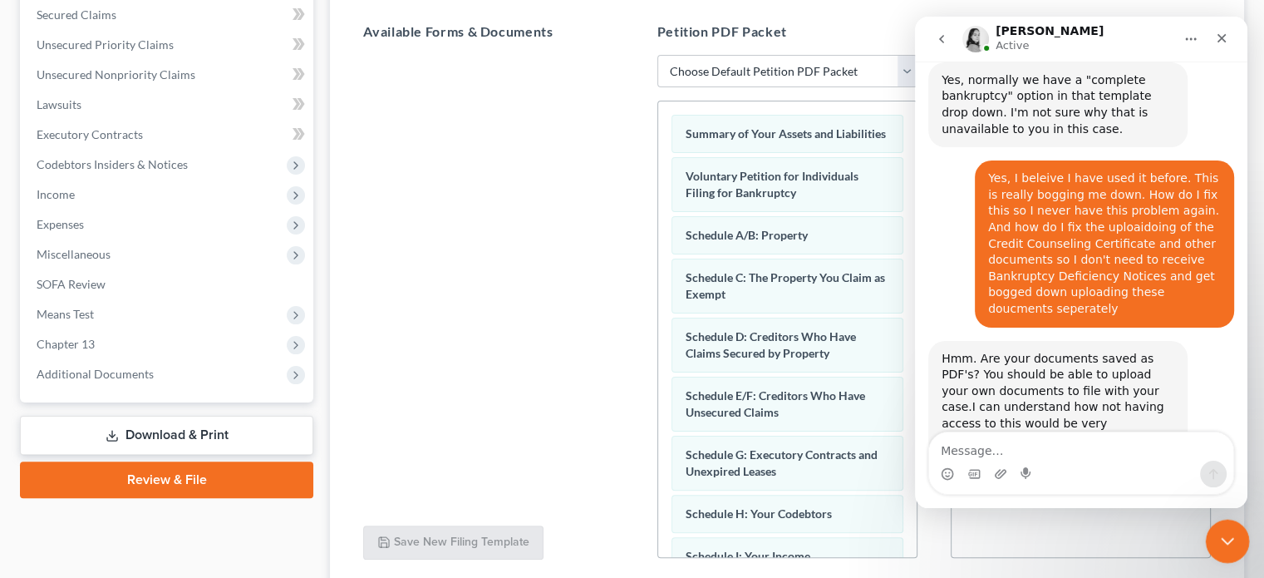
click at [1233, 537] on icon "Close Intercom Messenger" at bounding box center [1225, 539] width 20 height 20
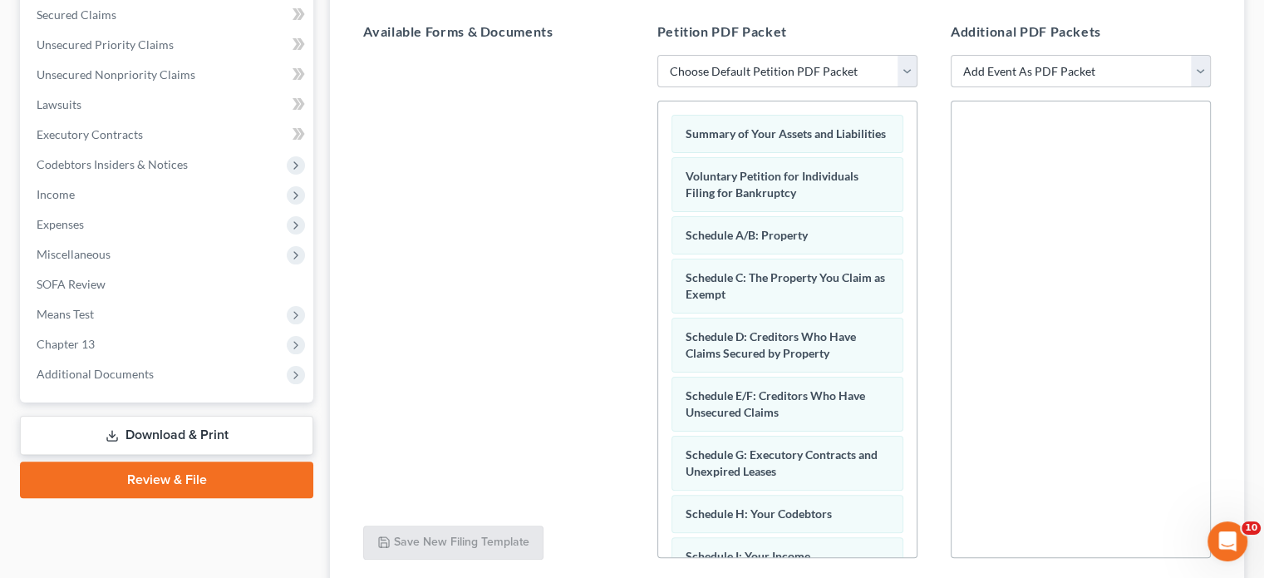
click at [1199, 66] on select "Add Event As PDF Packet Certificate of Credit Counseling Ch. 13 (Form 122C-1) S…" at bounding box center [1081, 71] width 260 height 33
select select "0"
click at [951, 55] on select "Add Event As PDF Packet Certificate of Credit Counseling Ch. 13 (Form 122C-1) S…" at bounding box center [1081, 71] width 260 height 33
select select
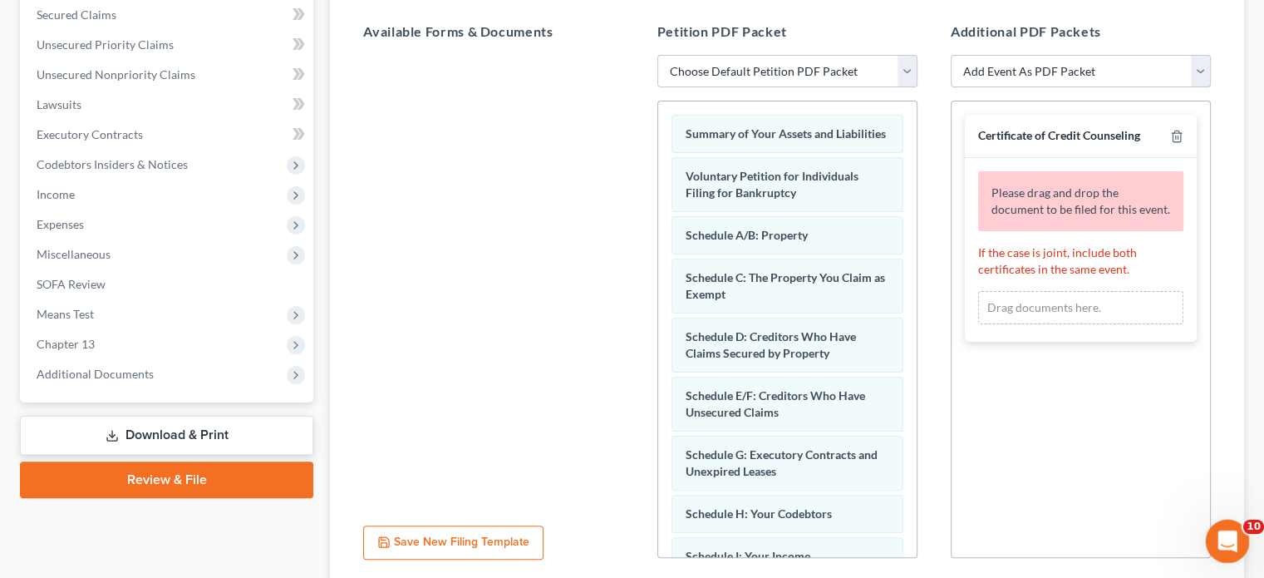
click at [1227, 534] on icon "Open Intercom Messenger" at bounding box center [1225, 538] width 27 height 27
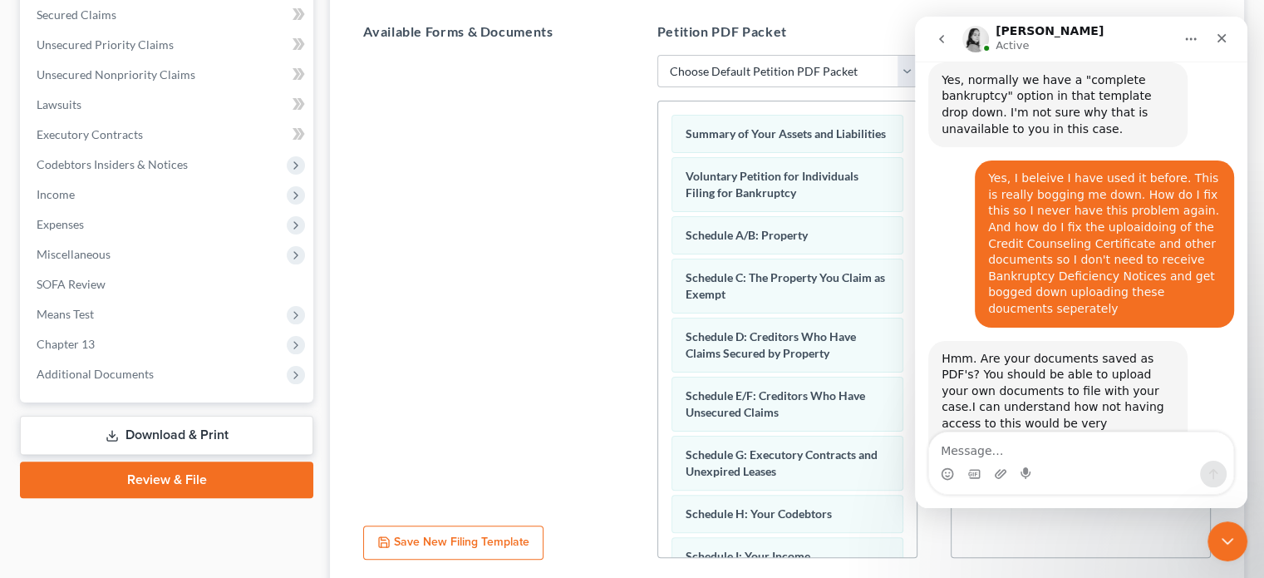
drag, startPoint x: 22, startPoint y: 12, endPoint x: 565, endPoint y: 153, distance: 561.5
click at [565, 153] on div at bounding box center [493, 283] width 287 height 457
click at [1224, 534] on icon "Close Intercom Messenger" at bounding box center [1225, 539] width 20 height 20
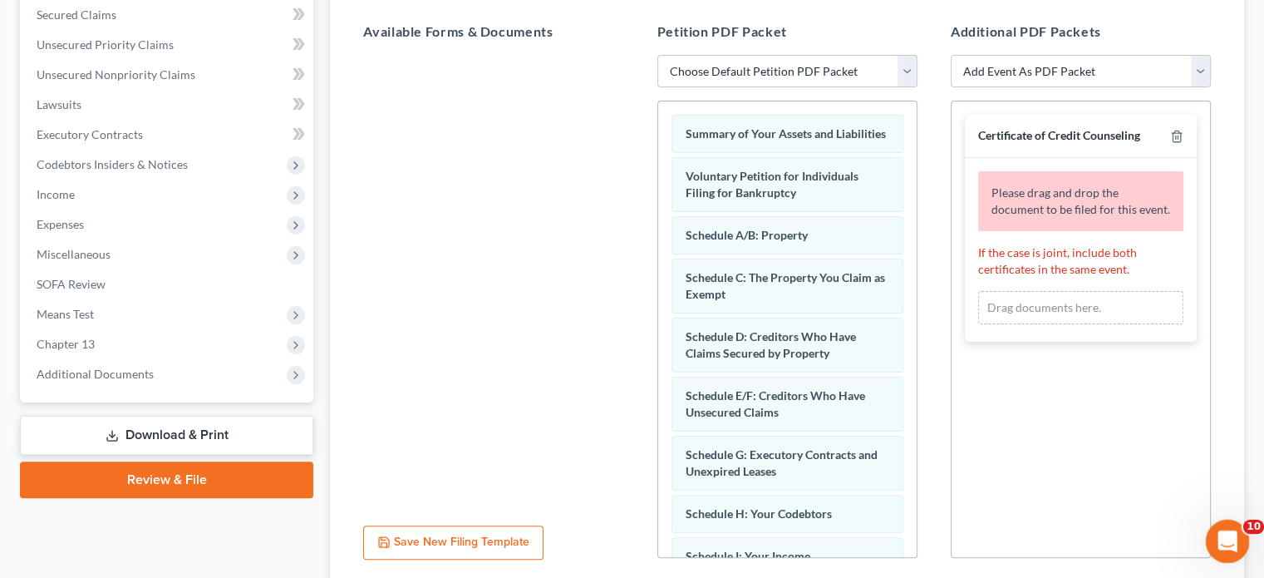
click at [1233, 534] on icon "Open Intercom Messenger" at bounding box center [1225, 538] width 27 height 27
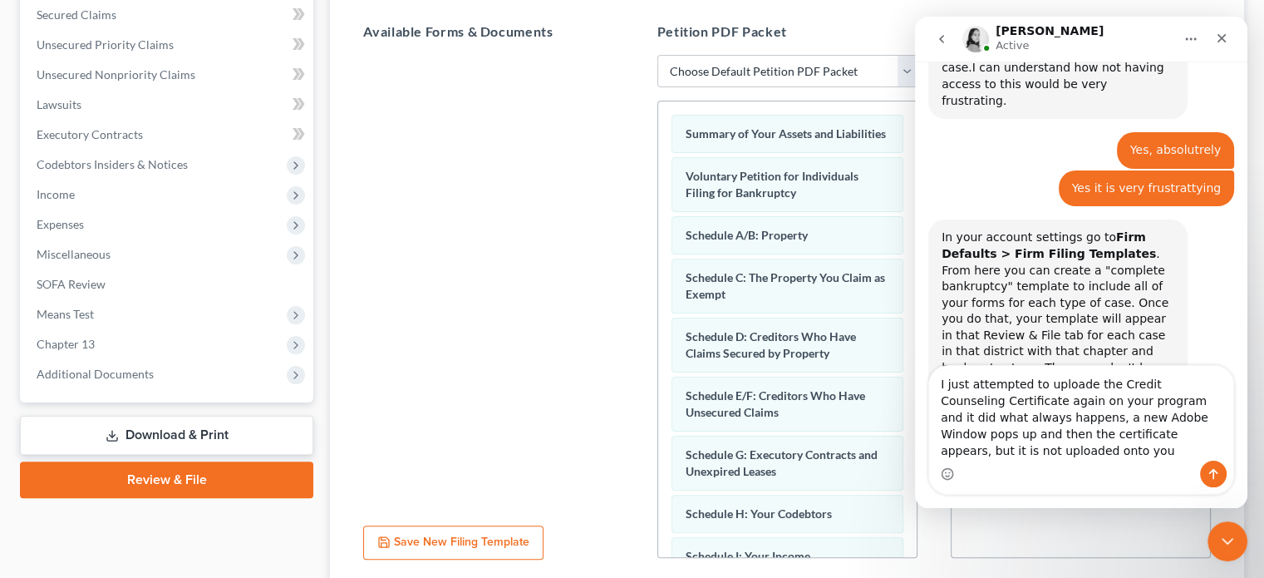
scroll to position [2300, 0]
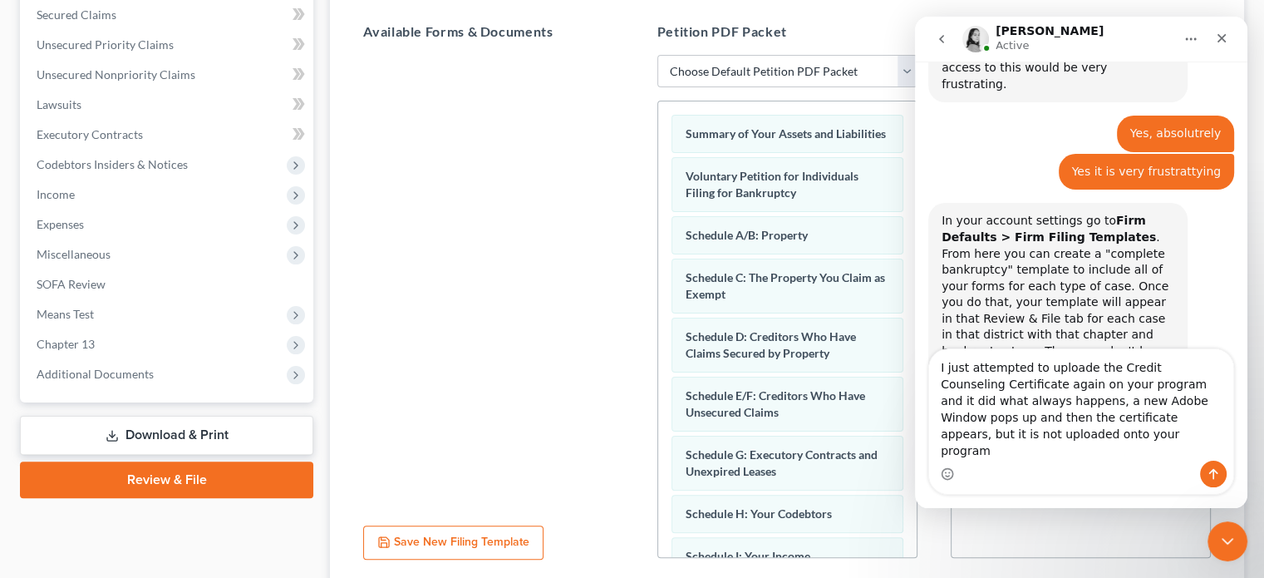
type textarea "I just attempted to uploade the Credit Counseling Certificate again on your pro…"
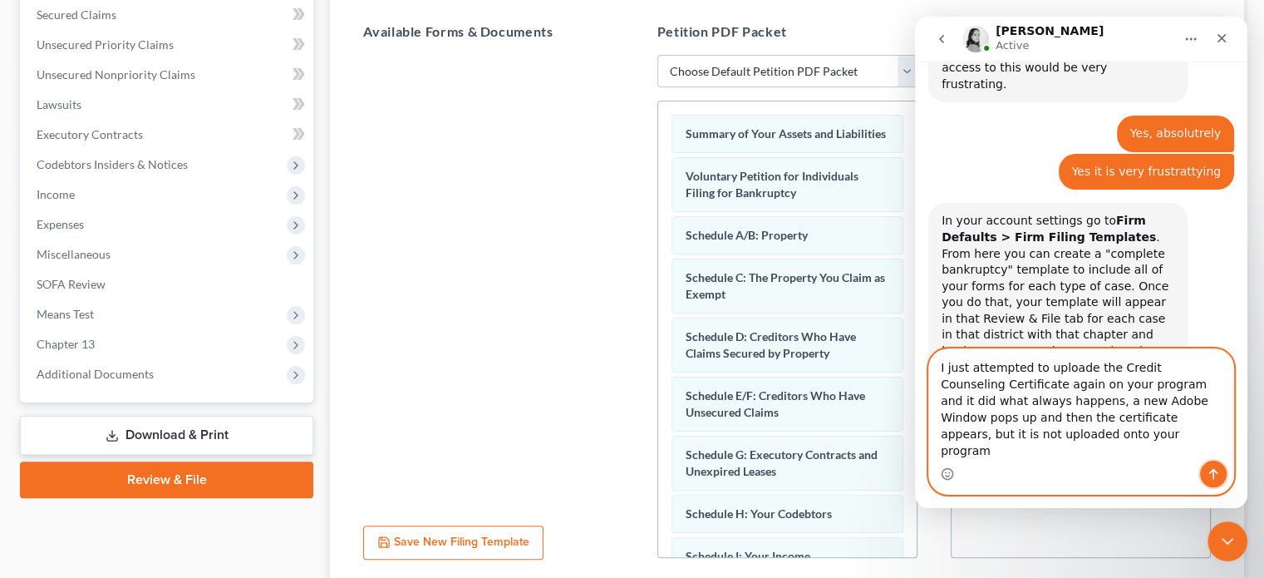
click at [1214, 470] on icon "Send a message…" at bounding box center [1213, 474] width 9 height 11
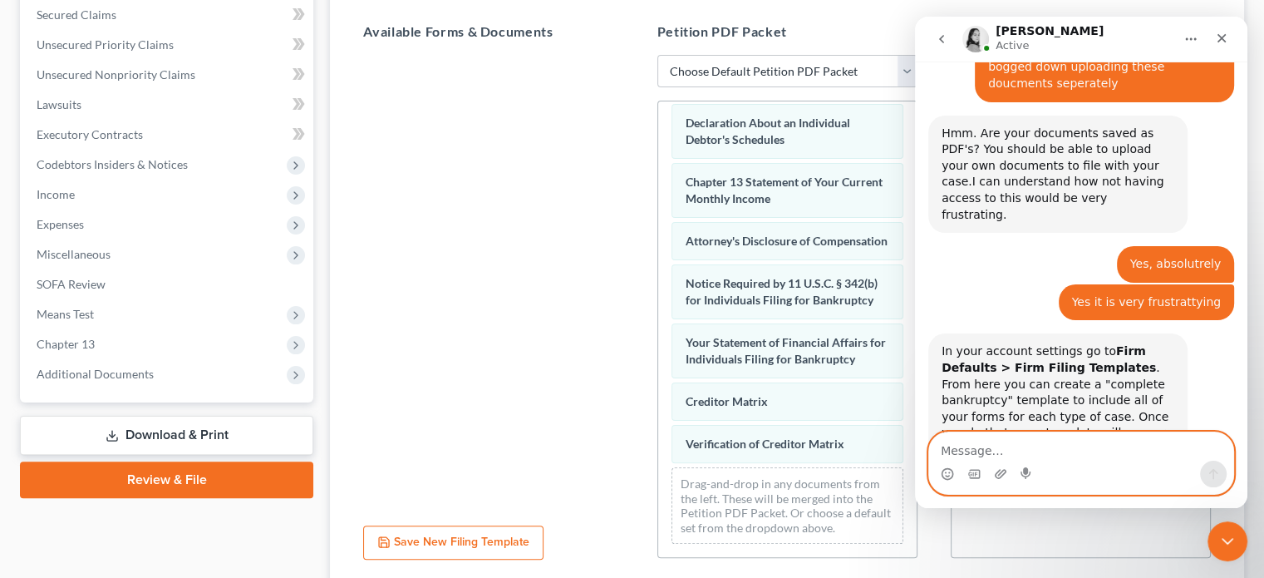
scroll to position [2170, 0]
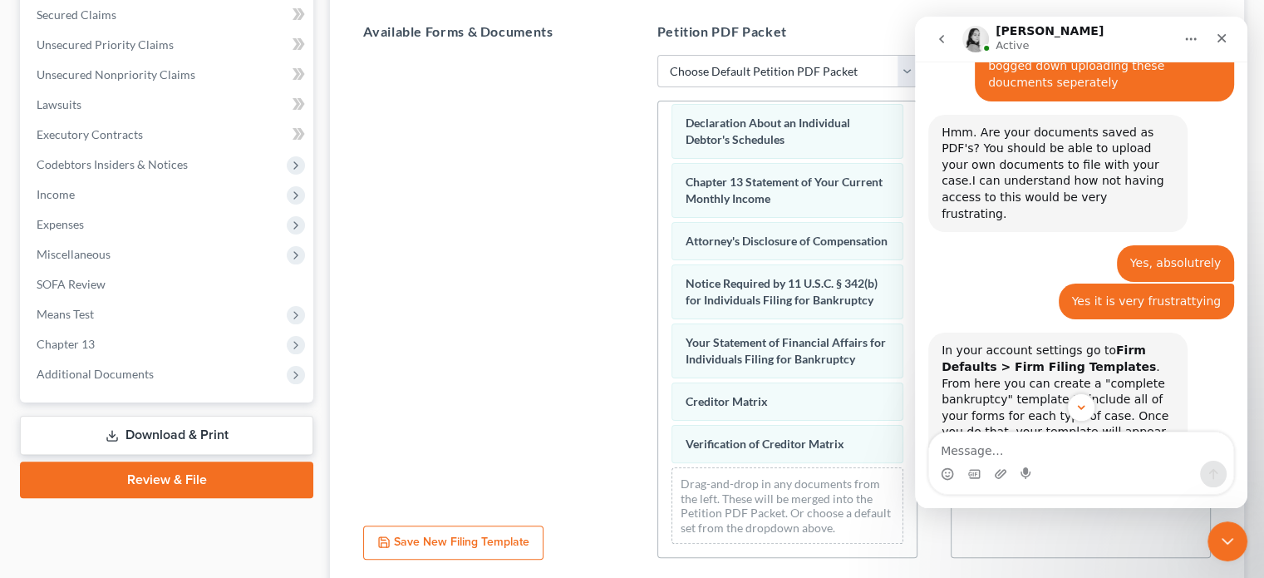
drag, startPoint x: 1241, startPoint y: 399, endPoint x: 1238, endPoint y: 429, distance: 30.1
click at [1238, 429] on div "Have a quick question or need help finding something? Send us a chat! 😀 Standar…" at bounding box center [1081, 255] width 332 height 387
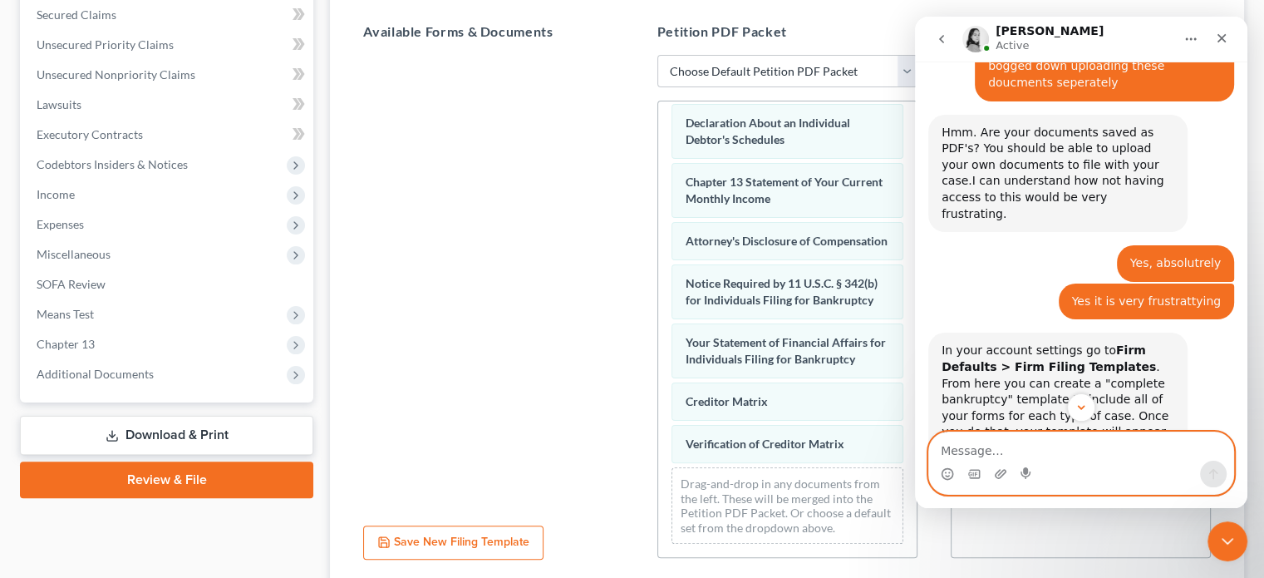
click at [1128, 445] on textarea "Message…" at bounding box center [1081, 446] width 304 height 28
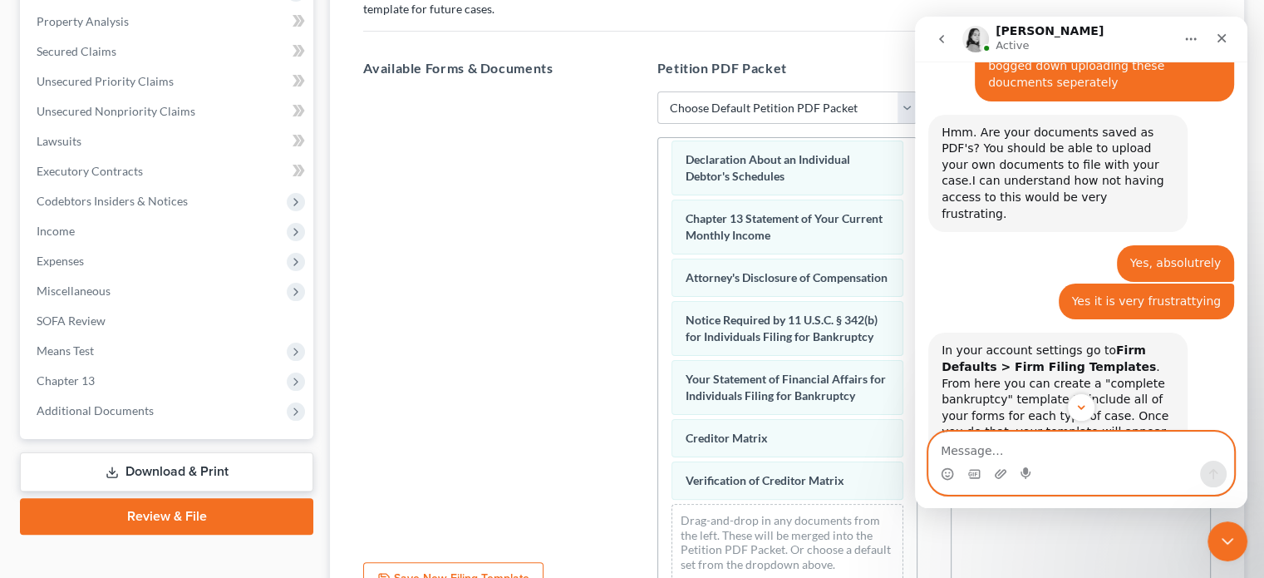
scroll to position [313, 0]
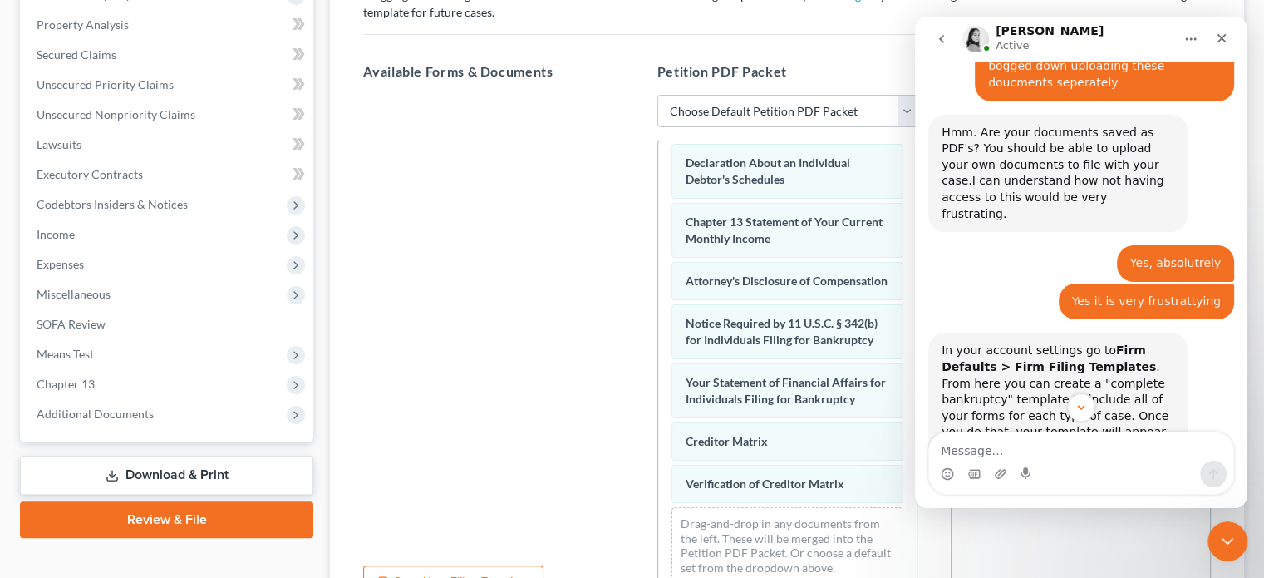
click at [942, 35] on icon "go back" at bounding box center [941, 38] width 13 height 13
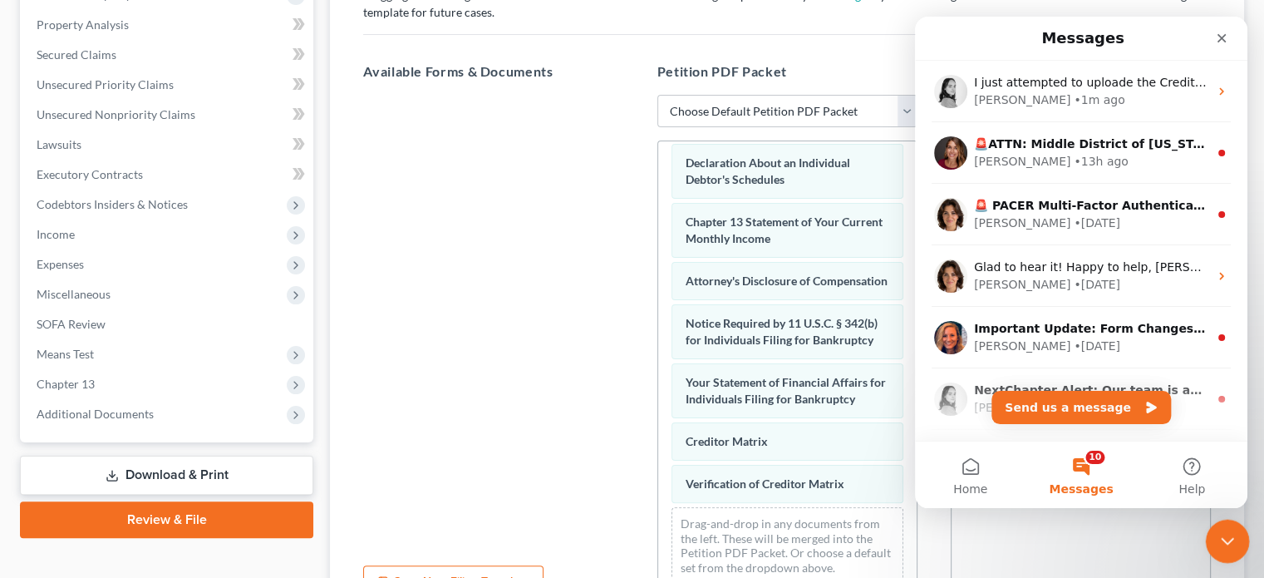
click at [1229, 530] on icon "Close Intercom Messenger" at bounding box center [1225, 539] width 20 height 20
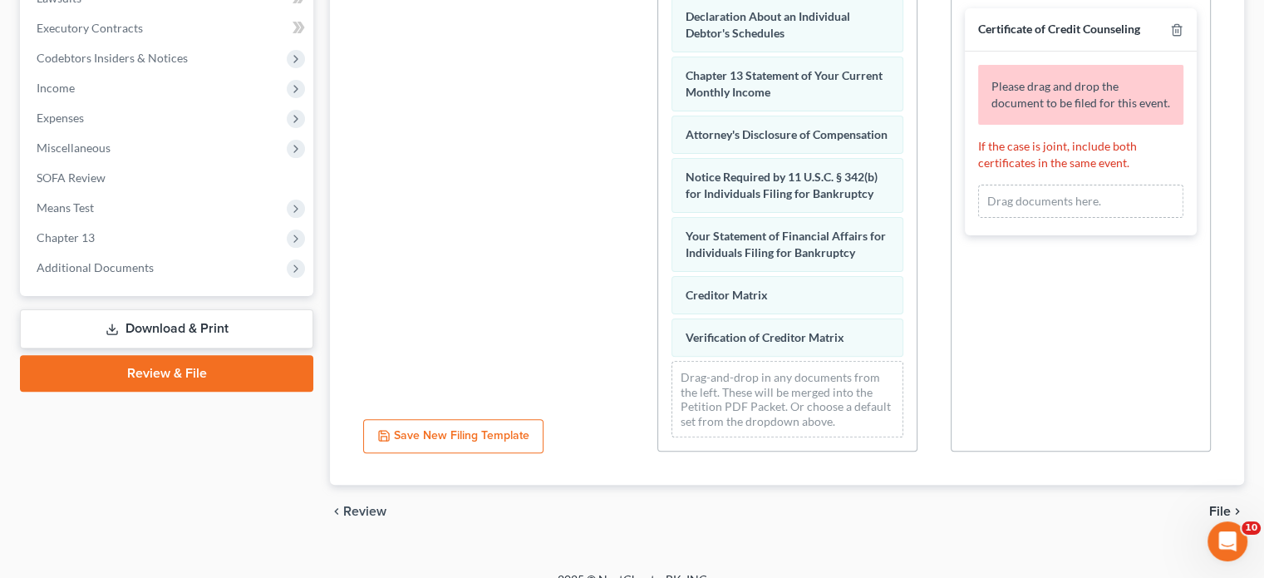
scroll to position [480, 0]
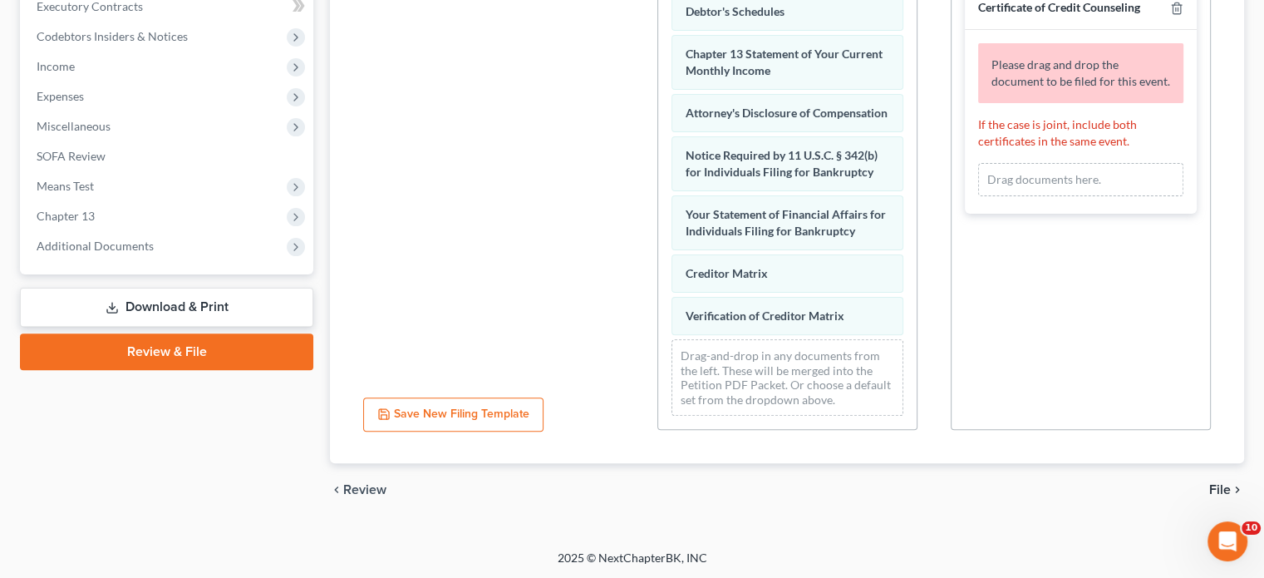
click at [1214, 483] on span "File" at bounding box center [1220, 489] width 22 height 13
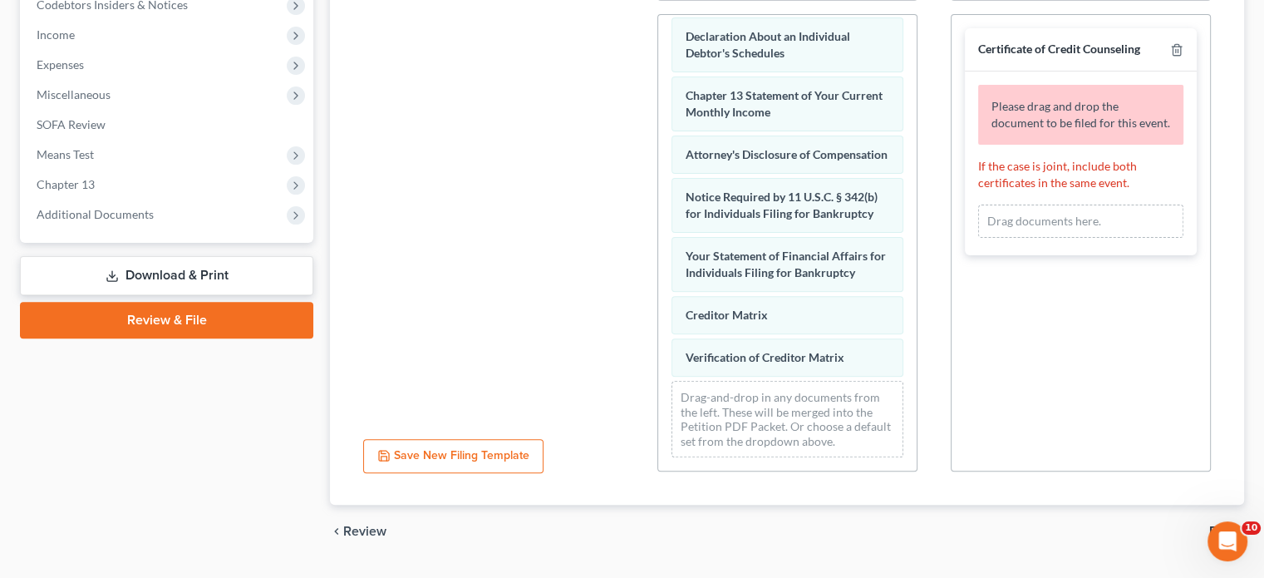
scroll to position [554, 0]
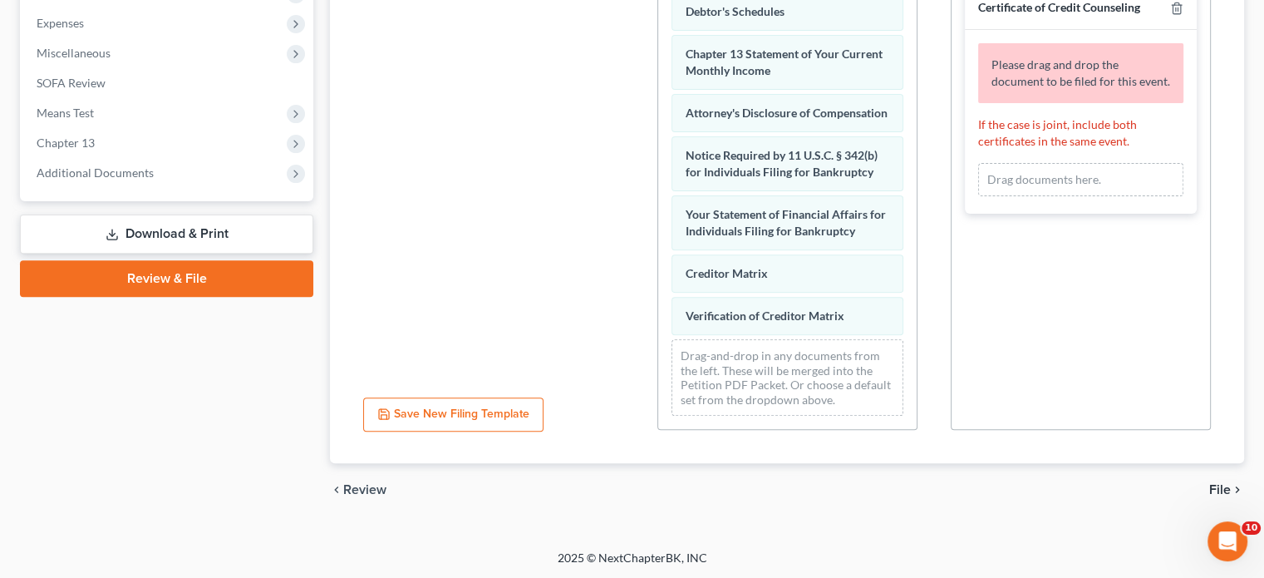
click at [1223, 483] on span "File" at bounding box center [1220, 489] width 22 height 13
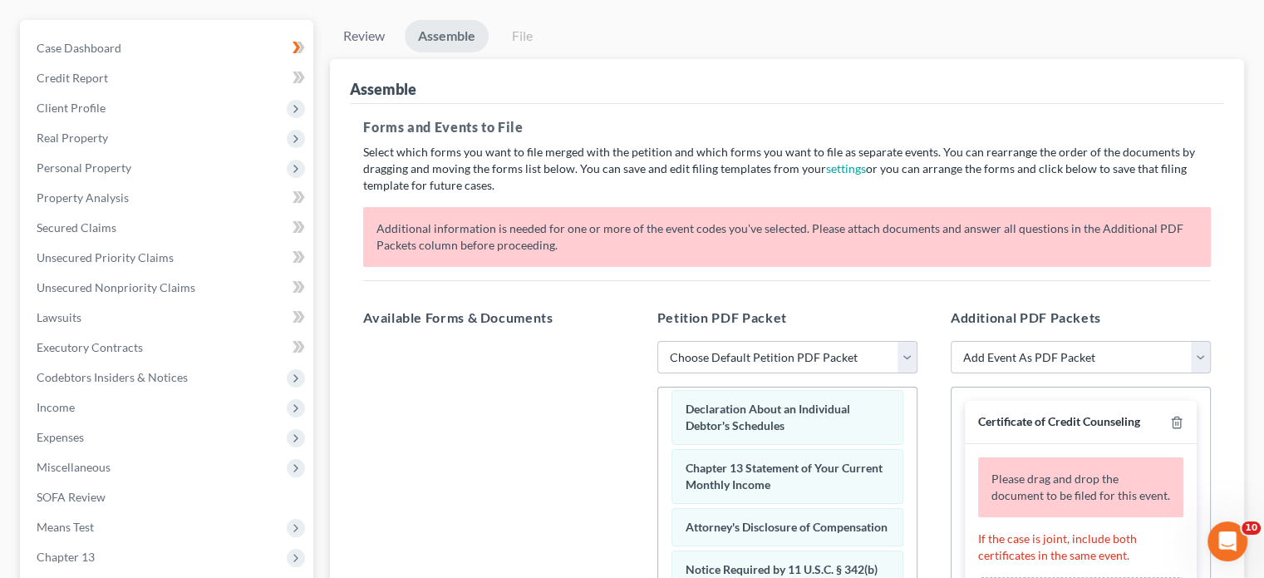
scroll to position [145, 0]
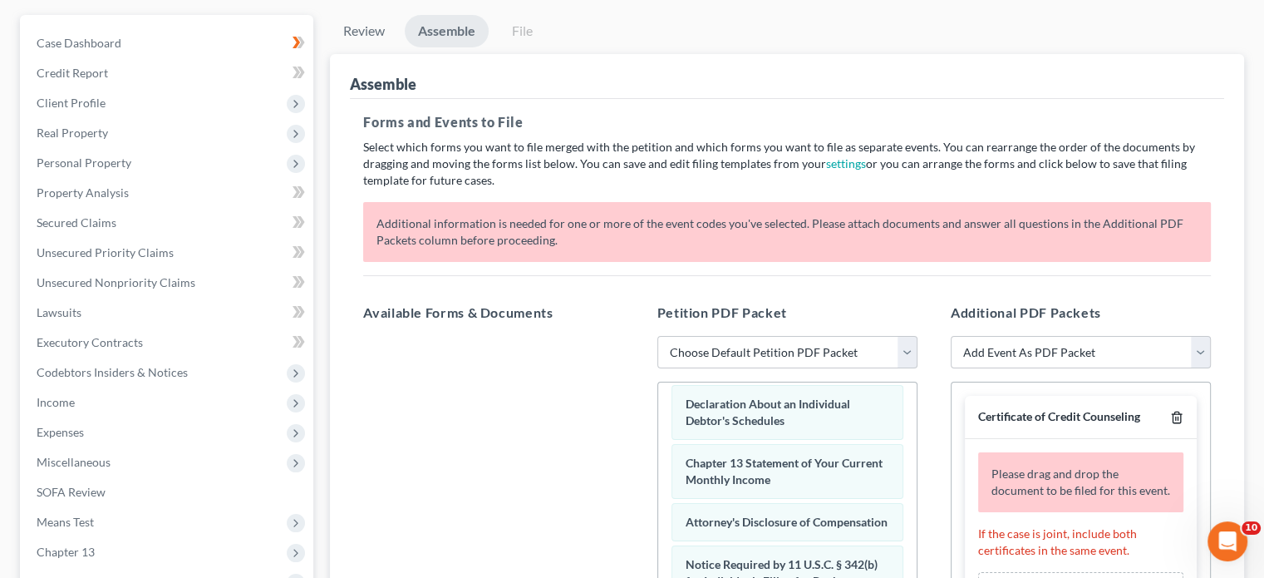
click at [1176, 411] on icon "button" at bounding box center [1176, 417] width 13 height 13
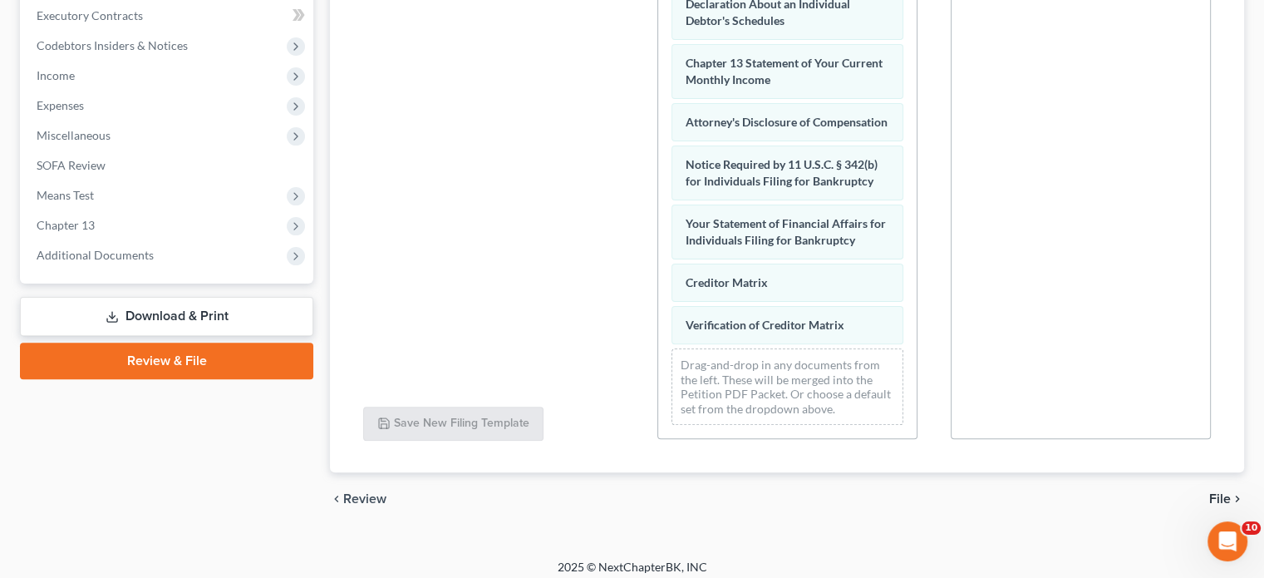
scroll to position [480, 0]
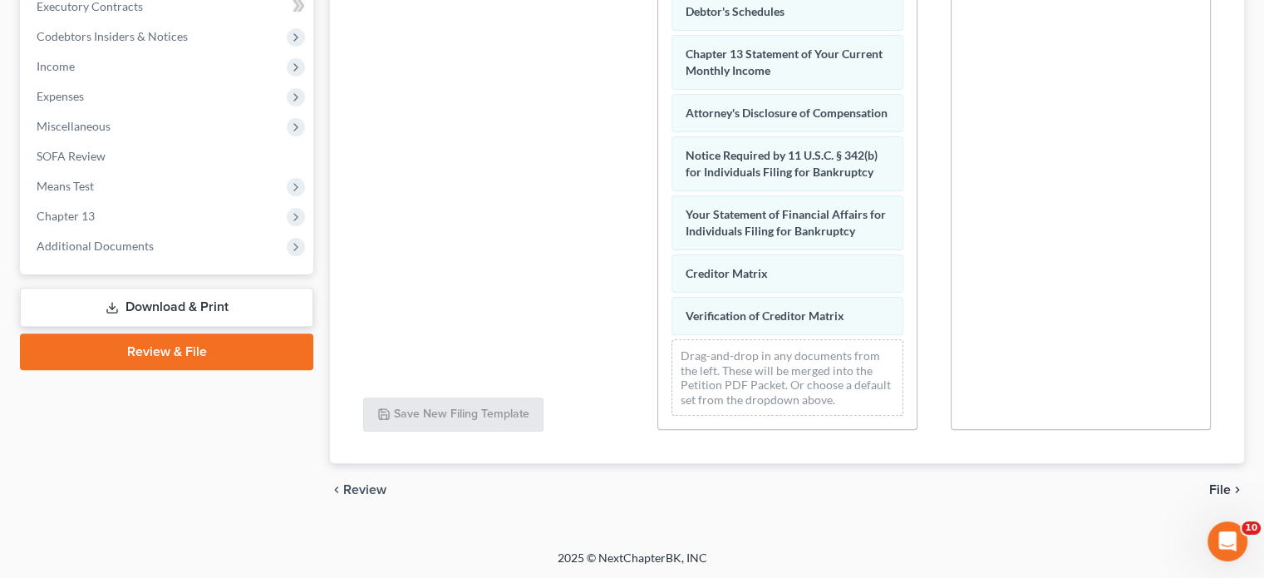
click at [1220, 478] on div "chevron_left Review File chevron_right" at bounding box center [787, 489] width 914 height 53
click at [1217, 483] on span "File" at bounding box center [1220, 489] width 22 height 13
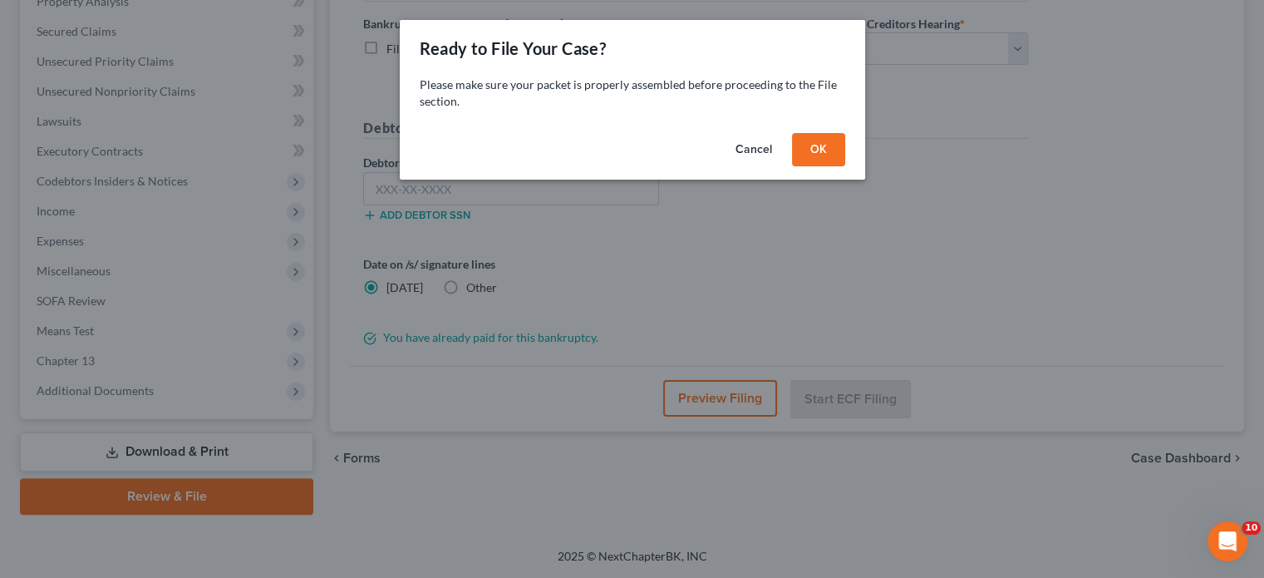
scroll to position [334, 0]
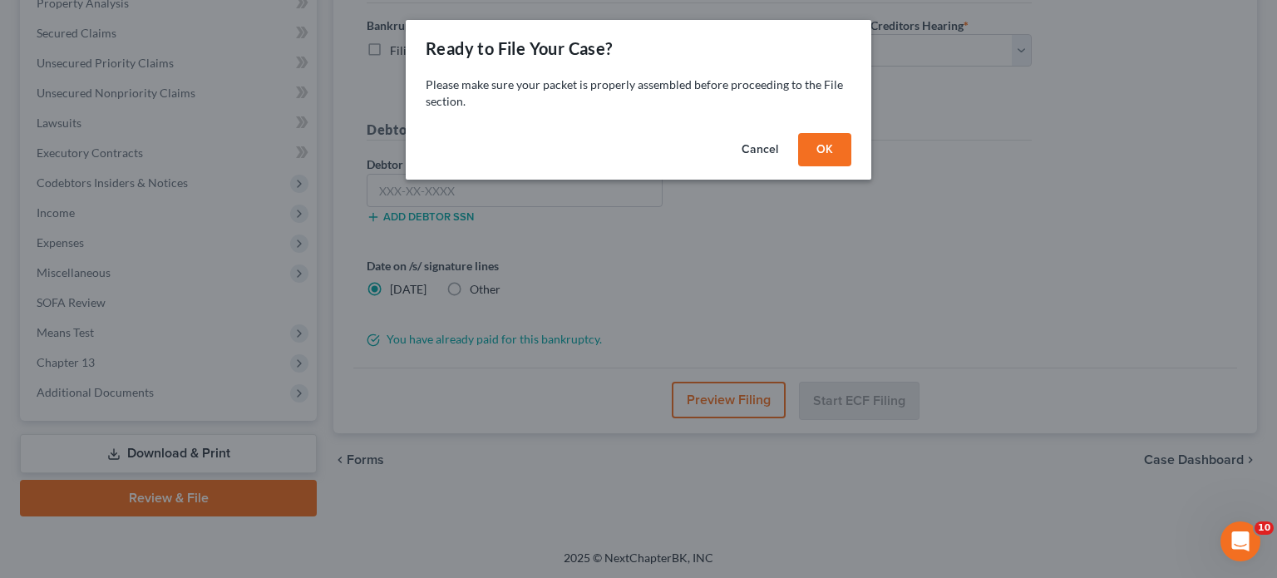
click at [824, 149] on button "OK" at bounding box center [824, 149] width 53 height 33
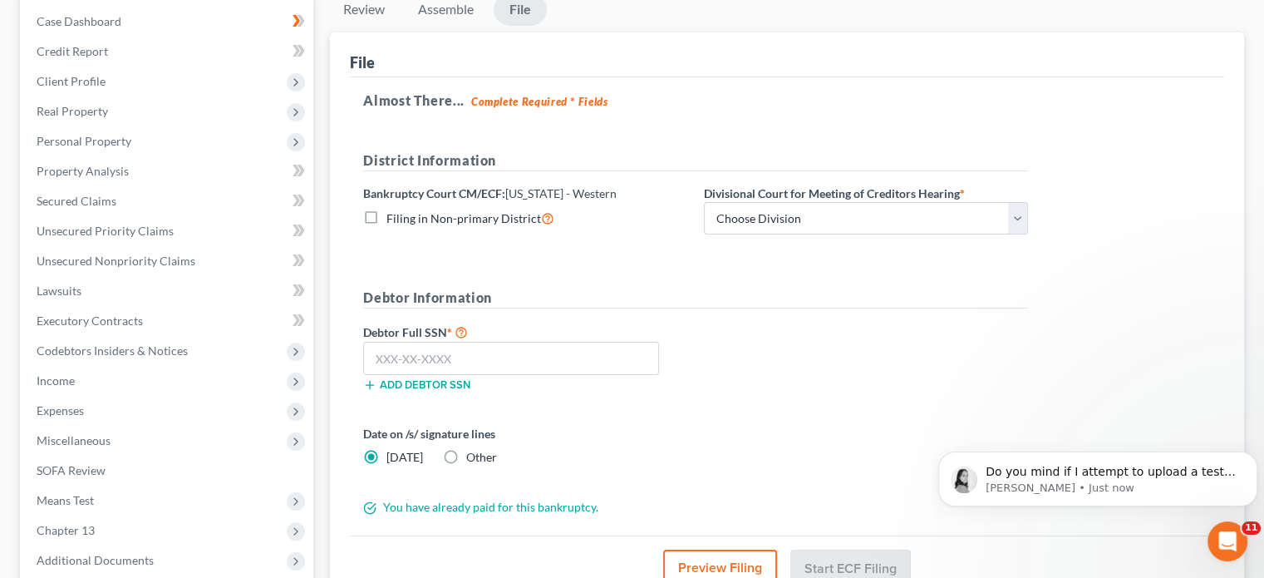
scroll to position [0, 0]
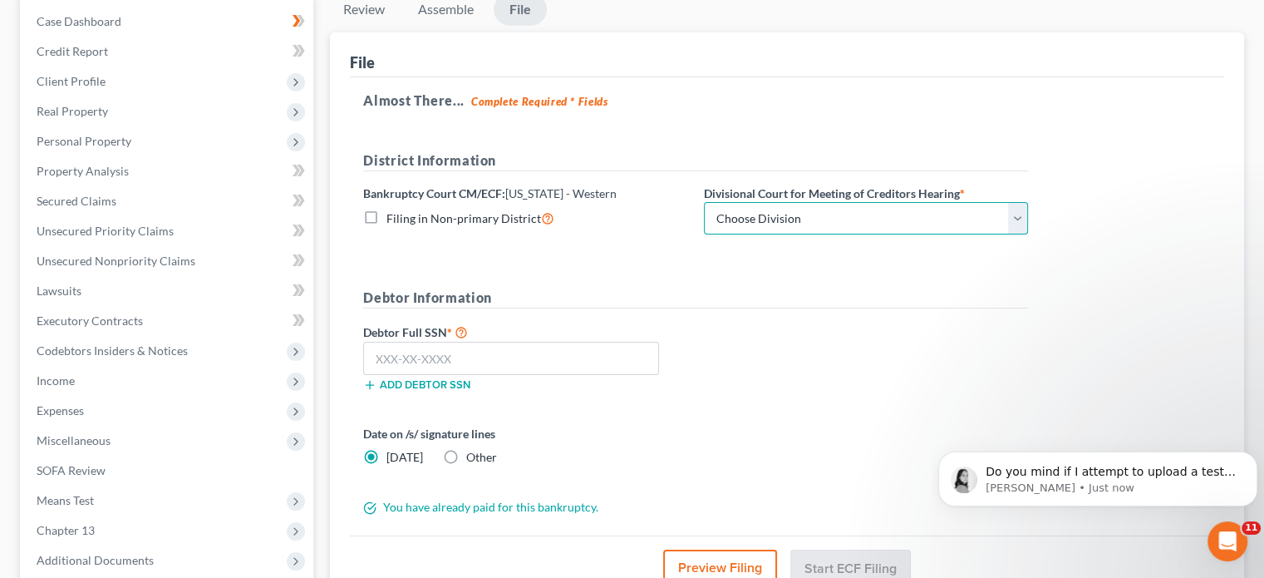
click at [830, 219] on select "Choose Division Buffalo [GEOGRAPHIC_DATA]" at bounding box center [866, 218] width 324 height 33
select select "1"
click at [704, 202] on select "Choose Division Buffalo [GEOGRAPHIC_DATA]" at bounding box center [866, 218] width 324 height 33
click at [497, 349] on input "text" at bounding box center [511, 358] width 296 height 33
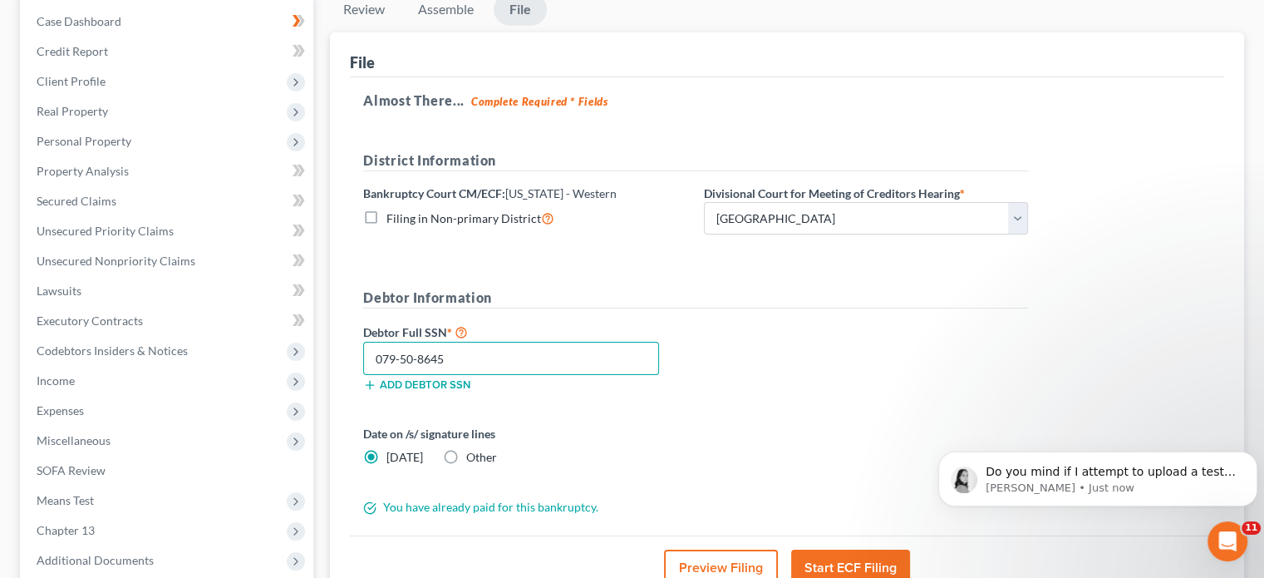
type input "079-50-8645"
click at [820, 441] on div "Date on /s/ signature lines [DATE] Other" at bounding box center [696, 452] width 682 height 54
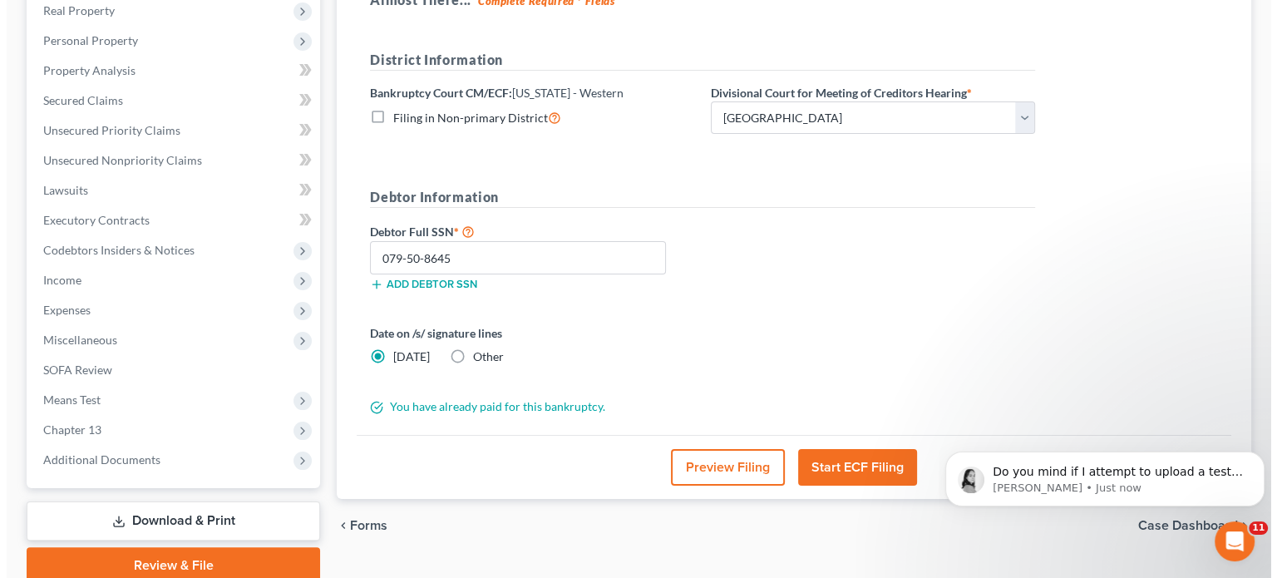
scroll to position [334, 0]
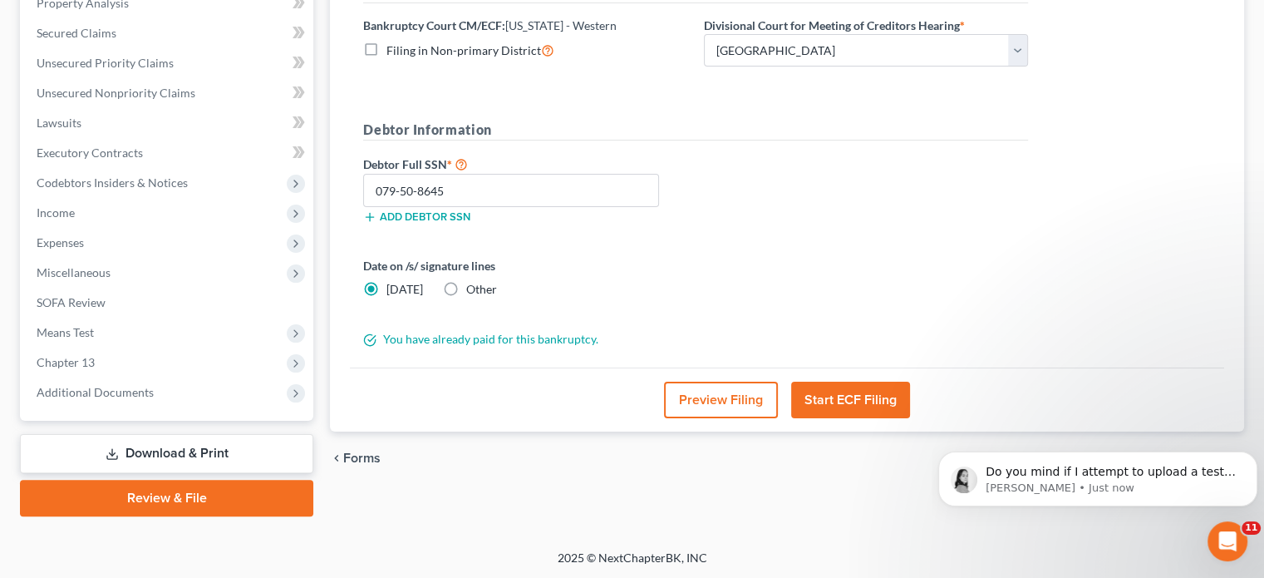
click at [850, 388] on button "Start ECF Filing" at bounding box center [850, 400] width 119 height 37
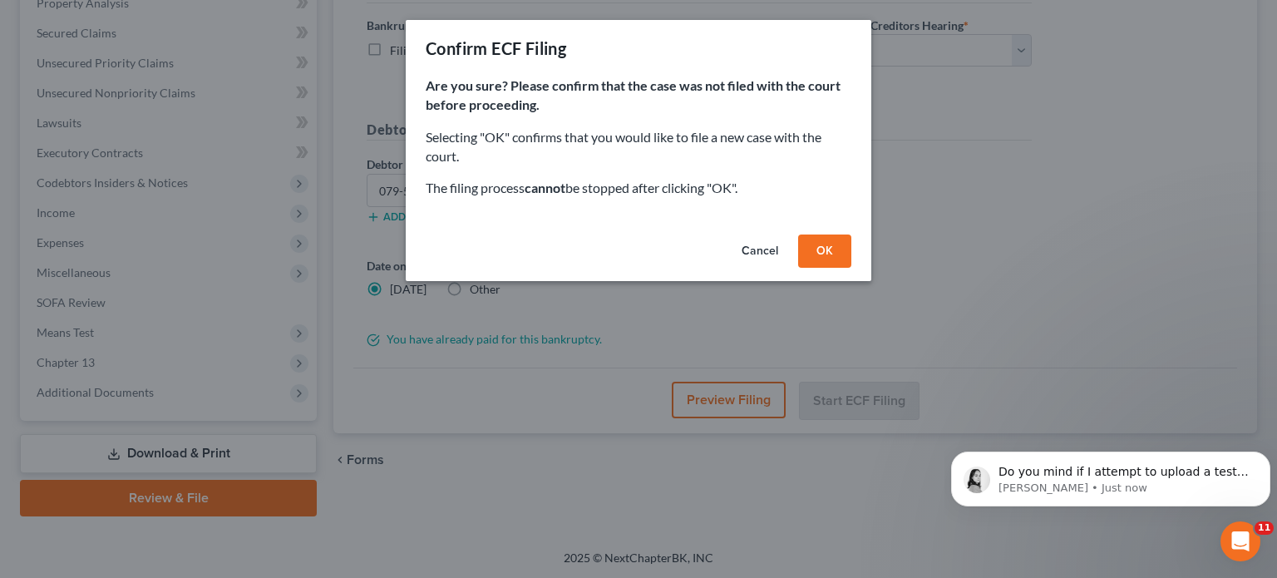
click at [821, 248] on button "OK" at bounding box center [824, 250] width 53 height 33
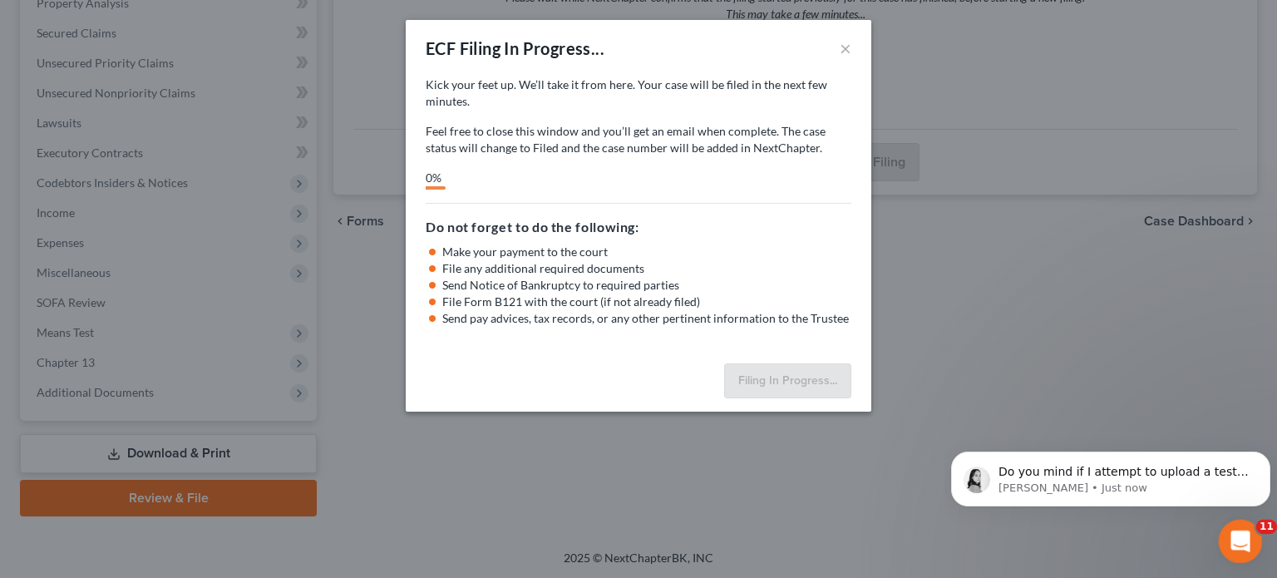
click at [1228, 532] on div "Open Intercom Messenger" at bounding box center [1237, 538] width 55 height 55
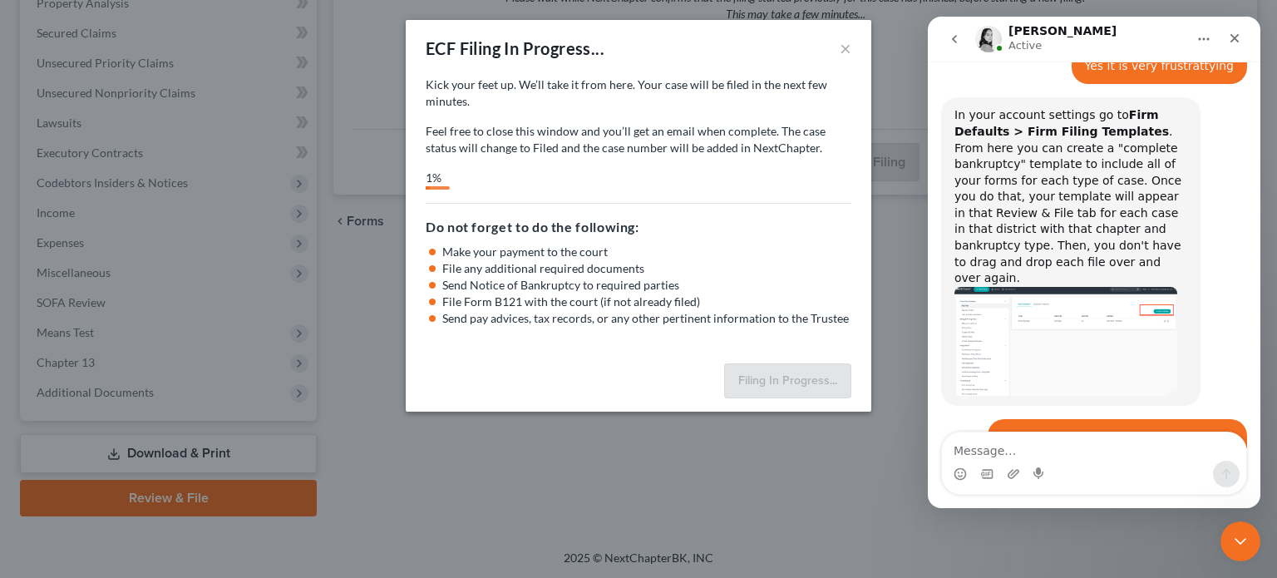
scroll to position [2410, 0]
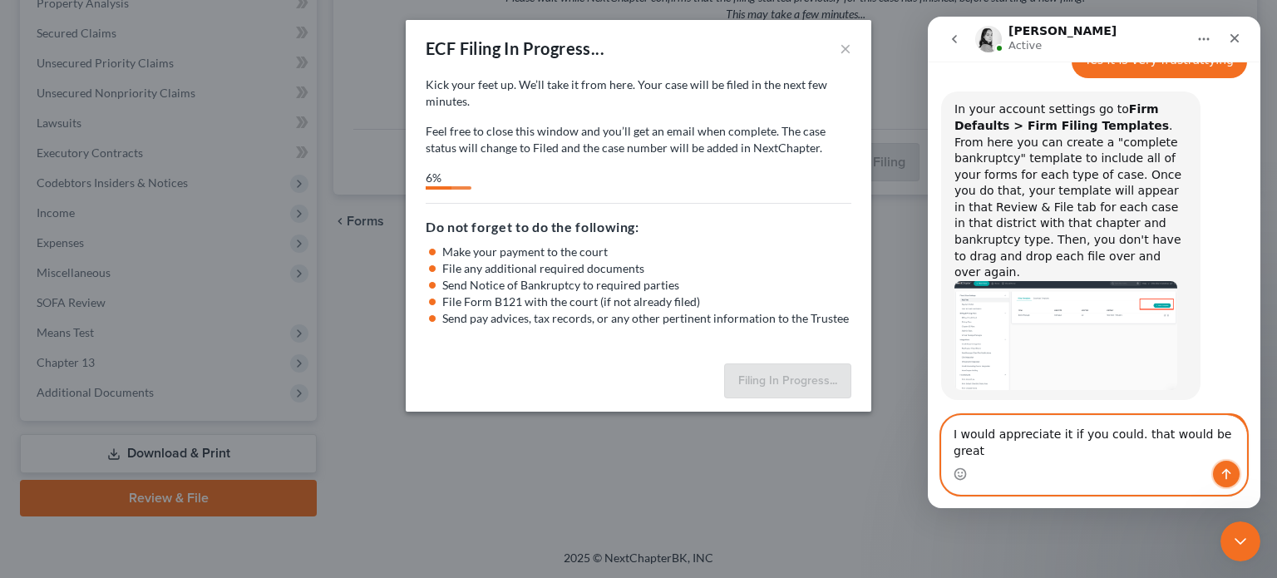
drag, startPoint x: 1228, startPoint y: 471, endPoint x: 1129, endPoint y: 470, distance: 98.9
click at [1129, 470] on div "Intercom messenger" at bounding box center [1094, 474] width 304 height 27
click at [1231, 448] on textarea "I would appreciate it if you could. that would be great" at bounding box center [1094, 438] width 304 height 45
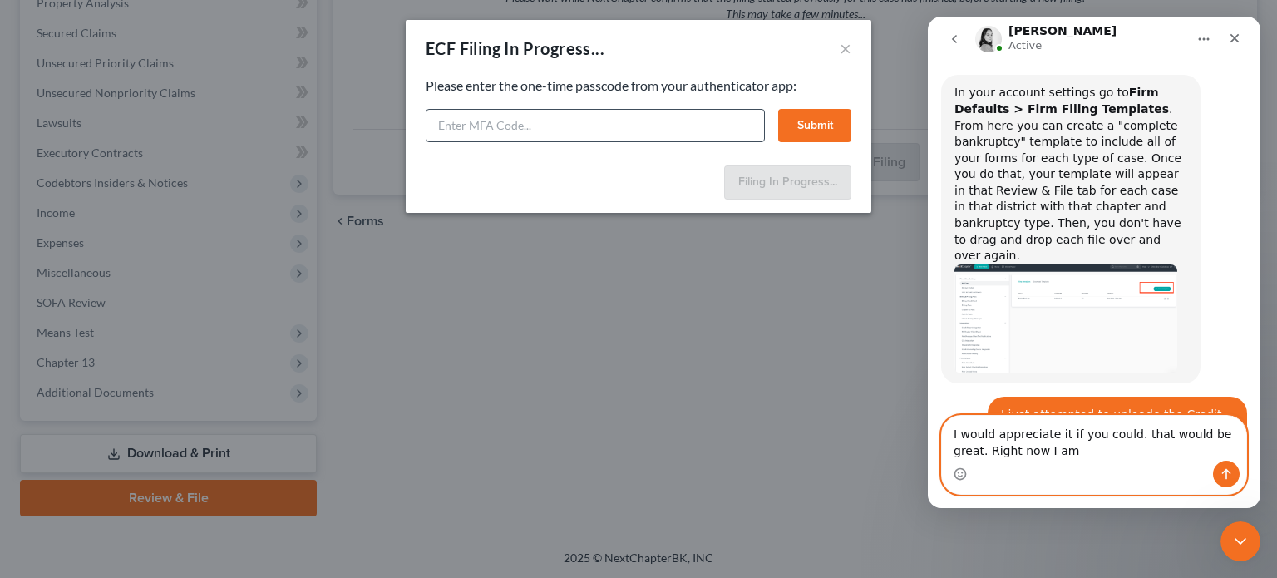
type textarea "I would appreciate it if you could. that would be great. Right now I am"
click at [500, 122] on input "text" at bounding box center [595, 125] width 339 height 33
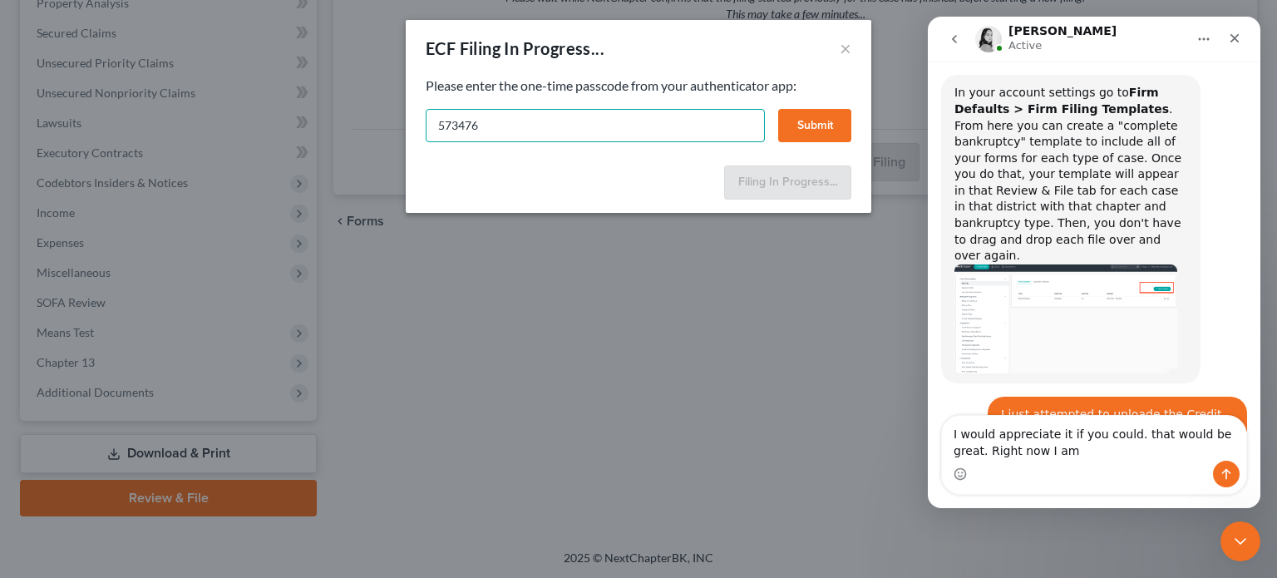
type input "573476"
click at [835, 115] on button "Submit" at bounding box center [814, 125] width 73 height 33
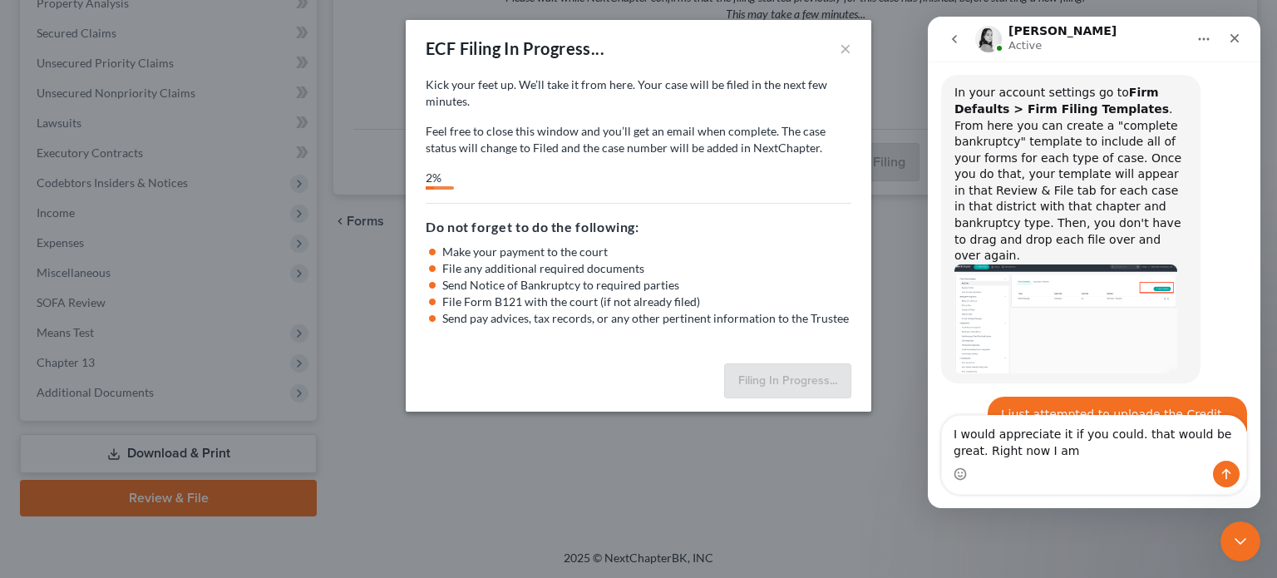
click at [1106, 465] on div "Intercom messenger" at bounding box center [1094, 474] width 304 height 27
click at [1093, 452] on textarea "I would appreciate it if you could. that would be great. Right now I am" at bounding box center [1094, 438] width 304 height 45
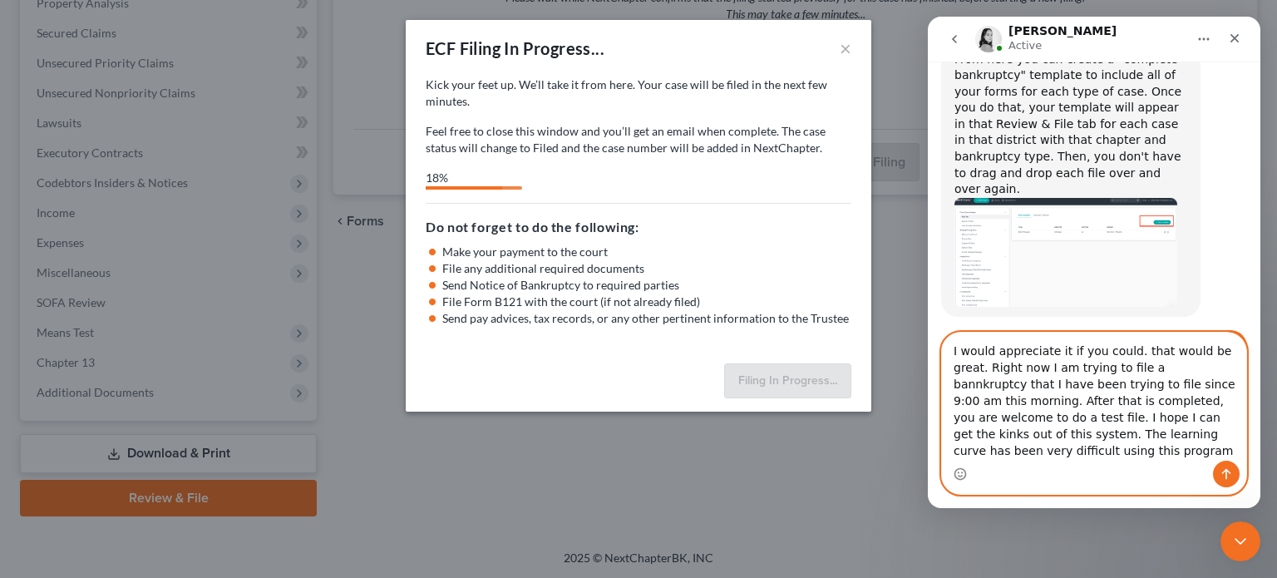
scroll to position [2509, 0]
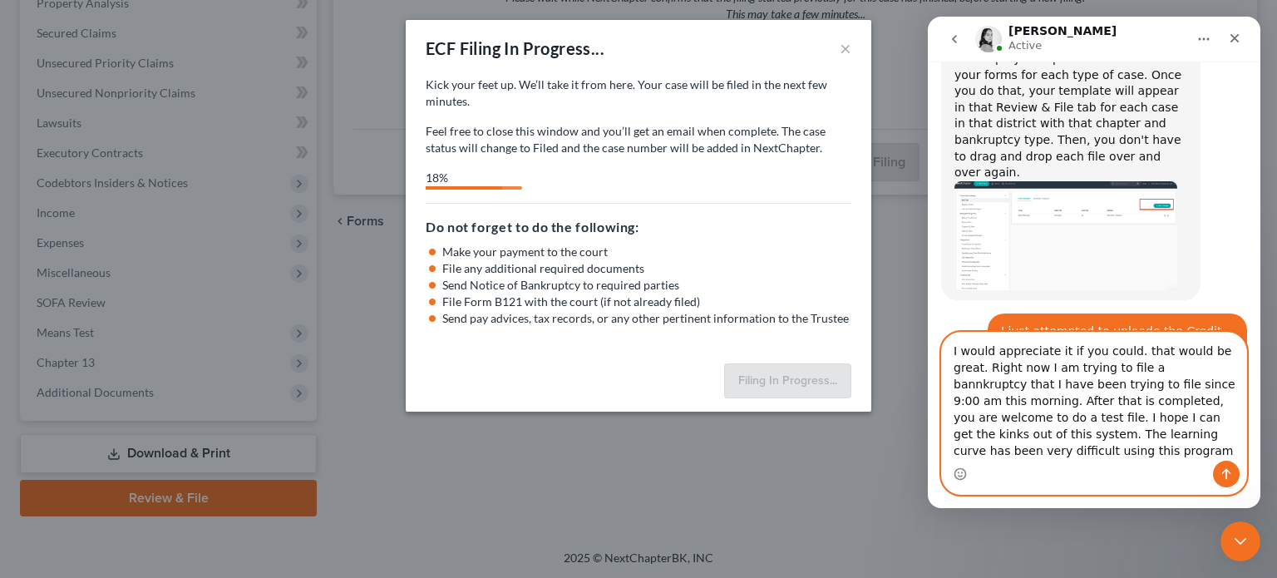
type textarea "I would appreciate it if you could. that would be great. Right now I am trying …"
click at [1227, 471] on icon "Send a message…" at bounding box center [1226, 474] width 9 height 11
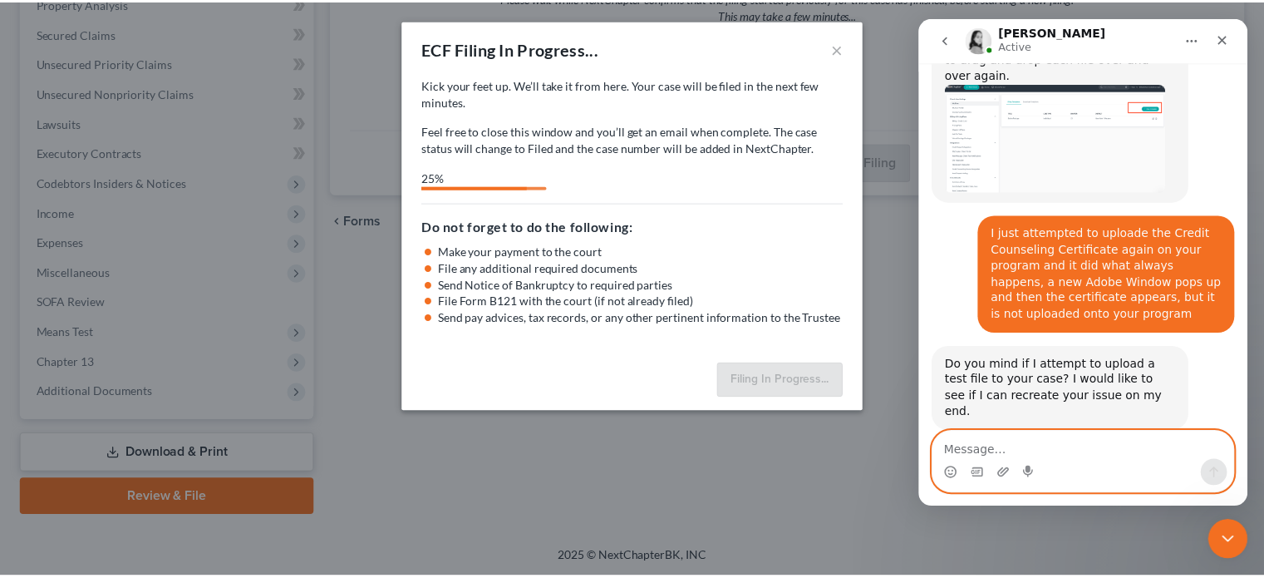
scroll to position [2610, 0]
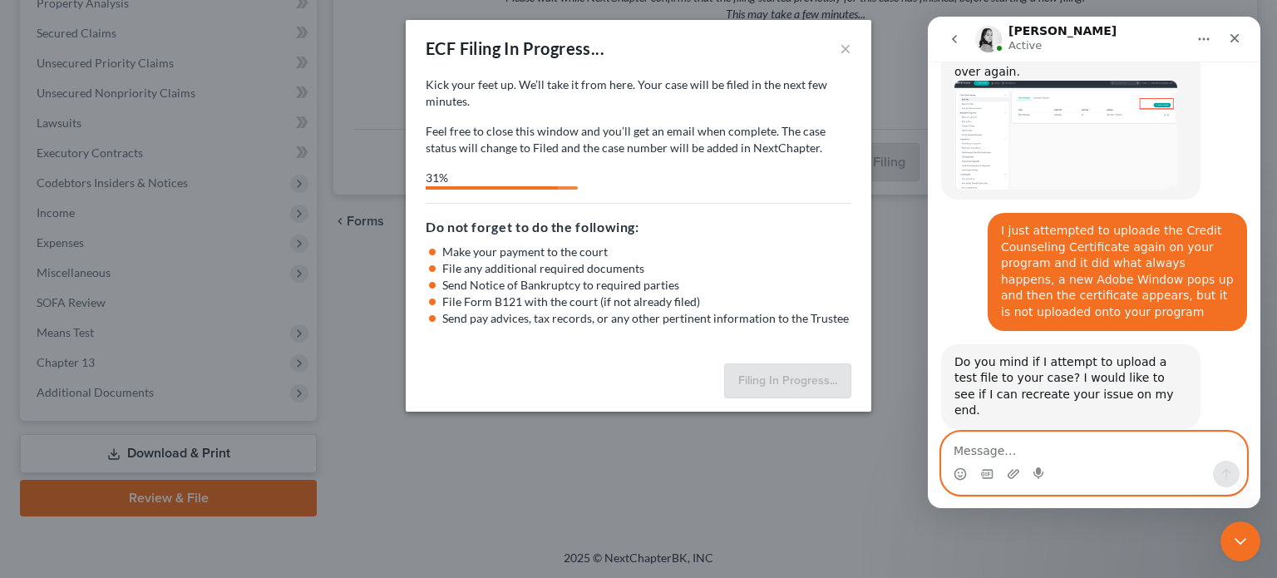
select select "1"
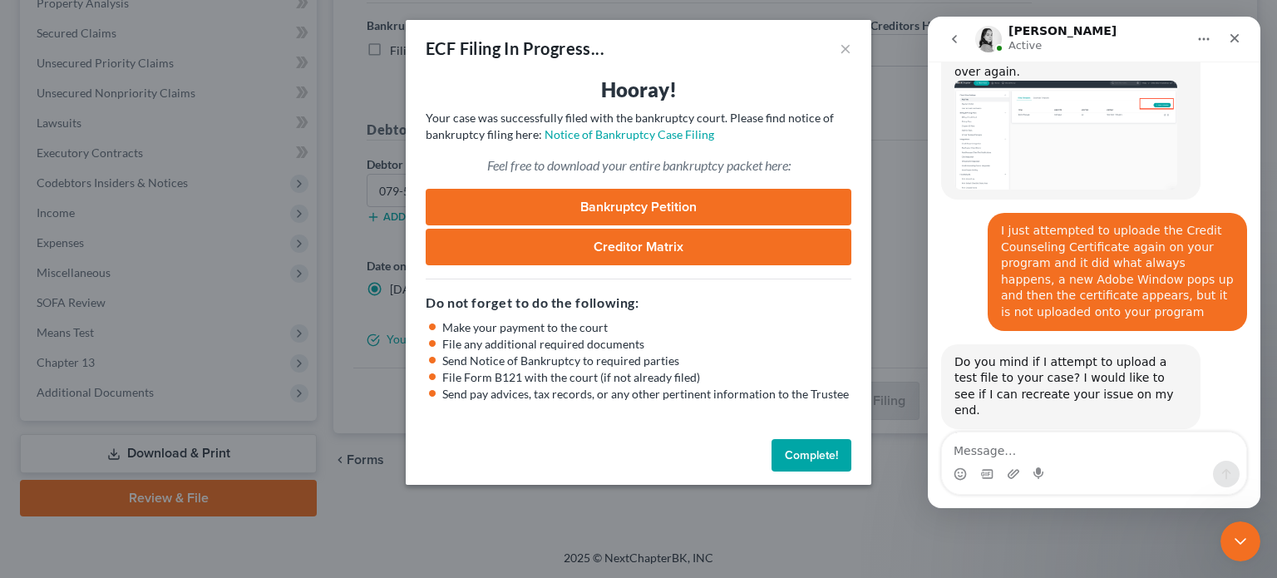
click at [815, 446] on button "Complete!" at bounding box center [811, 455] width 80 height 33
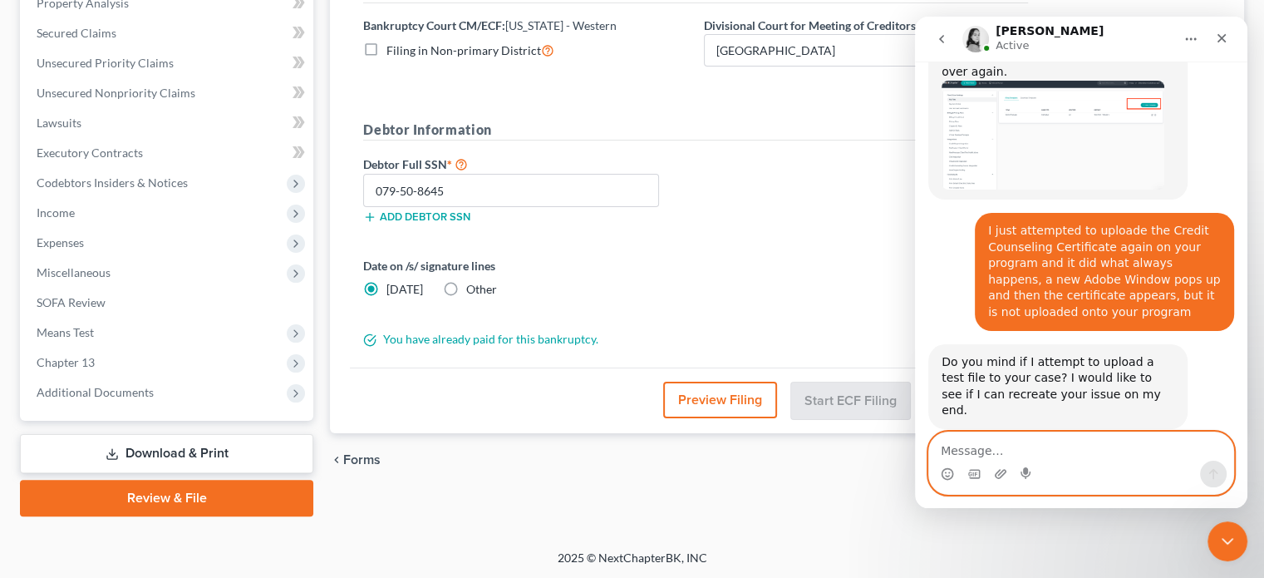
click at [987, 455] on textarea "Message…" at bounding box center [1081, 446] width 304 height 28
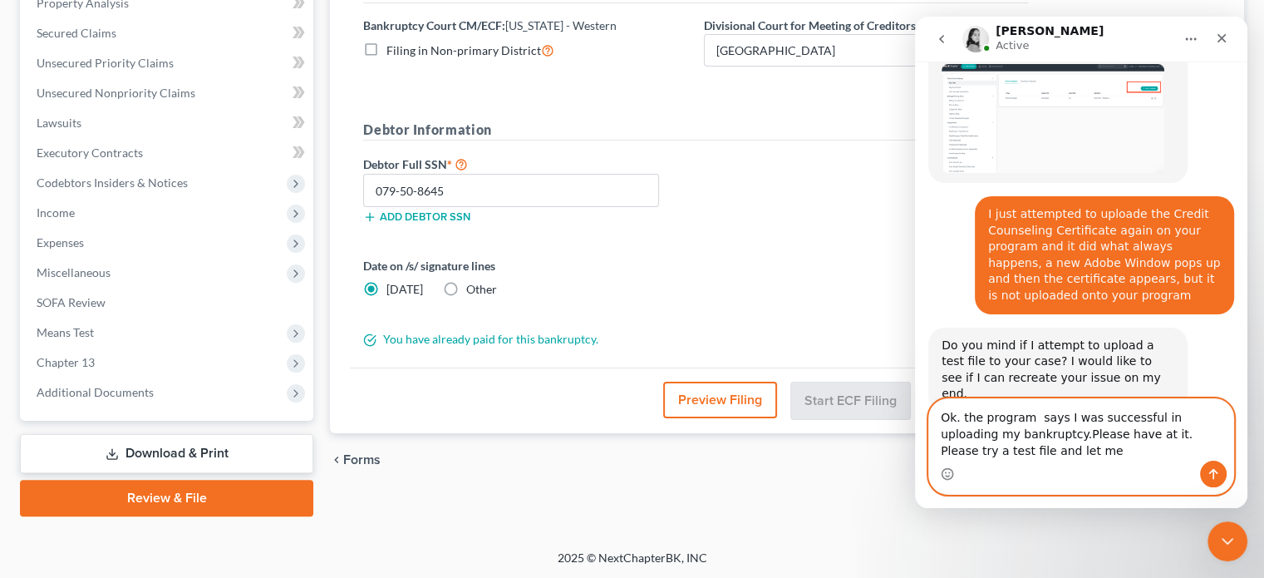
scroll to position [2643, 0]
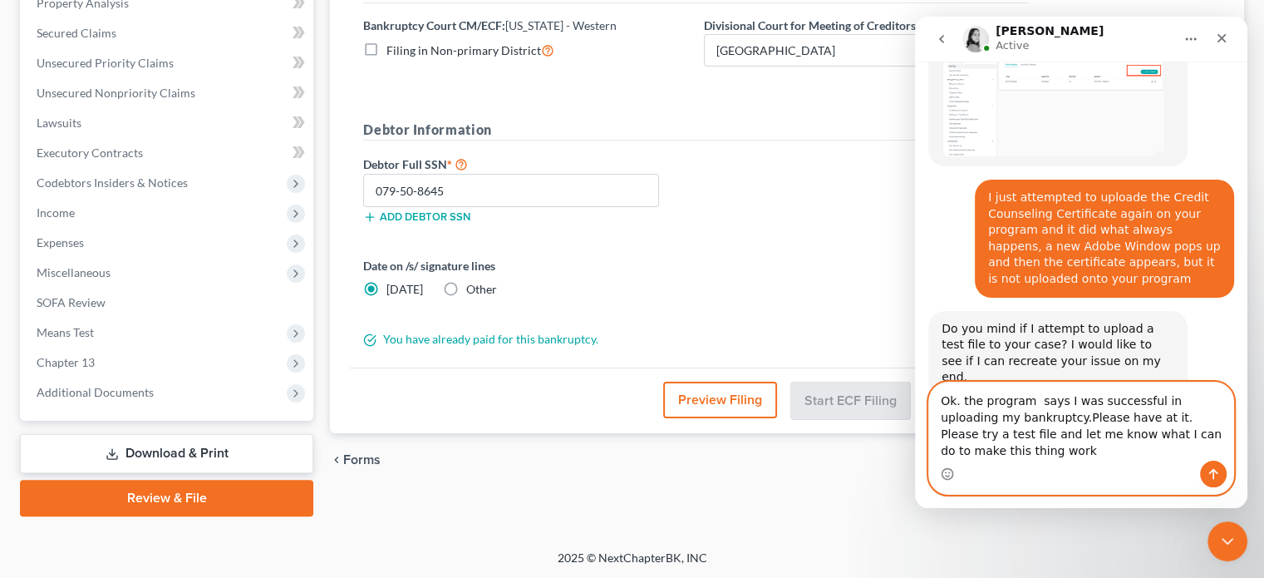
type textarea "Ok. the program says I was successful in uploading my bankruptcy.Please have at…"
click at [1219, 475] on icon "Send a message…" at bounding box center [1213, 473] width 13 height 13
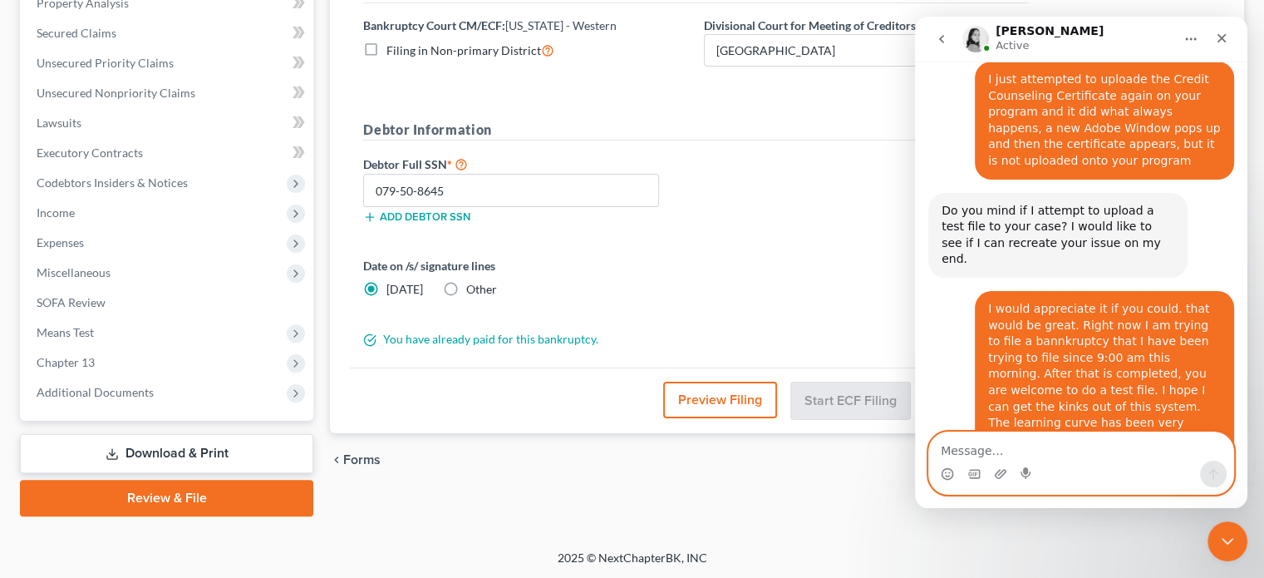
scroll to position [2764, 0]
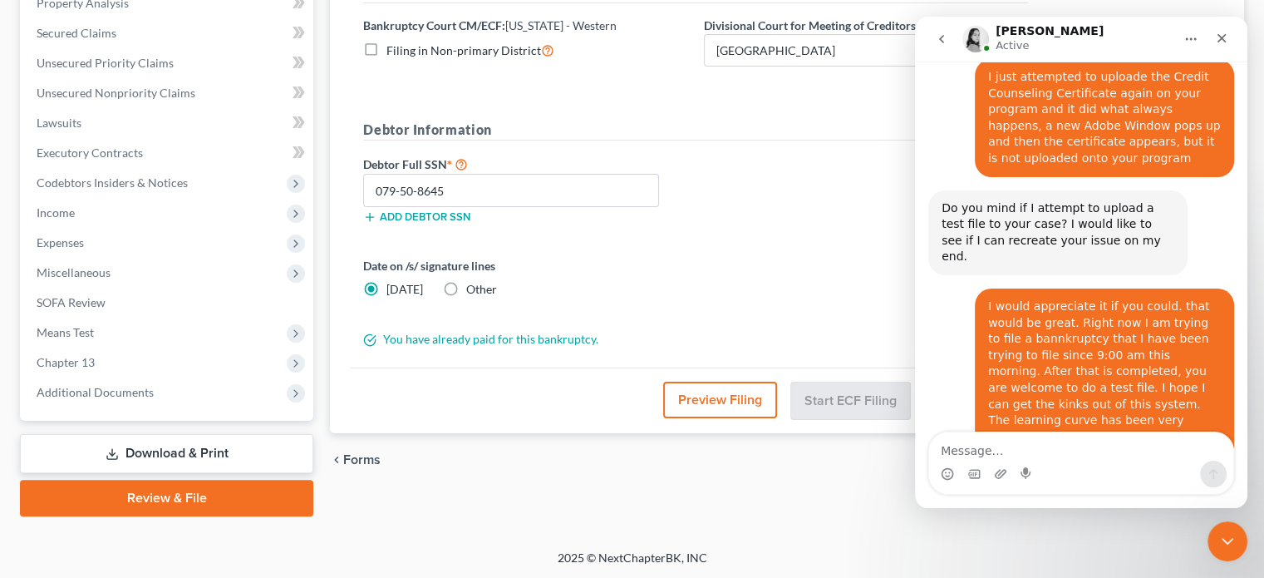
click at [0, 475] on div "[PERSON_NAME] Upgraded Case [PHONE_NUMBER] Chapter Chapter 13 Status District […" at bounding box center [632, 141] width 1264 height 816
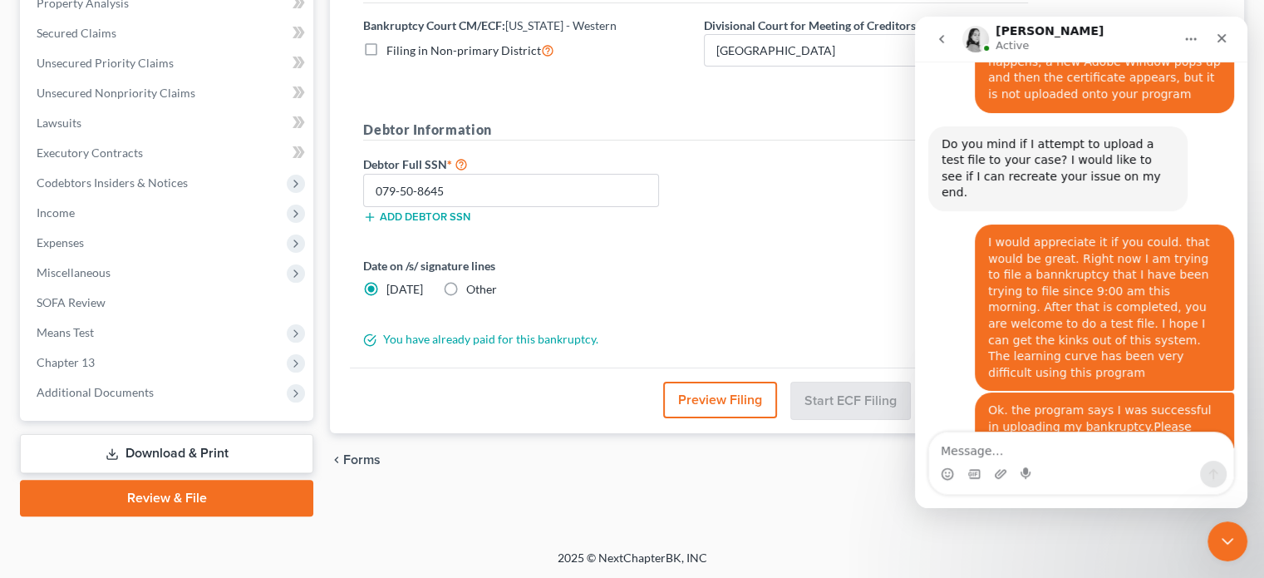
scroll to position [2894, 0]
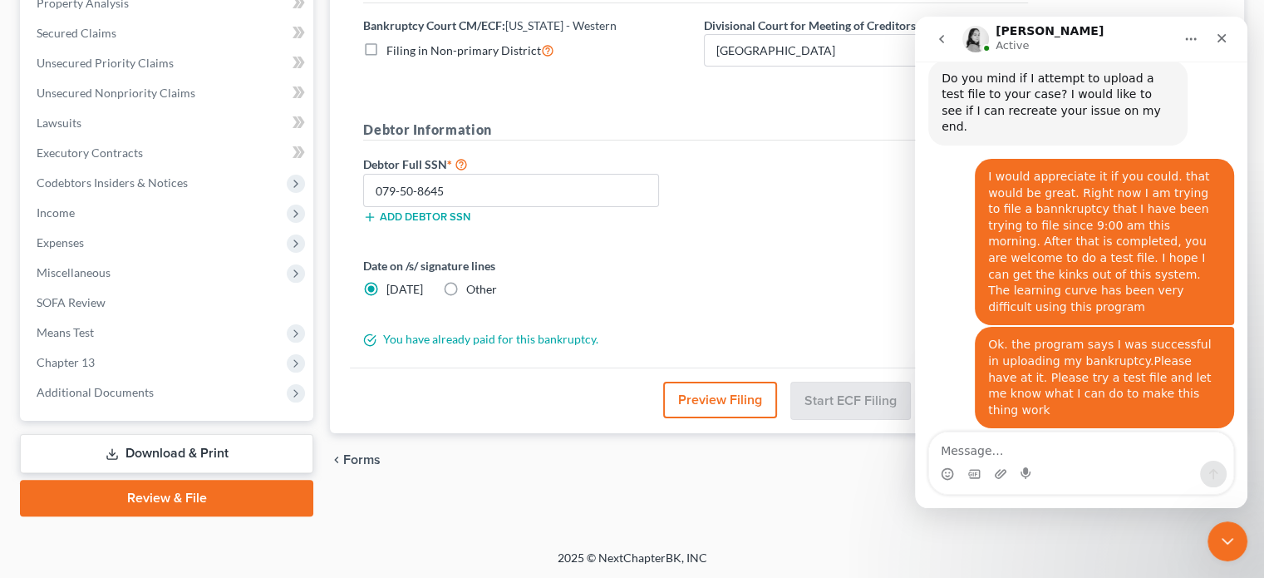
click at [1252, 565] on div at bounding box center [1252, 565] width 0 height 0
click at [676, 169] on label "Debtor Full SSN *" at bounding box center [525, 164] width 341 height 20
click at [297, 392] on polyline at bounding box center [295, 393] width 3 height 7
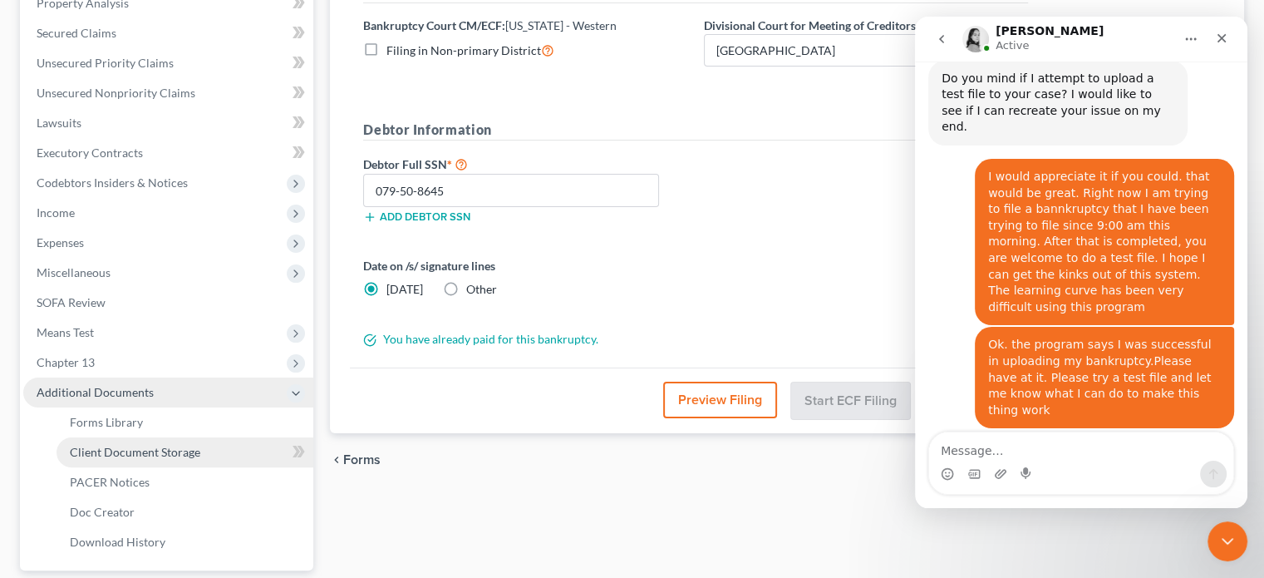
click at [236, 459] on link "Client Document Storage" at bounding box center [185, 452] width 257 height 30
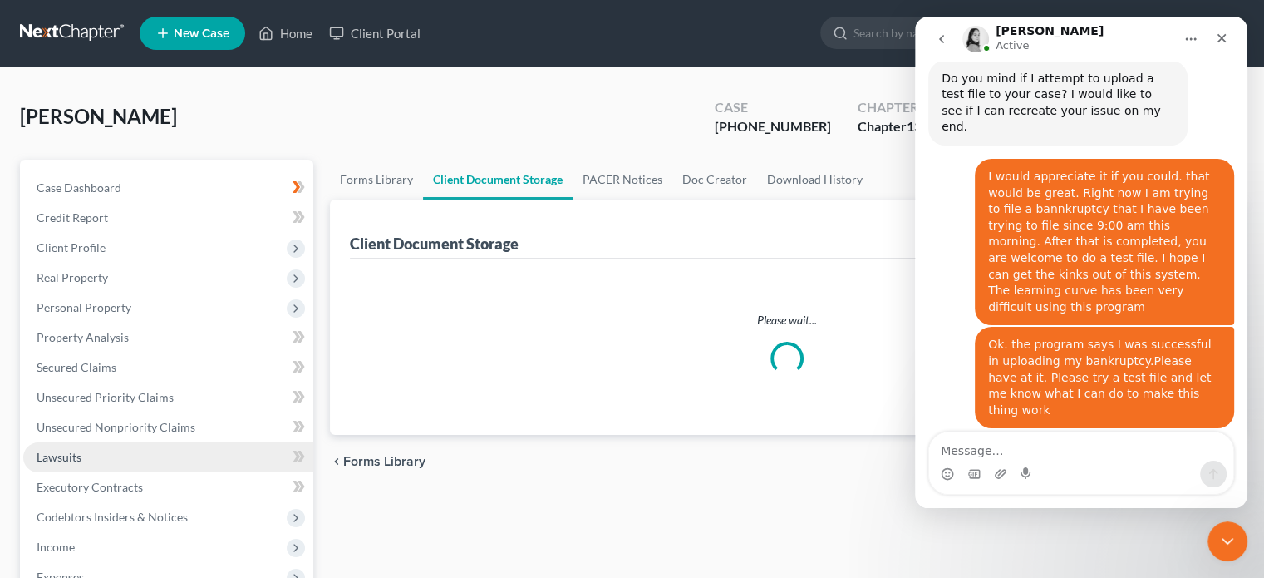
select select "0"
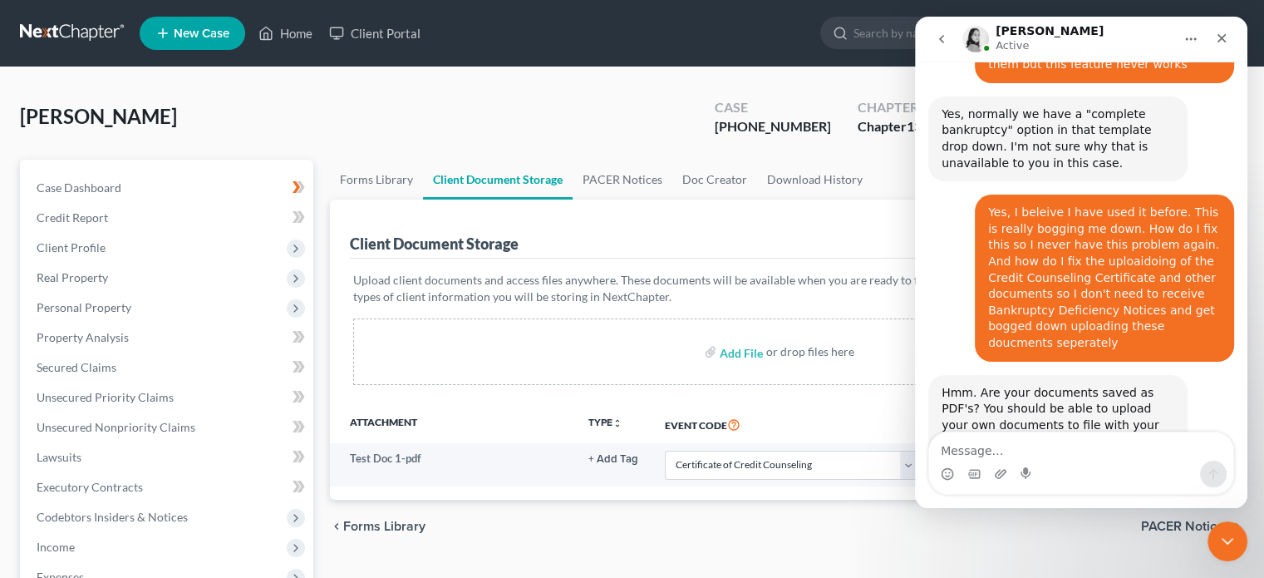
scroll to position [1637, 0]
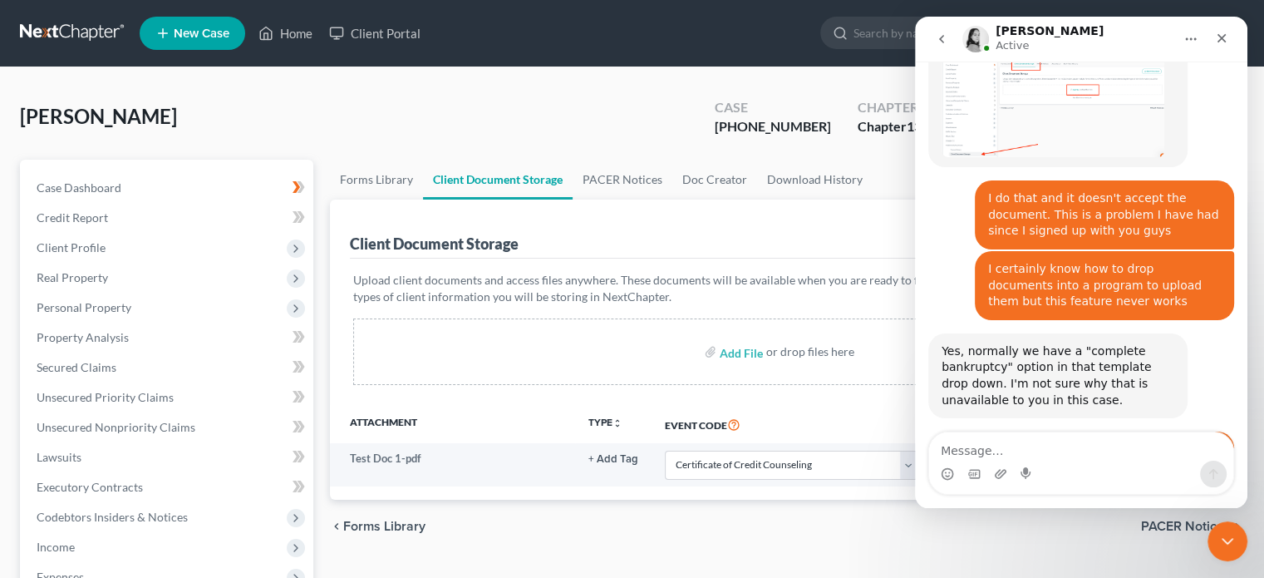
drag, startPoint x: 1105, startPoint y: 39, endPoint x: 1105, endPoint y: 48, distance: 9.1
click at [1105, 48] on div "[PERSON_NAME] Active" at bounding box center [1068, 39] width 211 height 29
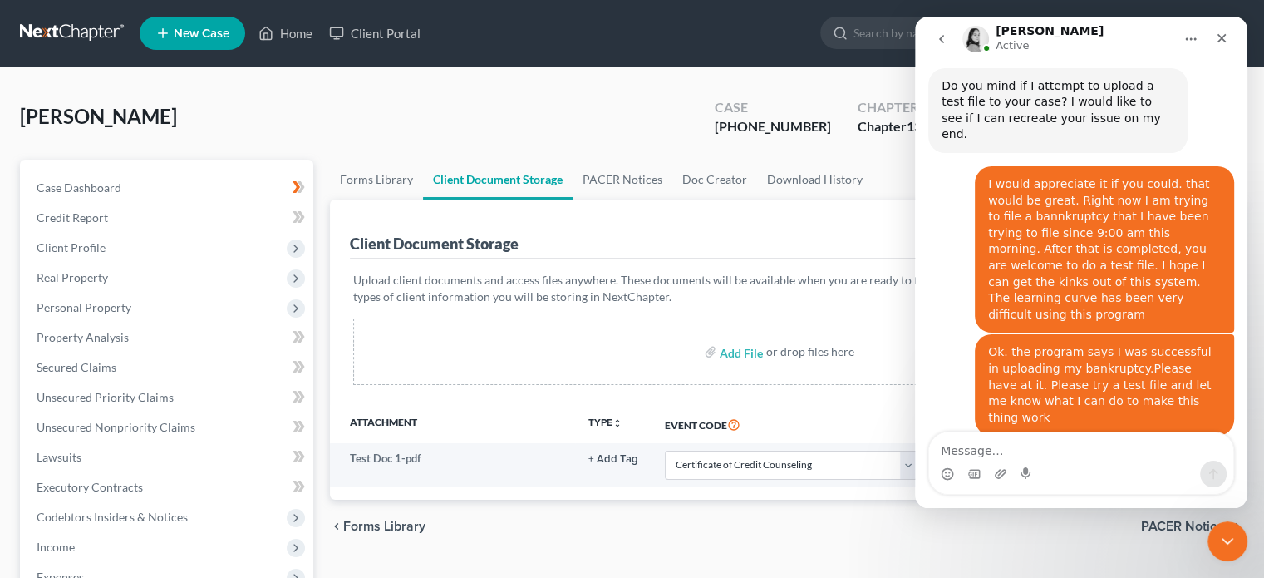
scroll to position [2893, 0]
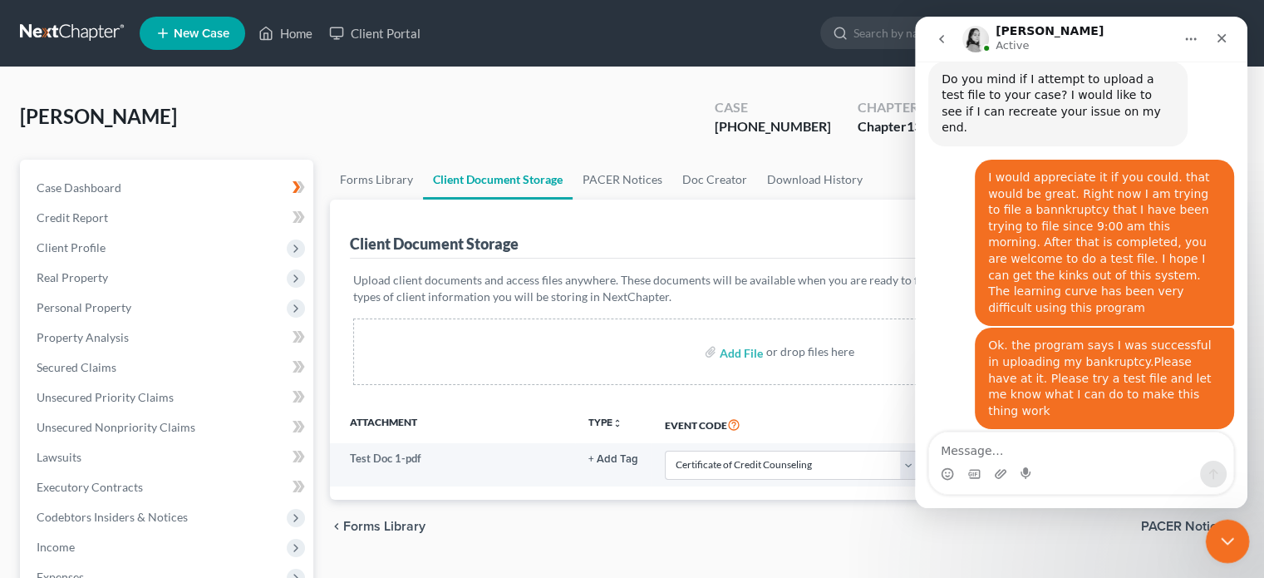
click at [1225, 530] on icon "Close Intercom Messenger" at bounding box center [1225, 539] width 20 height 20
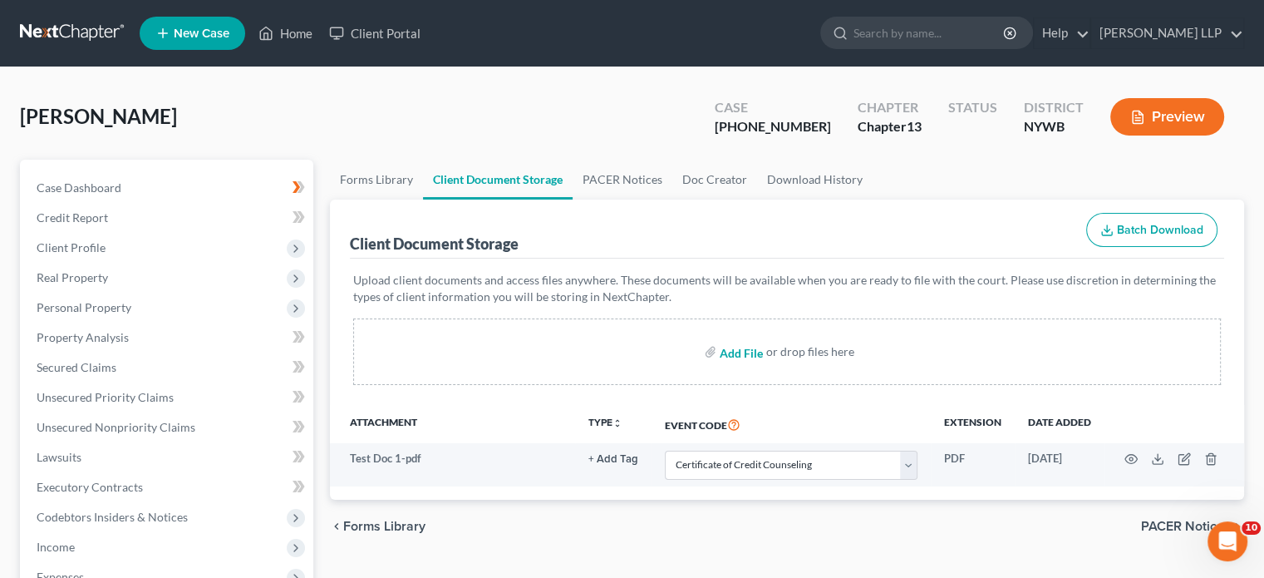
click at [731, 346] on input "file" at bounding box center [740, 352] width 40 height 30
type input "C:\fakepath\Pre-Filing Credit Counseling Certificate.pdf"
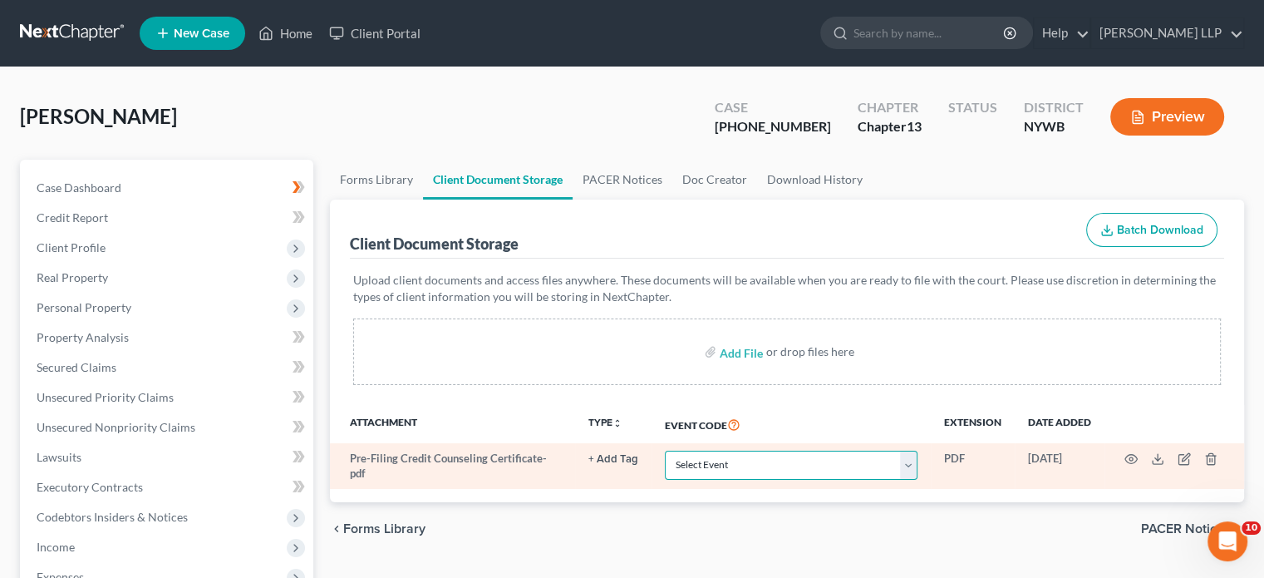
click at [915, 458] on select "Select Event Certificate of Credit Counseling Ch 7 (Form 122A-1, 122A-1Supp) Mo…" at bounding box center [791, 465] width 253 height 29
select select "0"
click at [665, 451] on select "Select Event Certificate of Credit Counseling Ch 7 (Form 122A-1, 122A-1Supp) Mo…" at bounding box center [791, 465] width 253 height 29
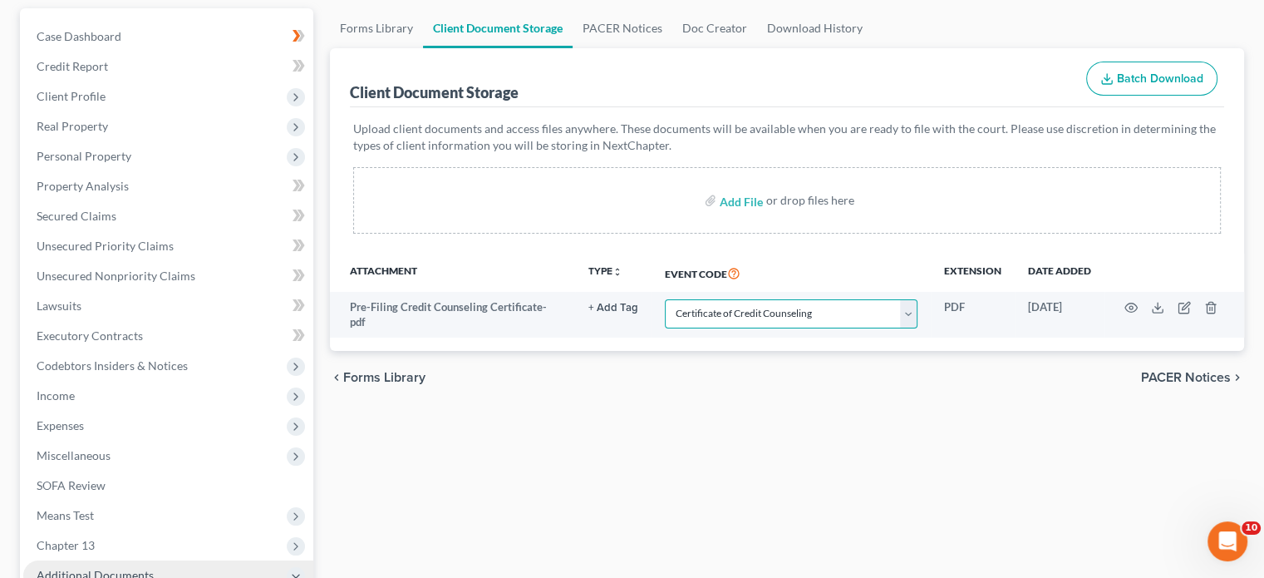
scroll to position [153, 0]
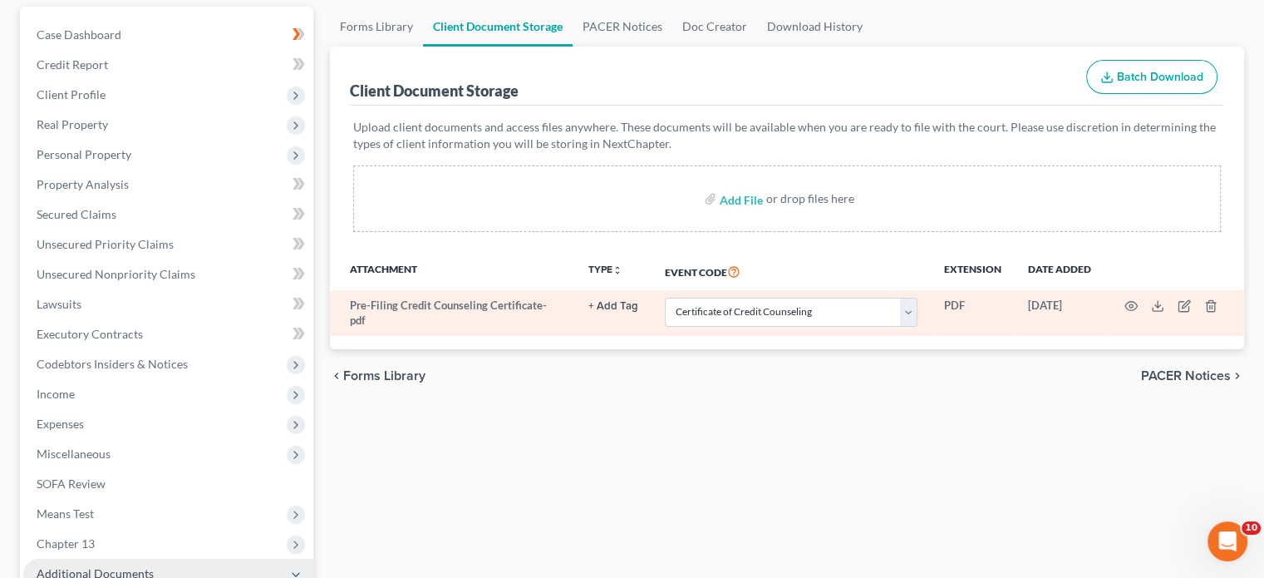
click at [612, 311] on button "+ Add Tag" at bounding box center [614, 306] width 50 height 11
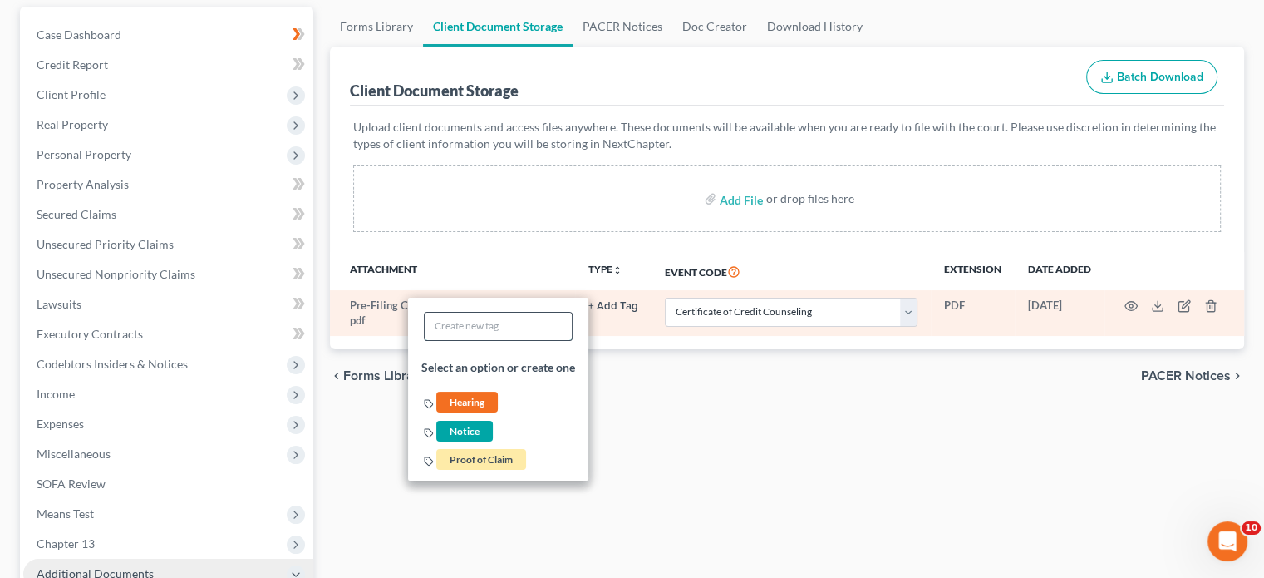
click at [548, 325] on input "text" at bounding box center [498, 326] width 147 height 27
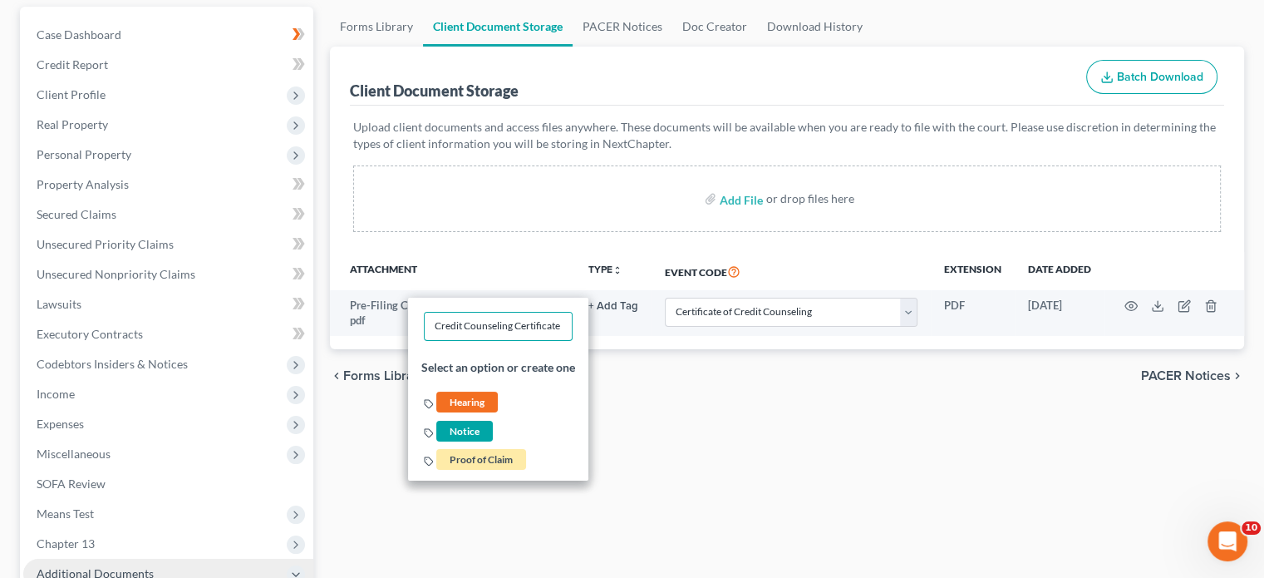
type input "Credit Counseling Certificate"
click at [742, 387] on div "chevron_left Forms Library PACER Notices chevron_right" at bounding box center [787, 375] width 914 height 53
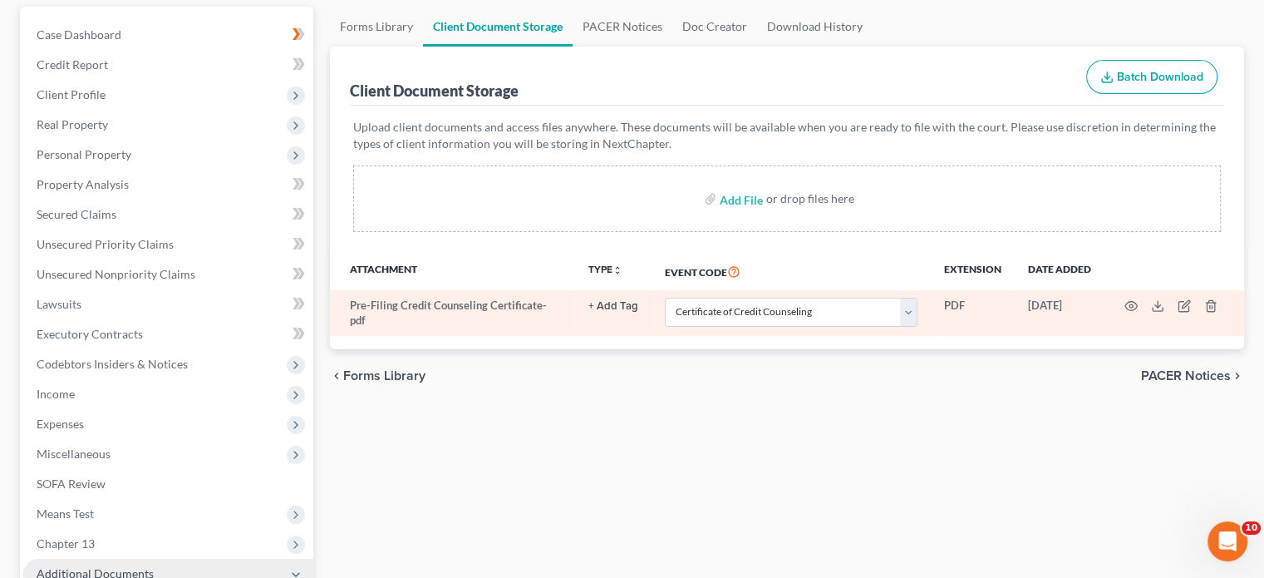
click at [612, 303] on button "+ Add Tag" at bounding box center [614, 306] width 50 height 11
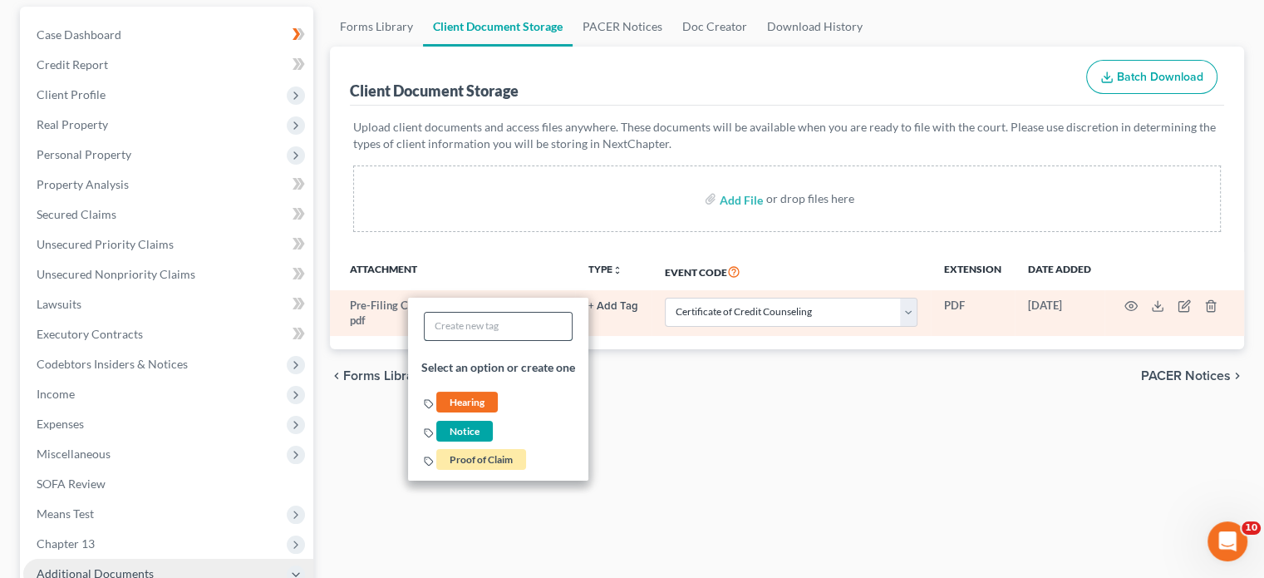
click at [534, 333] on input "text" at bounding box center [498, 326] width 147 height 27
type input "Credit Counseling Certificte"
click at [541, 365] on li "Select an option or create one" at bounding box center [498, 367] width 180 height 40
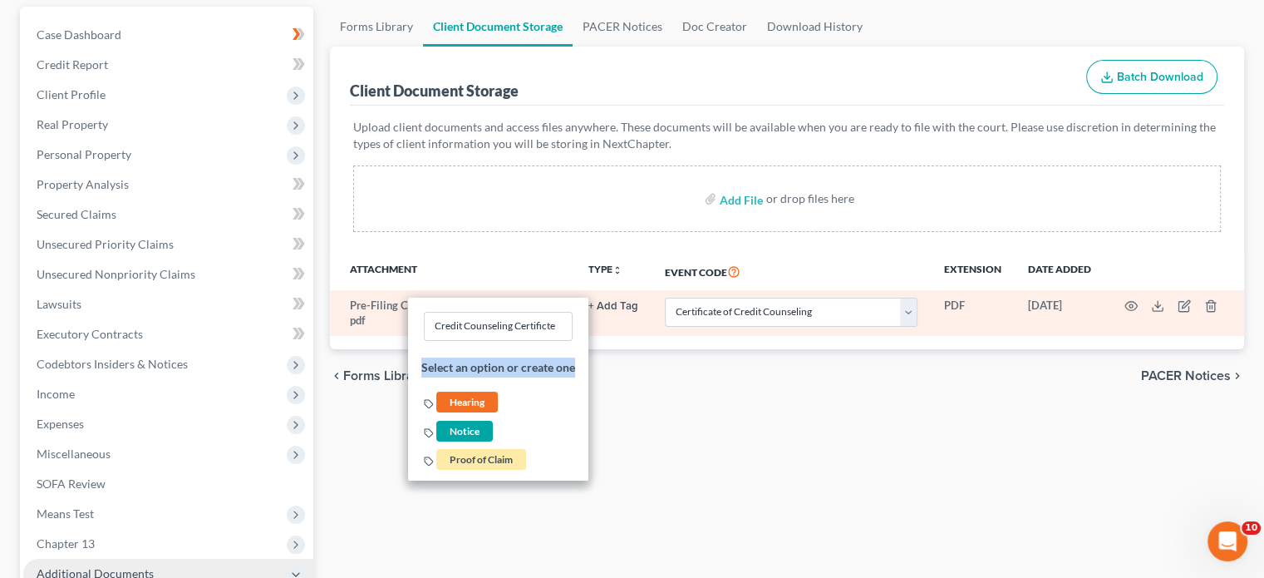
click at [508, 363] on li "Select an option or create one" at bounding box center [498, 367] width 180 height 40
click at [549, 328] on input "Credit Counseling Certificte" at bounding box center [498, 326] width 147 height 27
click at [572, 328] on input "Credit Counseling Certificte" at bounding box center [498, 326] width 147 height 27
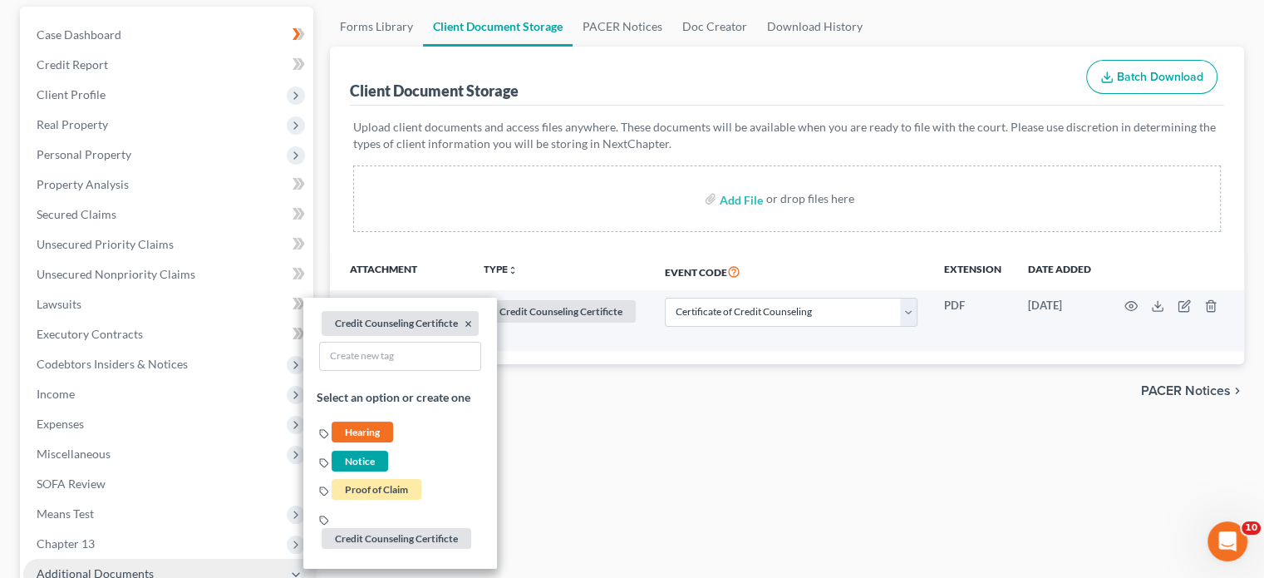
click at [582, 382] on div "chevron_left Forms Library PACER Notices chevron_right" at bounding box center [787, 390] width 914 height 53
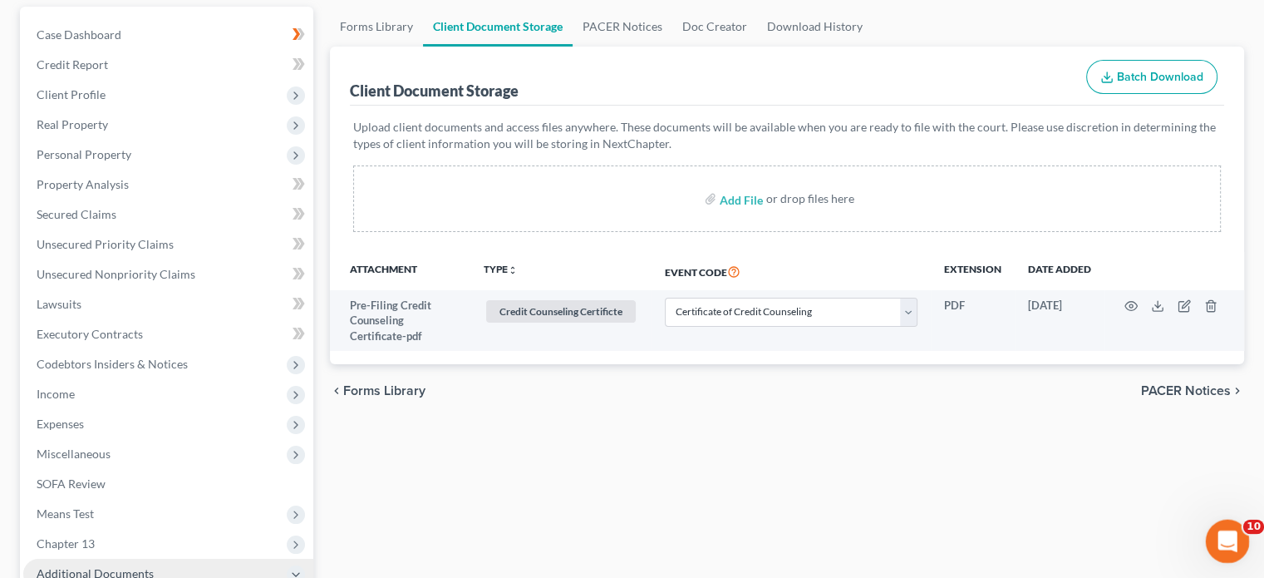
click at [1209, 521] on div "Open Intercom Messenger" at bounding box center [1225, 539] width 40 height 40
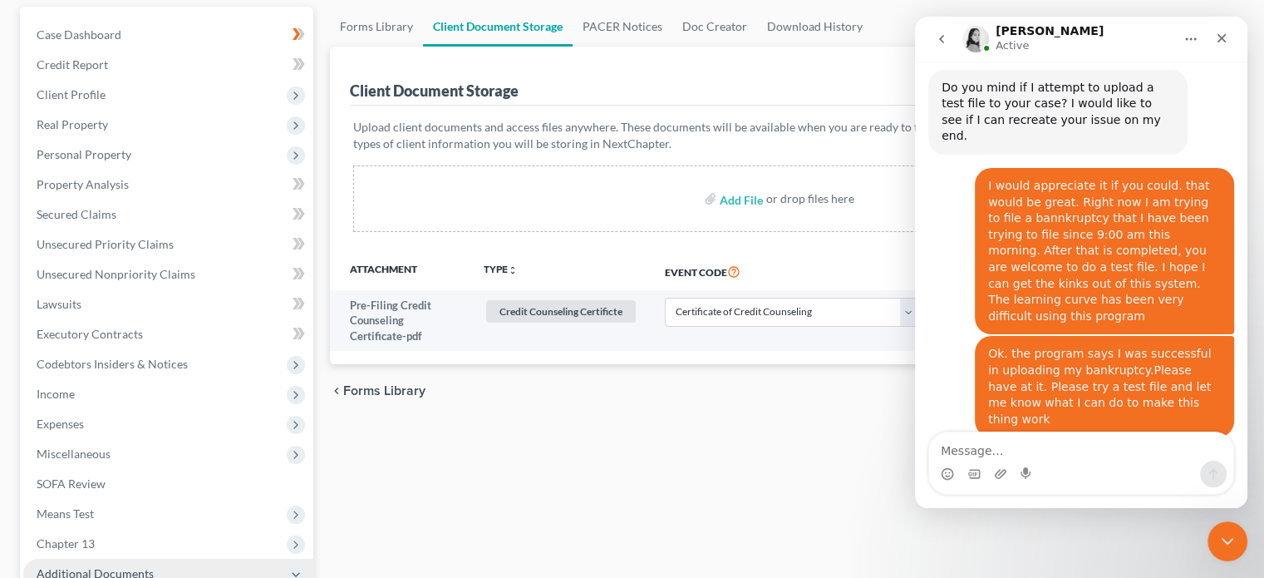
scroll to position [2894, 0]
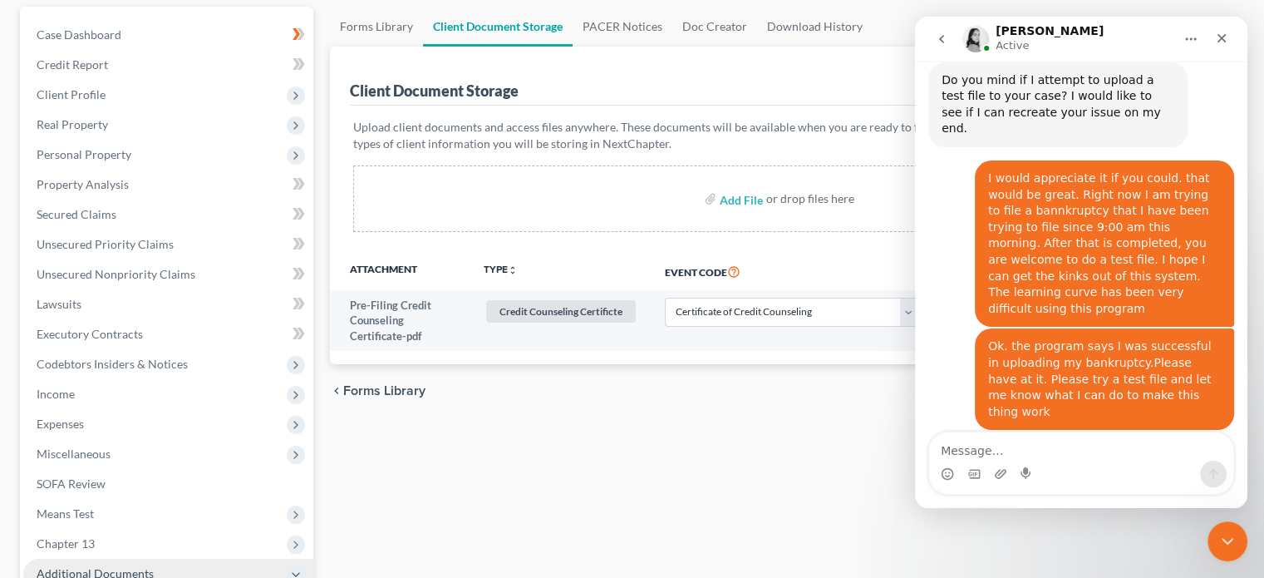
click at [1104, 456] on textarea "Message…" at bounding box center [1081, 446] width 304 height 28
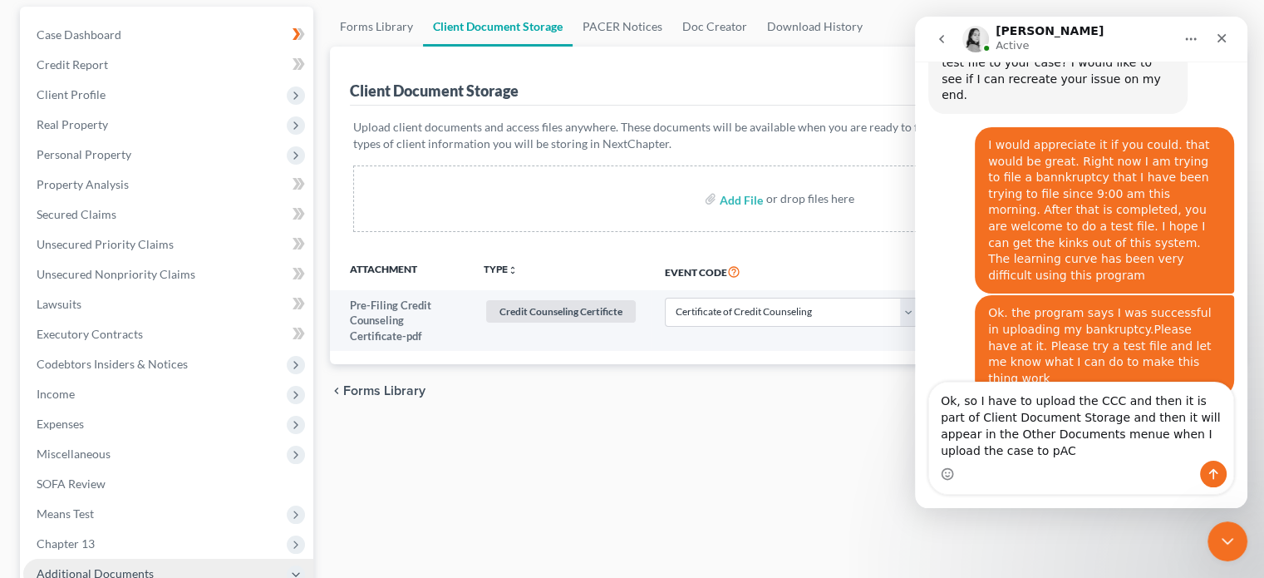
scroll to position [2943, 0]
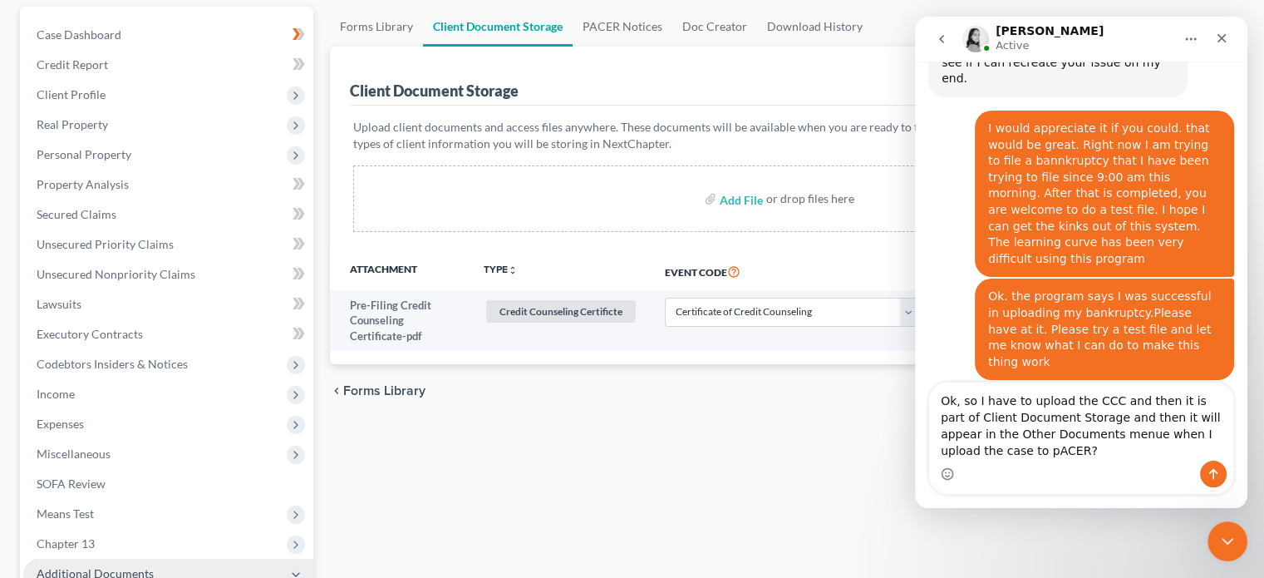
type textarea "Ok, so I have to upload the CCC and then it is part of Client Document Storage …"
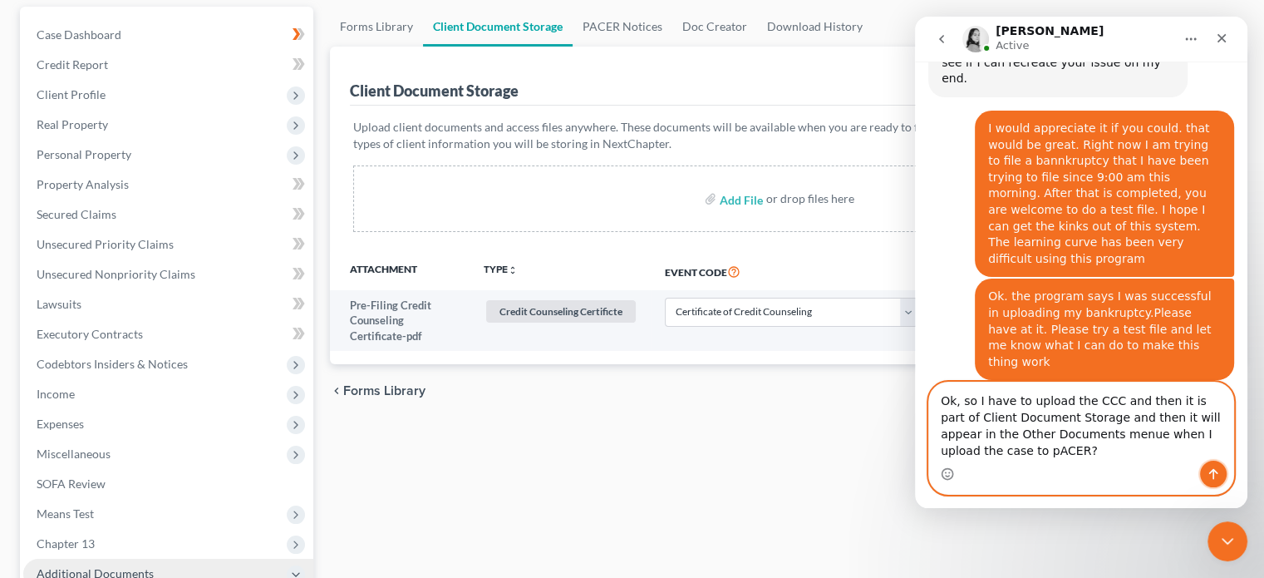
click at [1214, 468] on icon "Send a message…" at bounding box center [1213, 473] width 13 height 13
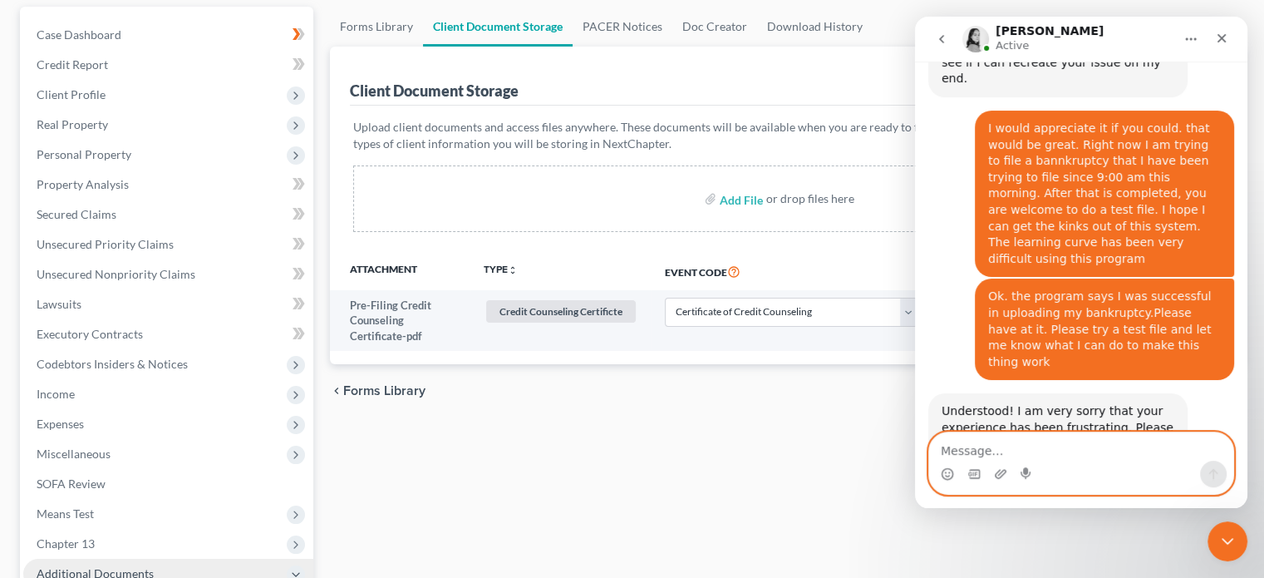
scroll to position [2992, 0]
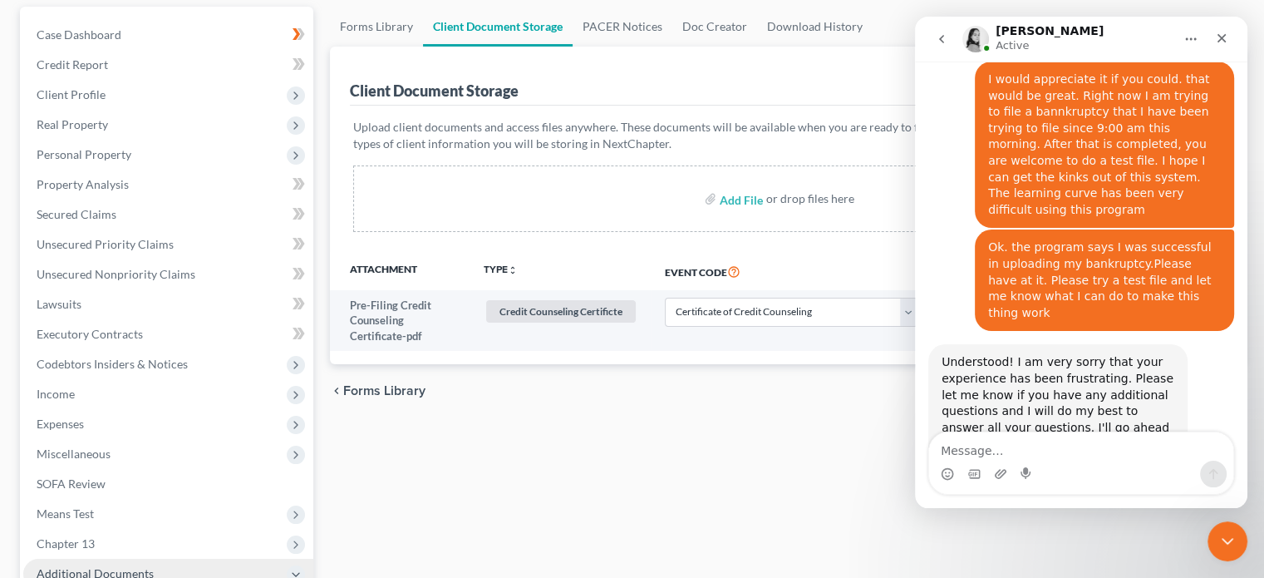
click at [818, 468] on div "Forms Library Client Document Storage PACER Notices Doc Creator Download Histor…" at bounding box center [787, 427] width 931 height 840
click at [401, 388] on span "Forms Library" at bounding box center [384, 390] width 82 height 13
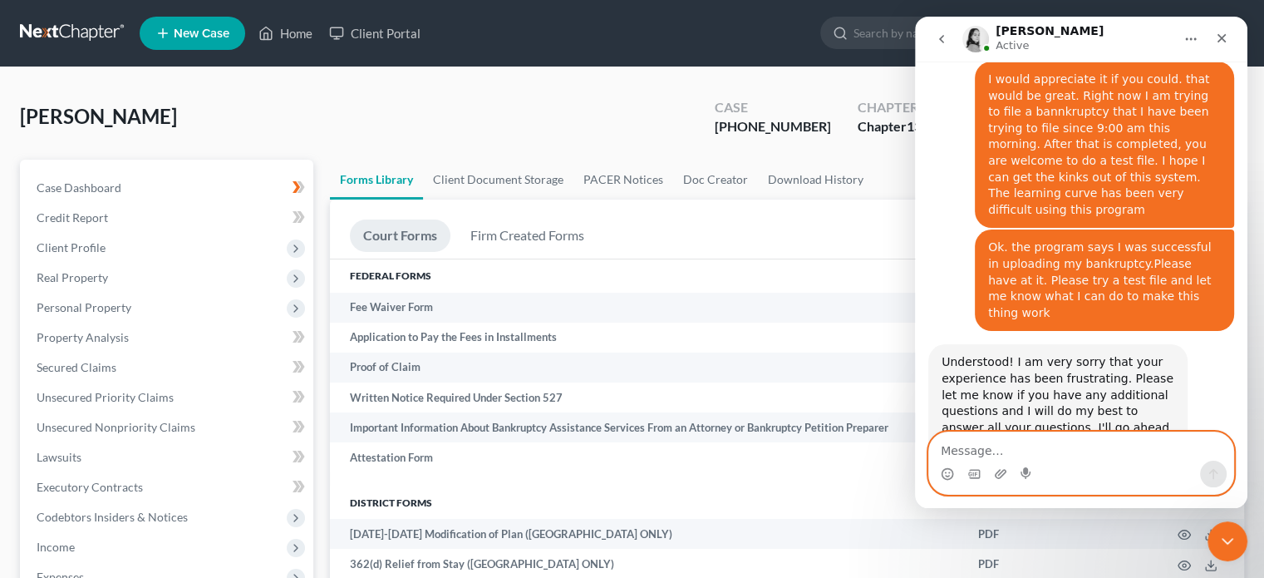
click at [953, 446] on textarea "Message…" at bounding box center [1081, 446] width 304 height 28
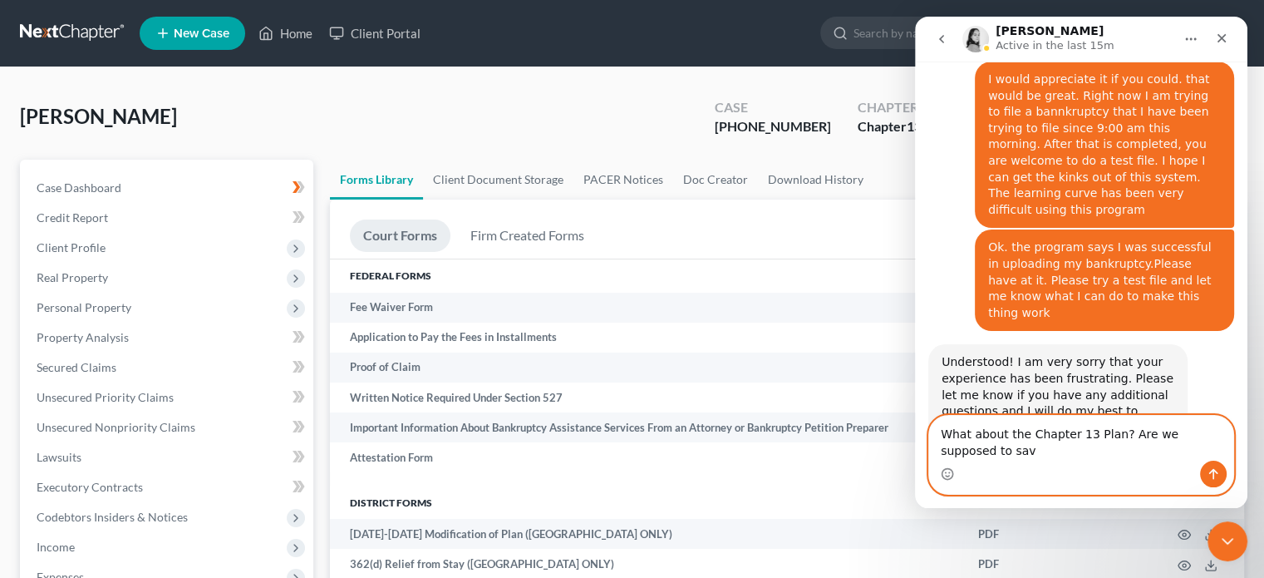
scroll to position [3009, 0]
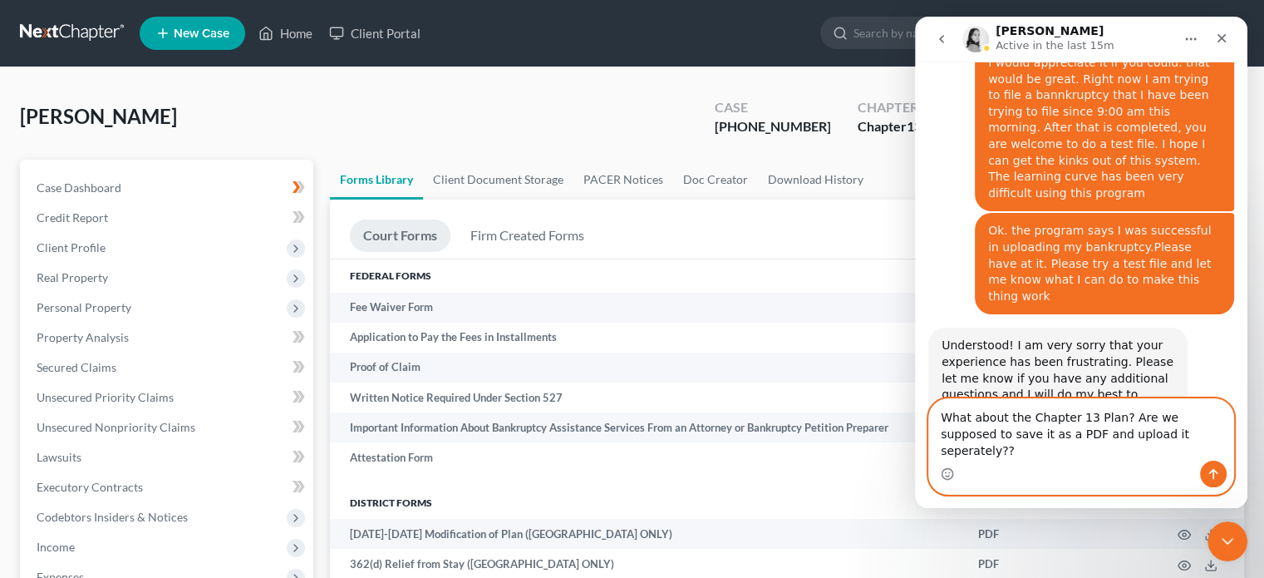
type textarea "What about the Chapter 13 Plan? Are we supposed to save it as a PDF and upload …"
click at [1217, 475] on icon "Send a message…" at bounding box center [1213, 473] width 13 height 13
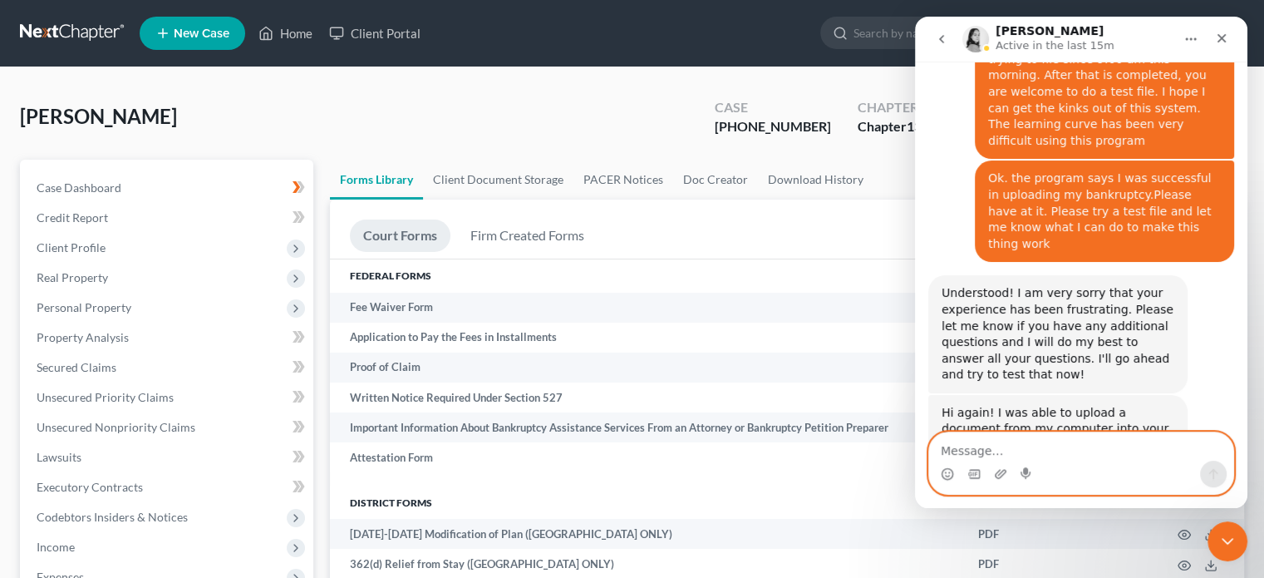
scroll to position [3062, 0]
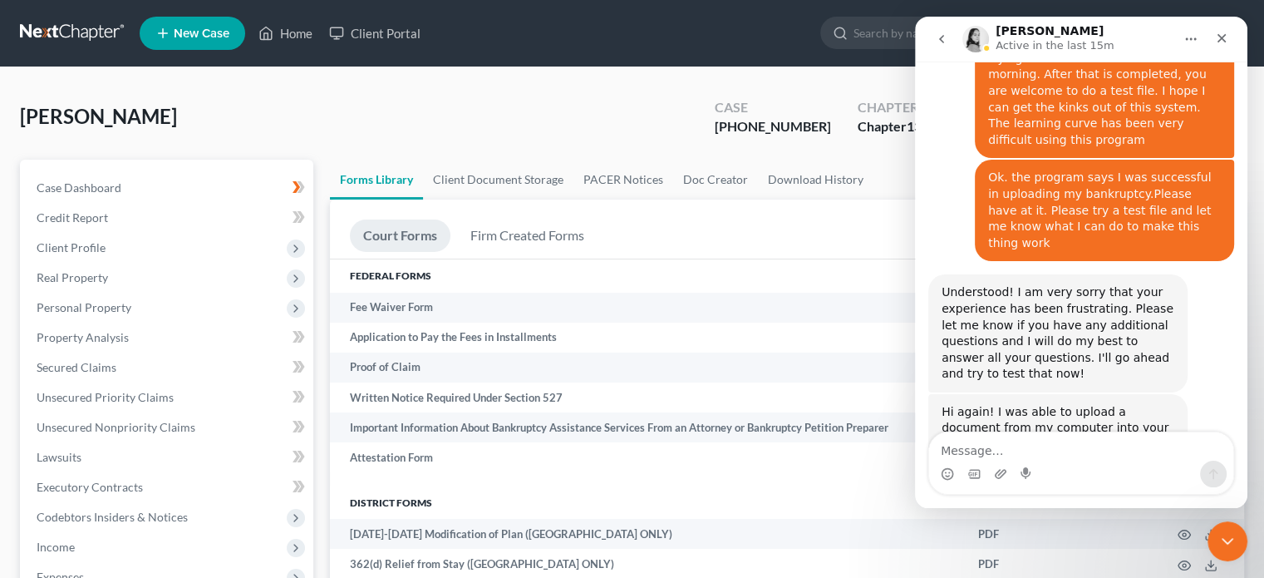
click at [597, 139] on div "[PERSON_NAME] Upgraded Case [PHONE_NUMBER] Chapter Chapter 13 Status District […" at bounding box center [632, 123] width 1224 height 72
click at [1218, 529] on icon "Close Intercom Messenger" at bounding box center [1225, 539] width 20 height 20
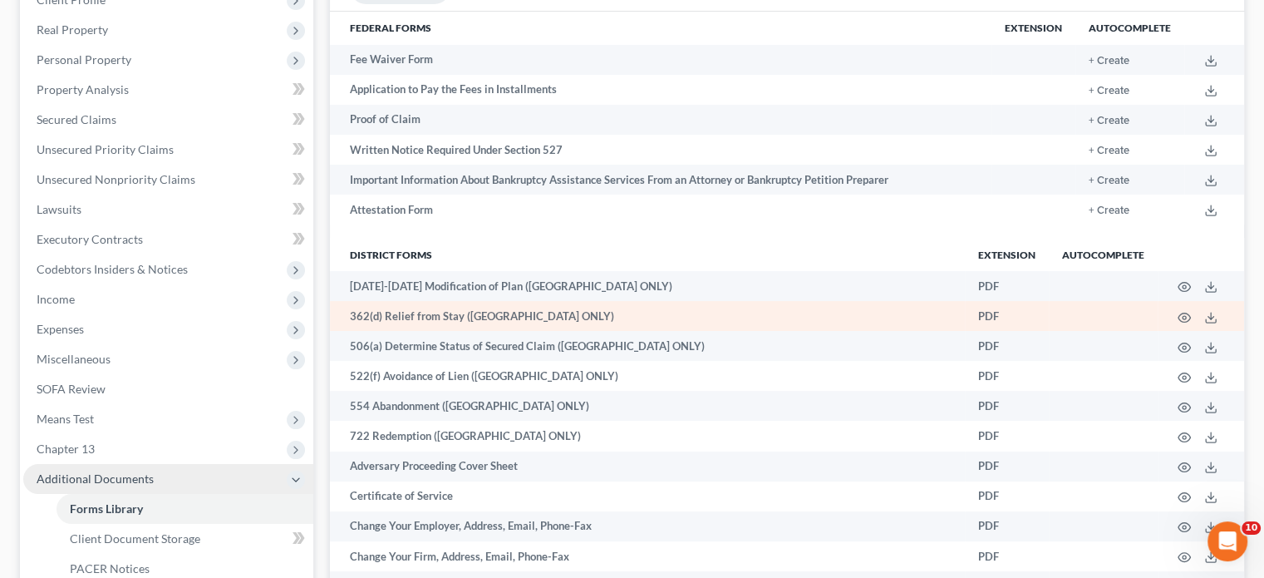
scroll to position [279, 0]
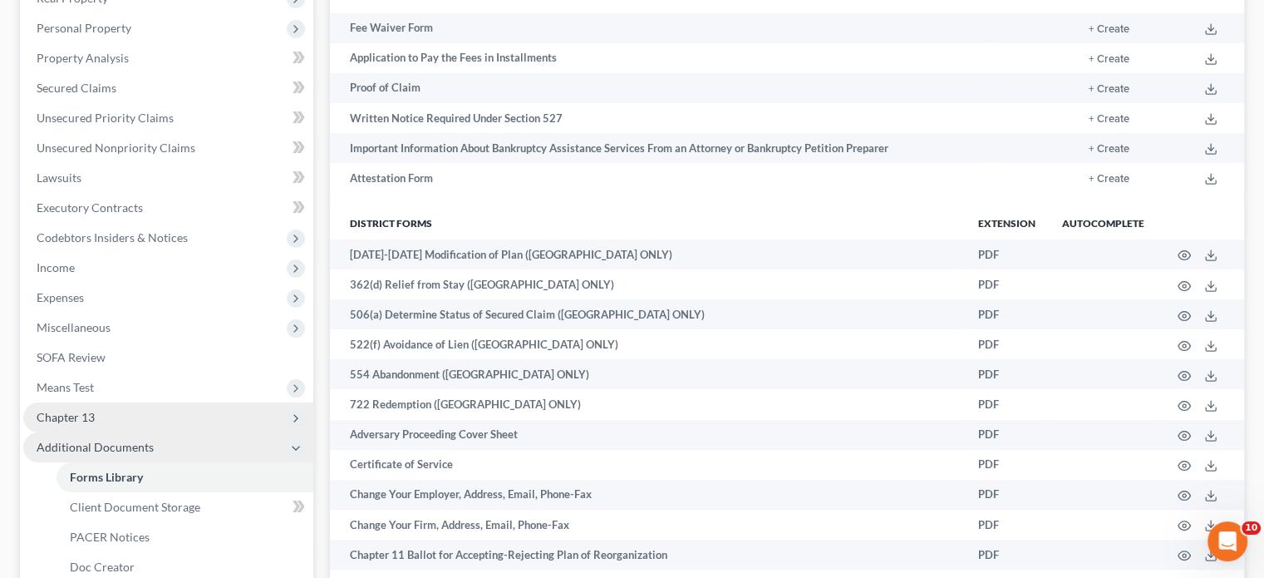
click at [295, 415] on polyline at bounding box center [295, 418] width 3 height 7
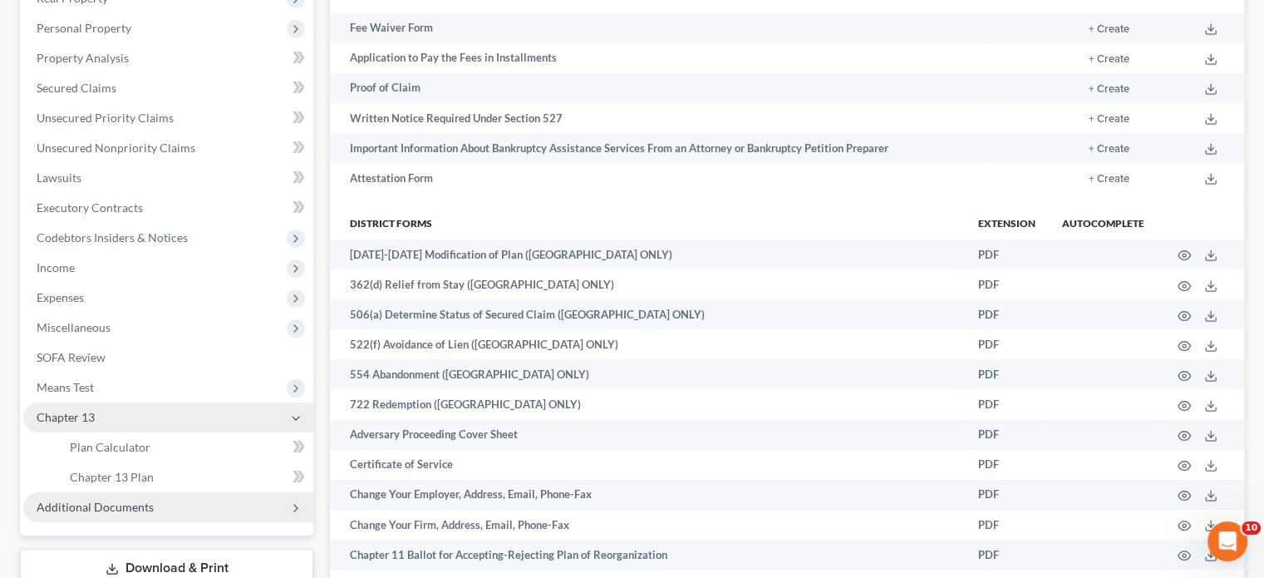
click at [298, 475] on div "New" at bounding box center [289, 464] width 33 height 27
click at [136, 472] on span "Chapter 13 Plan" at bounding box center [112, 477] width 84 height 14
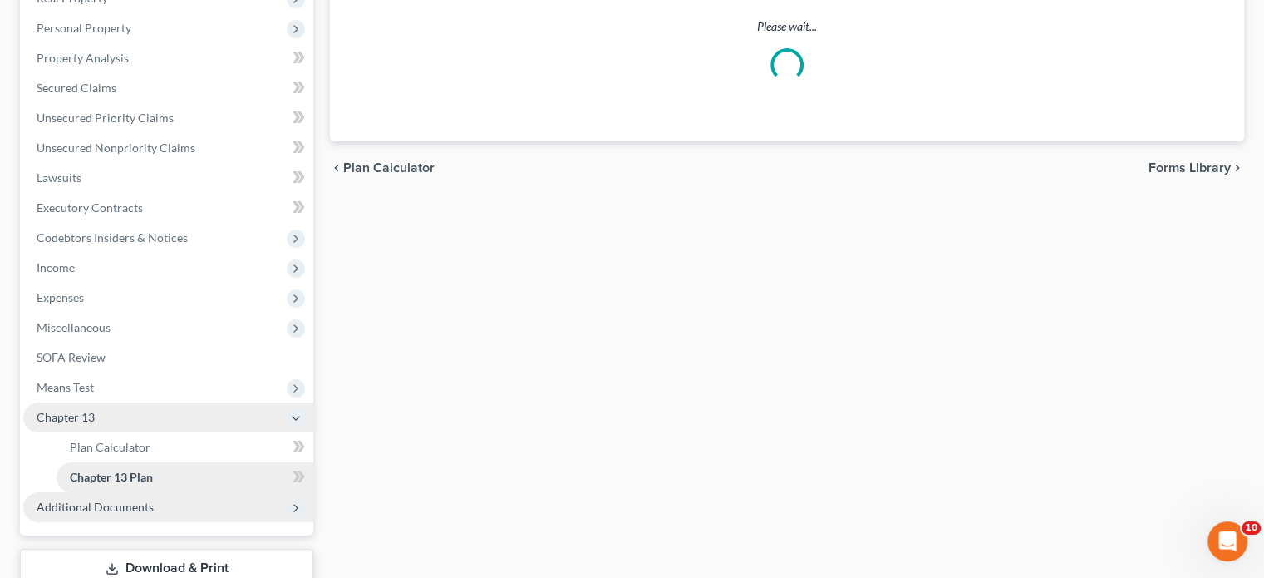
click at [136, 472] on span "Chapter 13 Plan" at bounding box center [111, 477] width 83 height 14
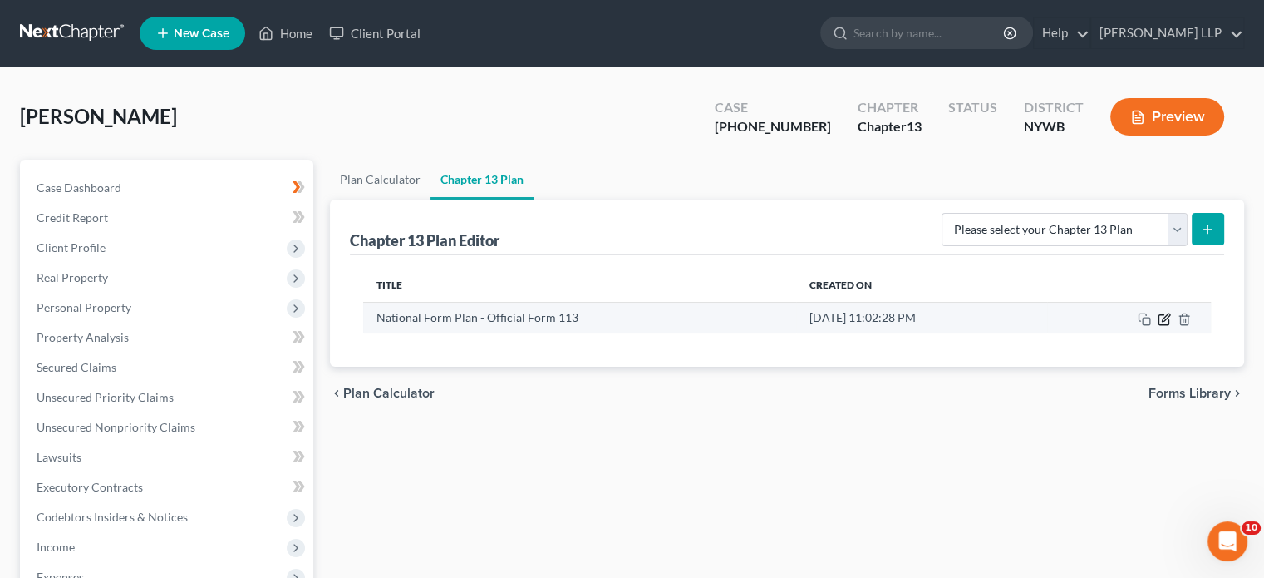
click at [1163, 318] on icon "button" at bounding box center [1165, 316] width 7 height 7
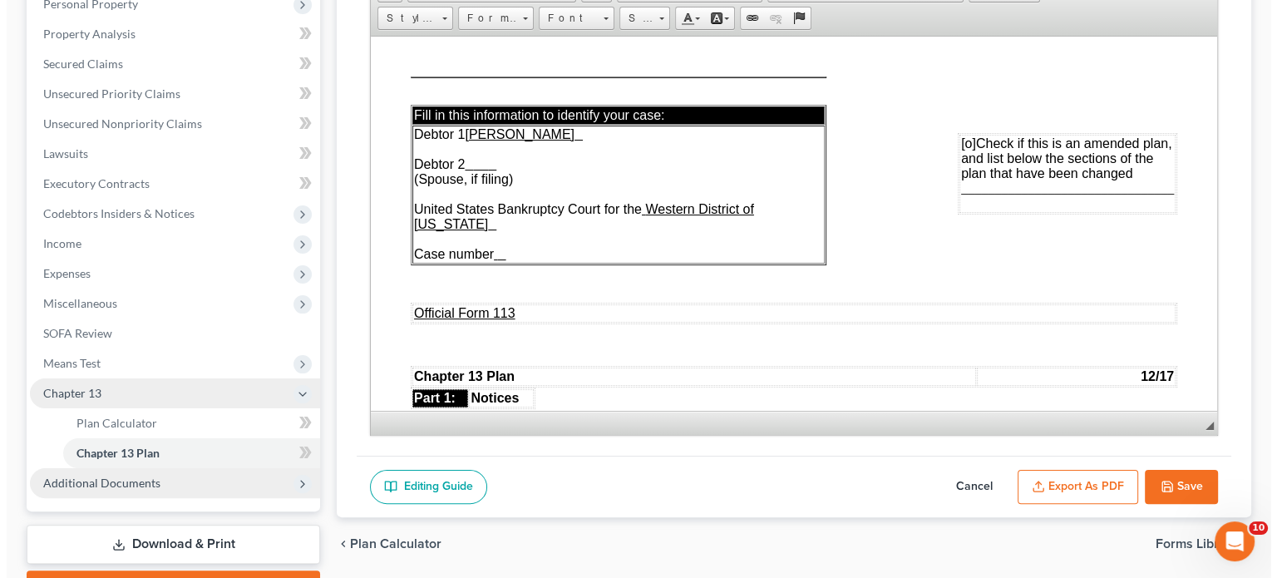
scroll to position [310, 0]
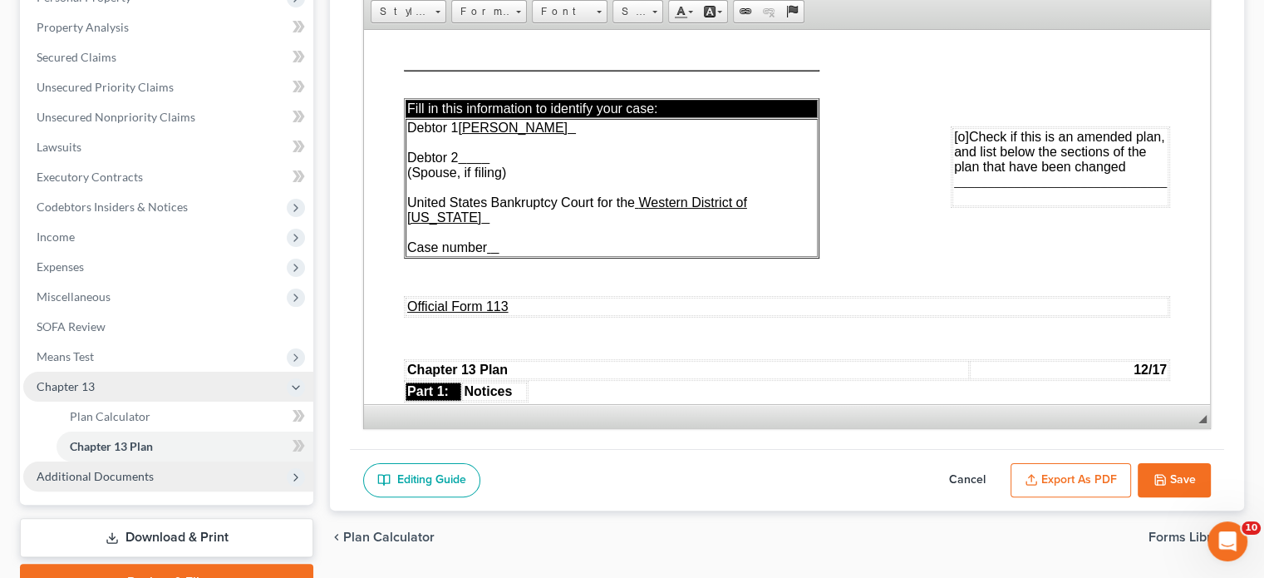
click at [1096, 476] on button "Export as PDF" at bounding box center [1071, 480] width 121 height 35
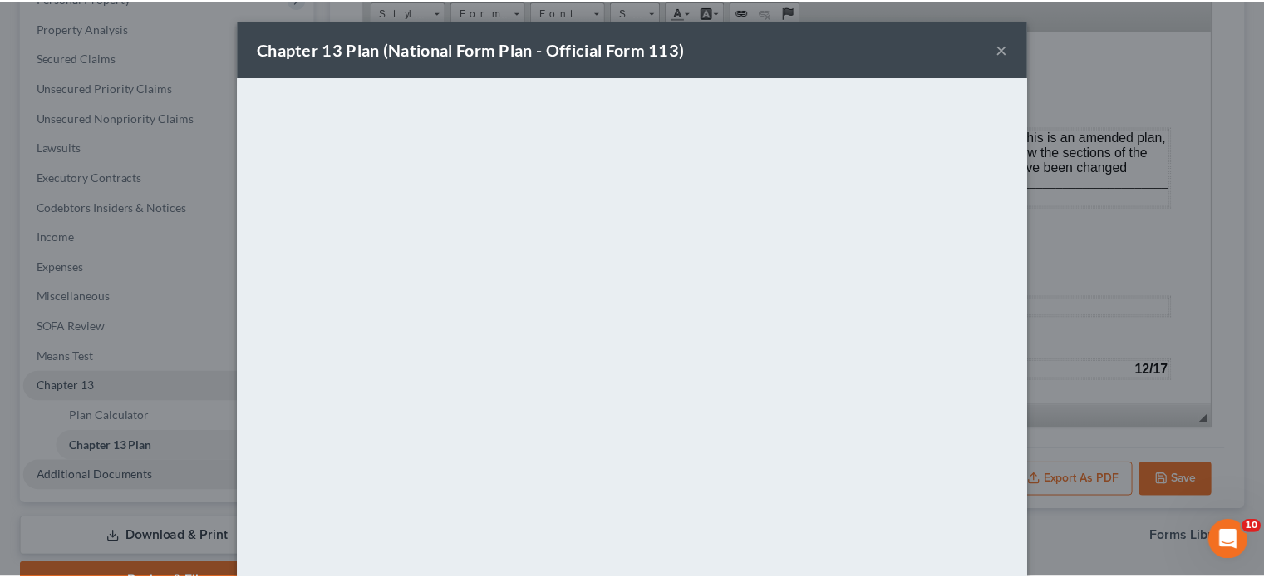
scroll to position [3125, 0]
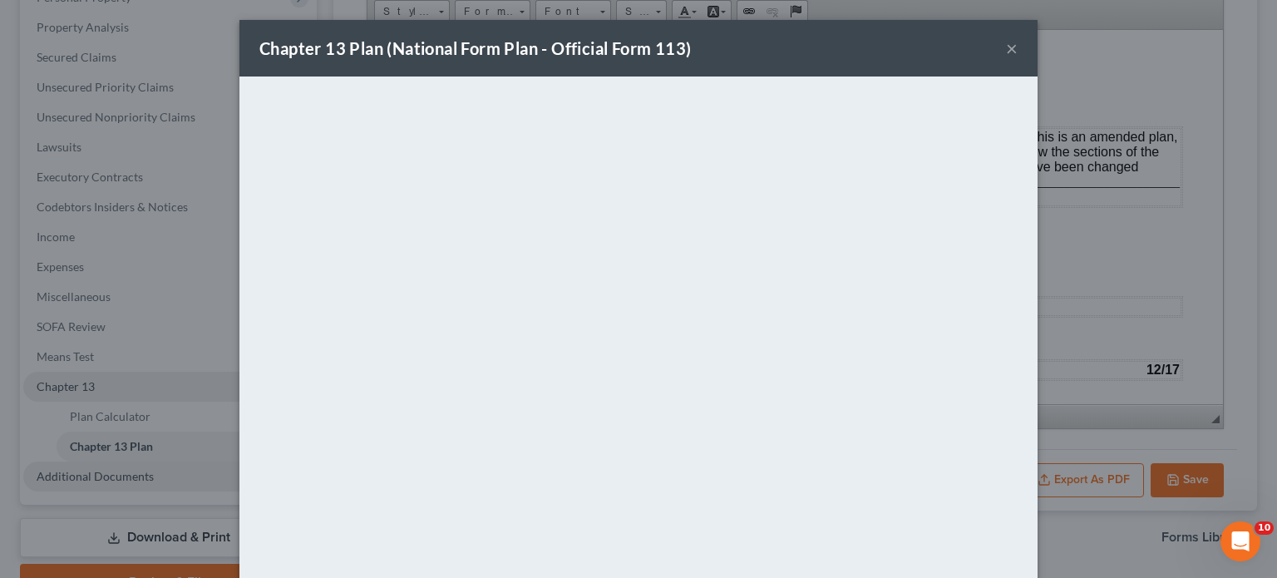
click at [1006, 46] on button "×" at bounding box center [1012, 48] width 12 height 20
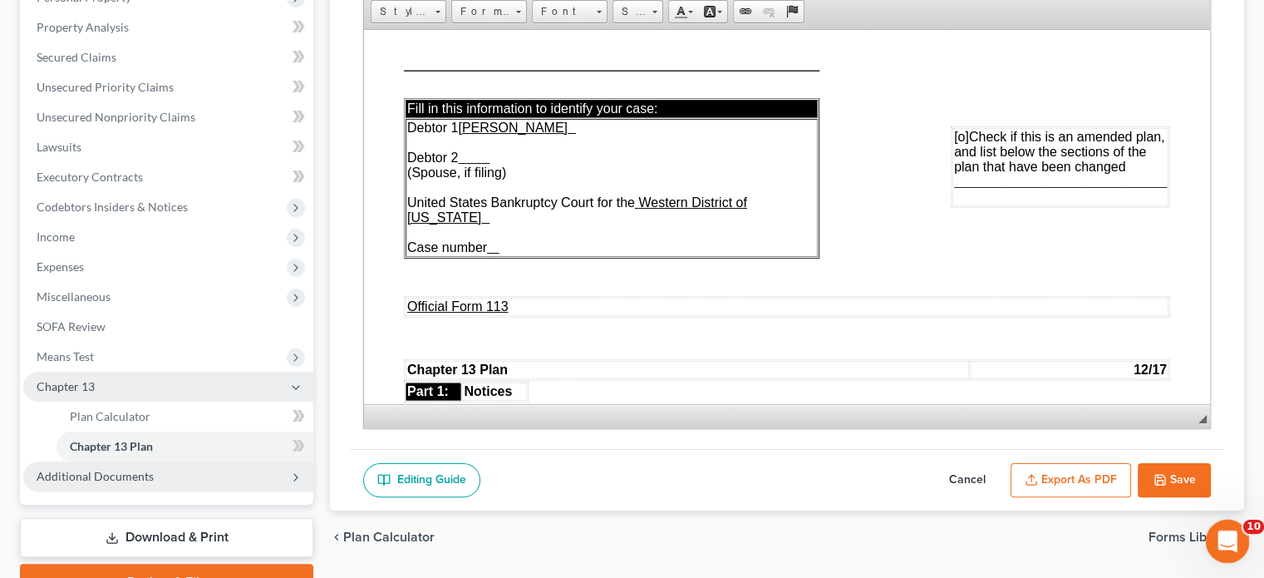
click at [1230, 538] on icon "Open Intercom Messenger" at bounding box center [1225, 538] width 27 height 27
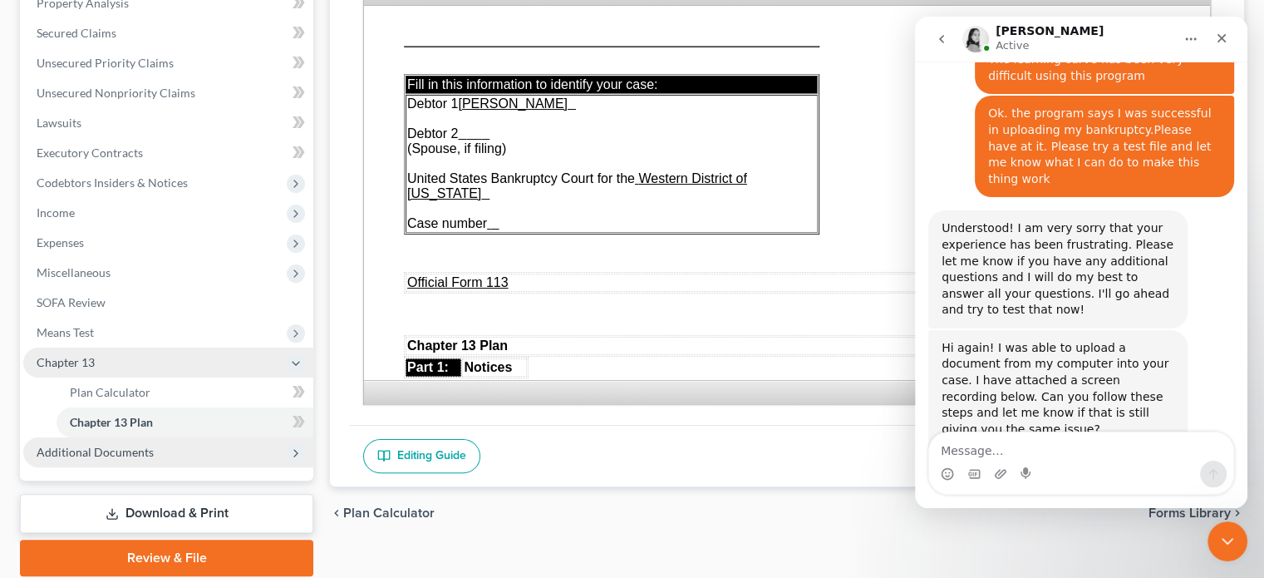
scroll to position [394, 0]
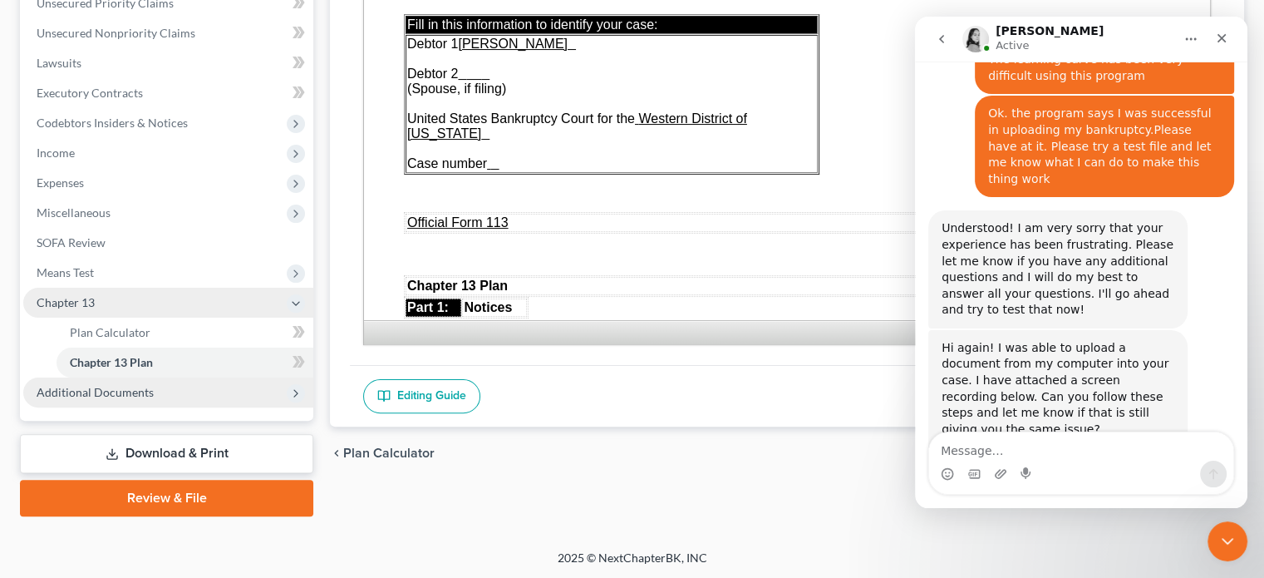
click at [297, 394] on icon at bounding box center [295, 393] width 13 height 13
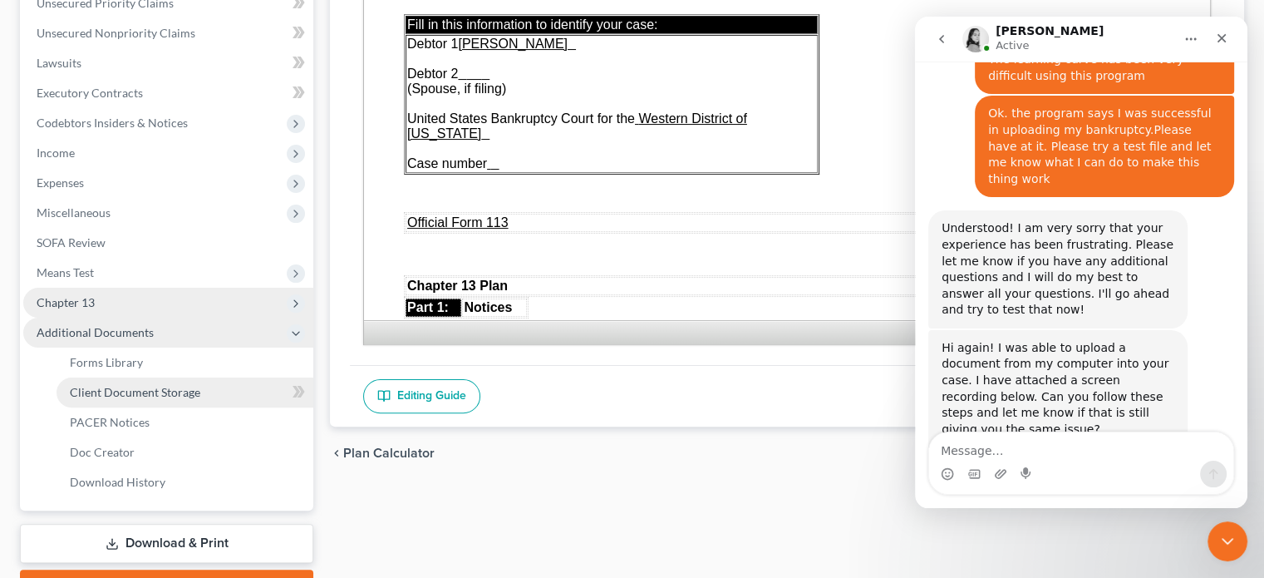
scroll to position [3062, 0]
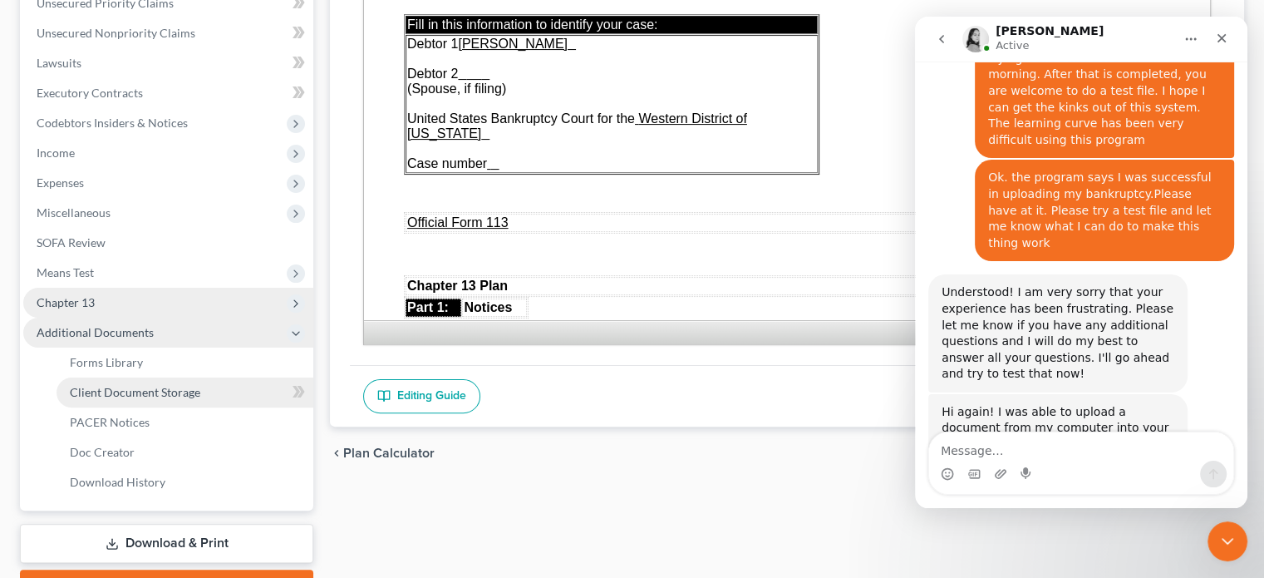
click at [241, 392] on link "Client Document Storage" at bounding box center [185, 392] width 257 height 30
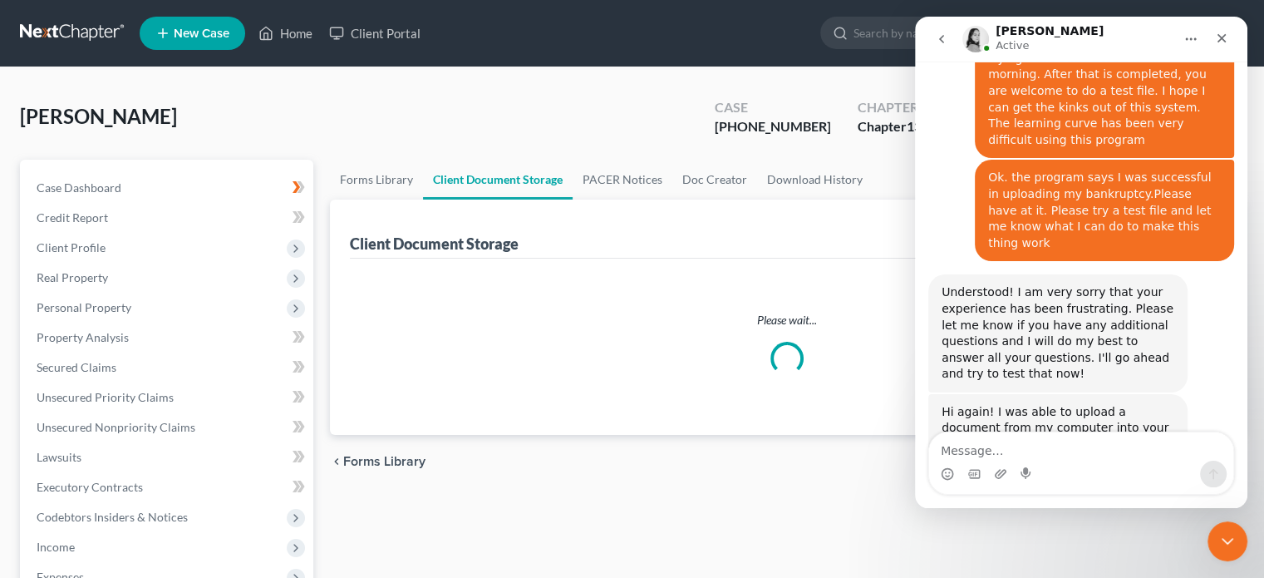
select select "0"
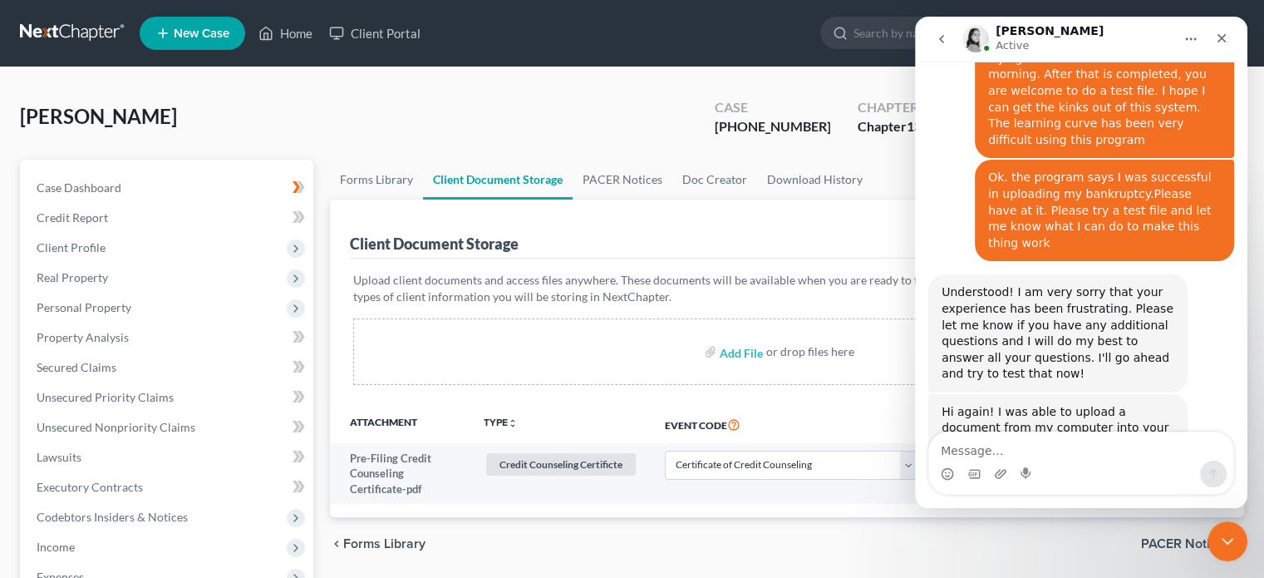
scroll to position [3126, 0]
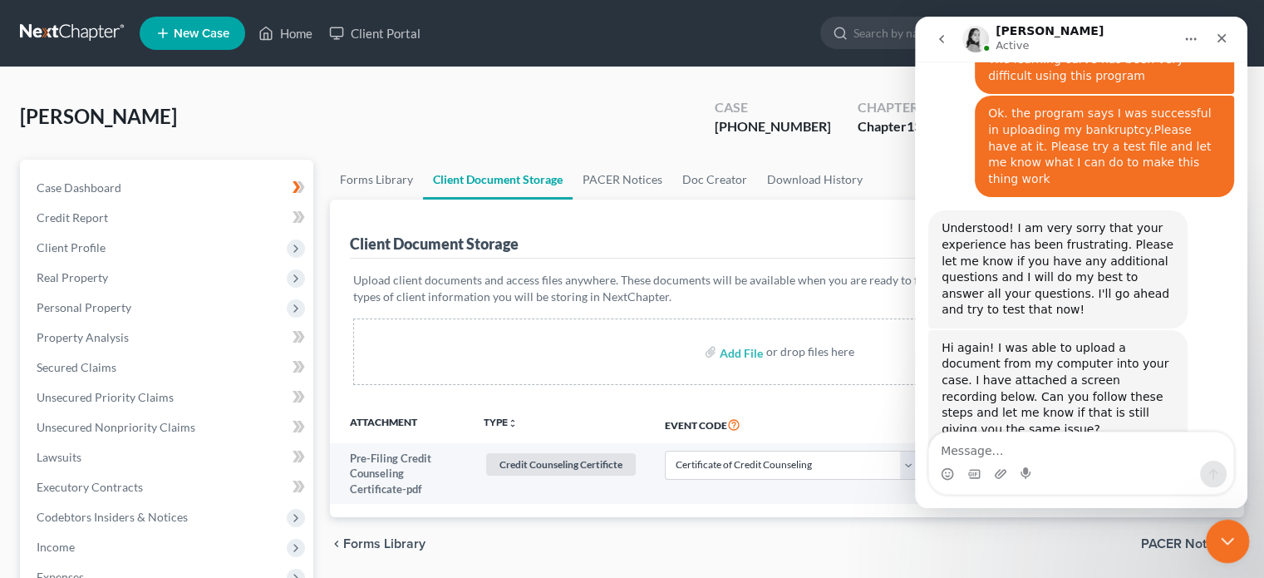
click at [1217, 530] on icon "Close Intercom Messenger" at bounding box center [1225, 539] width 20 height 20
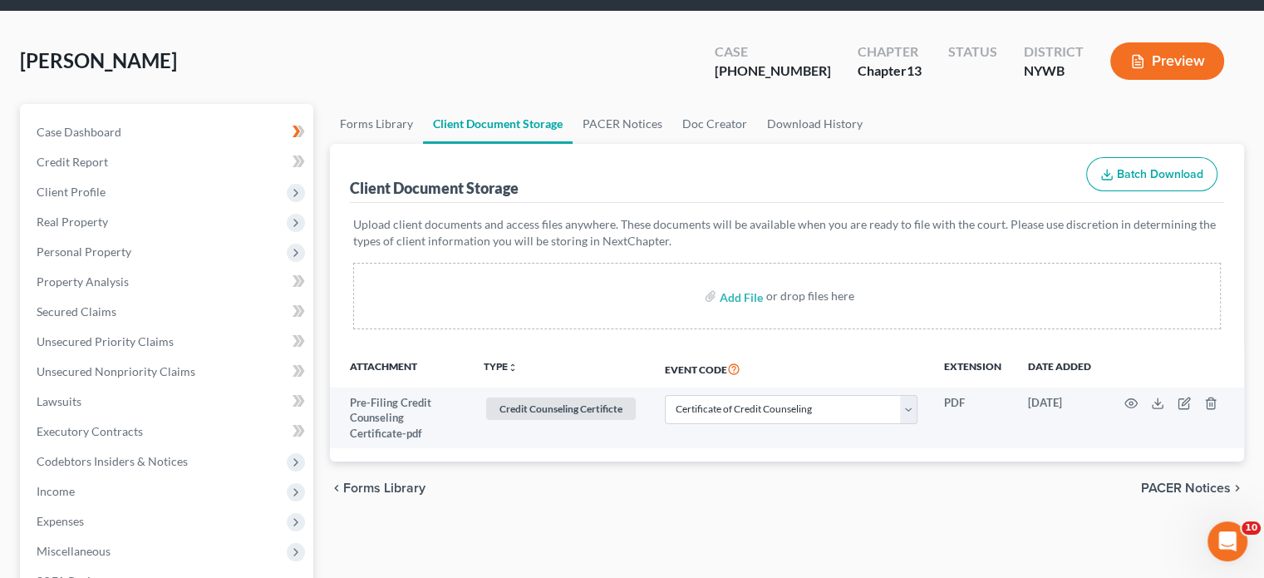
scroll to position [101, 0]
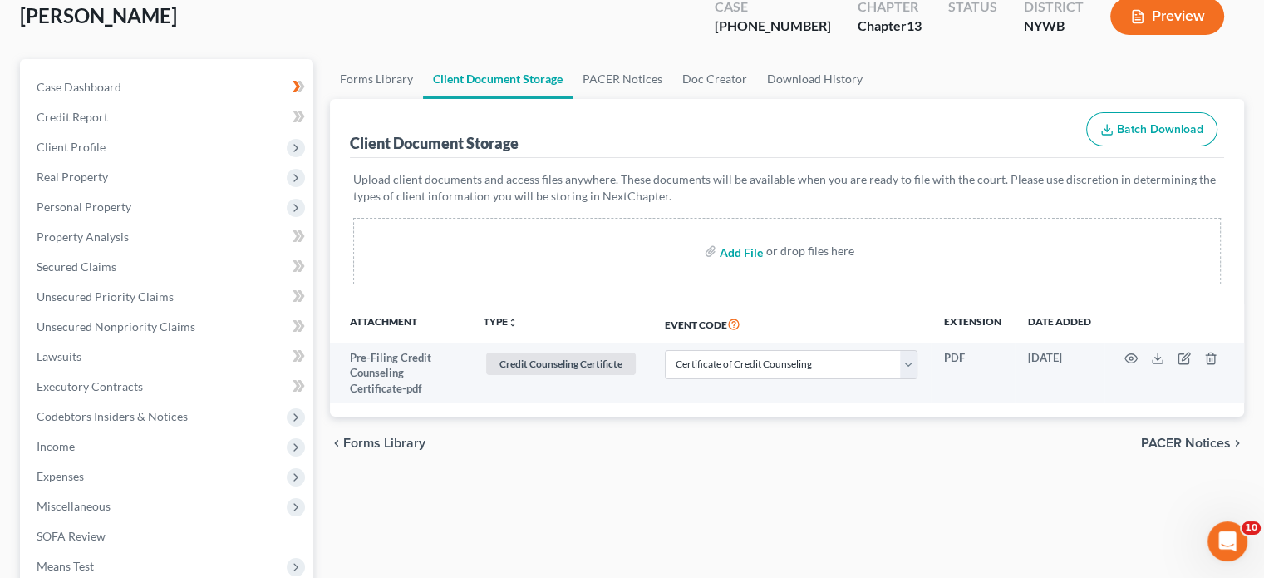
click at [737, 247] on input "file" at bounding box center [740, 251] width 40 height 30
type input "C:\fakepath\Plan Filed [DATE].pdf"
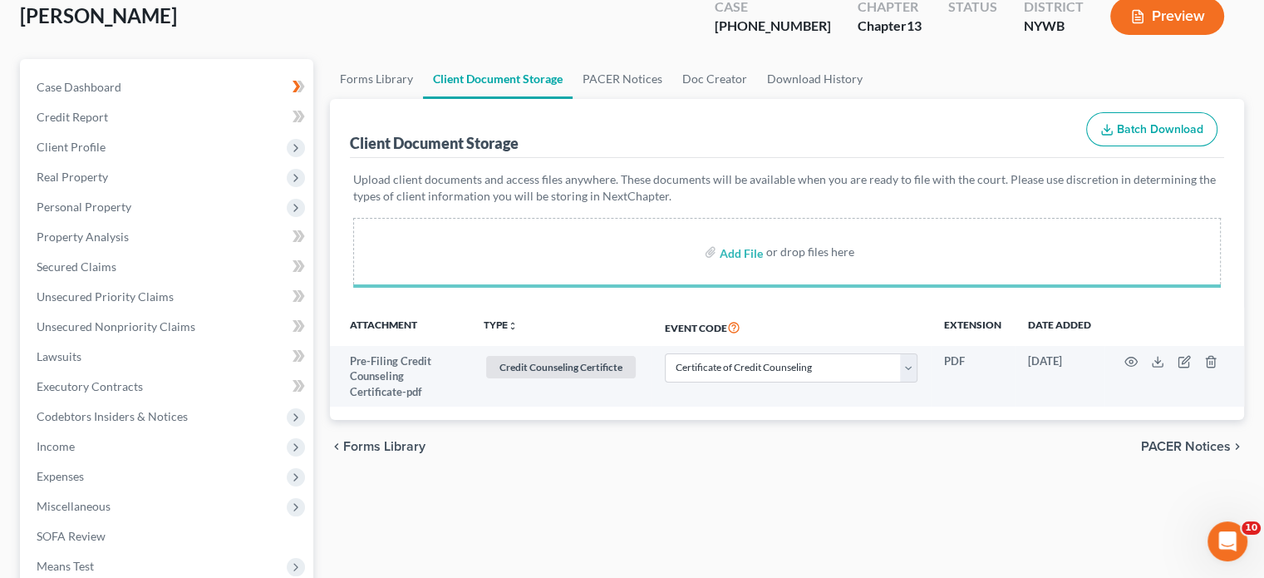
select select "0"
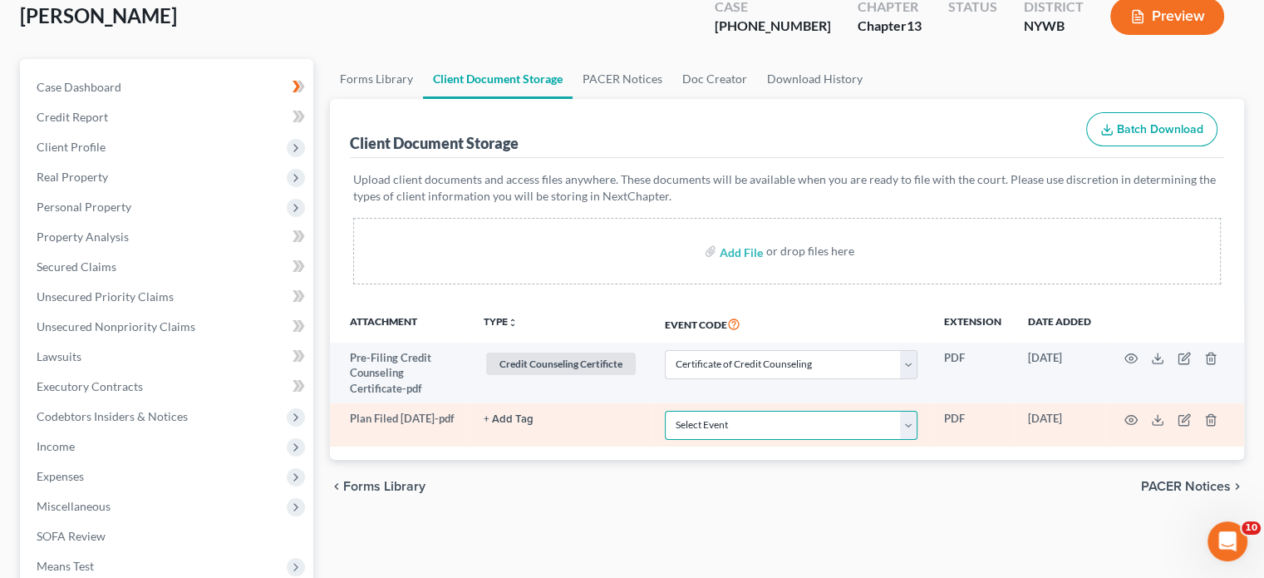
click at [912, 421] on select "Select Event Certificate of Credit Counseling Ch 7 (Form 122A-1, 122A-1Supp) Mo…" at bounding box center [791, 425] width 253 height 29
select select "5"
click at [665, 411] on select "Select Event Certificate of Credit Counseling Ch 7 (Form 122A-1, 122A-1Supp) Mo…" at bounding box center [791, 425] width 253 height 29
click at [499, 416] on button "+ Add Tag" at bounding box center [509, 419] width 50 height 11
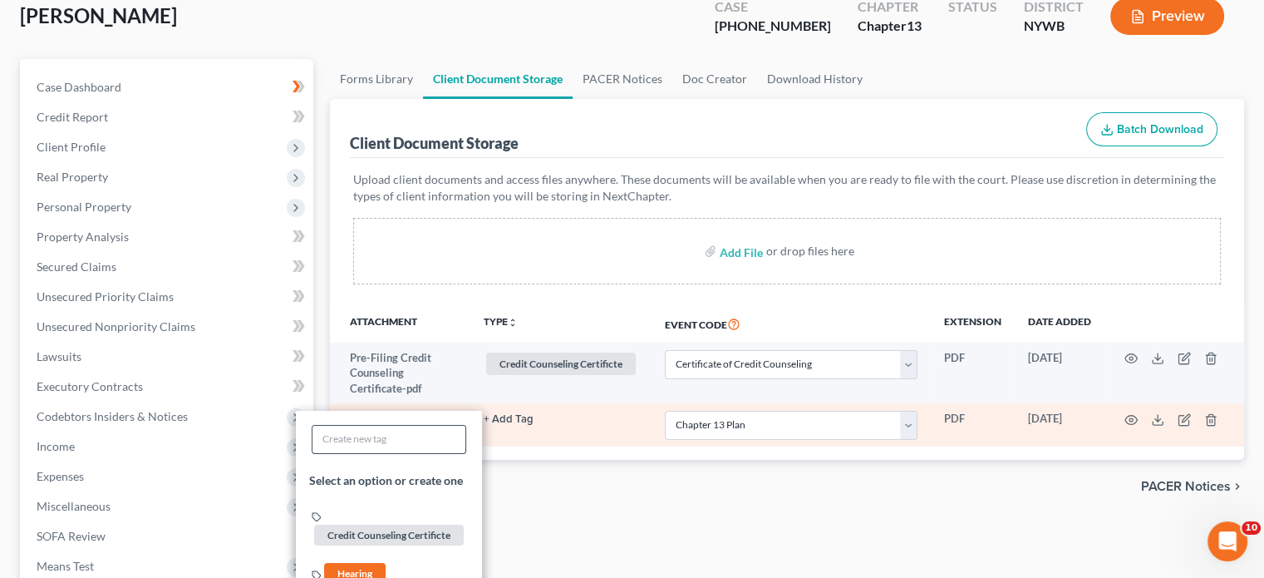
click at [445, 434] on input "text" at bounding box center [389, 439] width 153 height 27
type input "Chapter 13 Plan"
click at [445, 434] on input "Chapter 13 Plan" at bounding box center [389, 439] width 153 height 27
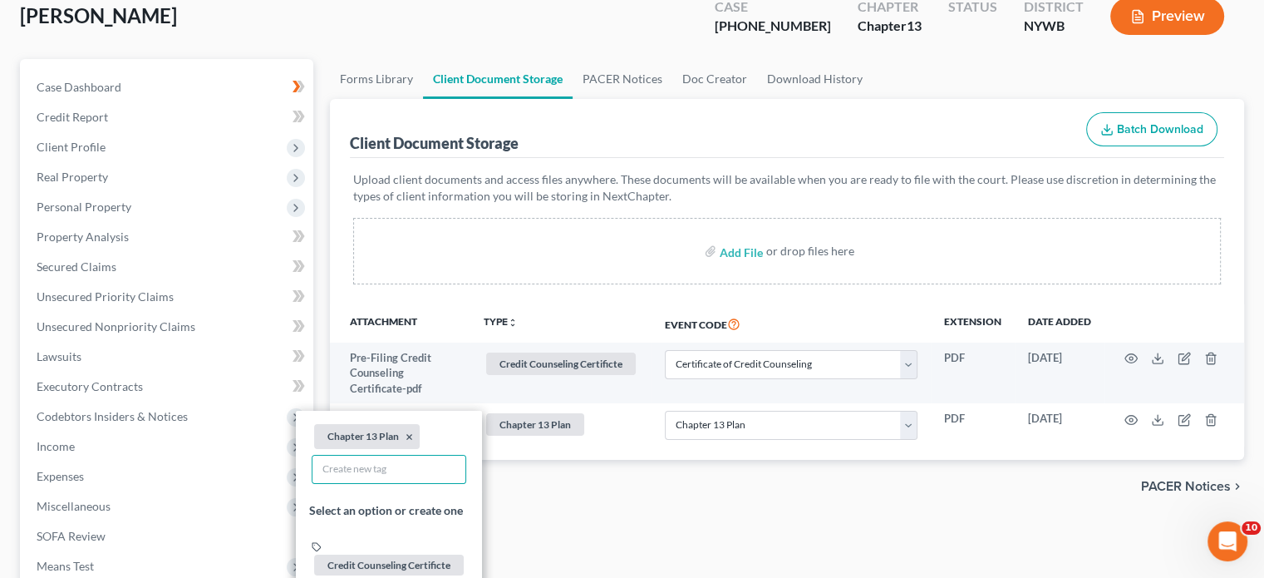
click at [610, 498] on div "chevron_left Forms Library PACER Notices chevron_right" at bounding box center [787, 486] width 914 height 53
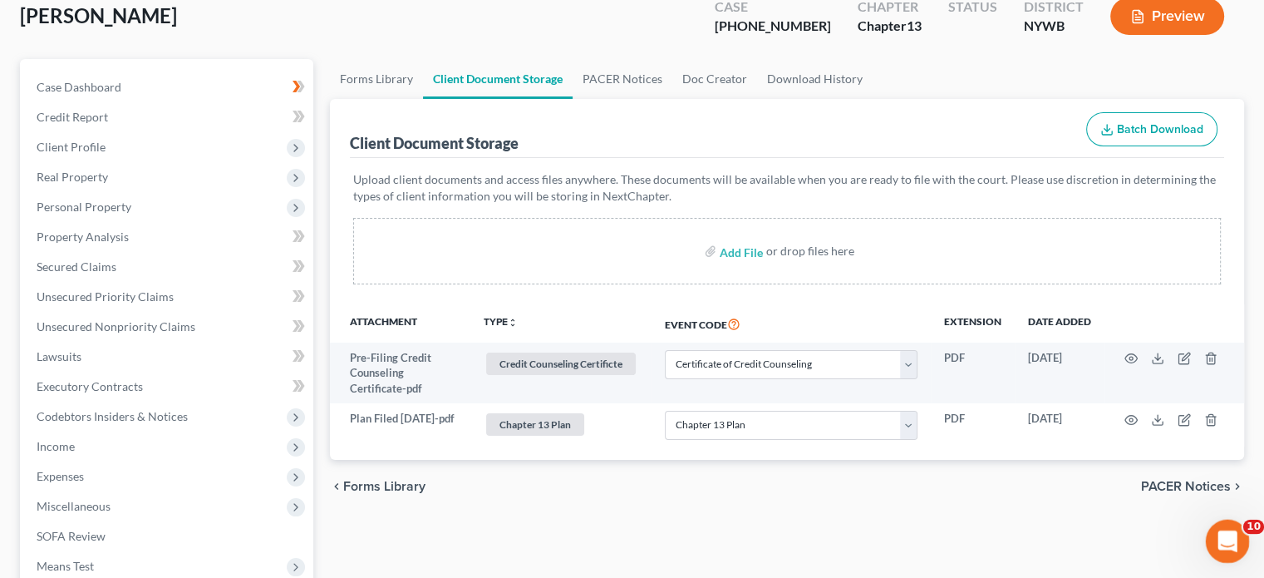
click at [1221, 530] on icon "Open Intercom Messenger" at bounding box center [1225, 538] width 27 height 27
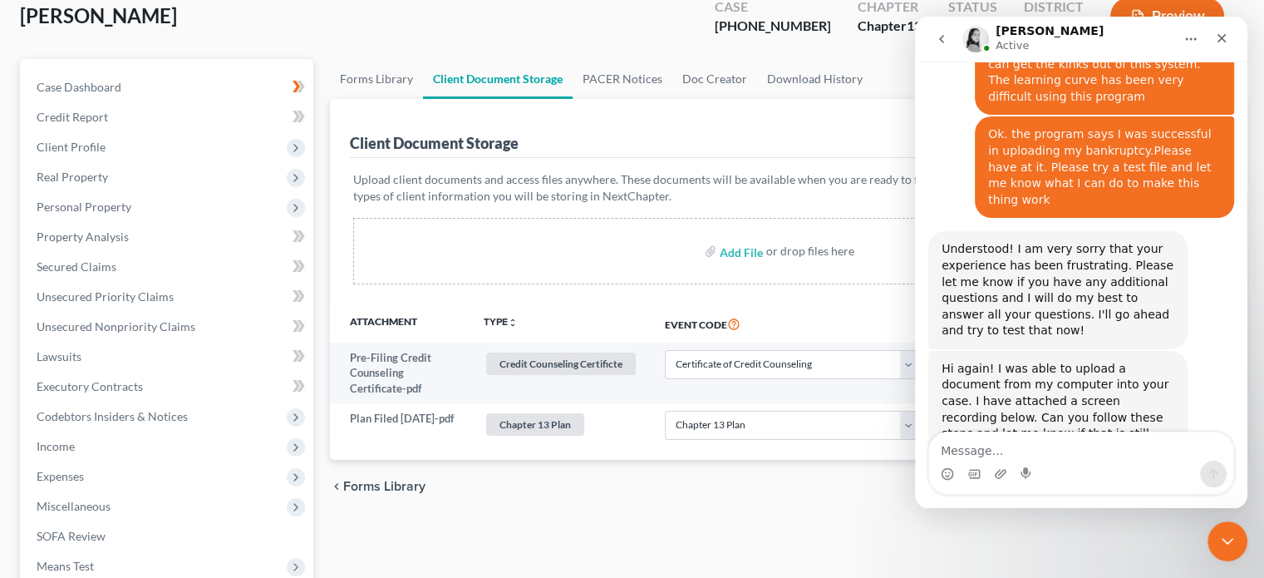
scroll to position [3126, 0]
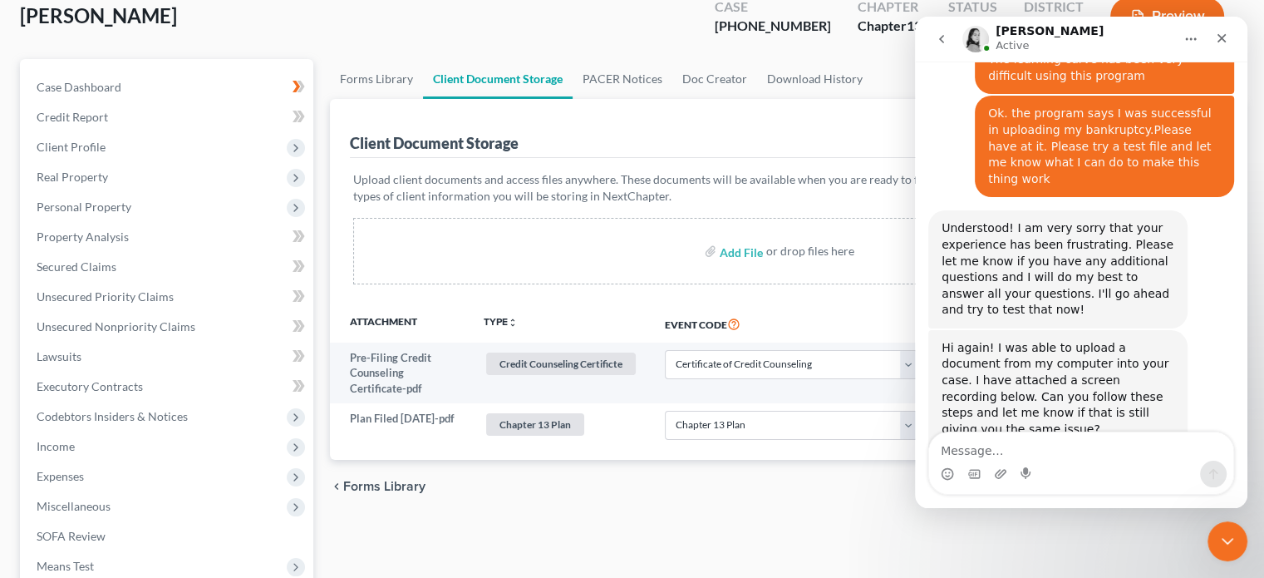
click at [643, 32] on div "[PERSON_NAME] Upgraded Case [PHONE_NUMBER] Chapter Chapter 13 Status District […" at bounding box center [632, 23] width 1224 height 72
click at [1222, 534] on icon "Close Intercom Messenger" at bounding box center [1225, 539] width 20 height 20
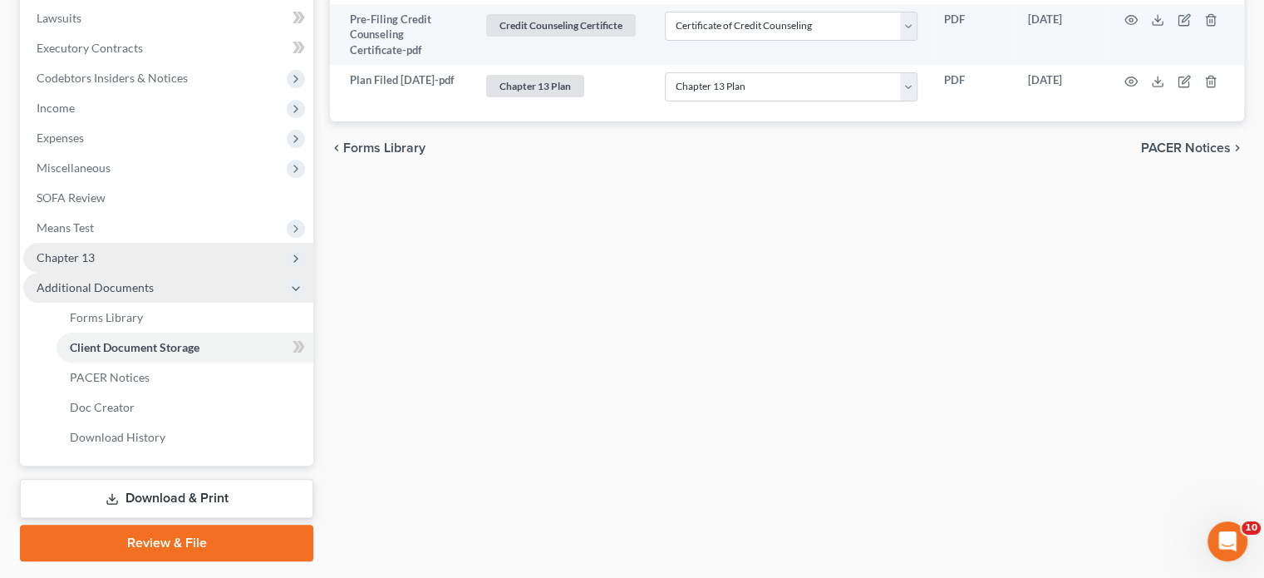
scroll to position [442, 0]
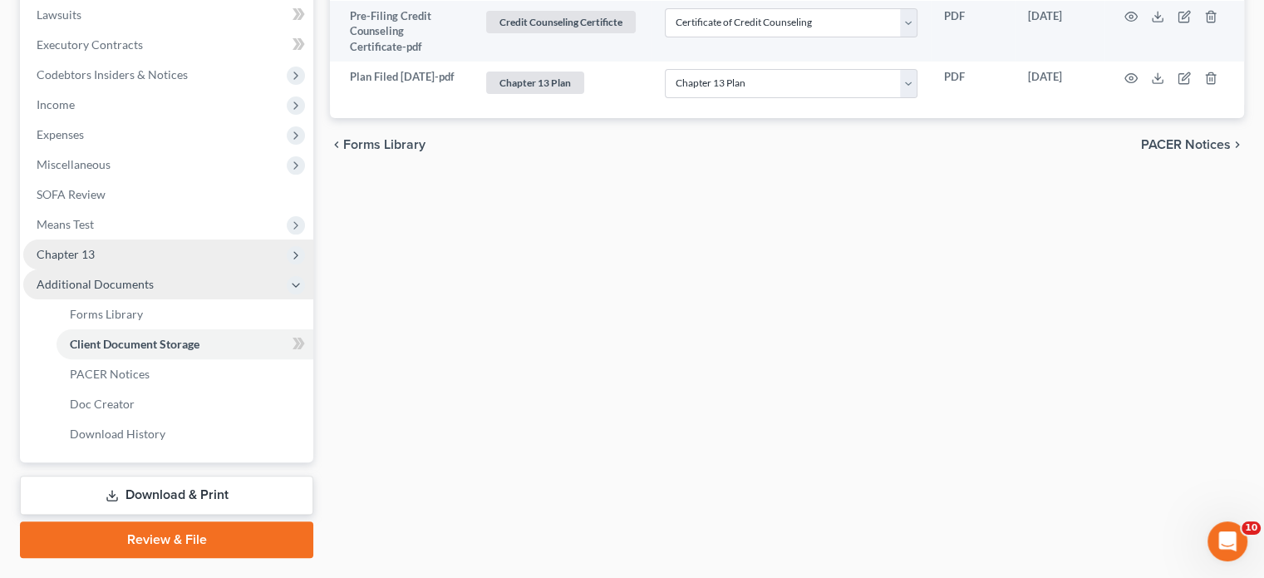
click at [222, 534] on link "Review & File" at bounding box center [166, 539] width 293 height 37
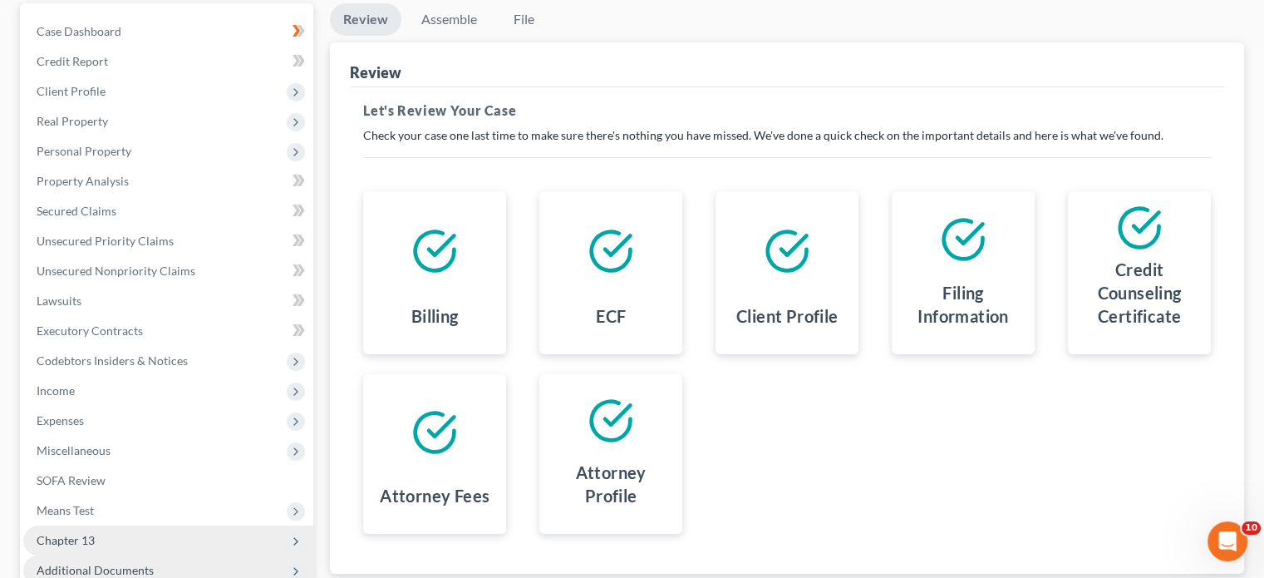
scroll to position [334, 0]
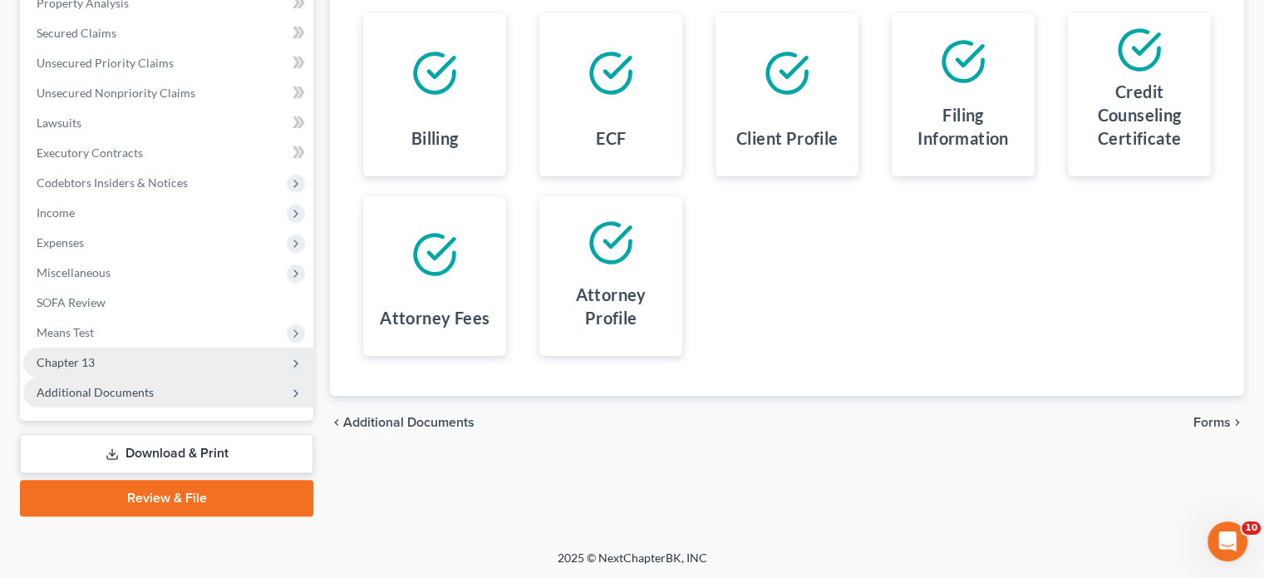
click at [1219, 422] on span "Forms" at bounding box center [1212, 422] width 37 height 13
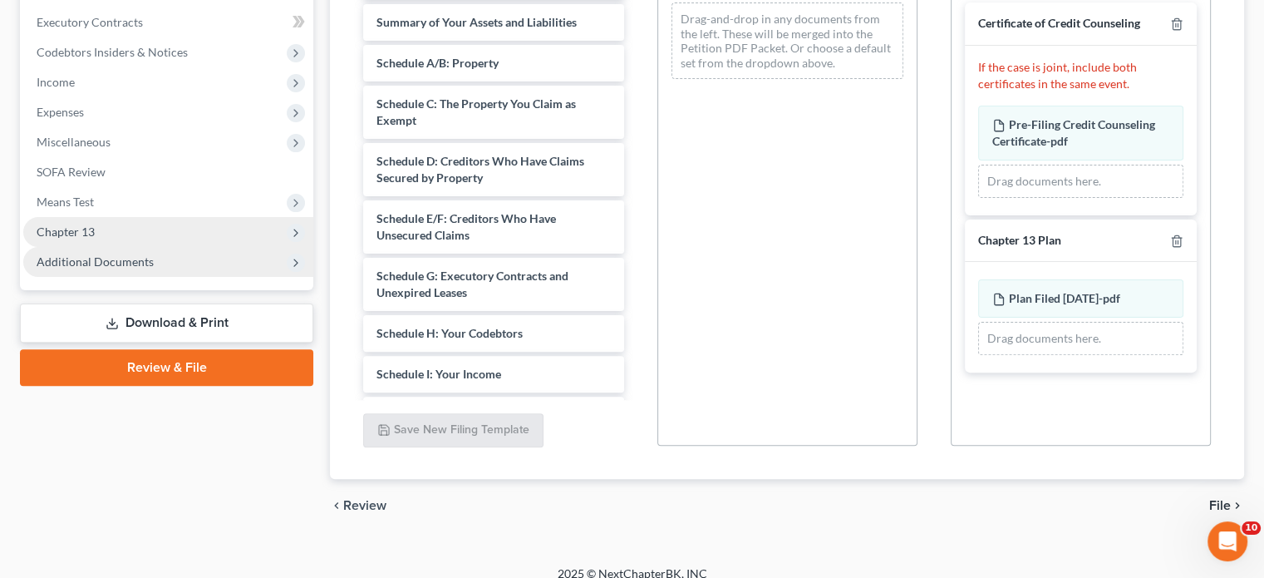
scroll to position [480, 0]
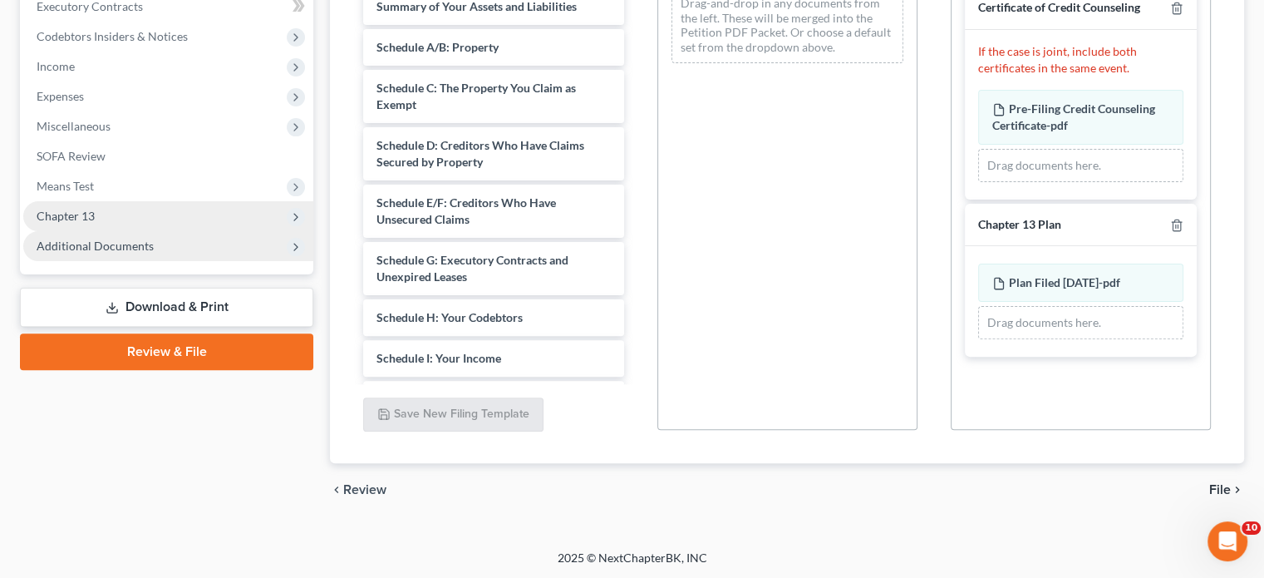
click at [1221, 483] on span "File" at bounding box center [1220, 489] width 22 height 13
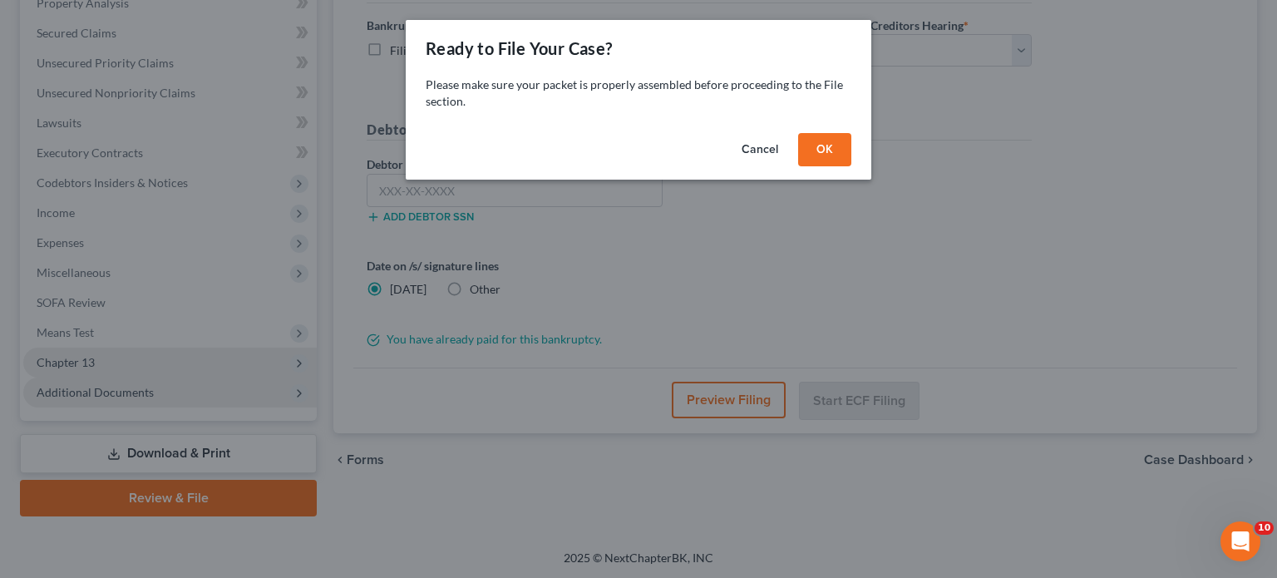
click at [835, 142] on button "OK" at bounding box center [824, 149] width 53 height 33
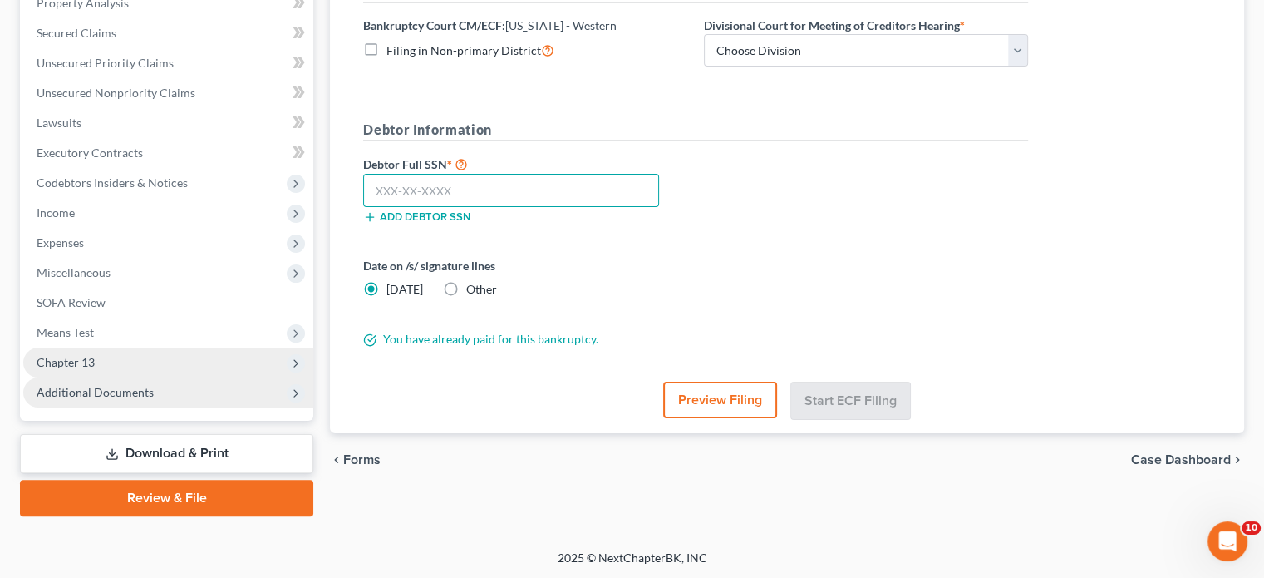
click at [620, 185] on input "text" at bounding box center [511, 190] width 296 height 33
type input "0"
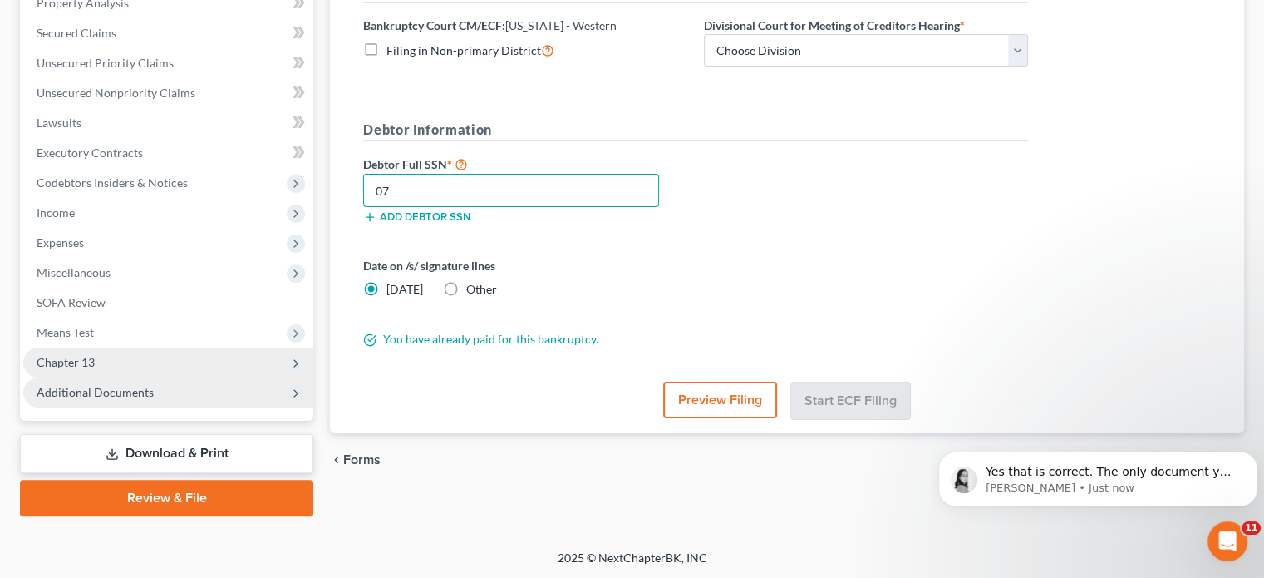
scroll to position [3258, 0]
type input "079-50-8645"
click at [903, 54] on select "Choose Division Buffalo [GEOGRAPHIC_DATA]" at bounding box center [866, 50] width 324 height 33
select select "1"
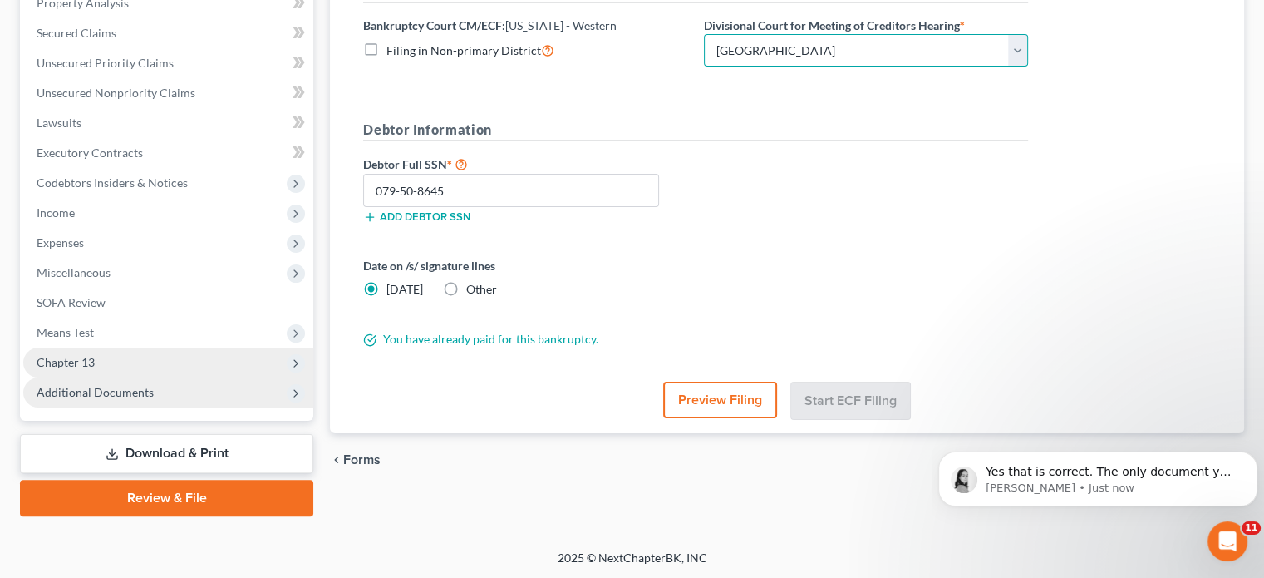
click at [704, 34] on select "Choose Division Buffalo [GEOGRAPHIC_DATA]" at bounding box center [866, 50] width 324 height 33
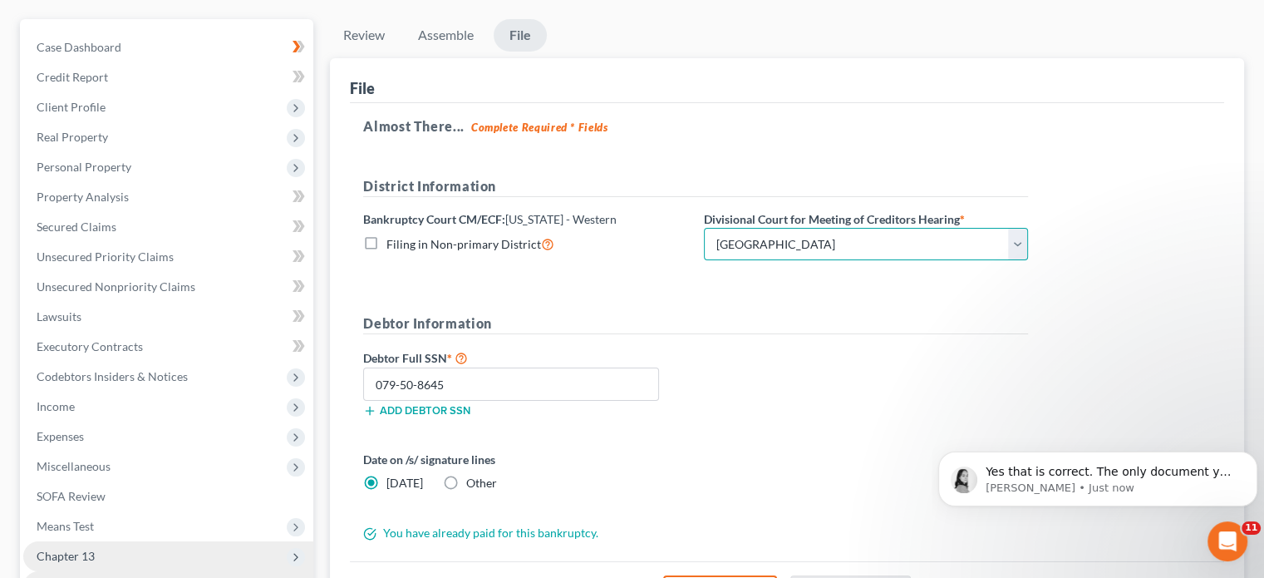
scroll to position [3322, 0]
click at [1099, 461] on div "Yes that is correct. The only document you can upload directly from your comput…" at bounding box center [1097, 478] width 319 height 55
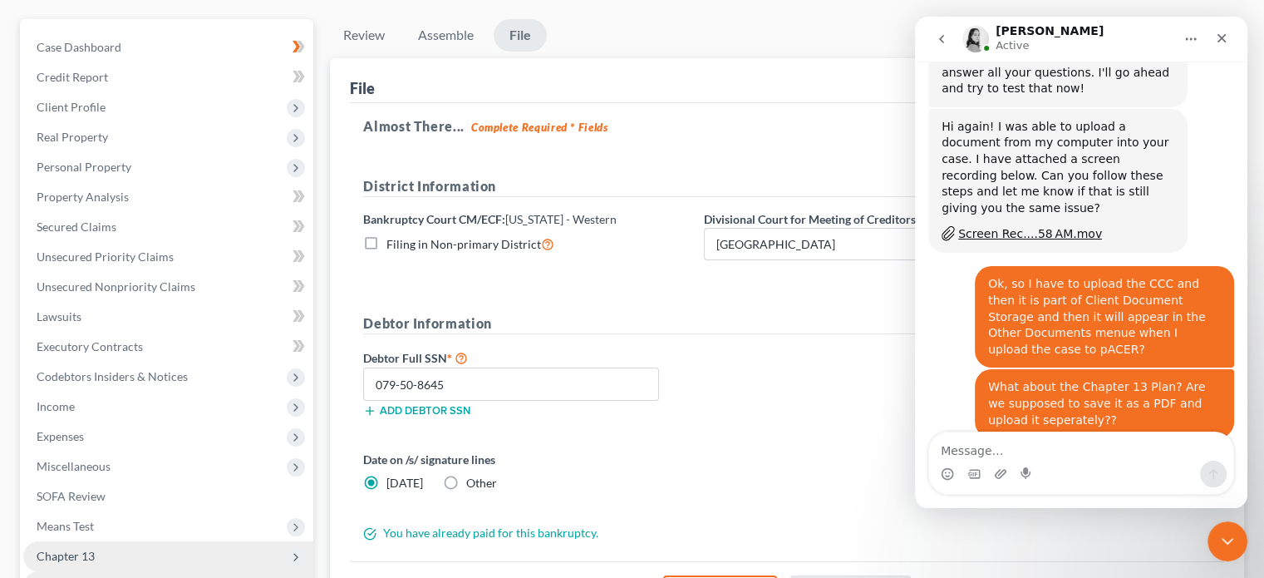
scroll to position [3350, 0]
